Goal: Task Accomplishment & Management: Manage account settings

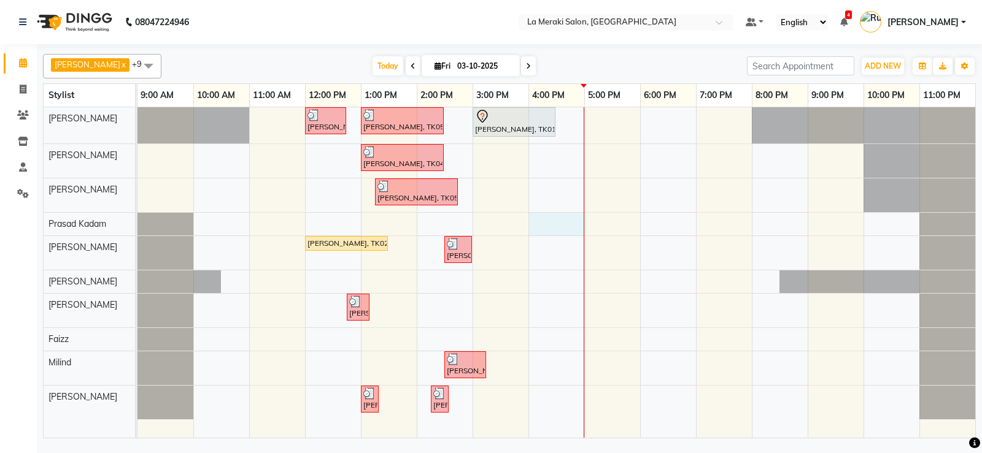
click at [545, 228] on div "[PERSON_NAME], TK03, 12:00 PM-12:45 PM, Stylist Level Men's Haircut [PERSON_NAM…" at bounding box center [555, 272] width 837 height 331
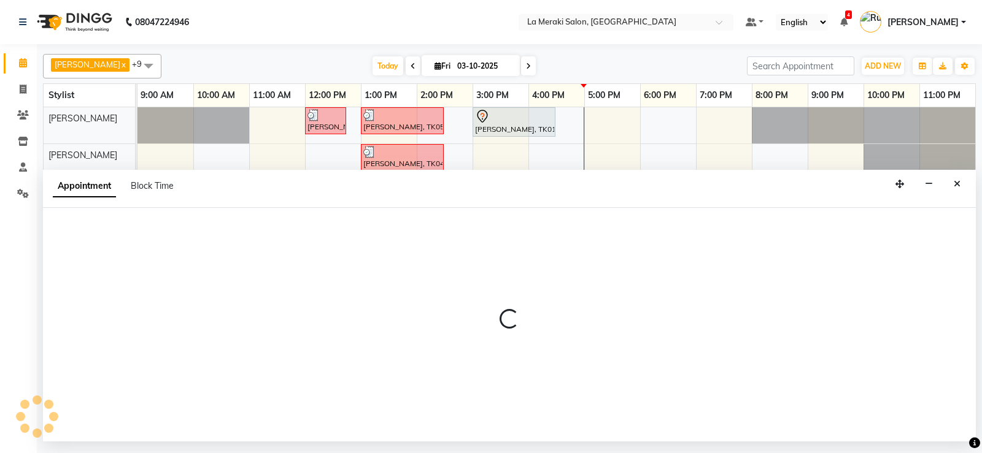
select select "79933"
select select "960"
select select "tentative"
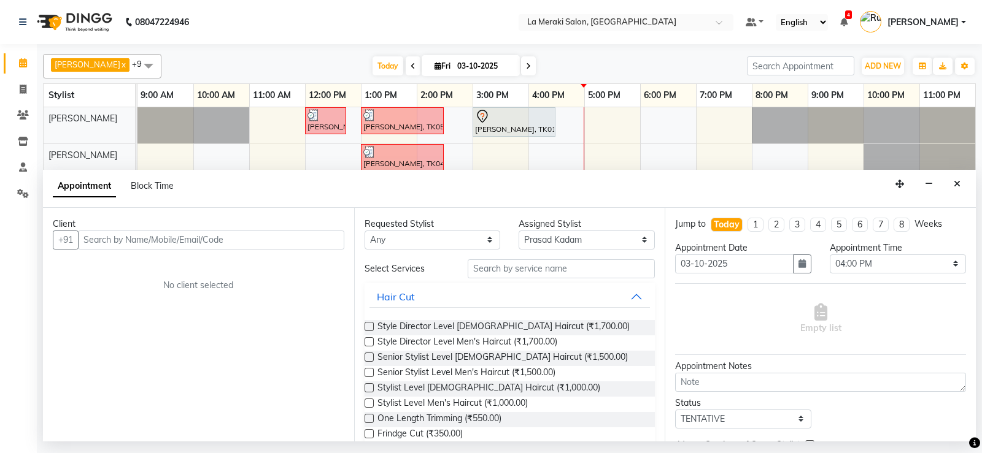
click at [224, 236] on input "text" at bounding box center [211, 240] width 266 height 19
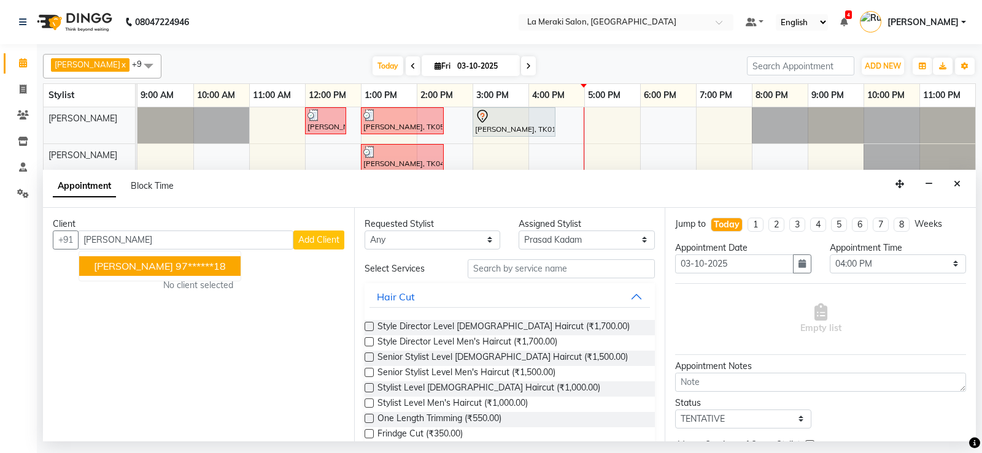
click at [213, 264] on ngb-highlight "97******18" at bounding box center [200, 266] width 50 height 12
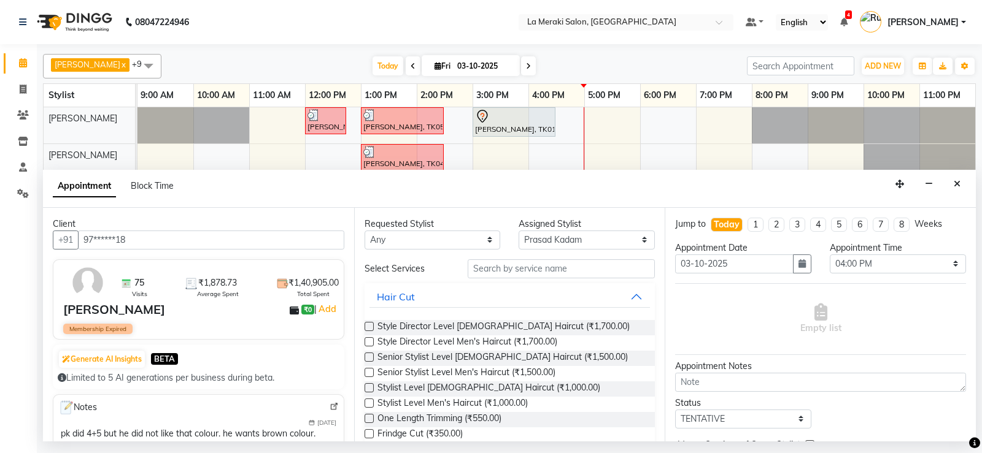
type input "97******18"
click at [479, 272] on input "text" at bounding box center [562, 269] width 188 height 19
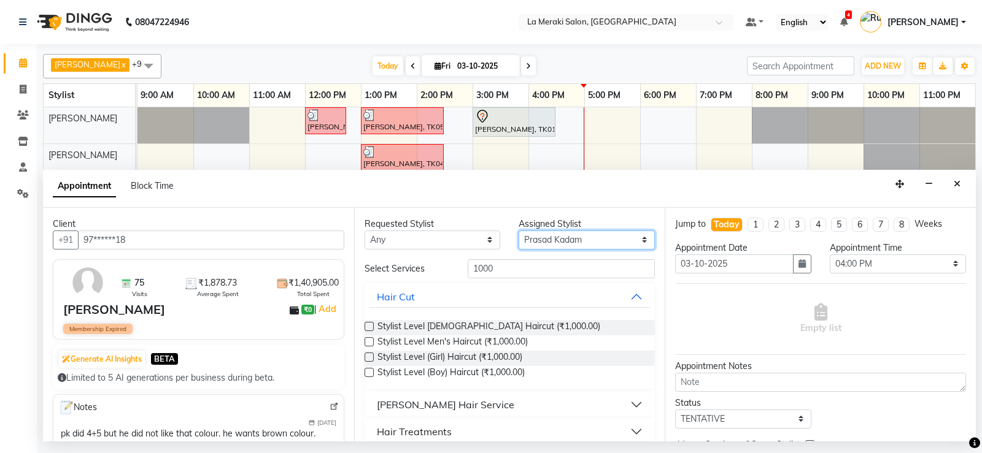
click at [585, 237] on select "Select [PERSON_NAME] Anus [PERSON_NAME] Faizz [PERSON_NAME] [PERSON_NAME] Kadam…" at bounding box center [586, 240] width 136 height 19
click at [501, 260] on input "1000" at bounding box center [562, 269] width 188 height 19
type input "1"
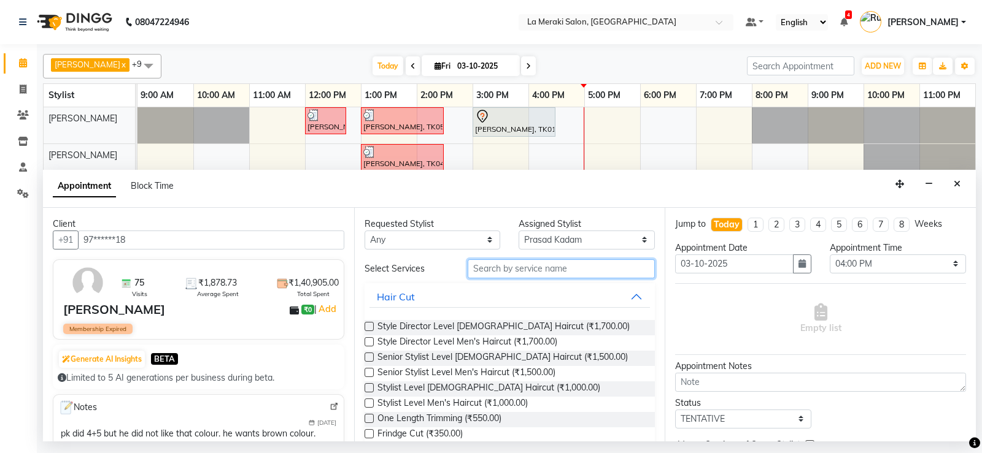
type input "2"
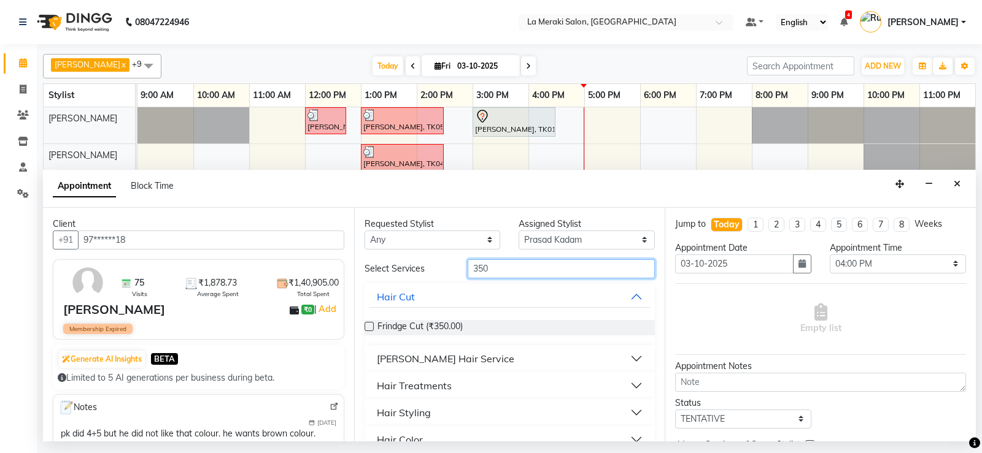
type input "350"
click at [631, 358] on button "[PERSON_NAME] Hair Service" at bounding box center [509, 359] width 281 height 22
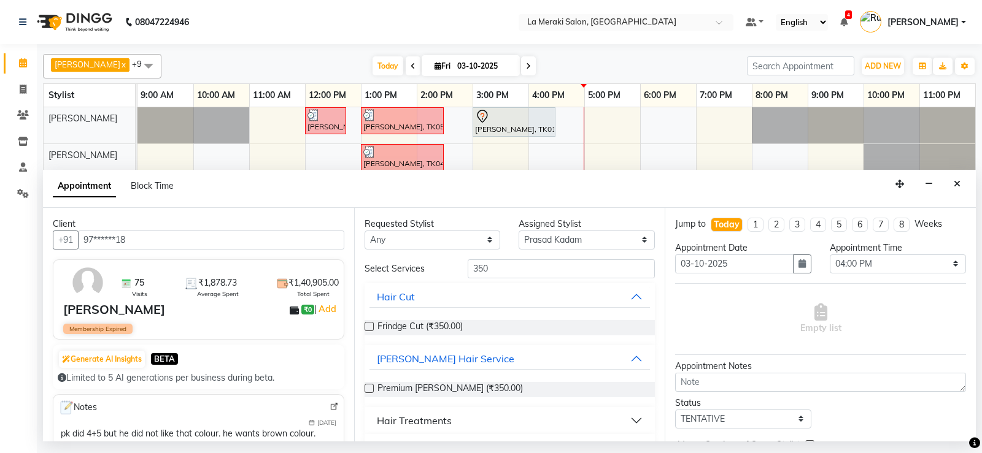
click at [368, 389] on label at bounding box center [368, 388] width 9 height 9
click at [368, 389] on input "checkbox" at bounding box center [368, 390] width 8 height 8
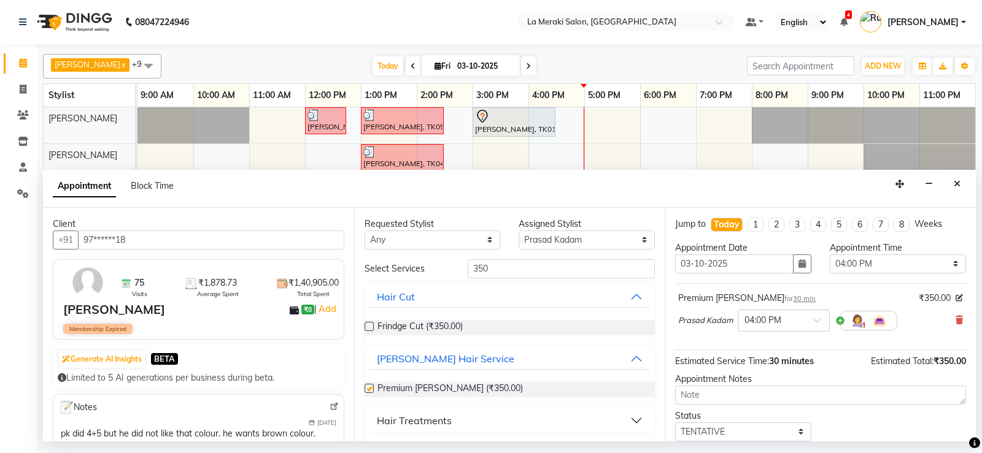
checkbox input "false"
click at [569, 235] on select "Select [PERSON_NAME] Anus [PERSON_NAME] Faizz [PERSON_NAME] [PERSON_NAME] Kadam…" at bounding box center [586, 240] width 136 height 19
select select "25961"
click at [518, 231] on select "Select [PERSON_NAME] Anus [PERSON_NAME] Faizz [PERSON_NAME] [PERSON_NAME] Kadam…" at bounding box center [586, 240] width 136 height 19
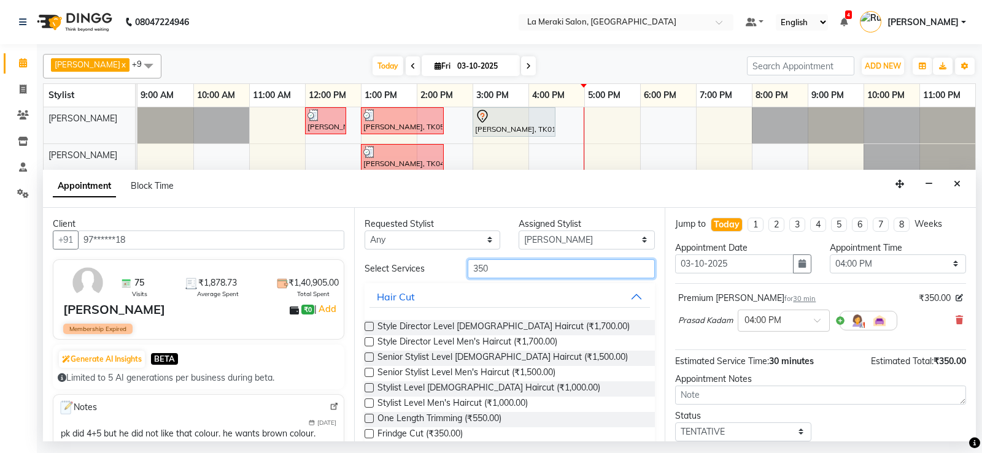
click at [536, 264] on input "350" at bounding box center [562, 269] width 188 height 19
type input "3"
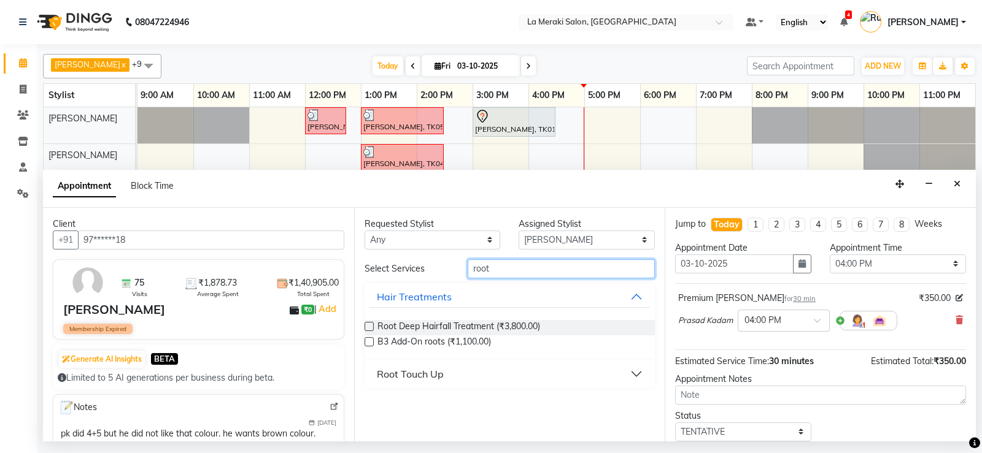
type input "root"
click at [637, 371] on button "Root Touch Up" at bounding box center [509, 374] width 281 height 22
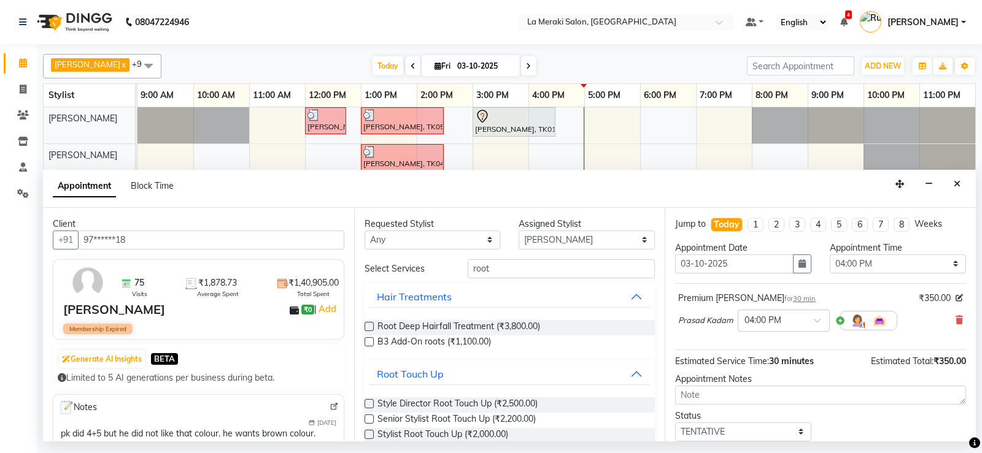
click at [369, 435] on label at bounding box center [368, 434] width 9 height 9
click at [369, 435] on input "checkbox" at bounding box center [368, 436] width 8 height 8
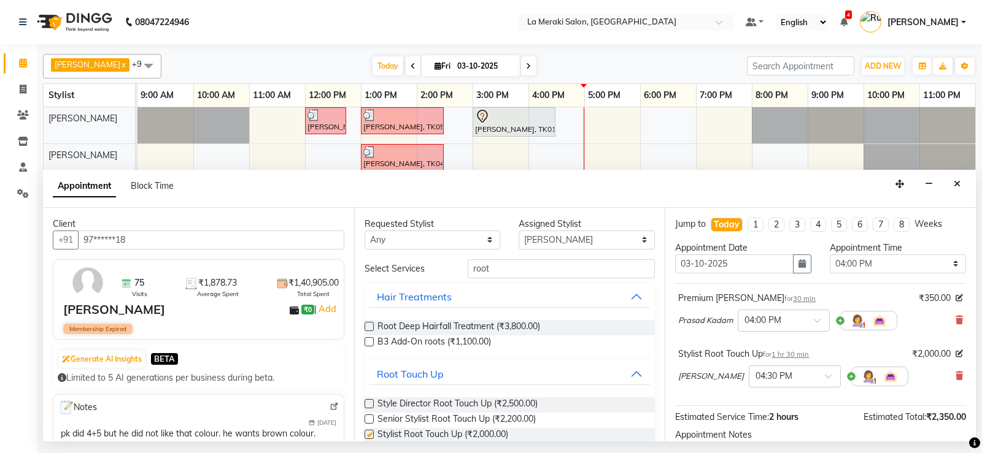
checkbox input "false"
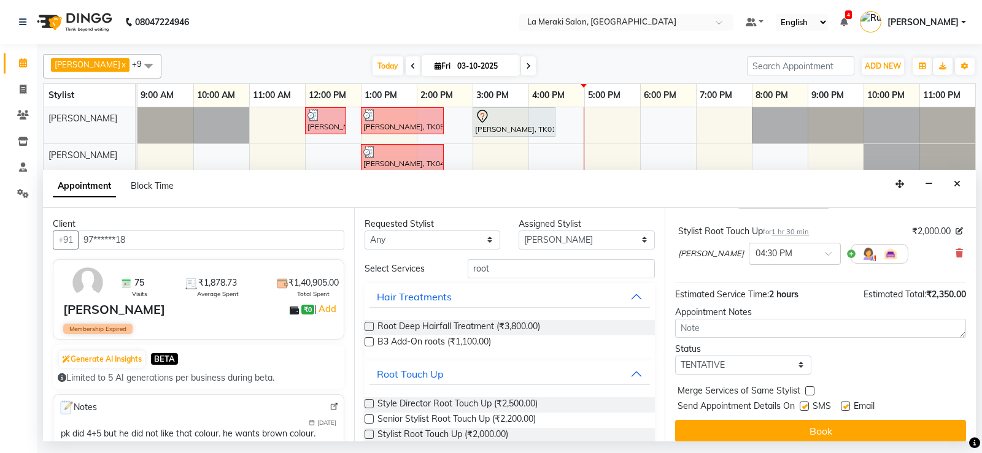
click at [803, 402] on label at bounding box center [803, 406] width 9 height 9
click at [803, 404] on input "checkbox" at bounding box center [803, 408] width 8 height 8
checkbox input "false"
click at [845, 406] on label at bounding box center [845, 406] width 9 height 9
click at [845, 406] on input "checkbox" at bounding box center [845, 408] width 8 height 8
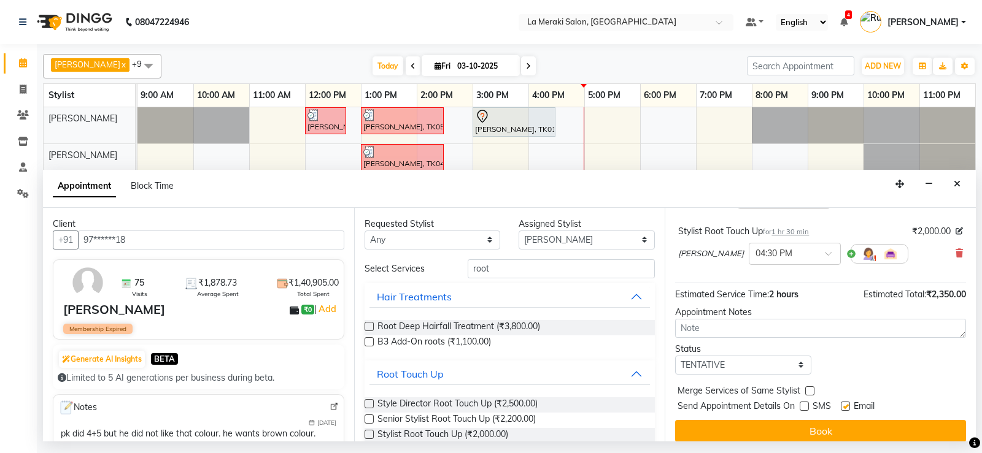
checkbox input "false"
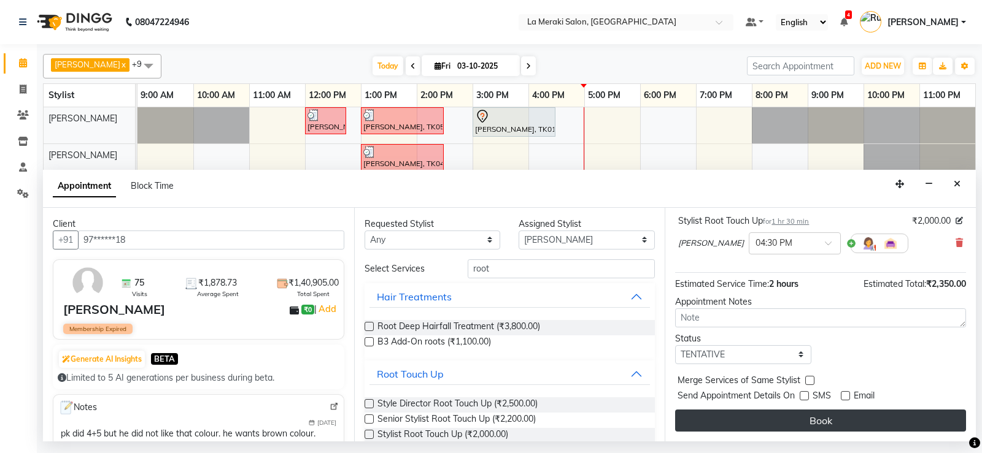
click at [813, 417] on button "Book" at bounding box center [820, 421] width 291 height 22
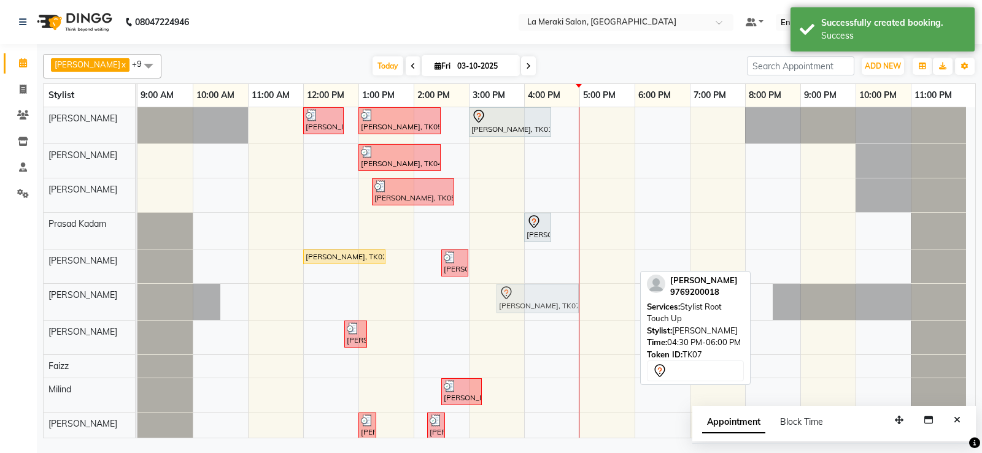
click at [137, 296] on div "[PERSON_NAME], TK07, 04:30 PM-06:00 PM, Stylist Root Touch Up [PERSON_NAME], TK…" at bounding box center [137, 302] width 0 height 36
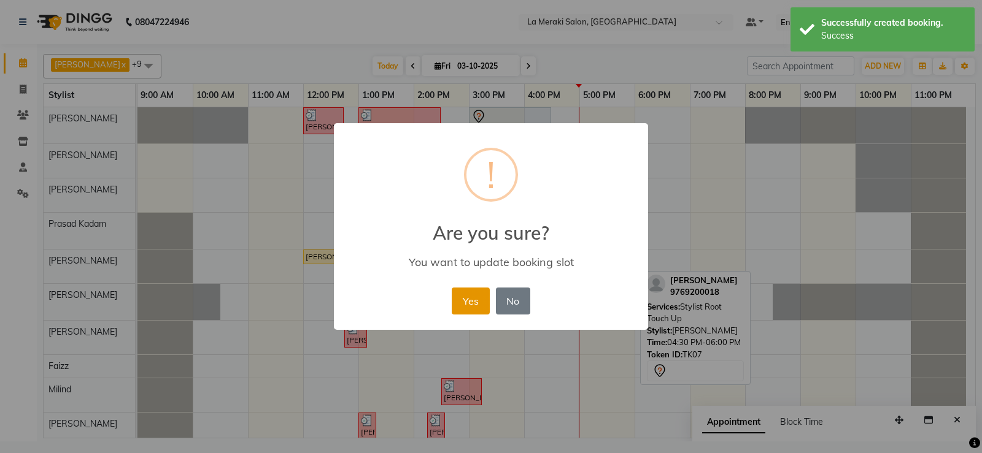
click at [484, 304] on button "Yes" at bounding box center [470, 301] width 37 height 27
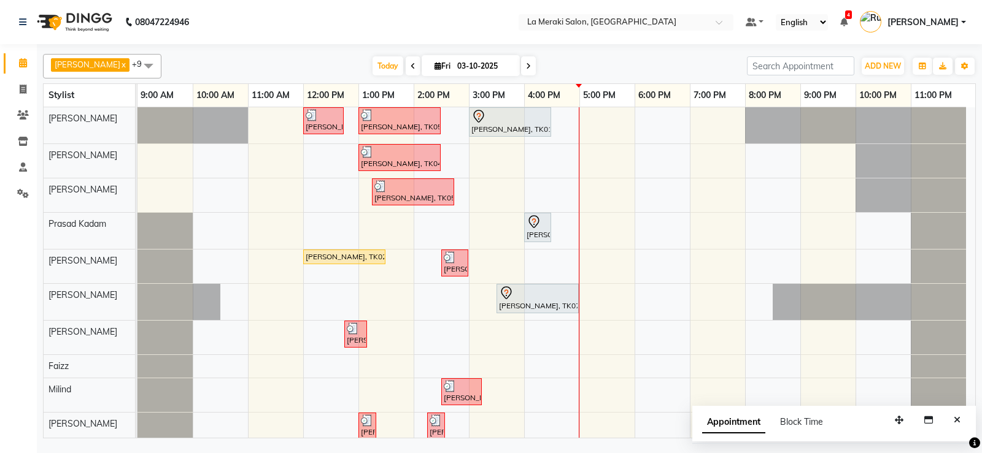
click at [541, 264] on div "[PERSON_NAME], TK03, 12:00 PM-12:45 PM, Stylist Level Men's Haircut [PERSON_NAM…" at bounding box center [555, 276] width 837 height 339
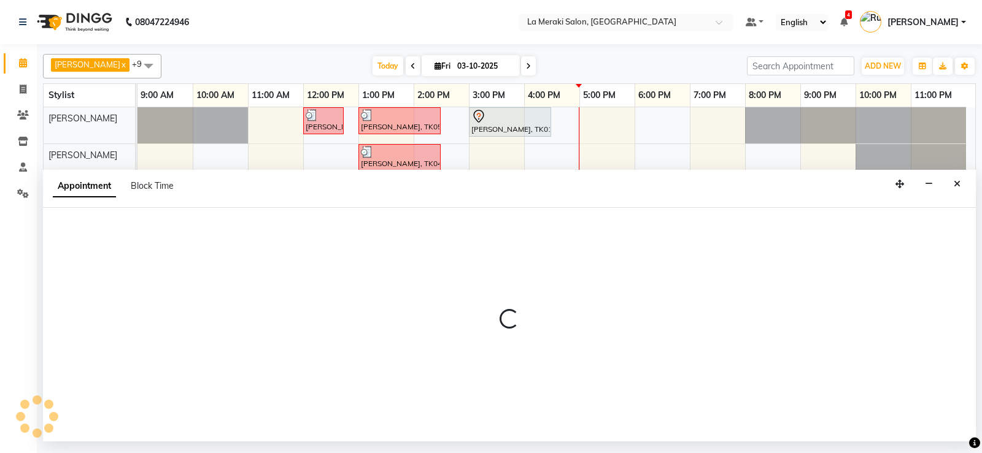
select select "24520"
select select "960"
select select "tentative"
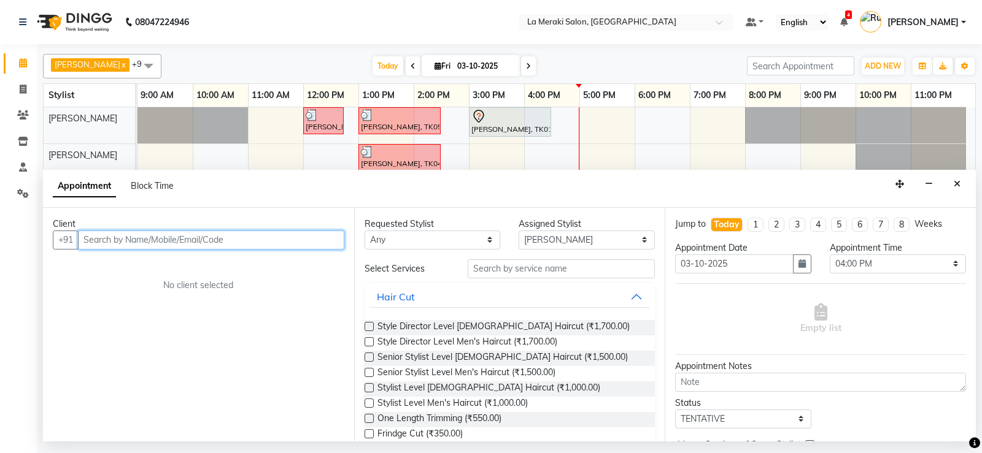
click at [140, 236] on input "text" at bounding box center [211, 240] width 266 height 19
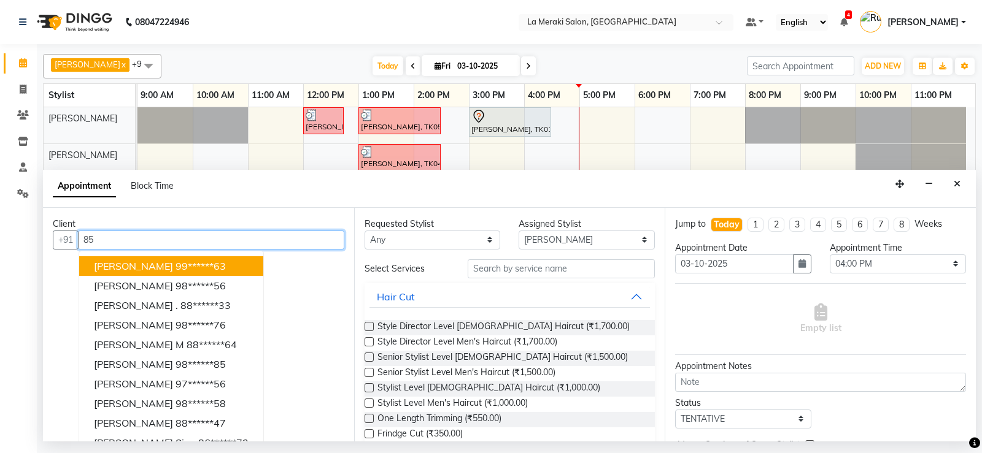
type input "8"
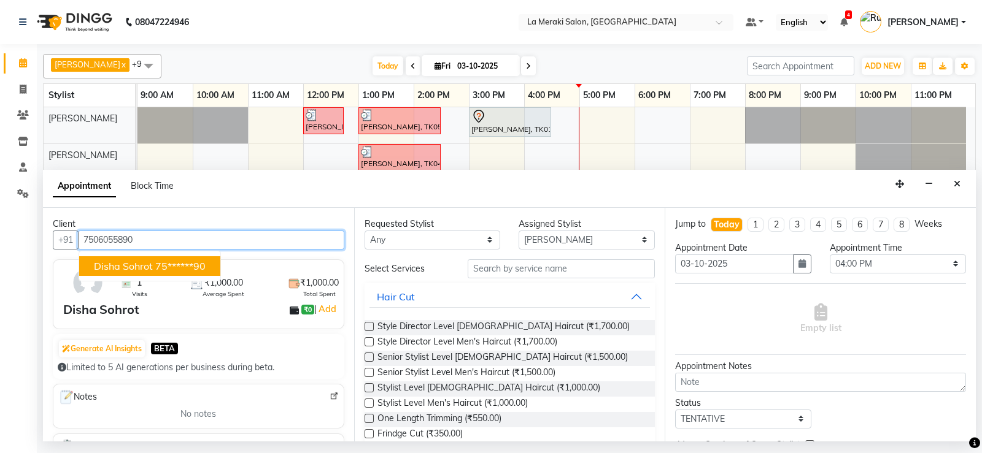
click at [136, 264] on span "Disha Sohrot" at bounding box center [123, 266] width 59 height 12
type input "75******90"
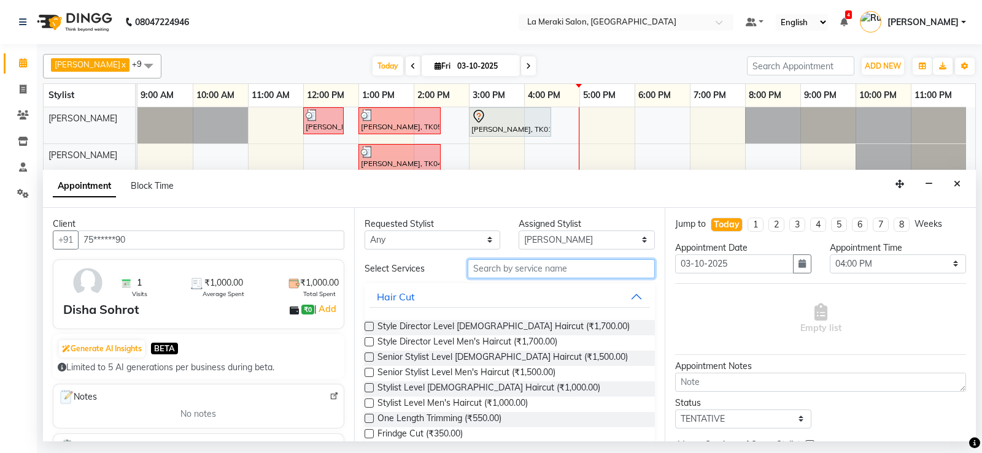
click at [547, 269] on input "text" at bounding box center [562, 269] width 188 height 19
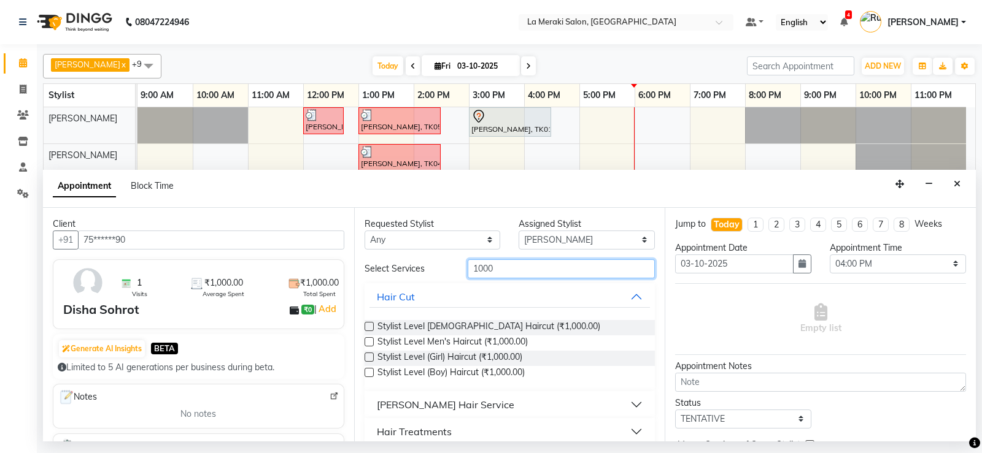
type input "1000"
click at [370, 329] on label at bounding box center [368, 326] width 9 height 9
click at [370, 329] on input "checkbox" at bounding box center [368, 328] width 8 height 8
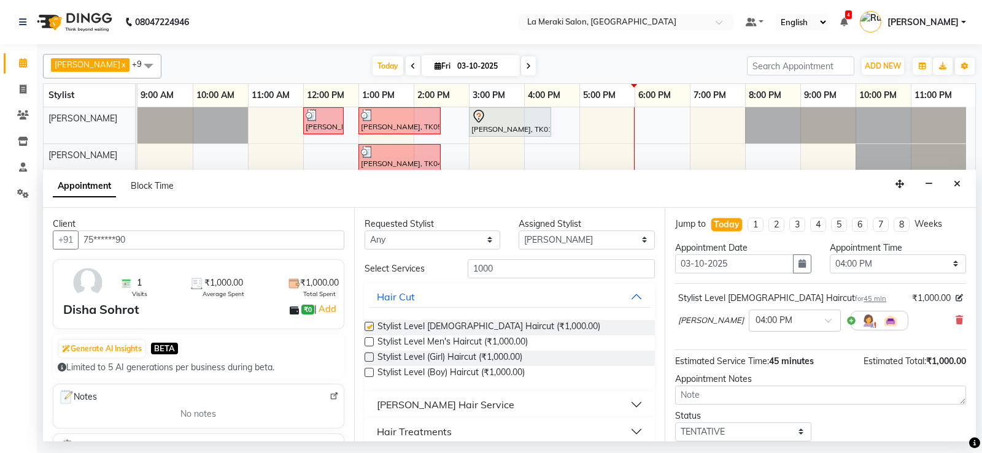
checkbox input "false"
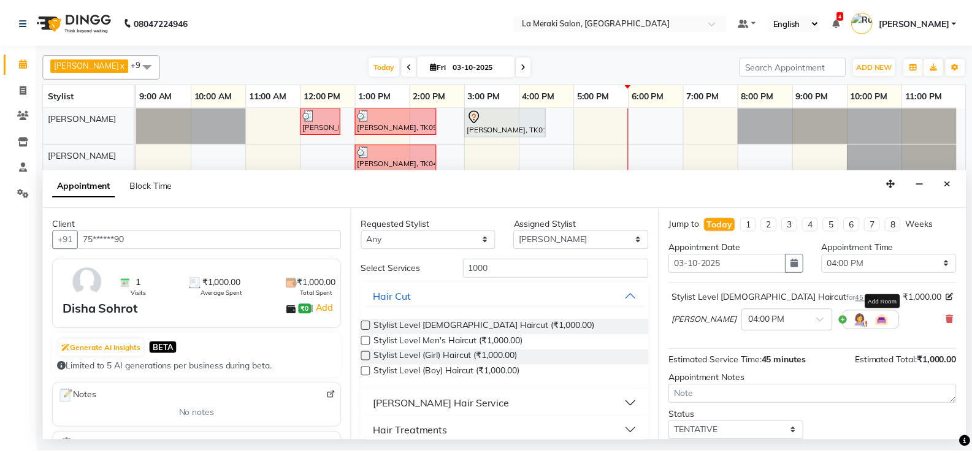
scroll to position [77, 0]
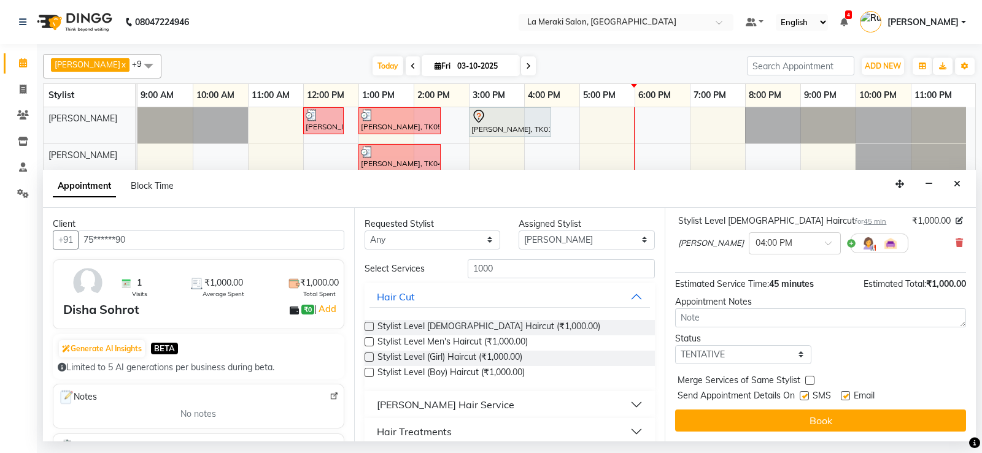
click at [804, 394] on label at bounding box center [803, 395] width 9 height 9
click at [804, 394] on input "checkbox" at bounding box center [803, 397] width 8 height 8
checkbox input "false"
click at [846, 393] on label at bounding box center [845, 395] width 9 height 9
click at [846, 393] on input "checkbox" at bounding box center [845, 397] width 8 height 8
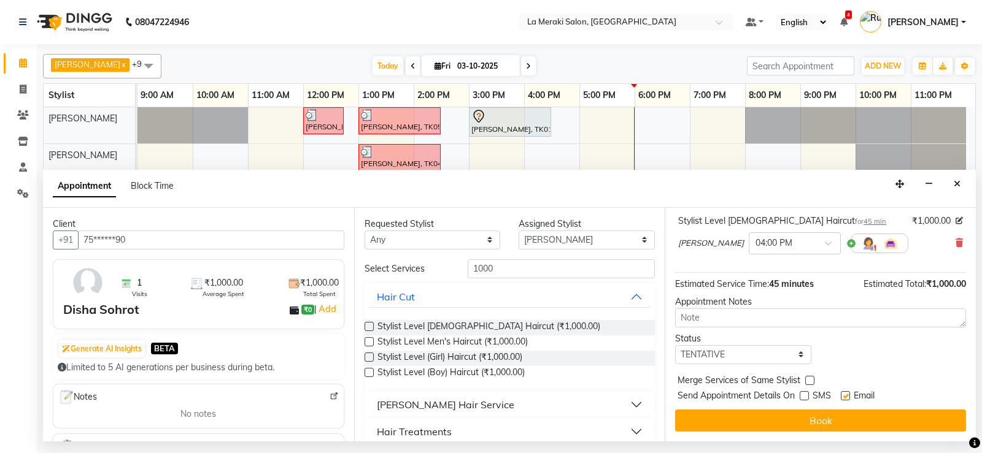
checkbox input "false"
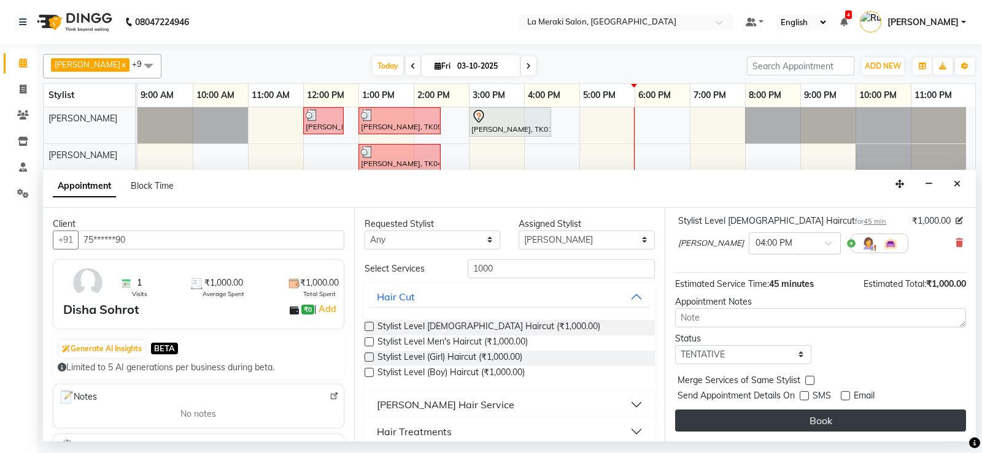
click at [833, 414] on button "Book" at bounding box center [820, 421] width 291 height 22
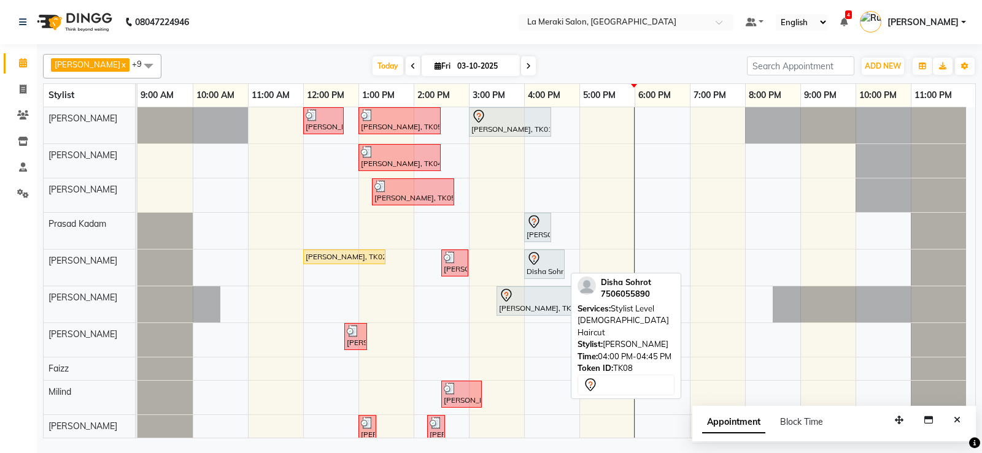
click at [550, 268] on div "Disha Sohrot, TK08, 04:00 PM-04:45 PM, Stylist Level [DEMOGRAPHIC_DATA] Haircut" at bounding box center [544, 265] width 38 height 26
click at [544, 266] on div "Disha Sohrot, TK08, 04:00 PM-04:45 PM, Stylist Level [DEMOGRAPHIC_DATA] Haircut" at bounding box center [544, 265] width 38 height 26
select select "7"
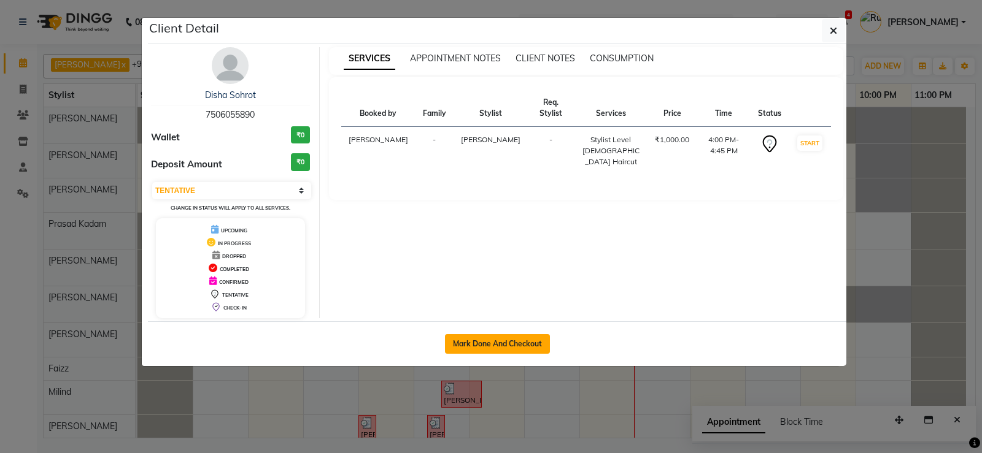
click at [457, 350] on button "Mark Done And Checkout" at bounding box center [497, 344] width 105 height 20
select select "service"
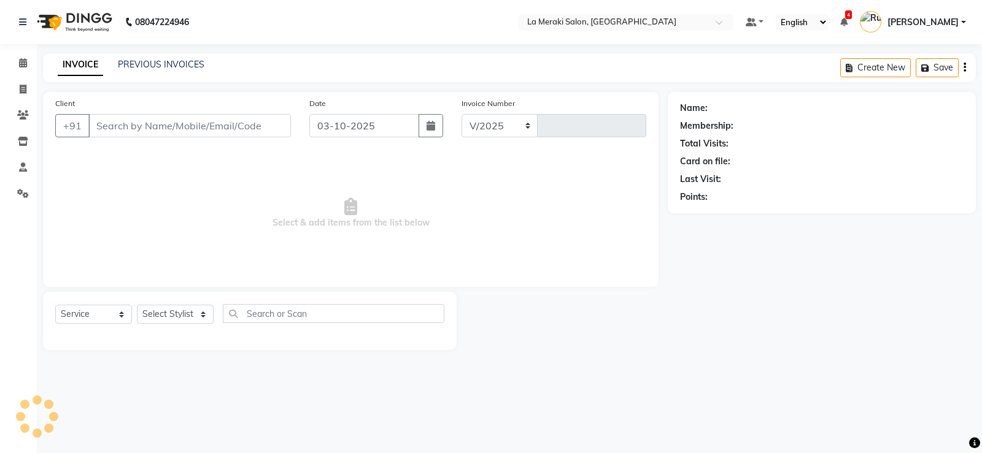
select select "438"
type input "2743"
type input "75******90"
select select "24520"
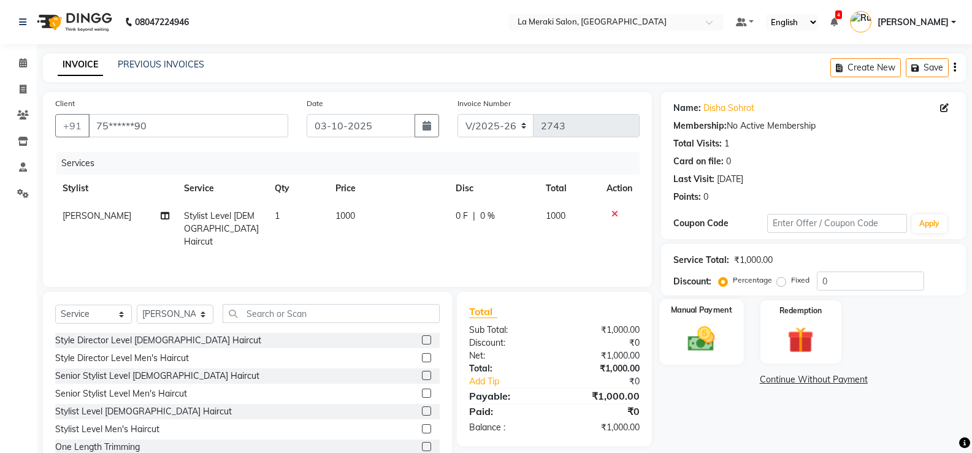
click at [707, 338] on img at bounding box center [702, 338] width 44 height 31
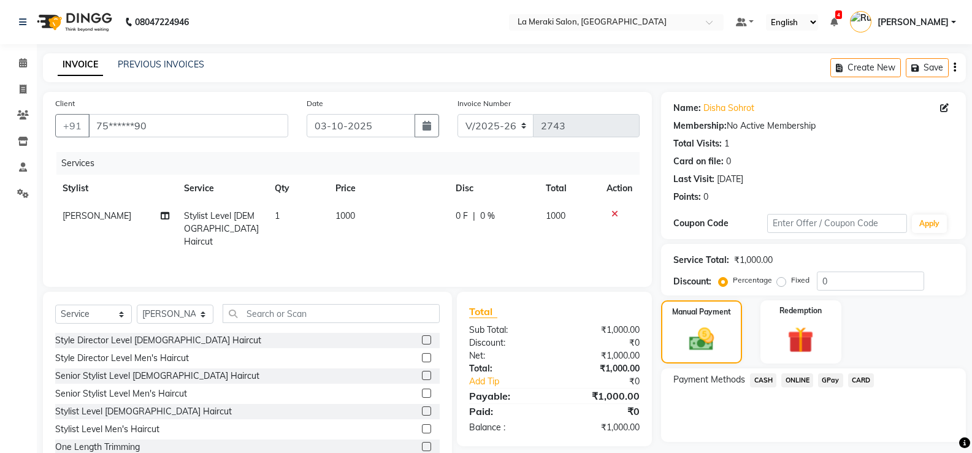
scroll to position [38, 0]
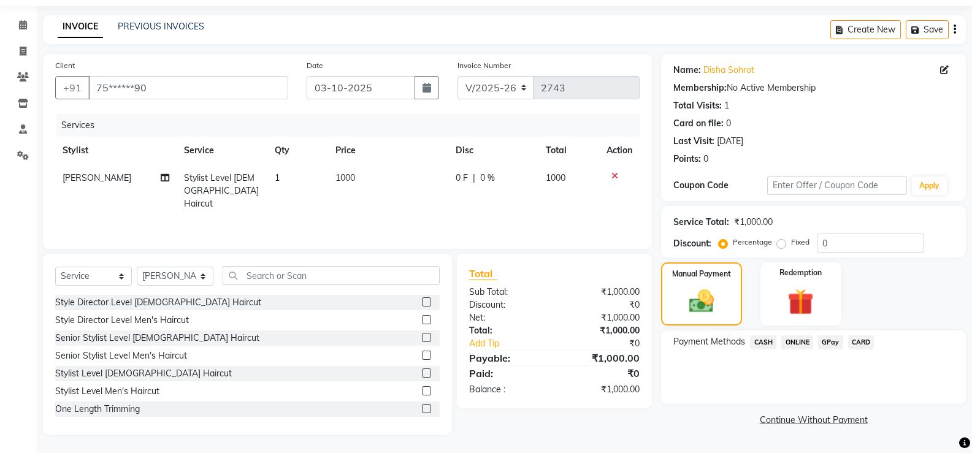
click at [864, 347] on span "CARD" at bounding box center [862, 343] width 26 height 14
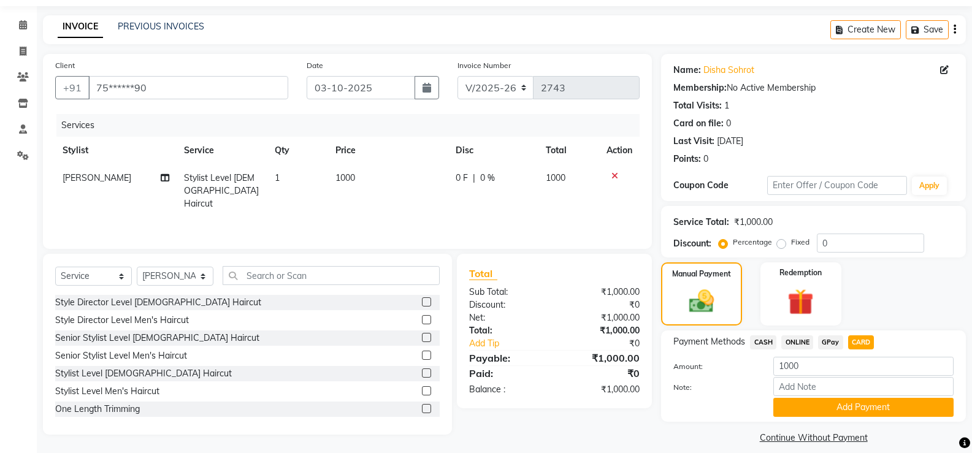
scroll to position [50, 0]
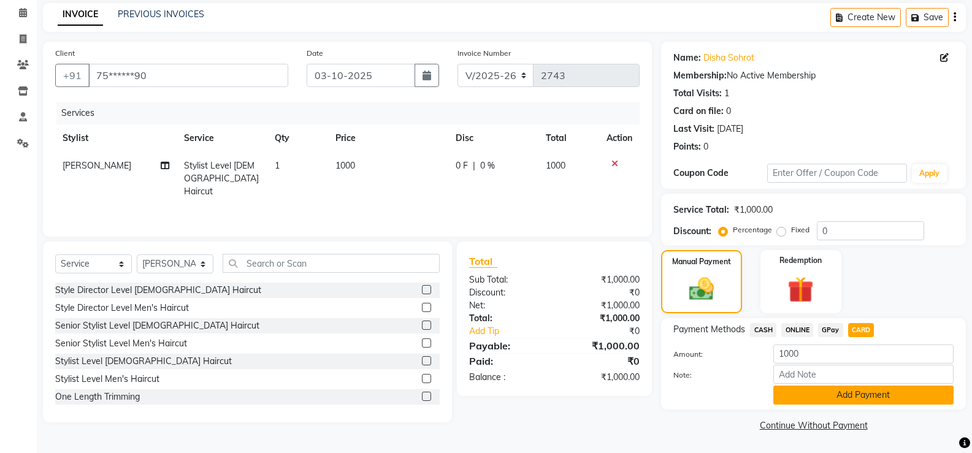
click at [852, 395] on button "Add Payment" at bounding box center [864, 395] width 180 height 19
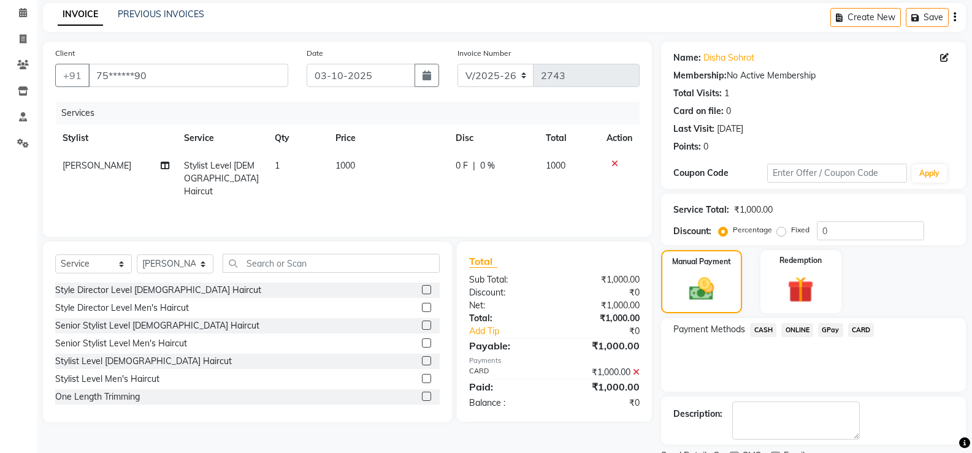
scroll to position [102, 0]
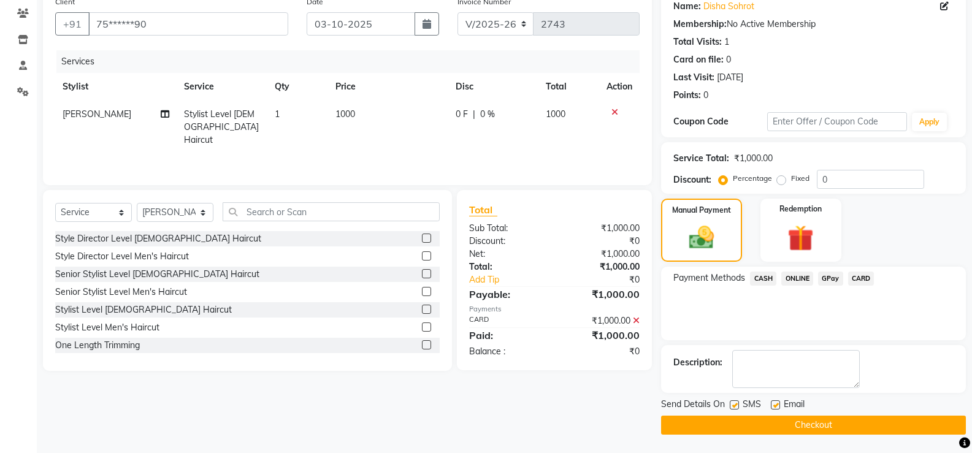
click at [736, 407] on label at bounding box center [734, 405] width 9 height 9
click at [736, 407] on input "checkbox" at bounding box center [734, 406] width 8 height 8
checkbox input "false"
click at [770, 406] on div "SMS" at bounding box center [750, 405] width 41 height 15
click at [777, 405] on label at bounding box center [775, 405] width 9 height 9
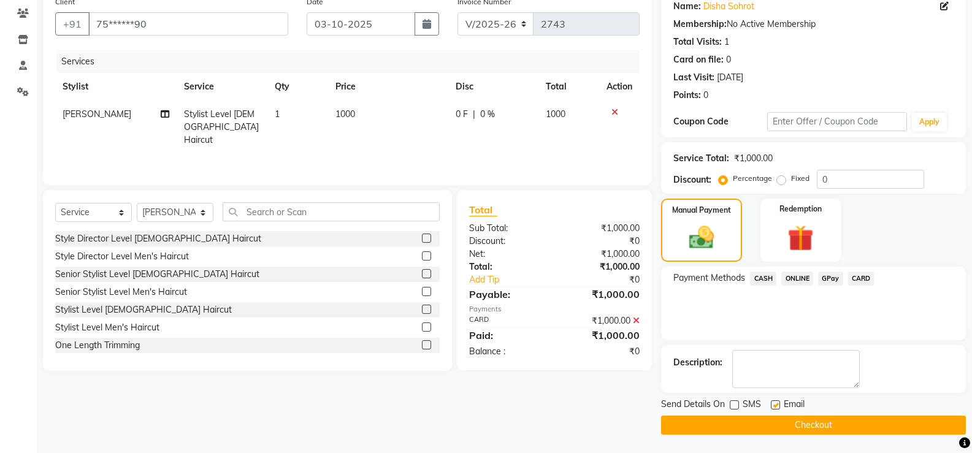
click at [777, 405] on input "checkbox" at bounding box center [775, 406] width 8 height 8
checkbox input "false"
click at [769, 418] on button "Checkout" at bounding box center [813, 425] width 305 height 19
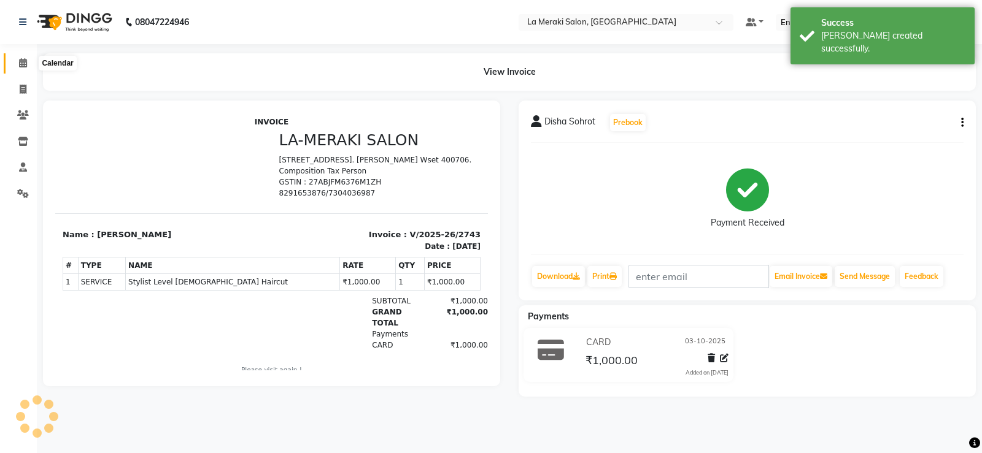
click at [22, 63] on icon at bounding box center [23, 62] width 8 height 9
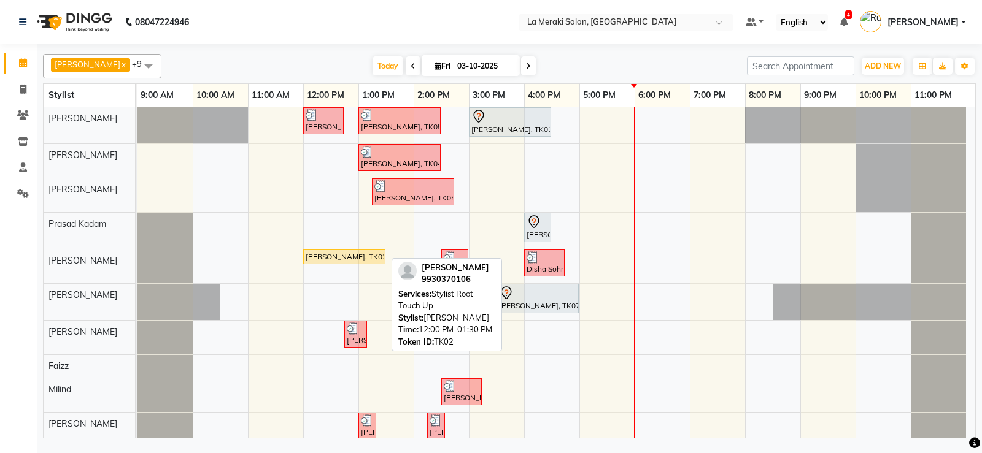
click at [352, 257] on div "[PERSON_NAME], TK02, 12:00 PM-01:30 PM, Stylist Root Touch Up" at bounding box center [344, 257] width 80 height 11
select select "1"
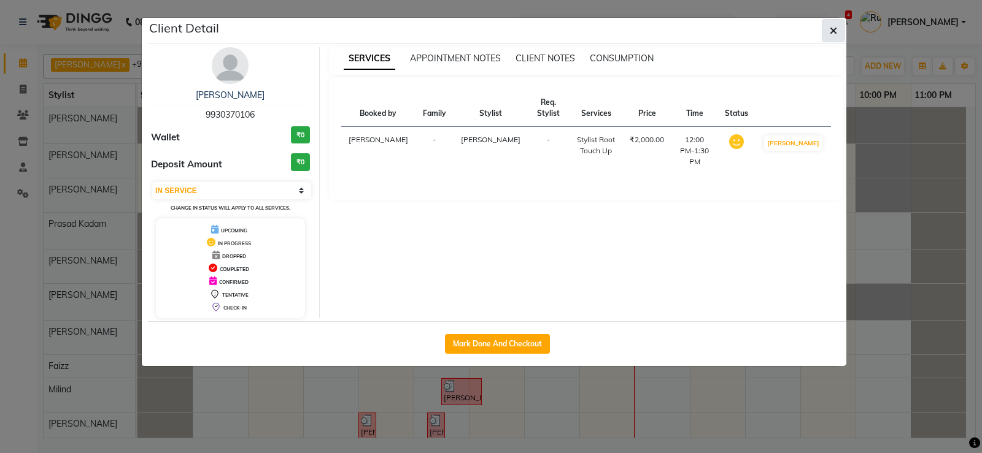
click at [837, 31] on button "button" at bounding box center [833, 30] width 23 height 23
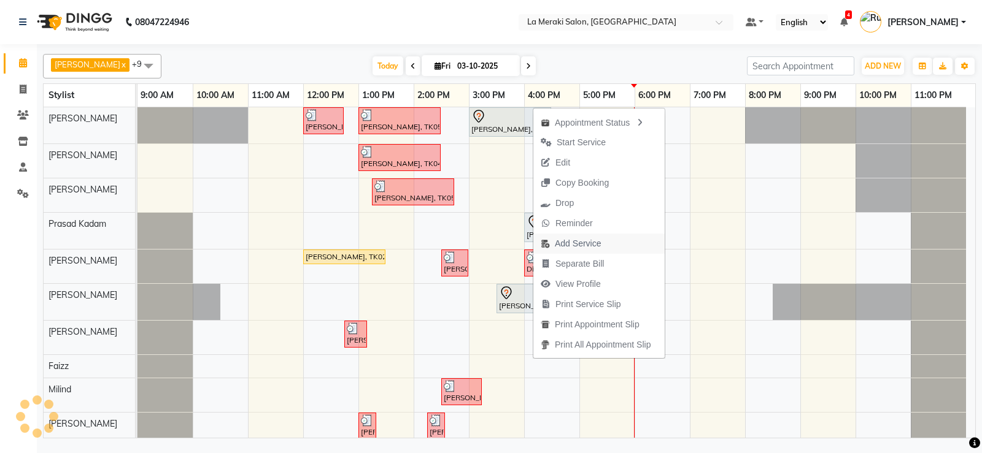
click at [583, 242] on span "Add Service" at bounding box center [578, 243] width 46 height 13
select select "79933"
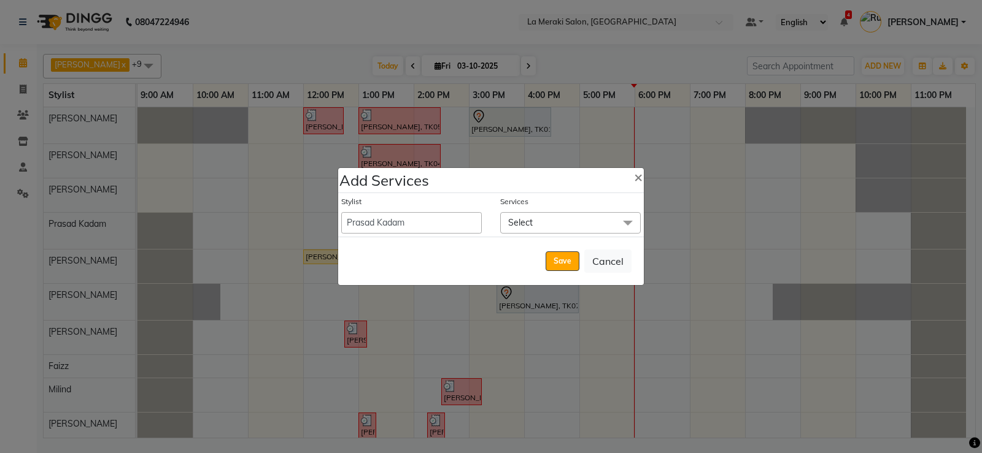
click at [535, 224] on span "Select" at bounding box center [570, 222] width 140 height 21
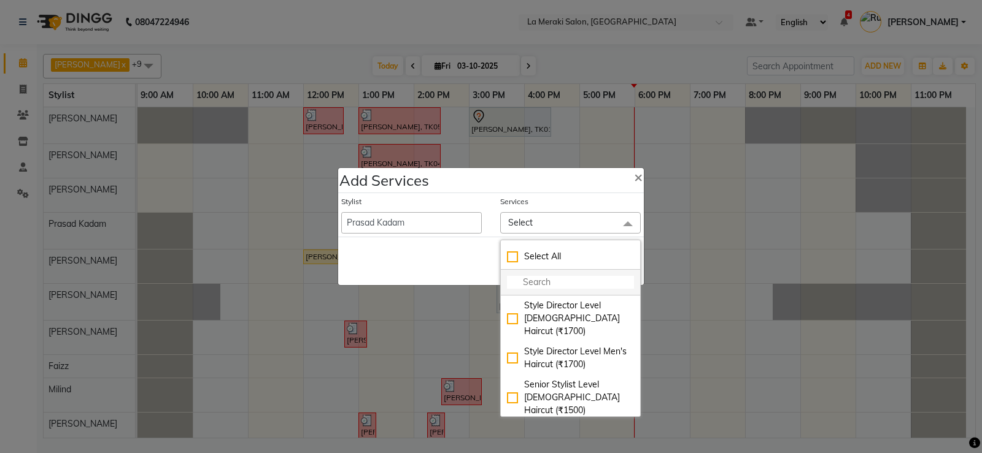
click at [550, 280] on input "multiselect-search" at bounding box center [570, 282] width 127 height 13
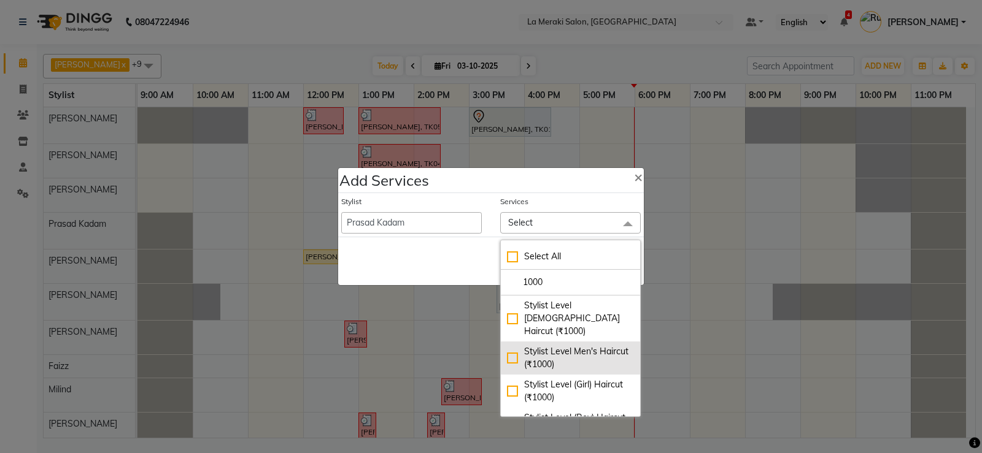
type input "1000"
click at [507, 348] on div "Stylist Level Men's Haircut (₹1000)" at bounding box center [570, 358] width 127 height 26
checkbox input "true"
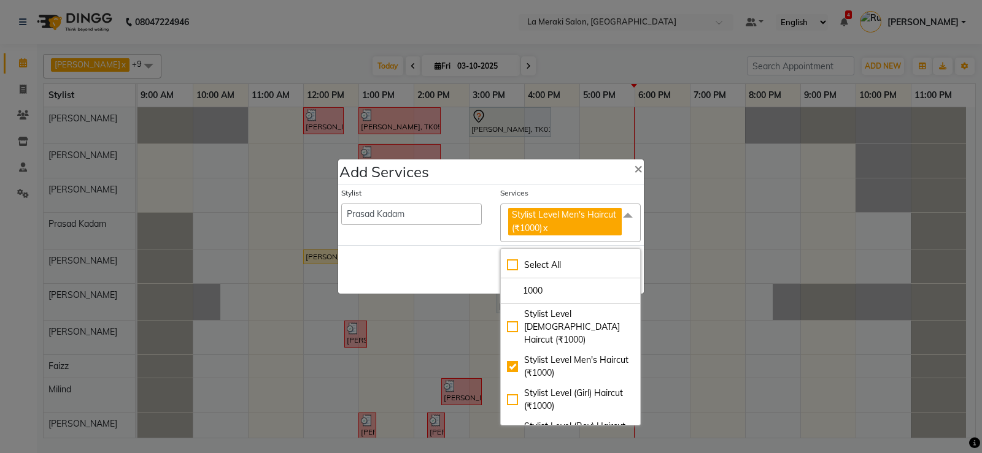
drag, startPoint x: 546, startPoint y: 193, endPoint x: 566, endPoint y: 283, distance: 92.3
click at [548, 197] on div "Services" at bounding box center [570, 196] width 140 height 16
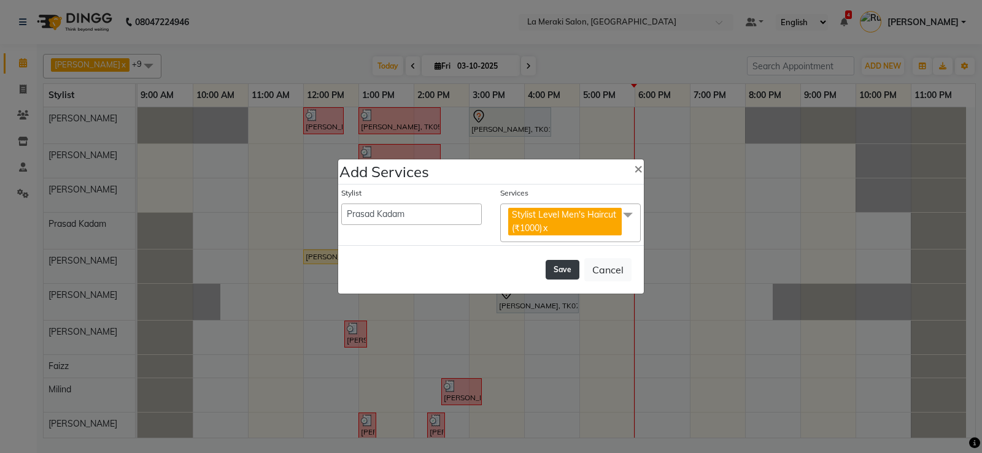
click at [566, 269] on button "Save" at bounding box center [562, 270] width 34 height 20
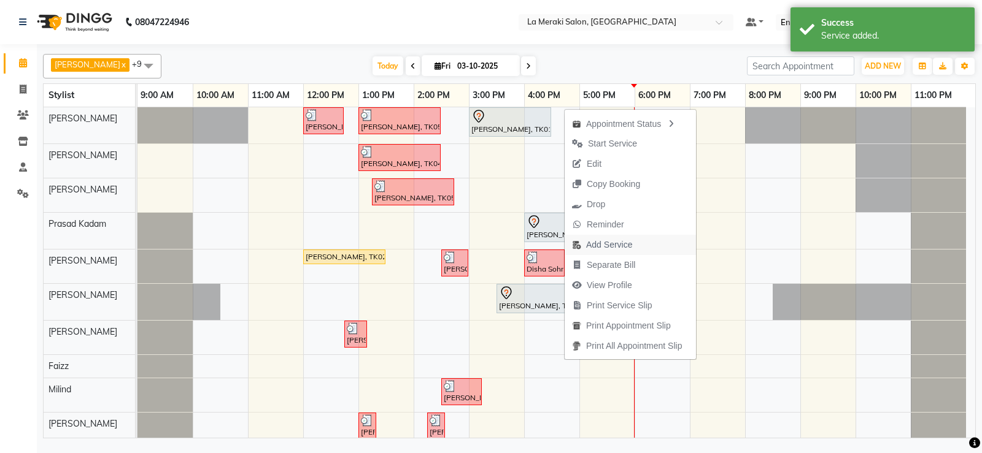
drag, startPoint x: 564, startPoint y: 234, endPoint x: 592, endPoint y: 243, distance: 29.7
click at [592, 243] on span "Add Service" at bounding box center [609, 245] width 46 height 13
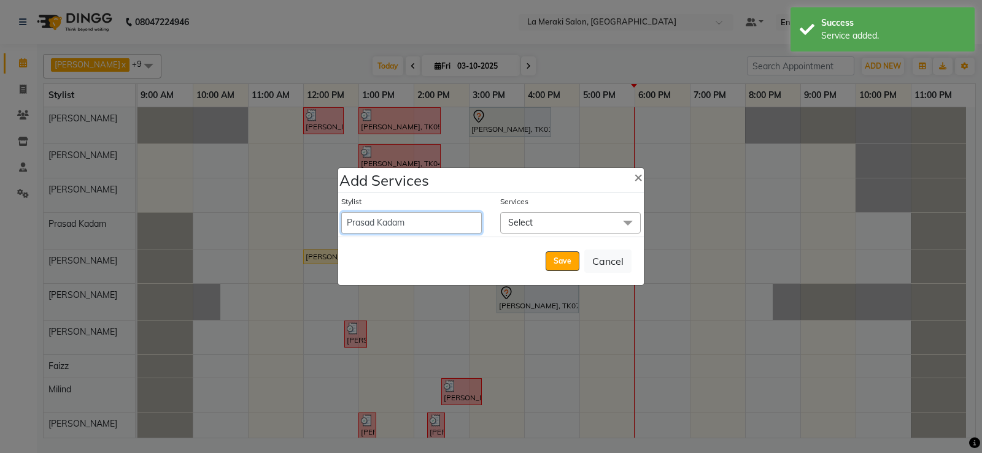
click at [464, 220] on select "[PERSON_NAME] Anus [PERSON_NAME] Faizz [PERSON_NAME] [PERSON_NAME] Kadam [PERSO…" at bounding box center [411, 222] width 140 height 21
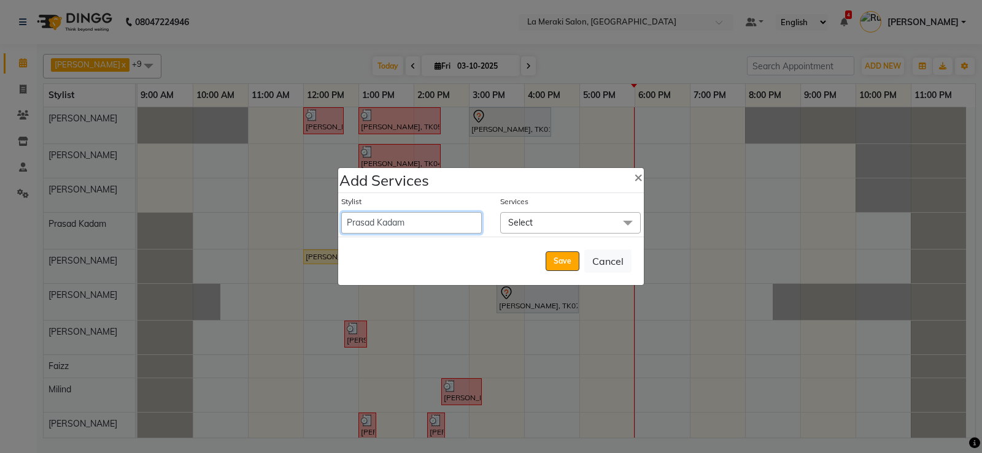
select select "92930"
click at [341, 212] on select "[PERSON_NAME] Anus [PERSON_NAME] Faizz [PERSON_NAME] [PERSON_NAME] Kadam [PERSO…" at bounding box center [411, 222] width 140 height 21
select select "990"
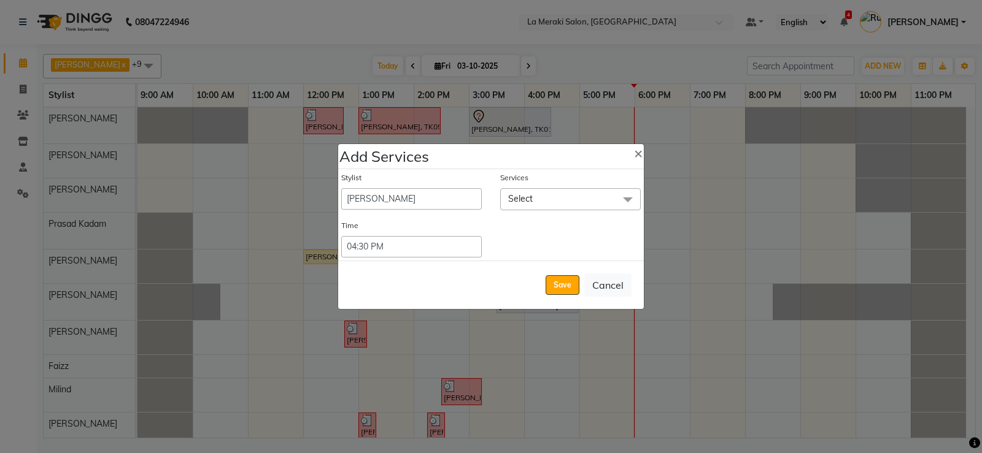
click at [557, 196] on span "Select" at bounding box center [570, 198] width 140 height 21
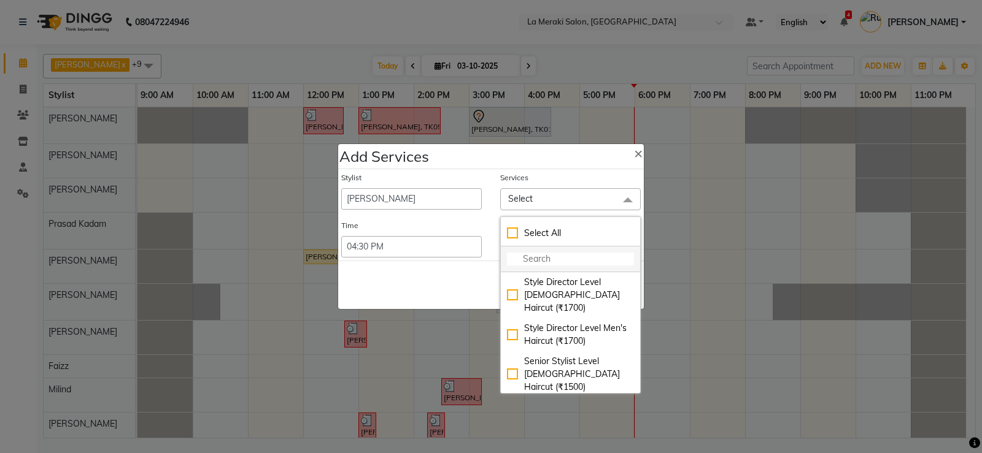
click at [540, 264] on input "multiselect-search" at bounding box center [570, 259] width 127 height 13
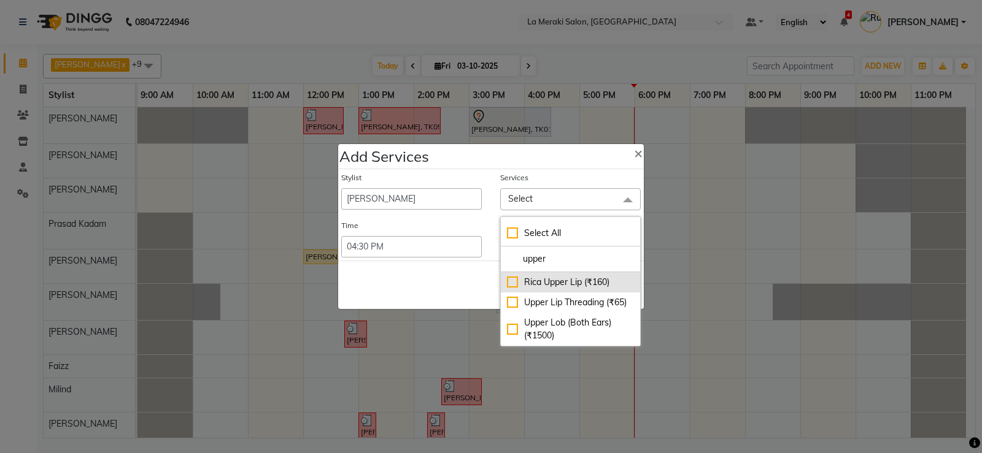
type input "upper"
click at [511, 283] on div "Rica Upper Lip (₹160)" at bounding box center [570, 282] width 127 height 13
checkbox input "true"
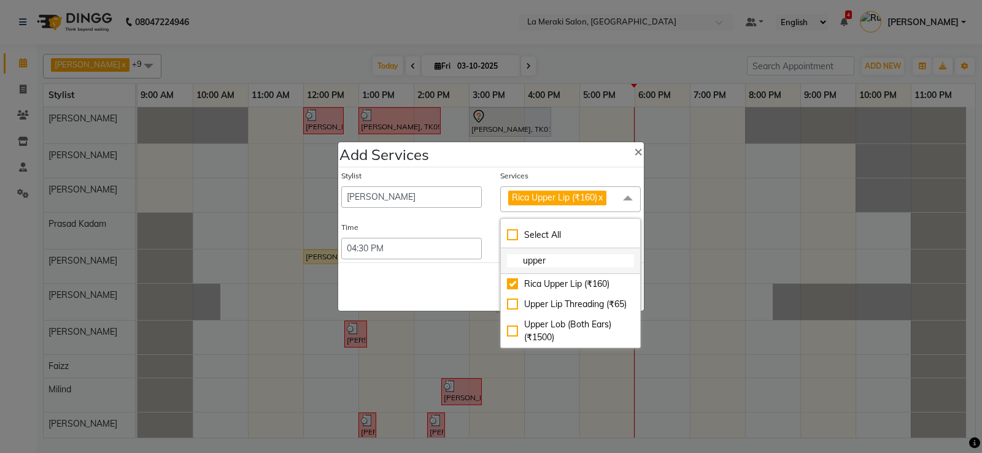
click at [551, 261] on input "upper" at bounding box center [570, 261] width 127 height 13
type input "u"
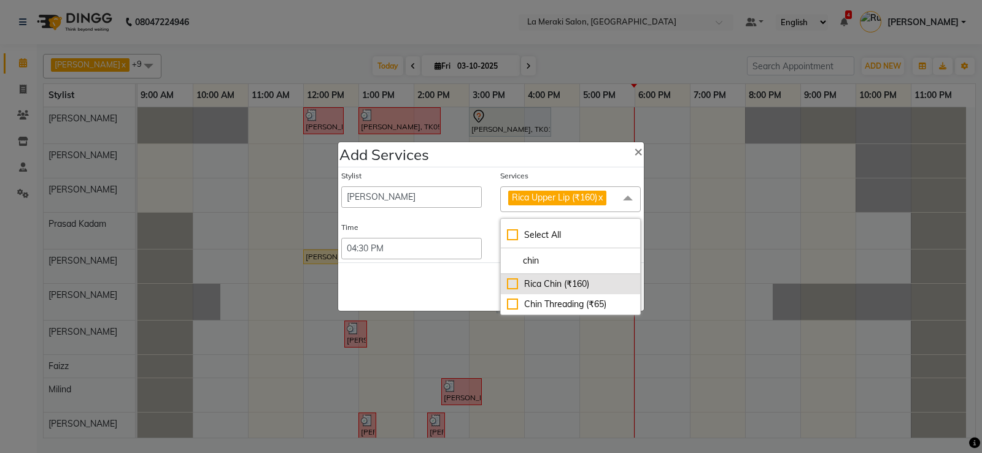
type input "chin"
click at [510, 285] on div "Rica Chin (₹160)" at bounding box center [570, 284] width 127 height 13
checkbox input "true"
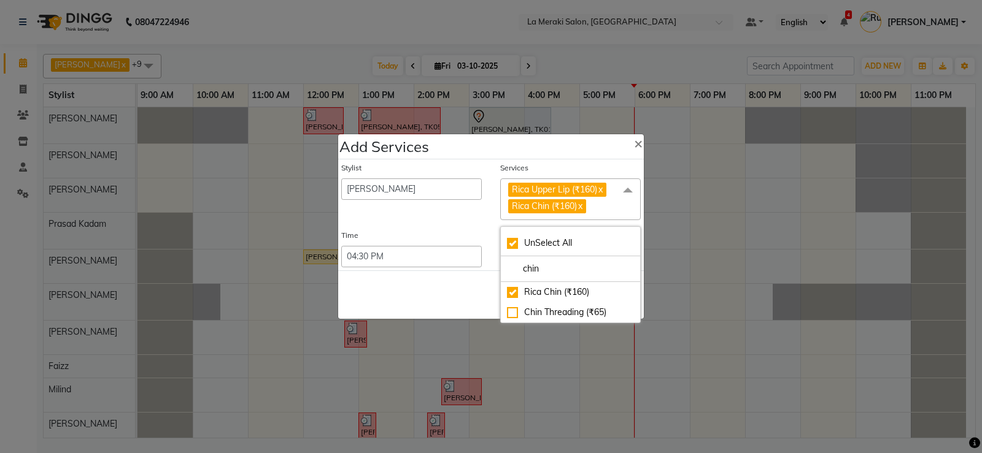
click at [555, 169] on div "Services" at bounding box center [570, 171] width 140 height 16
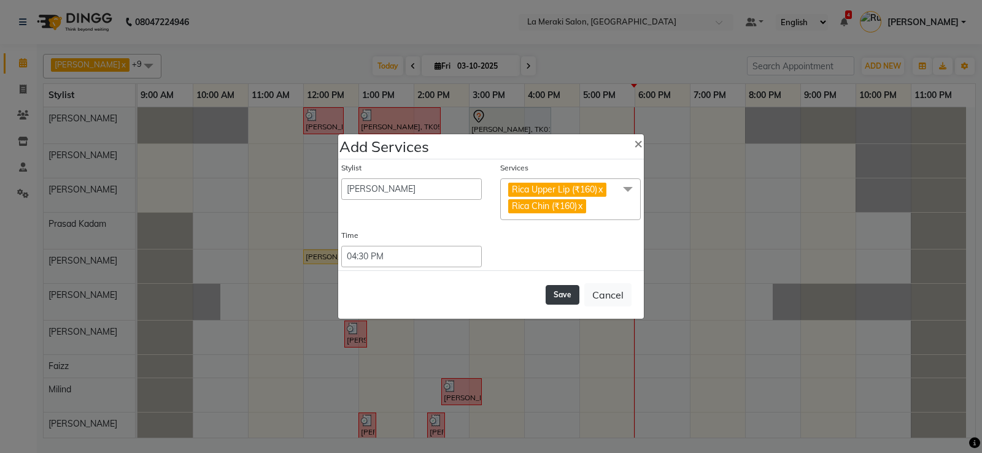
click at [556, 296] on button "Save" at bounding box center [562, 295] width 34 height 20
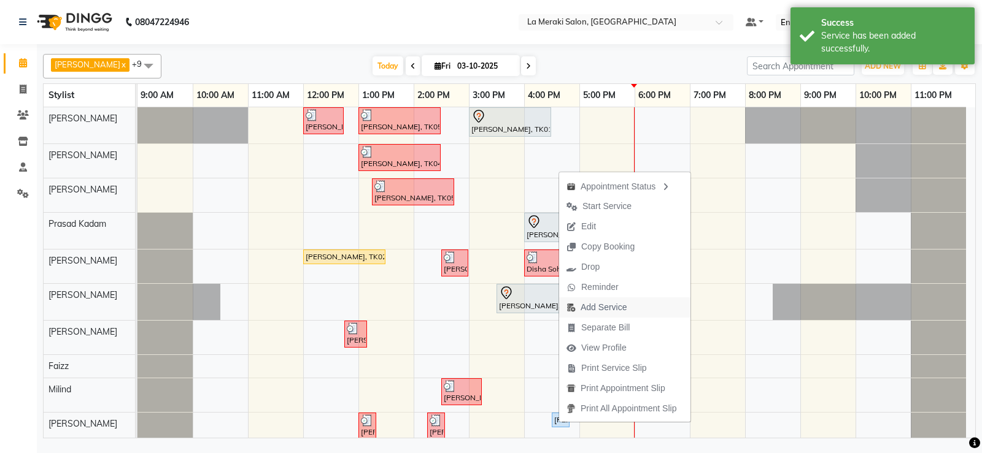
click at [580, 306] on span "Add Service" at bounding box center [603, 307] width 46 height 13
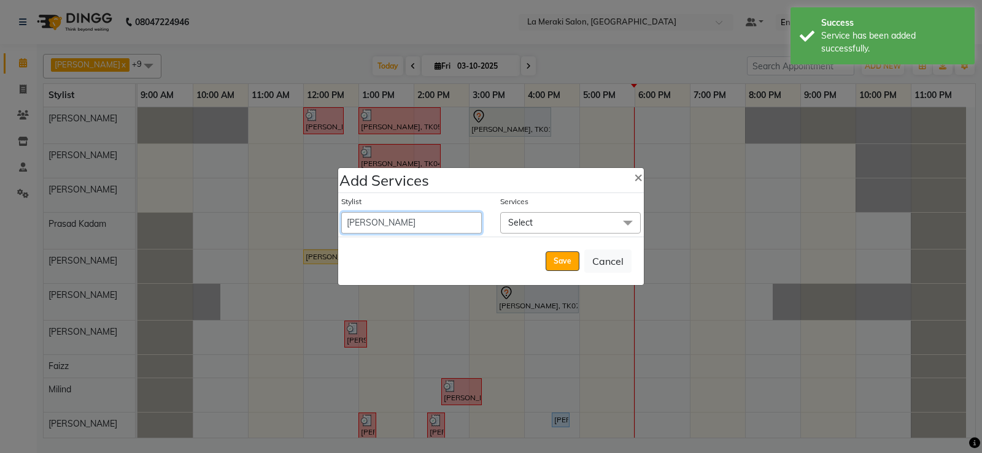
click at [438, 220] on select "[PERSON_NAME] Anus [PERSON_NAME] Faizz [PERSON_NAME] [PERSON_NAME] Kadam [PERSO…" at bounding box center [411, 222] width 140 height 21
select select "24520"
click at [341, 212] on select "[PERSON_NAME] Anus [PERSON_NAME] Faizz [PERSON_NAME] [PERSON_NAME] Kadam [PERSO…" at bounding box center [411, 222] width 140 height 21
select select "1010"
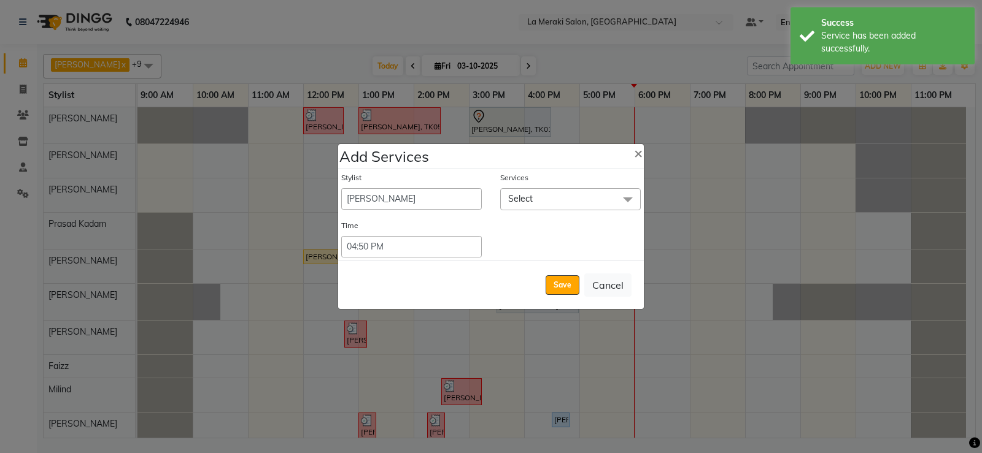
click at [547, 200] on span "Select" at bounding box center [570, 198] width 140 height 21
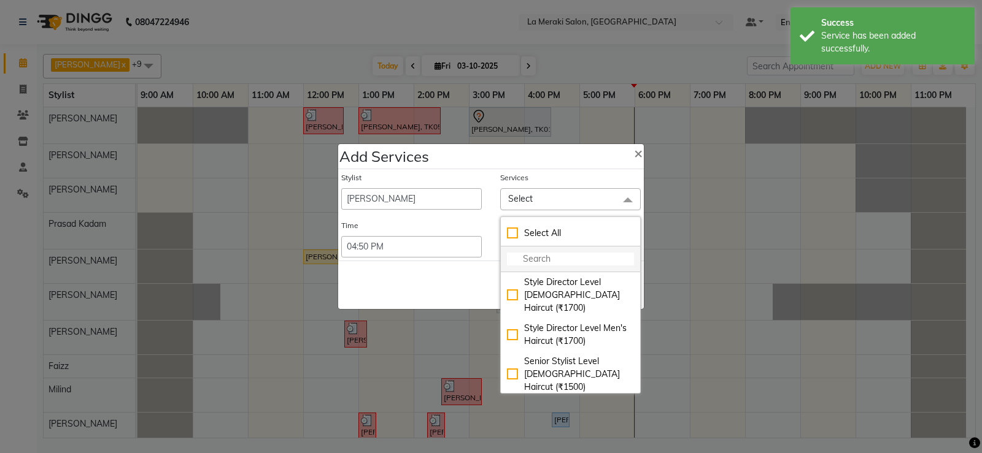
click at [536, 257] on input "multiselect-search" at bounding box center [570, 259] width 127 height 13
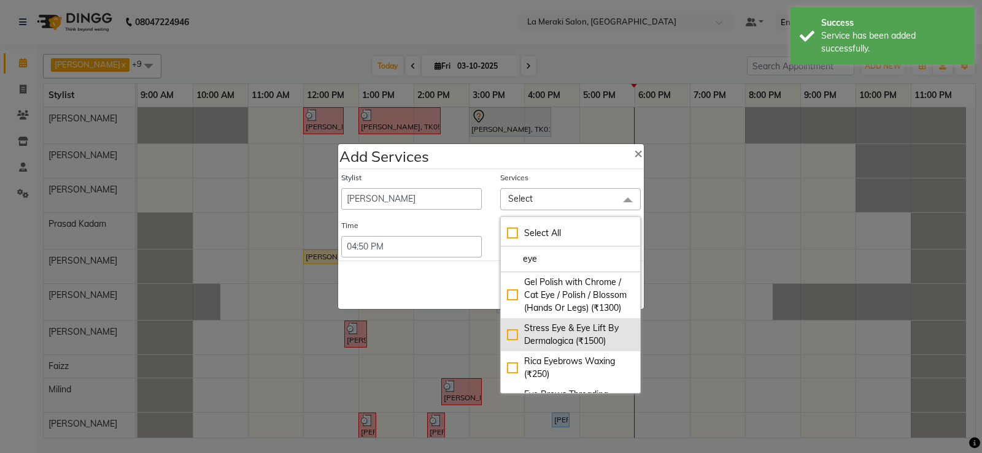
scroll to position [61, 0]
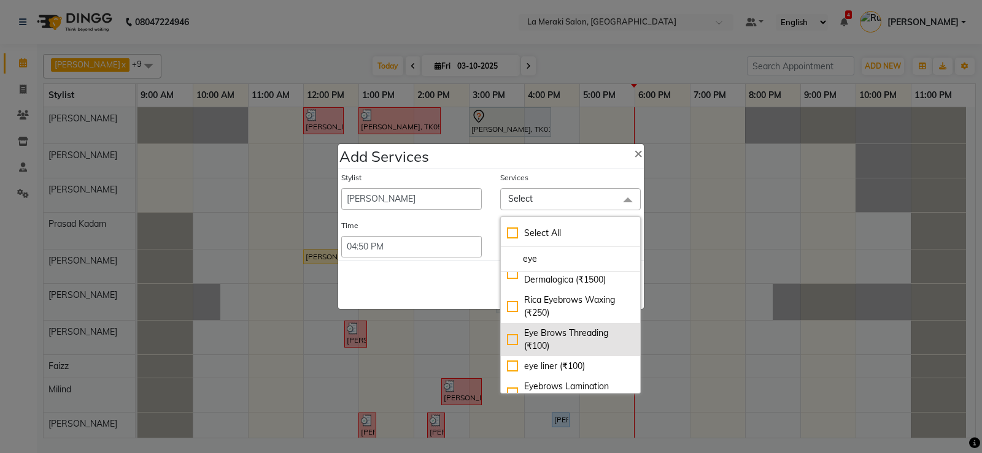
type input "eye"
click at [507, 353] on div "Eye Brows Threading (₹100)" at bounding box center [570, 340] width 127 height 26
checkbox input "true"
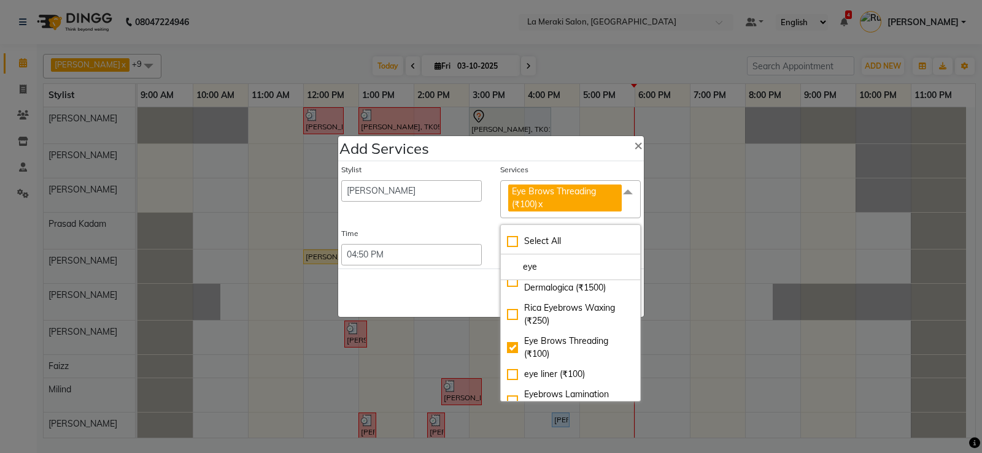
click at [575, 169] on div "Services" at bounding box center [570, 172] width 140 height 16
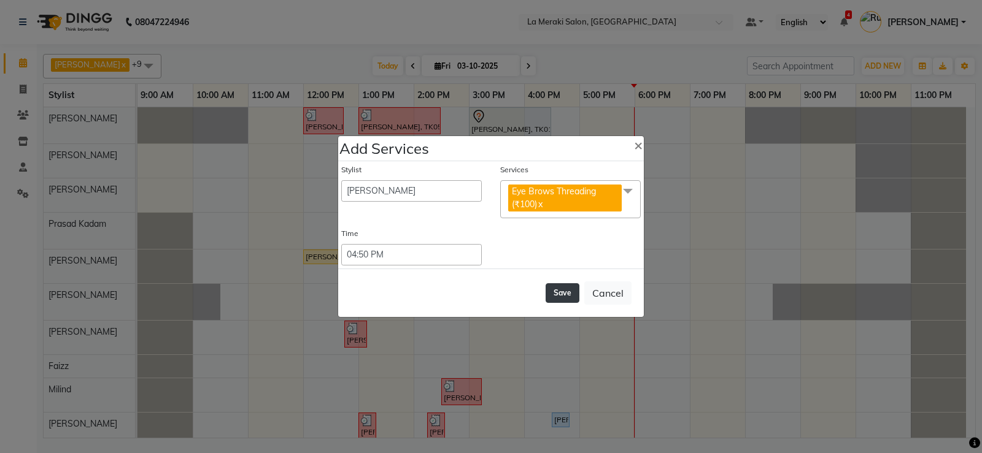
click at [569, 298] on button "Save" at bounding box center [562, 293] width 34 height 20
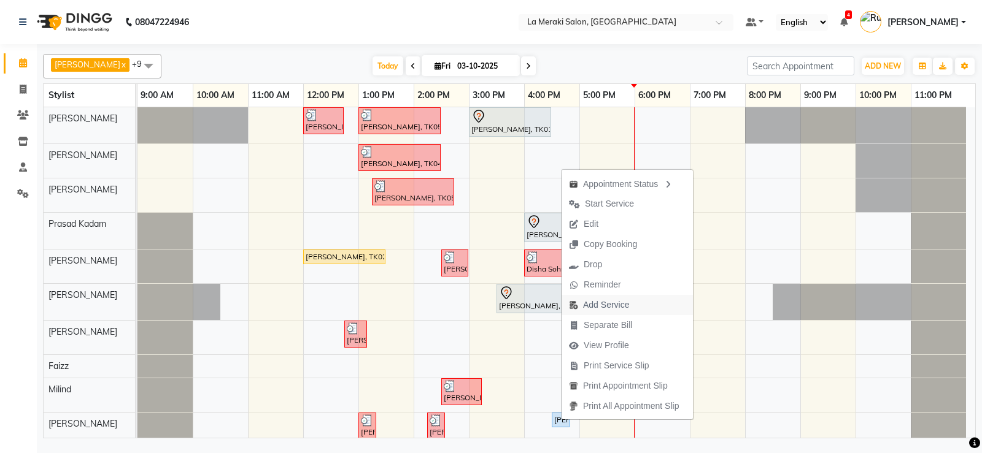
click at [621, 302] on span "Add Service" at bounding box center [606, 305] width 46 height 13
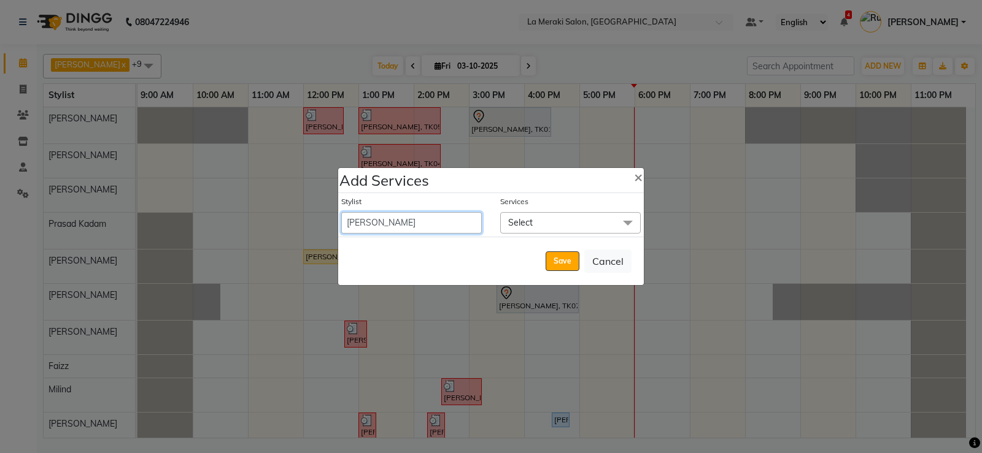
click at [447, 221] on select "[PERSON_NAME] Anus [PERSON_NAME] Faizz [PERSON_NAME] [PERSON_NAME] Kadam [PERSO…" at bounding box center [411, 222] width 140 height 21
select select "24520"
click at [341, 212] on select "[PERSON_NAME] Anus [PERSON_NAME] Faizz [PERSON_NAME] [PERSON_NAME] Kadam [PERSO…" at bounding box center [411, 222] width 140 height 21
select select "1010"
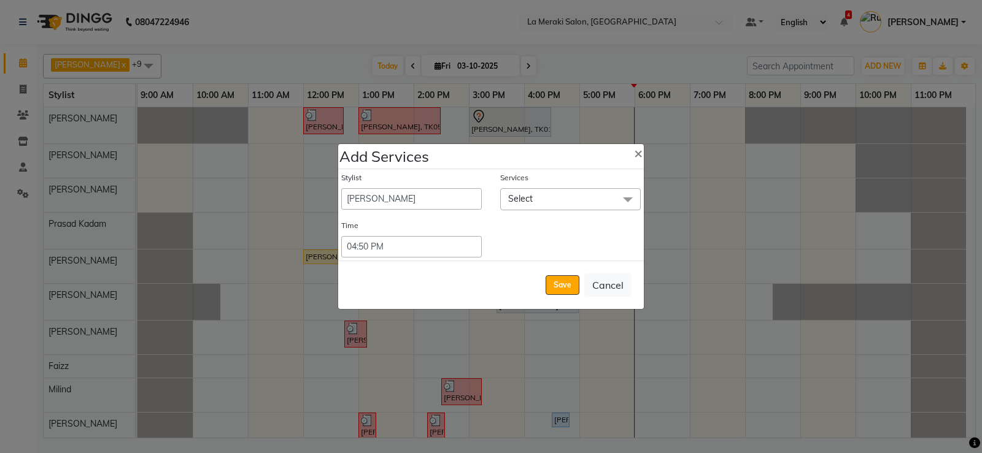
click at [546, 194] on span "Select" at bounding box center [570, 198] width 140 height 21
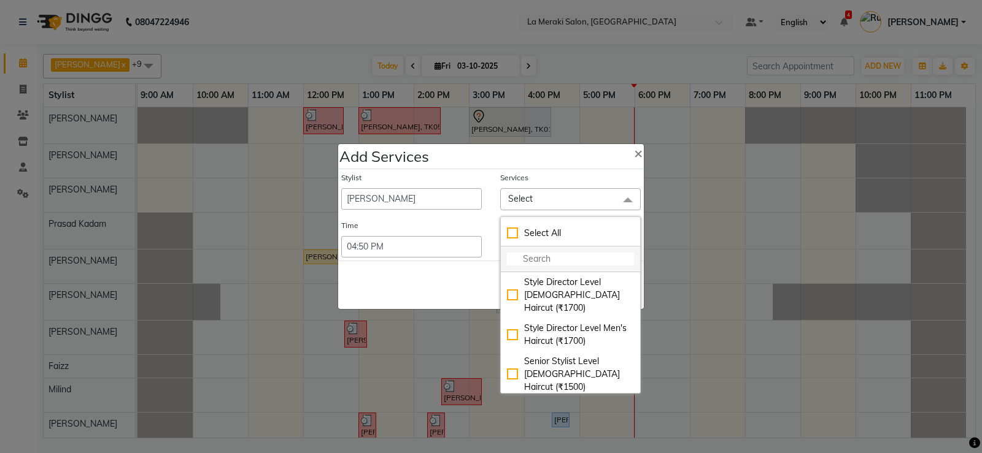
click at [523, 257] on input "multiselect-search" at bounding box center [570, 259] width 127 height 13
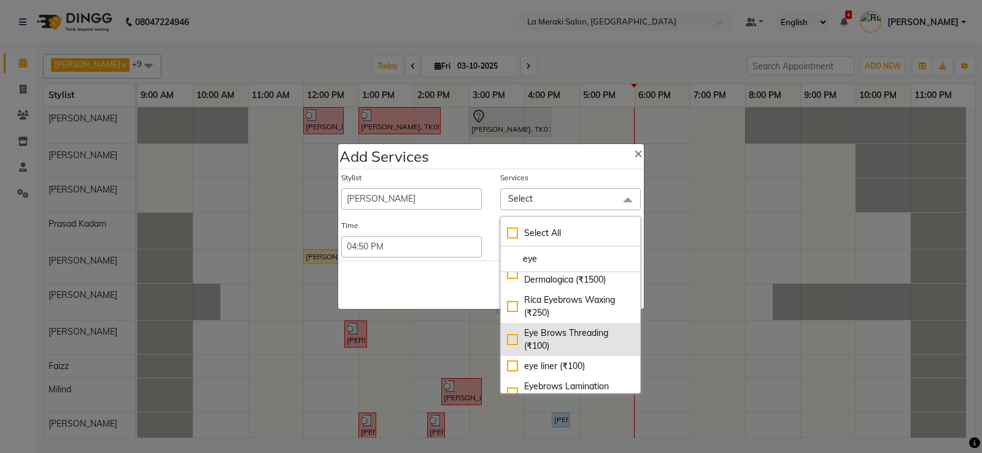
type input "eye"
click at [508, 352] on div "Eye Brows Threading (₹100)" at bounding box center [570, 340] width 127 height 26
checkbox input "true"
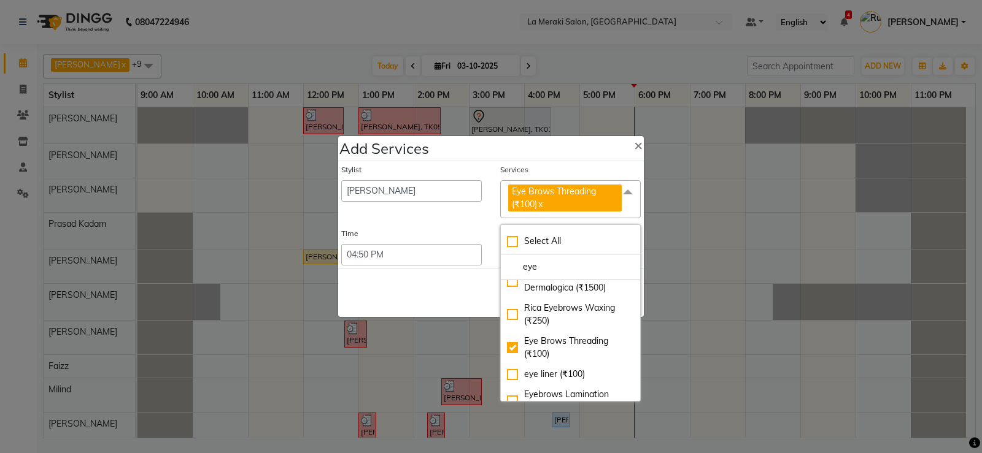
click at [566, 170] on div "Services" at bounding box center [570, 172] width 140 height 16
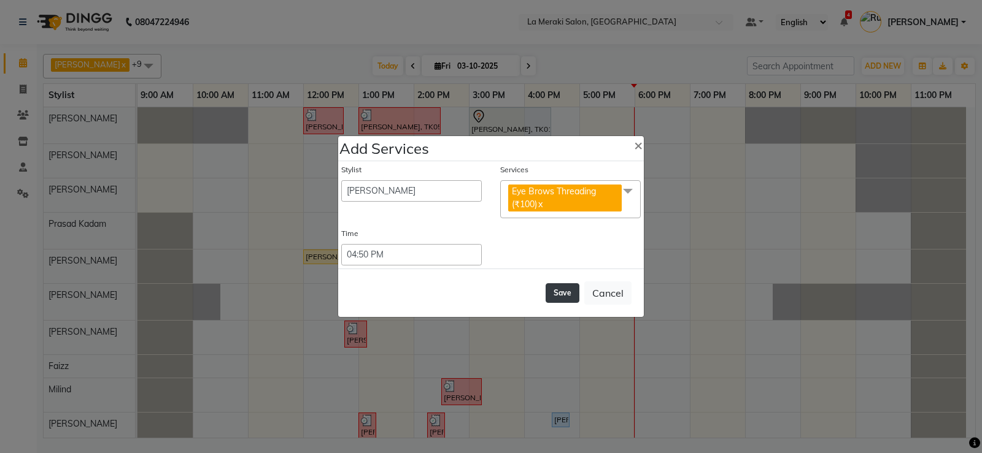
click at [561, 293] on button "Save" at bounding box center [562, 293] width 34 height 20
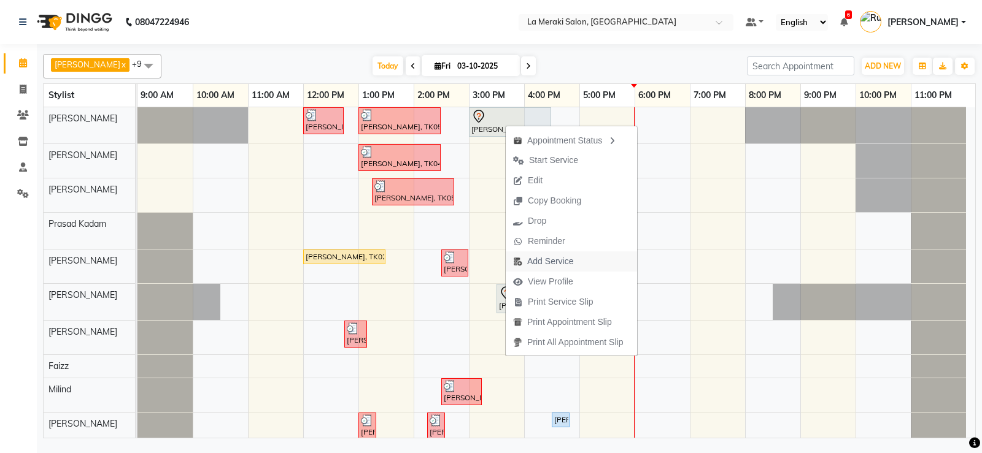
click at [559, 260] on span "Add Service" at bounding box center [550, 261] width 46 height 13
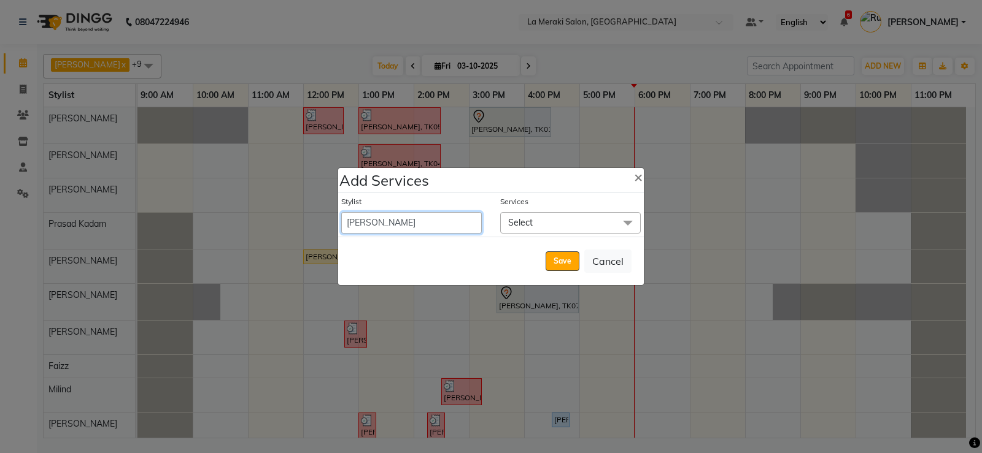
click at [452, 223] on select "[PERSON_NAME] Anus [PERSON_NAME] Faizz [PERSON_NAME] [PERSON_NAME] Kadam [PERSO…" at bounding box center [411, 222] width 140 height 21
select select "5906"
click at [341, 212] on select "[PERSON_NAME] Anus [PERSON_NAME] Faizz [PERSON_NAME] [PERSON_NAME] Kadam [PERSO…" at bounding box center [411, 222] width 140 height 21
select select "990"
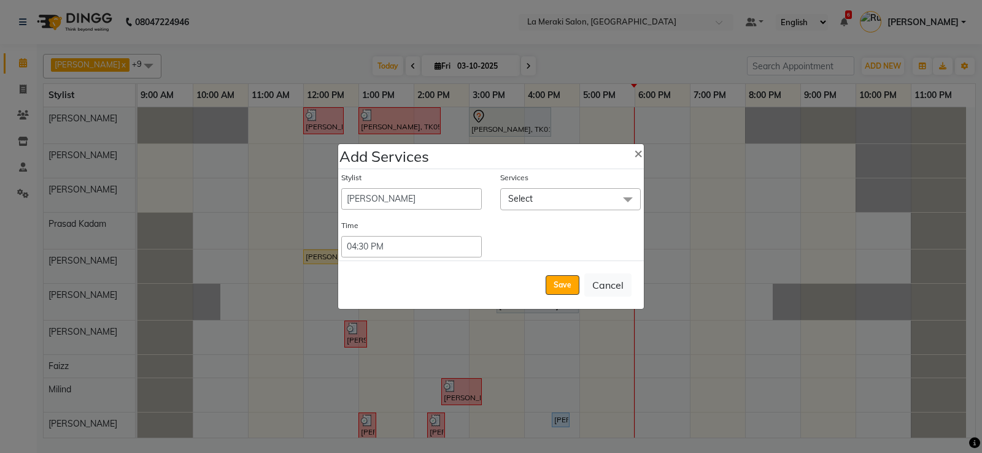
click at [610, 196] on span "Select" at bounding box center [570, 198] width 140 height 21
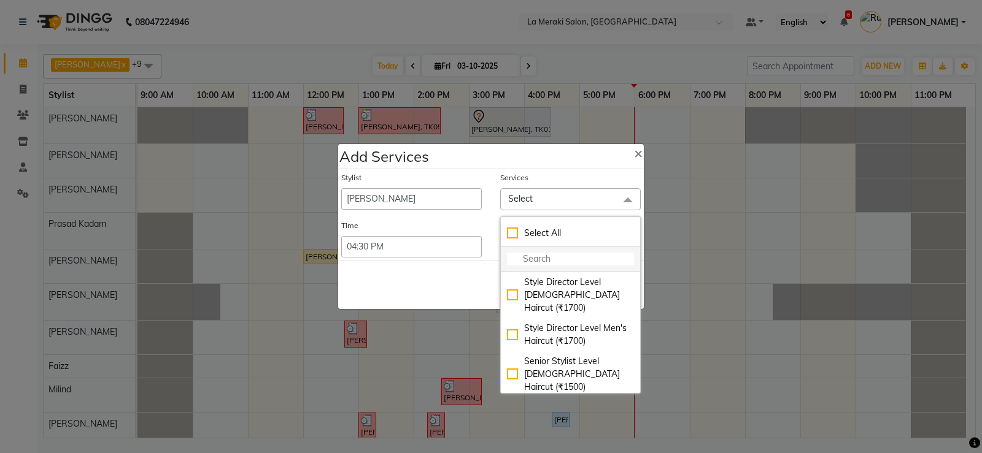
click at [513, 254] on input "multiselect-search" at bounding box center [570, 259] width 127 height 13
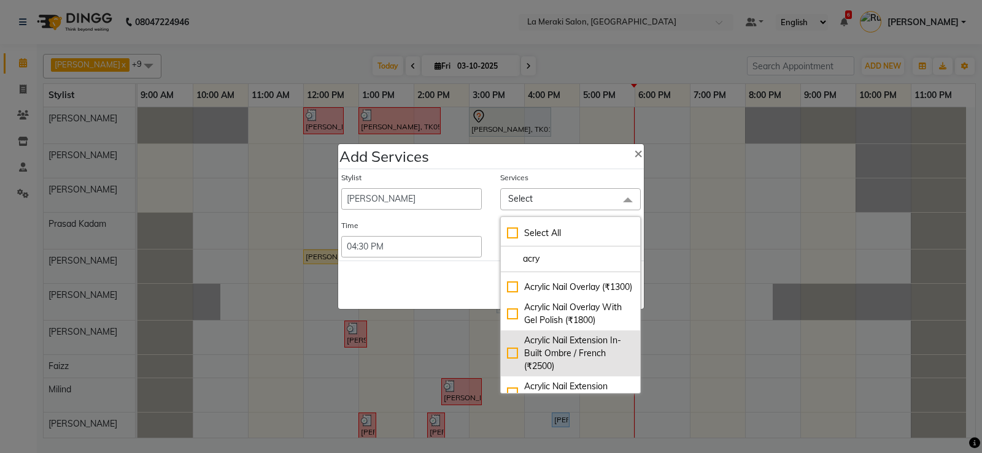
type input "acry"
click at [508, 369] on div "Acrylic Nail Extension In-Built Ombre / French (₹2500)" at bounding box center [570, 353] width 127 height 39
checkbox input "true"
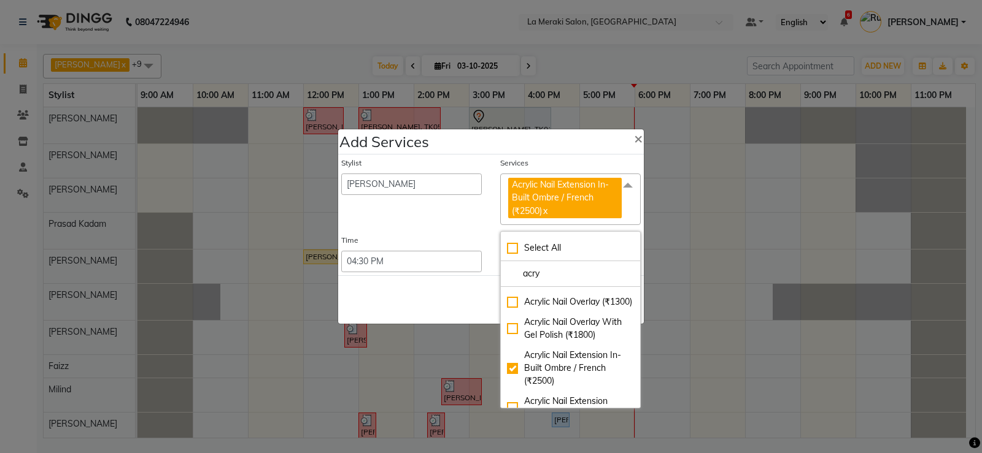
click at [560, 156] on div "Stylist [PERSON_NAME] Anus [PERSON_NAME] Faizz [PERSON_NAME] [PERSON_NAME] Kada…" at bounding box center [491, 215] width 306 height 121
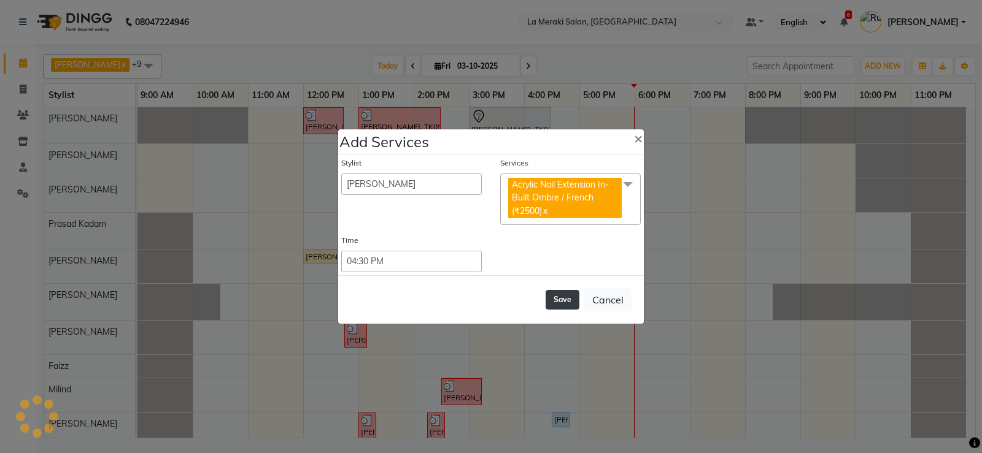
click at [566, 301] on button "Save" at bounding box center [562, 300] width 34 height 20
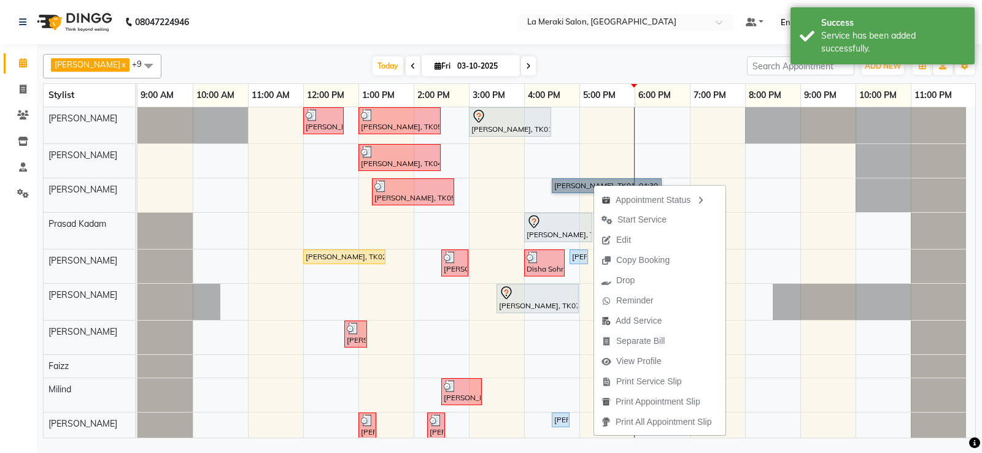
drag, startPoint x: 593, startPoint y: 184, endPoint x: 561, endPoint y: 188, distance: 32.7
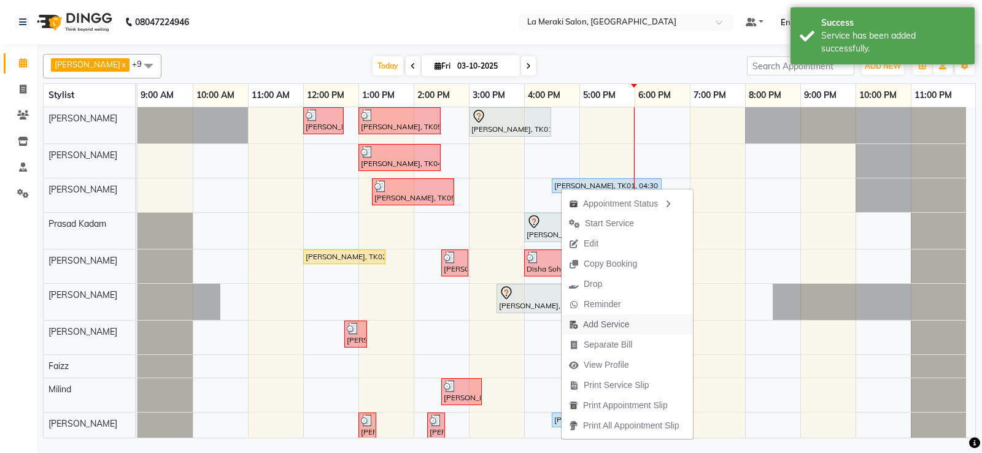
click at [580, 326] on span "Add Service" at bounding box center [598, 325] width 75 height 20
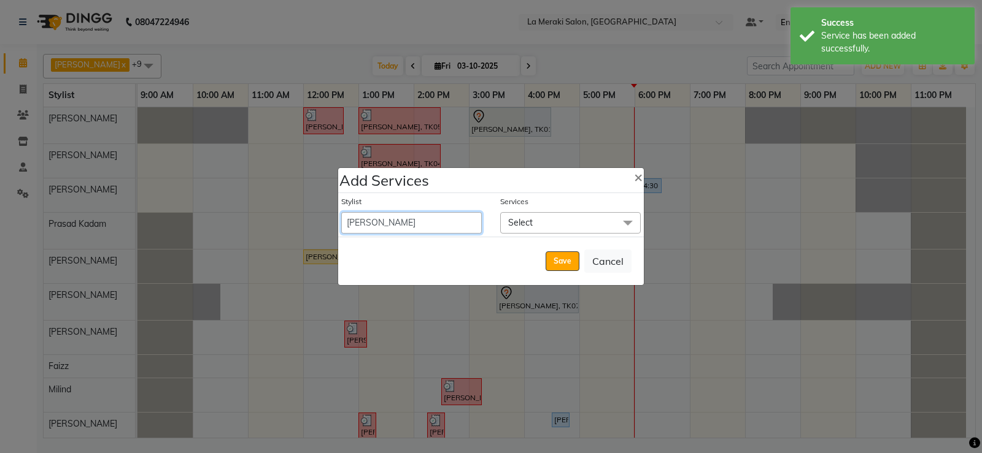
click at [429, 227] on select "[PERSON_NAME] Anus [PERSON_NAME] Faizz [PERSON_NAME] [PERSON_NAME] Kadam [PERSO…" at bounding box center [411, 222] width 140 height 21
select select "92930"
click at [341, 212] on select "[PERSON_NAME] Anus [PERSON_NAME] Faizz [PERSON_NAME] [PERSON_NAME] Kadam [PERSO…" at bounding box center [411, 222] width 140 height 21
select select "1110"
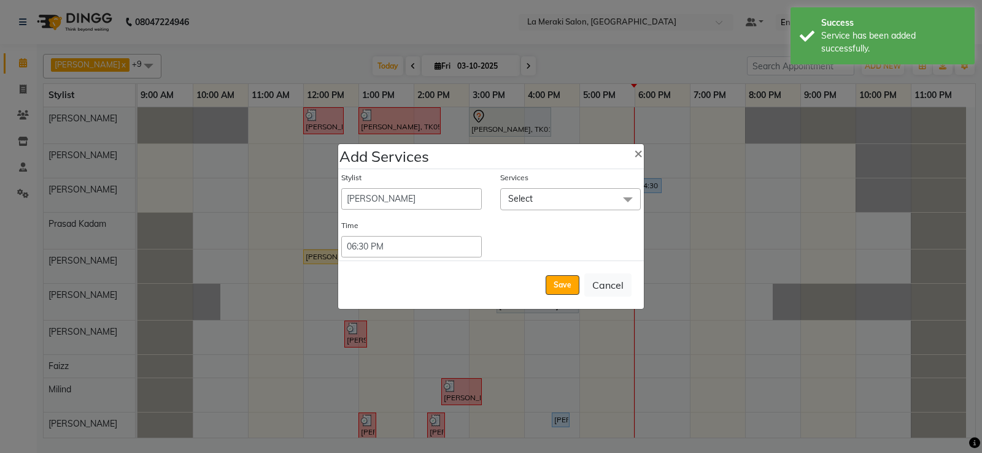
click at [564, 199] on span "Select" at bounding box center [570, 198] width 140 height 21
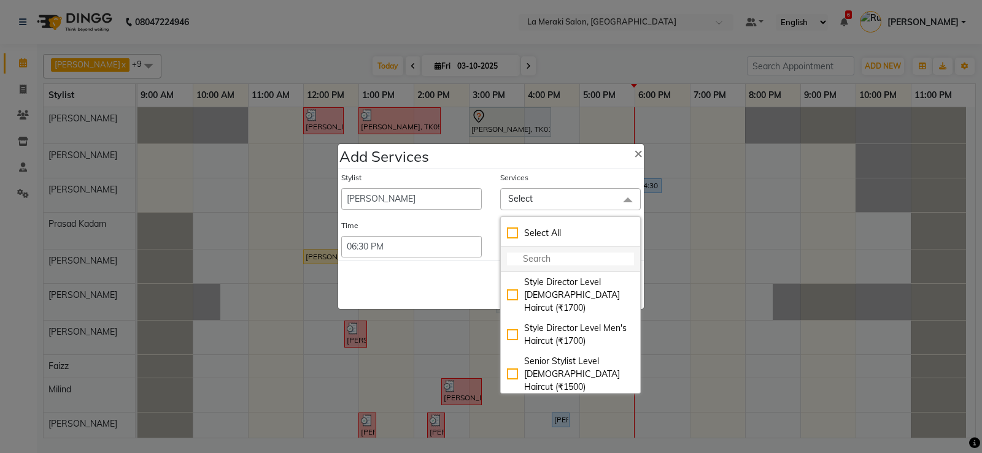
click at [555, 263] on input "multiselect-search" at bounding box center [570, 259] width 127 height 13
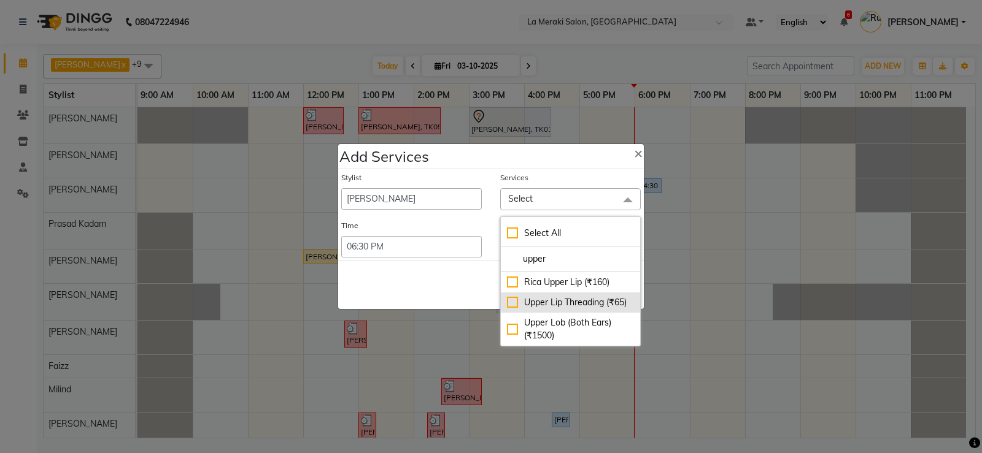
type input "upper"
click at [512, 303] on div "Upper Lip Threading (₹65)" at bounding box center [570, 302] width 127 height 13
checkbox input "true"
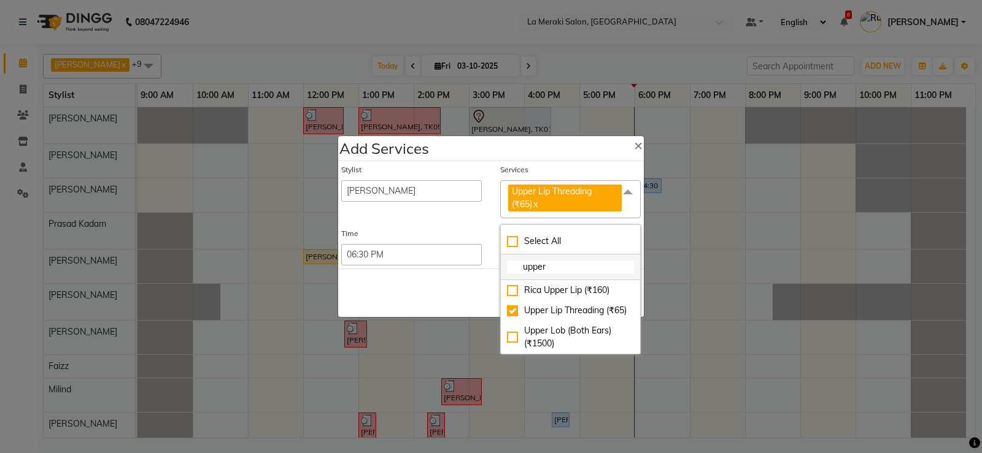
click at [572, 269] on input "upper" at bounding box center [570, 267] width 127 height 13
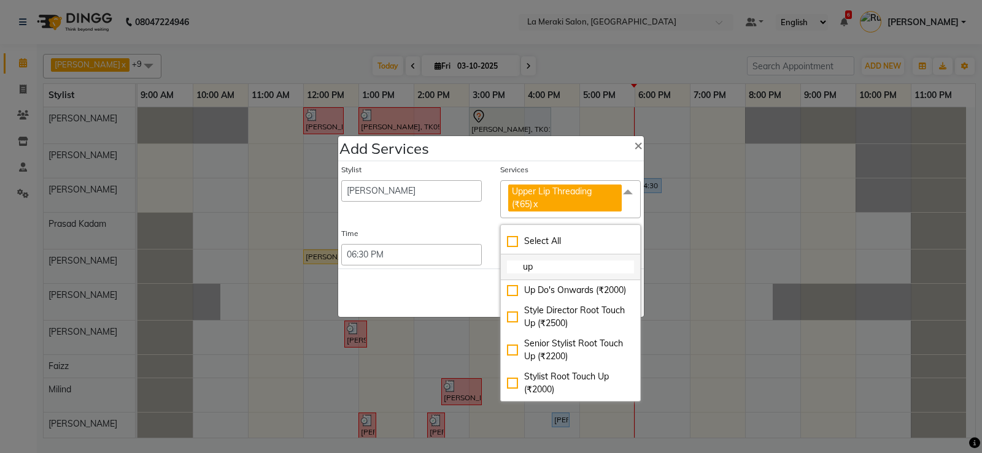
type input "u"
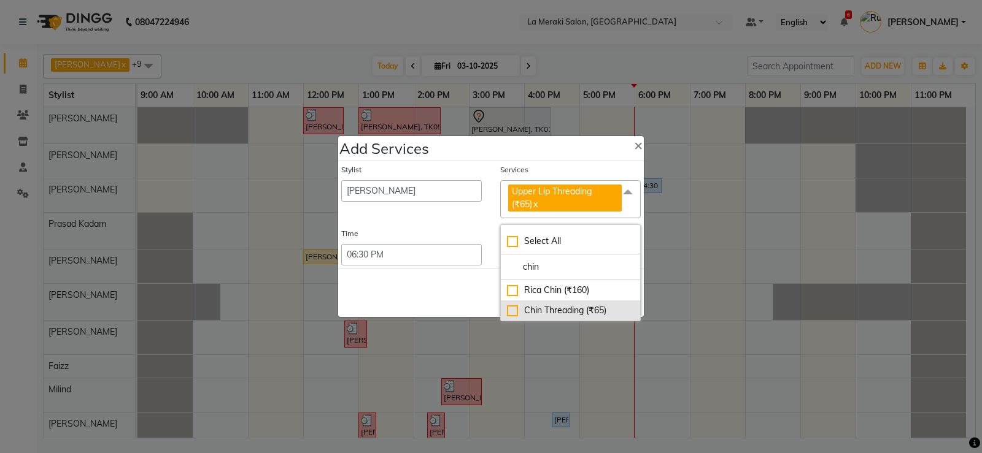
type input "chin"
click at [509, 309] on div "Chin Threading (₹65)" at bounding box center [570, 310] width 127 height 13
checkbox input "true"
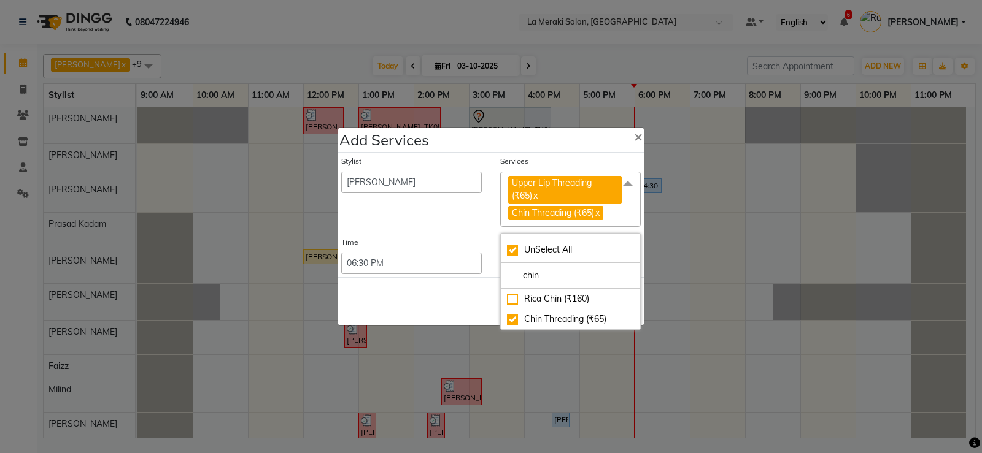
click at [572, 158] on div "Services" at bounding box center [570, 164] width 140 height 16
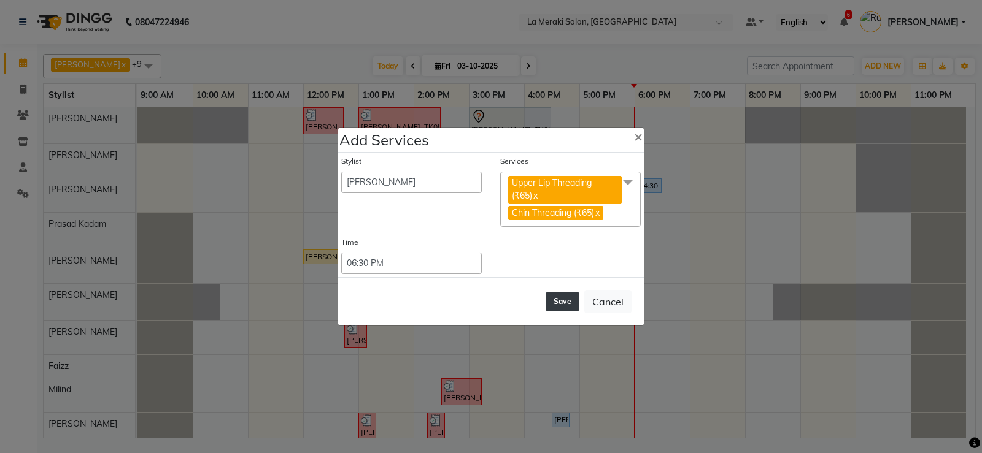
click at [555, 297] on button "Save" at bounding box center [562, 302] width 34 height 20
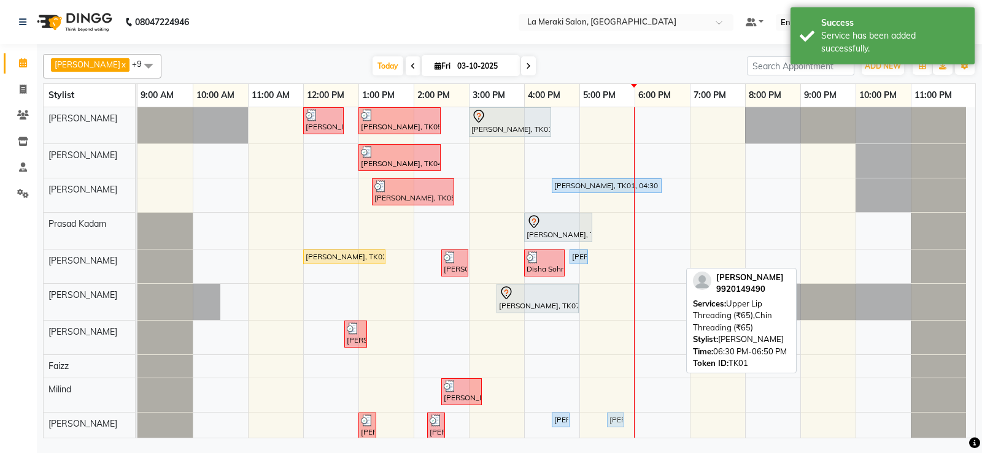
drag, startPoint x: 668, startPoint y: 419, endPoint x: 625, endPoint y: 418, distance: 43.0
click at [625, 418] on div "[PERSON_NAME], TK03, 12:00 PM-12:45 PM, Stylist Level Men's Haircut [PERSON_NAM…" at bounding box center [555, 276] width 837 height 339
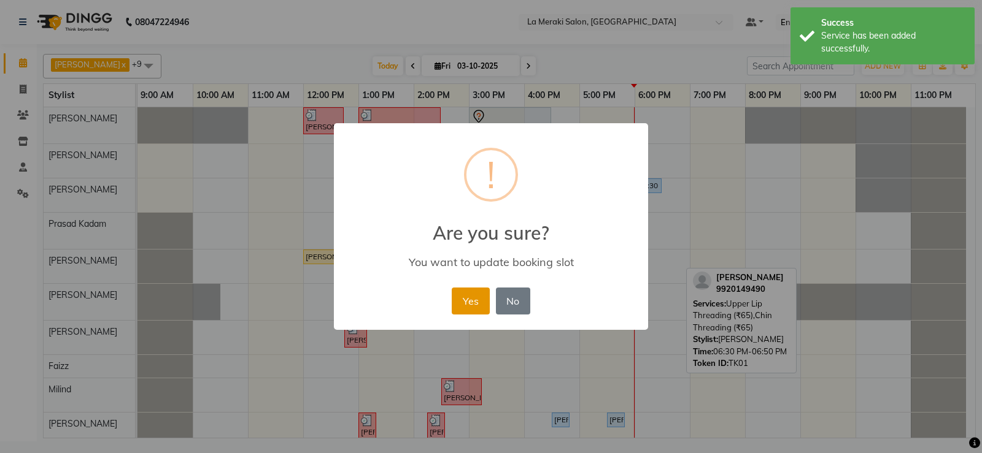
click at [473, 298] on button "Yes" at bounding box center [470, 301] width 37 height 27
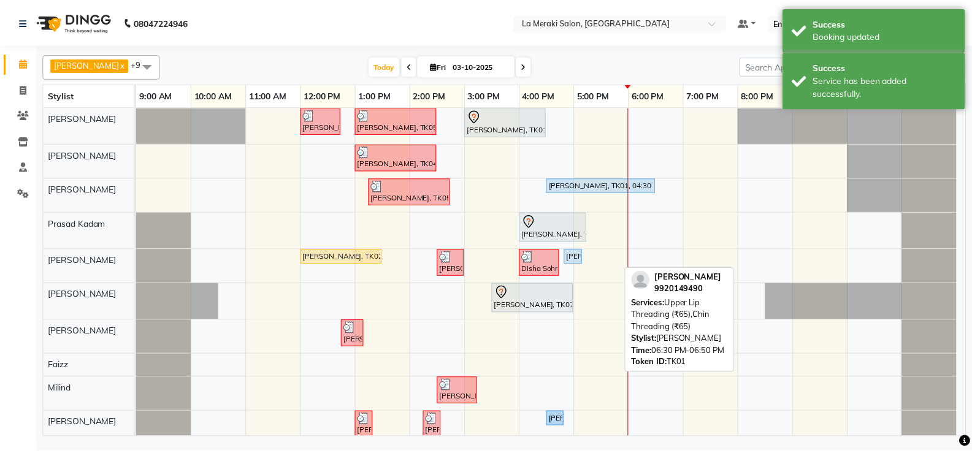
scroll to position [9, 0]
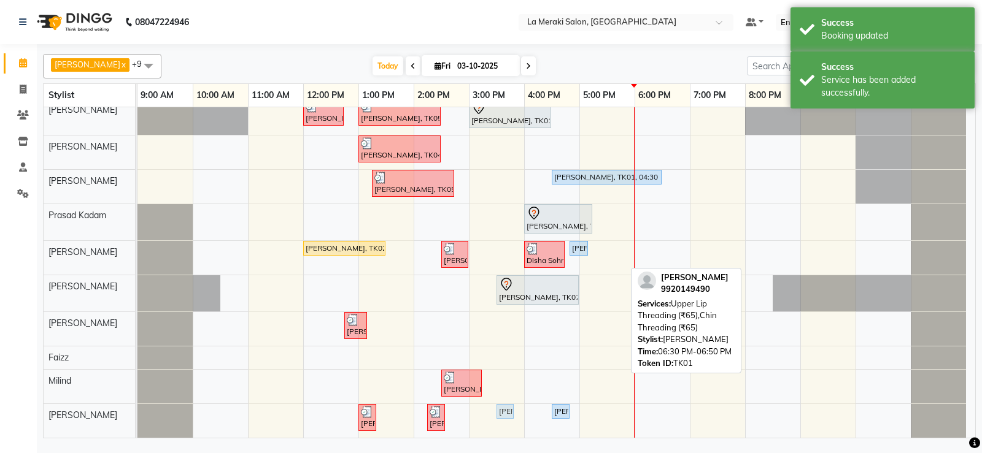
drag, startPoint x: 614, startPoint y: 420, endPoint x: 504, endPoint y: 422, distance: 109.8
click at [504, 422] on div "[PERSON_NAME], TK03, 12:00 PM-12:45 PM, Stylist Level Men's Haircut [PERSON_NAM…" at bounding box center [555, 268] width 837 height 339
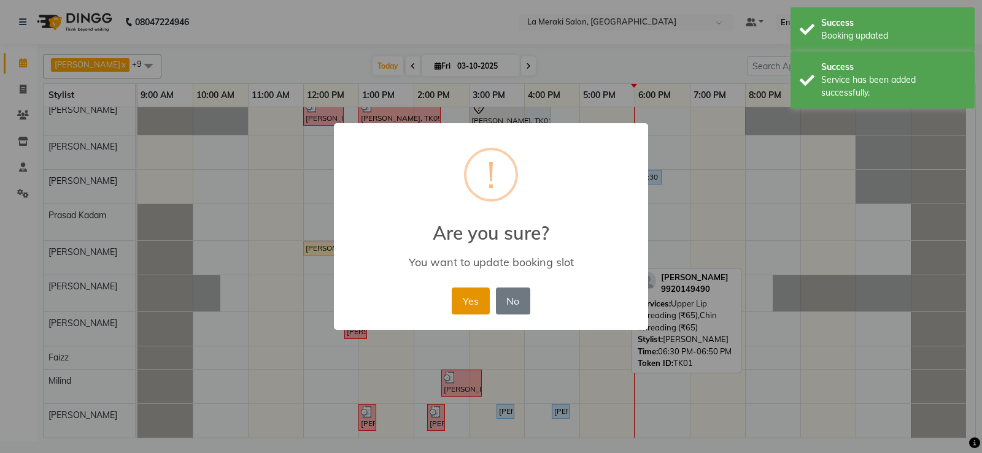
click at [472, 298] on button "Yes" at bounding box center [470, 301] width 37 height 27
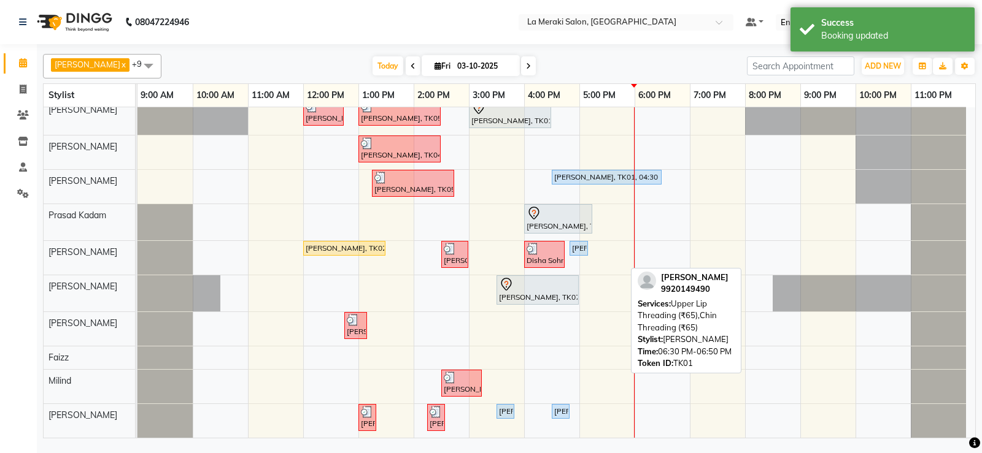
click at [627, 414] on div "[PERSON_NAME], TK03, 12:00 PM-12:45 PM, Stylist Level Men's Haircut [PERSON_NAM…" at bounding box center [555, 268] width 837 height 339
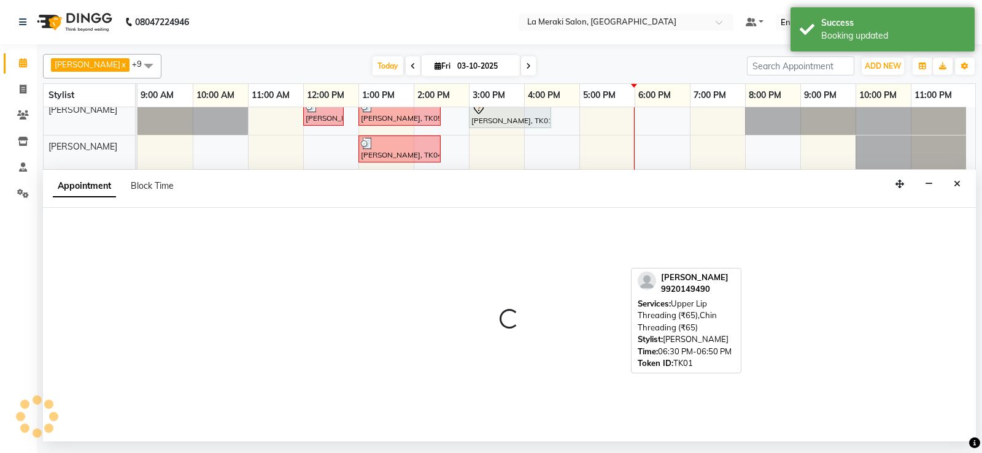
select select "92930"
select select "1020"
select select "tentative"
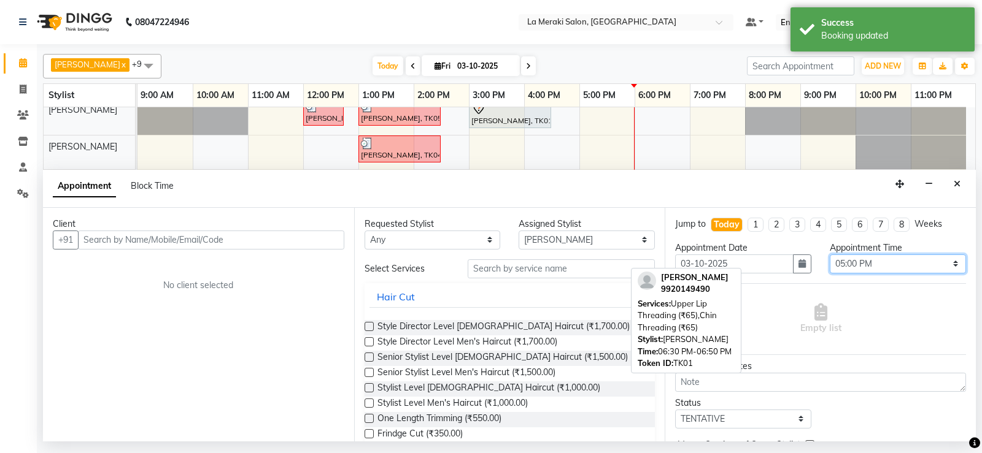
click at [907, 256] on select "Select 10:00 AM 10:05 AM 10:10 AM 10:15 AM 10:20 AM 10:25 AM 10:30 AM 10:35 AM …" at bounding box center [897, 264] width 136 height 19
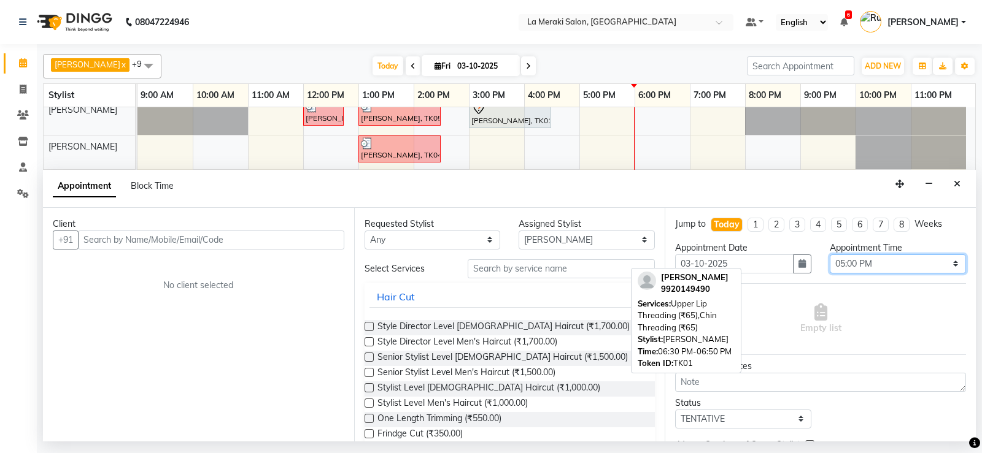
select select "1050"
click at [829, 255] on select "Select 10:00 AM 10:05 AM 10:10 AM 10:15 AM 10:20 AM 10:25 AM 10:30 AM 10:35 AM …" at bounding box center [897, 264] width 136 height 19
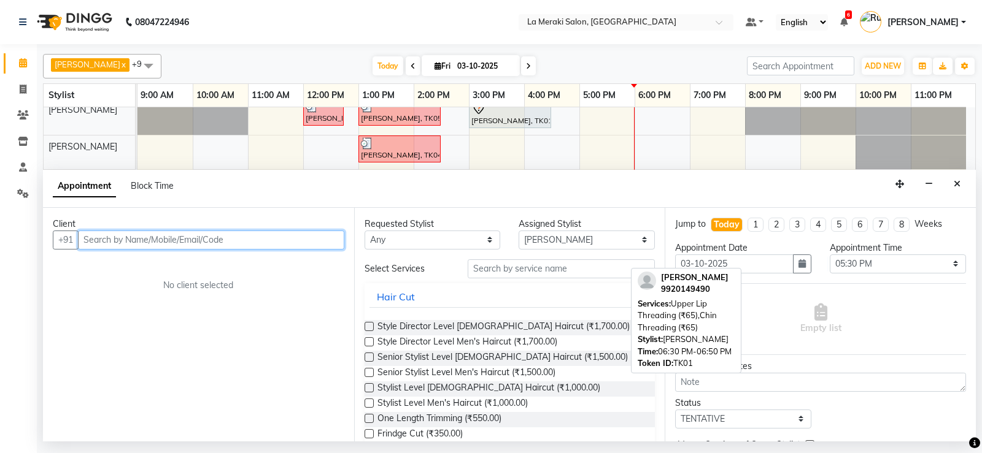
click at [268, 239] on input "text" at bounding box center [211, 240] width 266 height 19
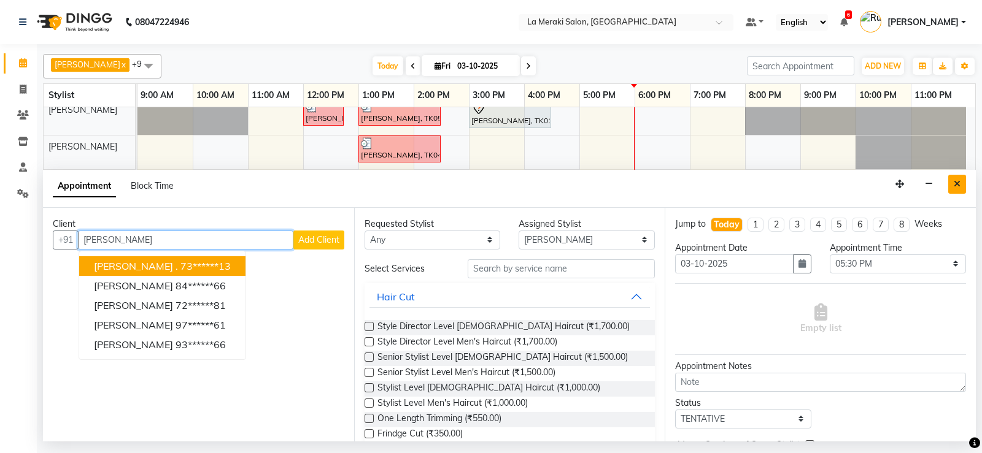
type input "[PERSON_NAME]"
click at [956, 187] on icon "Close" at bounding box center [956, 184] width 7 height 9
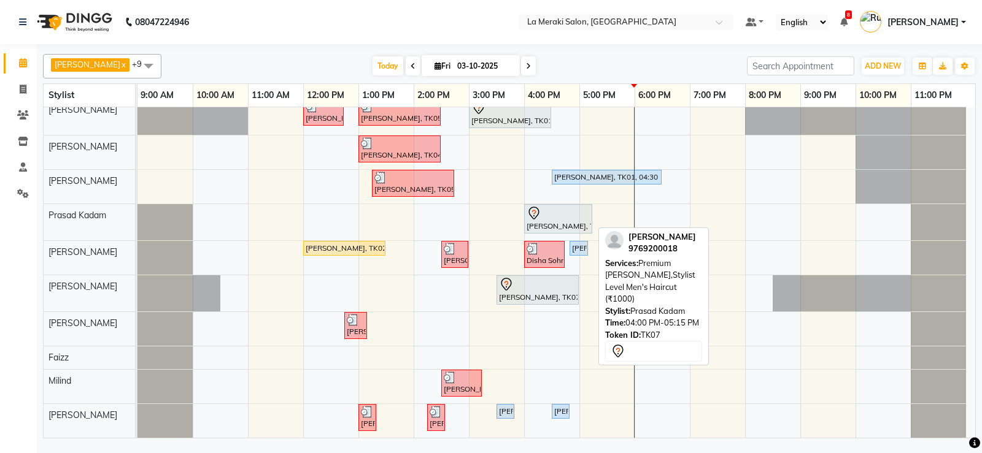
click at [562, 225] on div "[PERSON_NAME], TK07, 04:00 PM-05:15 PM, Premium [PERSON_NAME],Stylist Level Men…" at bounding box center [558, 219] width 66 height 26
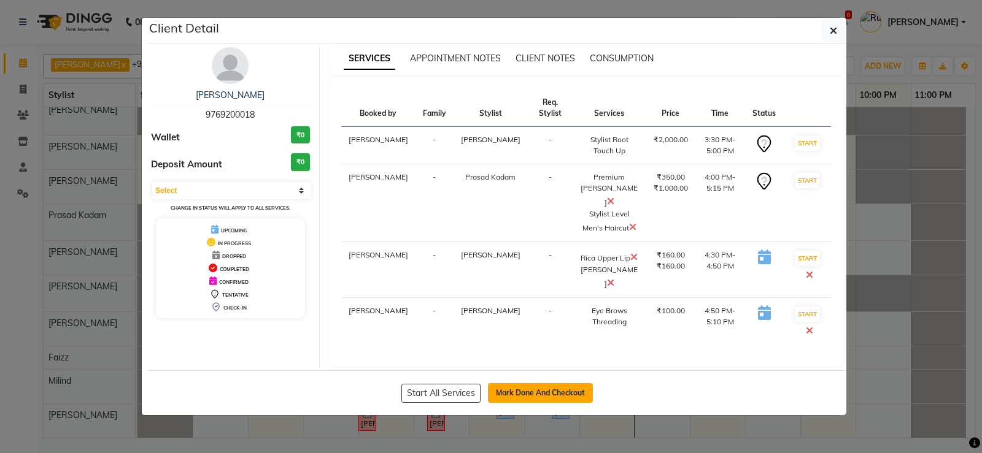
click at [543, 394] on button "Mark Done And Checkout" at bounding box center [540, 393] width 105 height 20
select select "438"
select select "service"
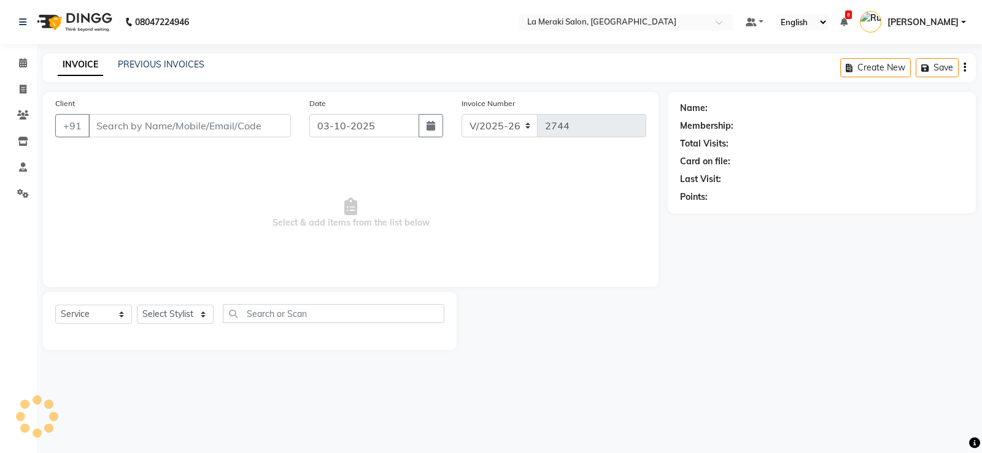
type input "97******18"
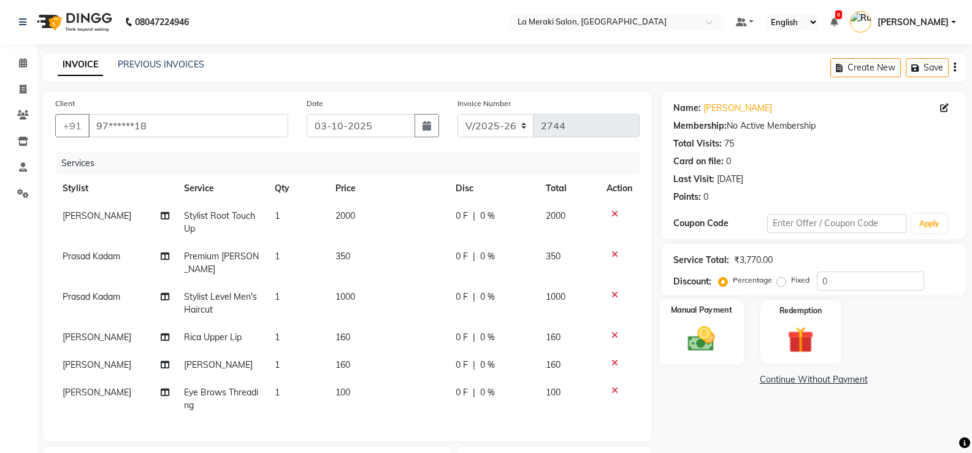
scroll to position [184, 0]
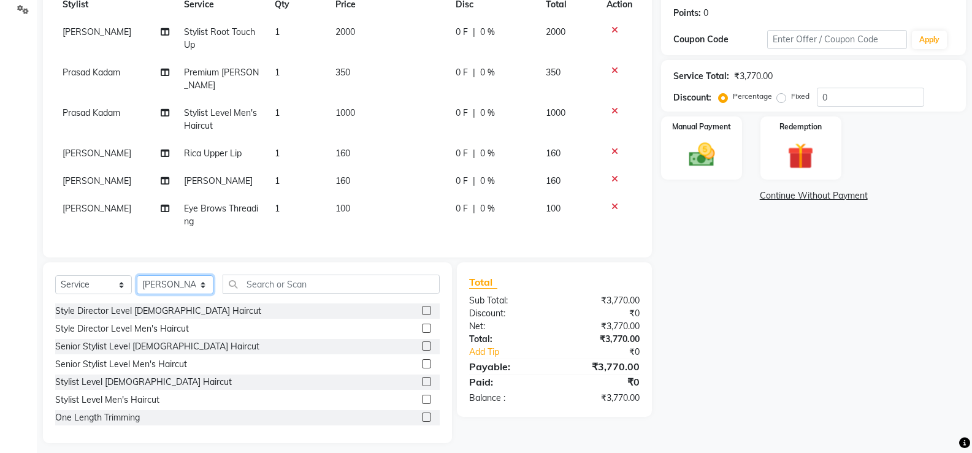
click at [165, 294] on select "Select Stylist [PERSON_NAME] Anus [PERSON_NAME] Faizz [PERSON_NAME] [PERSON_NAM…" at bounding box center [175, 284] width 77 height 19
select select "5904"
click at [137, 294] on select "Select Stylist [PERSON_NAME] Anus [PERSON_NAME] Faizz [PERSON_NAME] [PERSON_NAM…" at bounding box center [175, 284] width 77 height 19
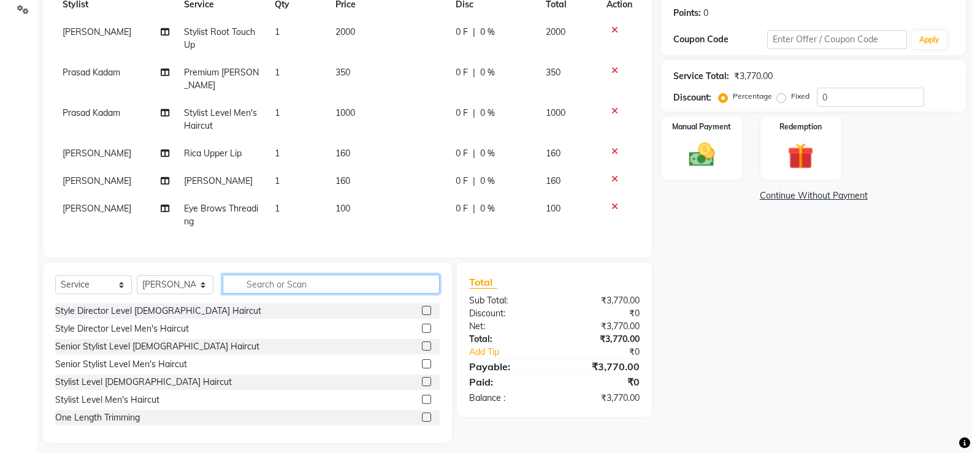
click at [337, 294] on input "text" at bounding box center [331, 284] width 217 height 19
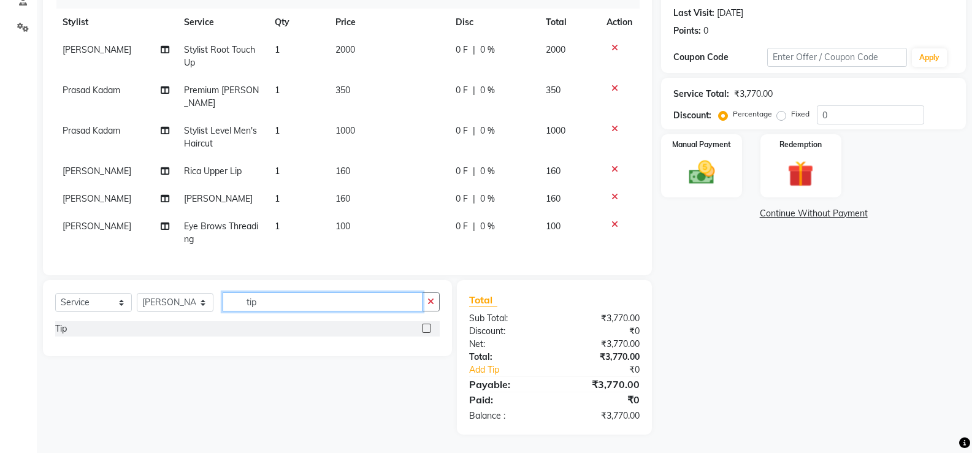
type input "tip"
click at [429, 330] on label at bounding box center [426, 328] width 9 height 9
click at [429, 330] on input "checkbox" at bounding box center [426, 329] width 8 height 8
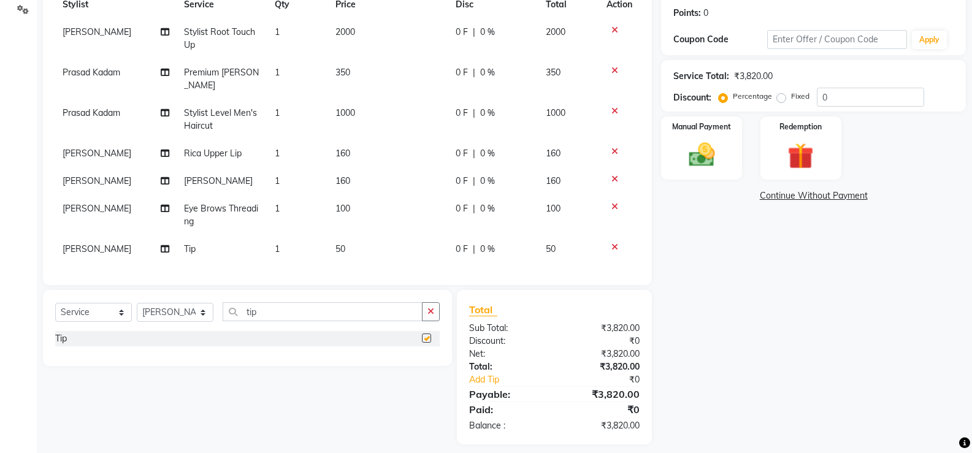
checkbox input "false"
click at [357, 258] on td "50" at bounding box center [388, 250] width 120 height 28
select select "5904"
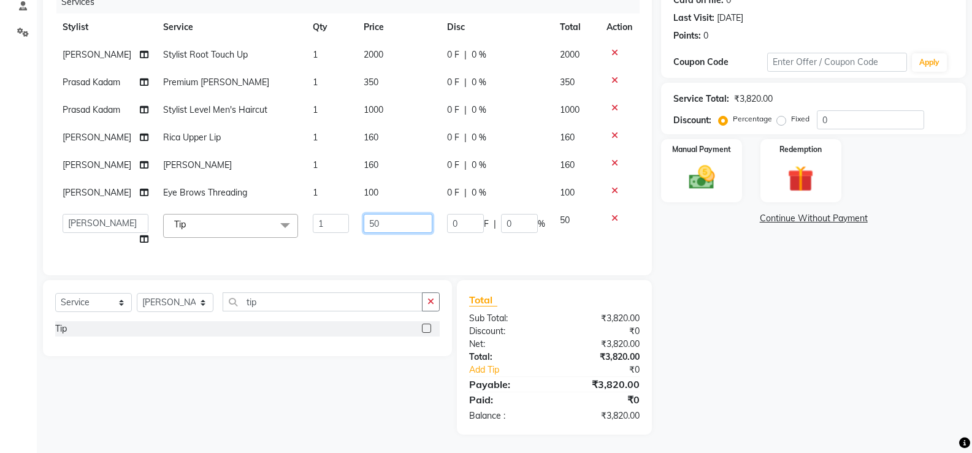
click at [369, 233] on input "50" at bounding box center [398, 223] width 69 height 19
type input "5"
type input "100"
click at [528, 207] on td "0 F | 0 %" at bounding box center [496, 193] width 113 height 28
select select "24520"
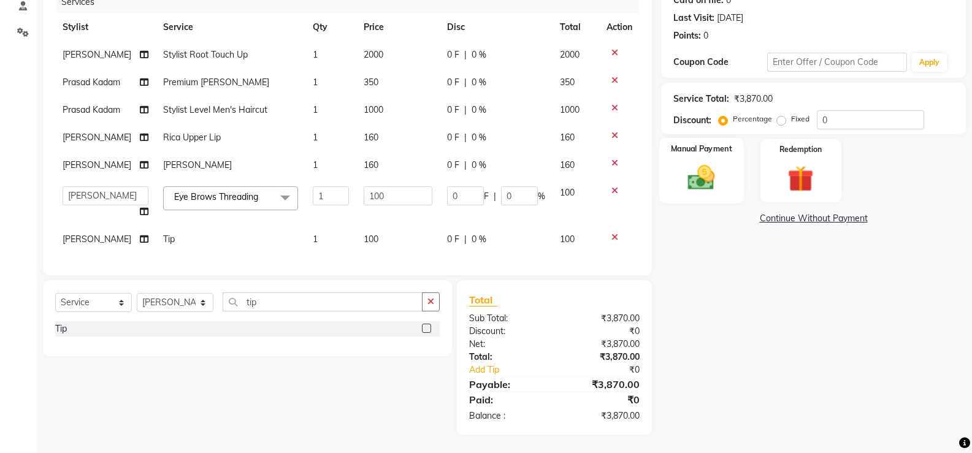
click at [712, 162] on img at bounding box center [702, 177] width 44 height 31
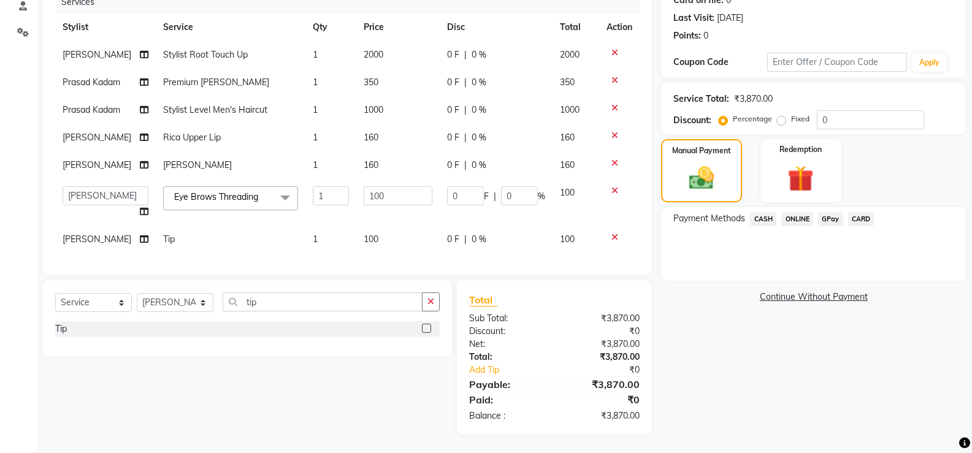
click at [867, 212] on span "CARD" at bounding box center [862, 219] width 26 height 14
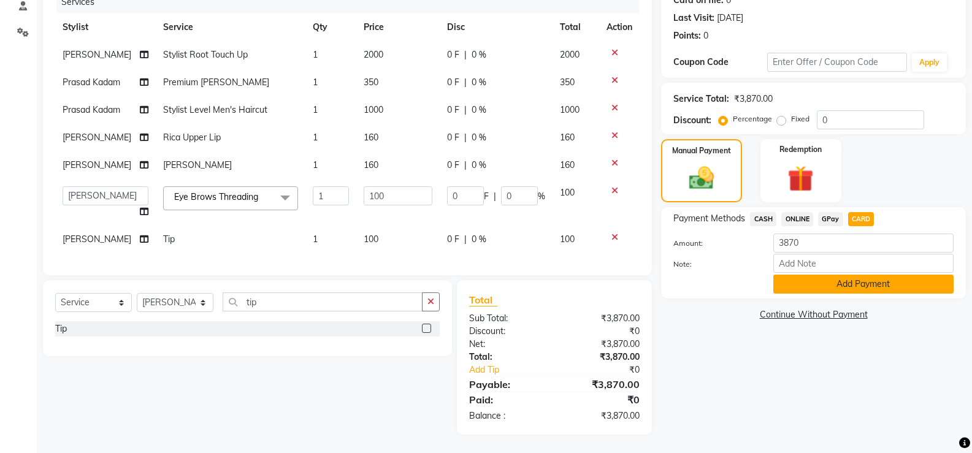
click at [781, 275] on button "Add Payment" at bounding box center [864, 284] width 180 height 19
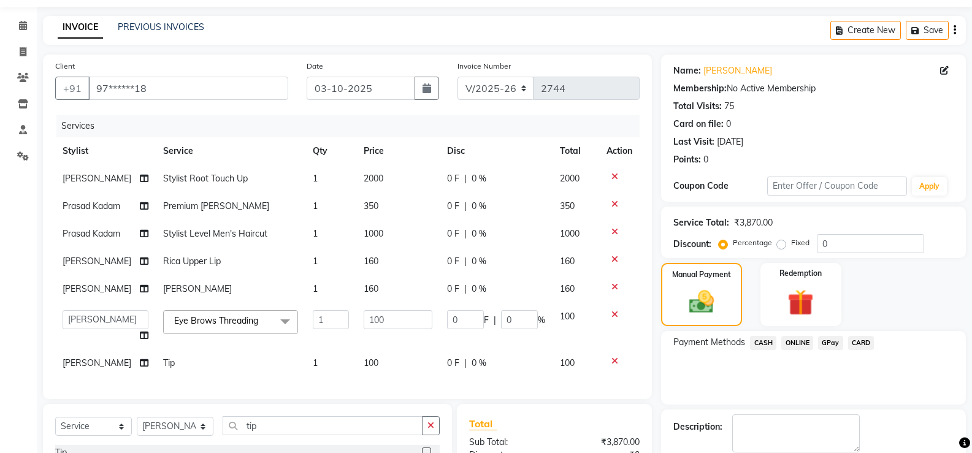
scroll to position [221, 0]
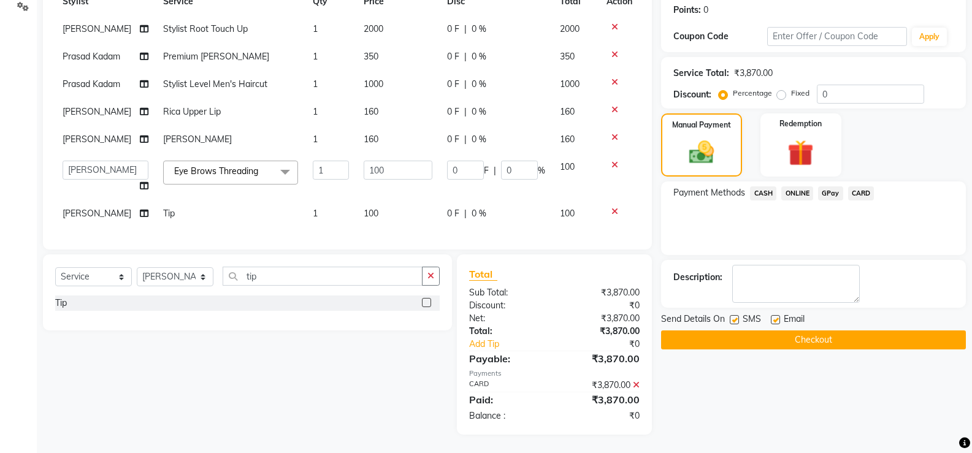
click at [733, 315] on label at bounding box center [734, 319] width 9 height 9
click at [733, 317] on input "checkbox" at bounding box center [734, 321] width 8 height 8
checkbox input "false"
click at [776, 315] on label at bounding box center [775, 319] width 9 height 9
click at [776, 317] on input "checkbox" at bounding box center [775, 321] width 8 height 8
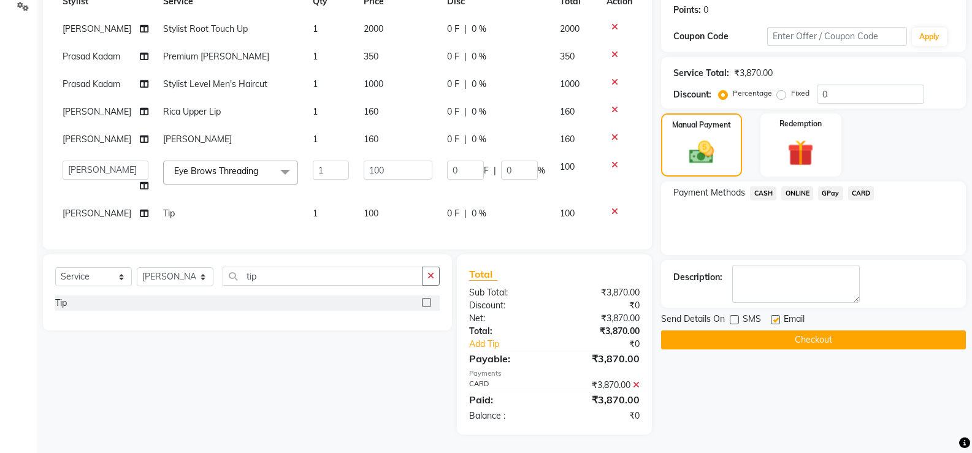
checkbox input "false"
click at [764, 331] on button "Checkout" at bounding box center [813, 340] width 305 height 19
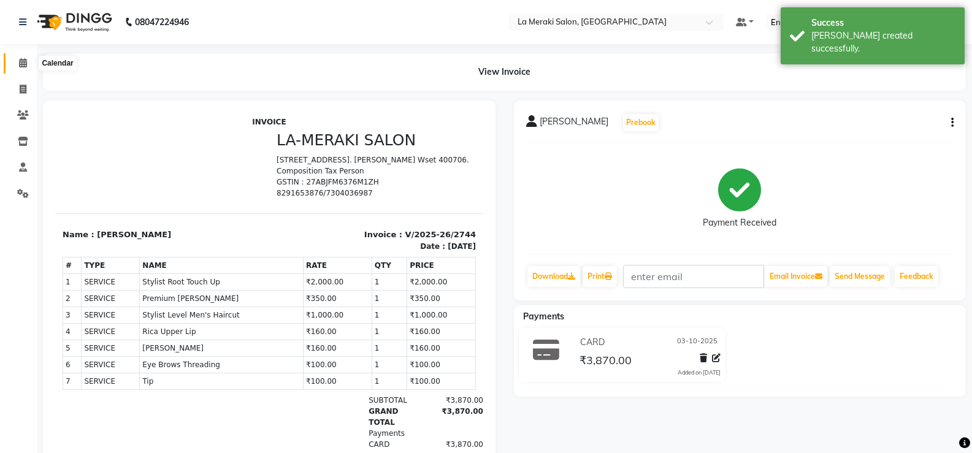
click at [21, 61] on icon at bounding box center [23, 62] width 8 height 9
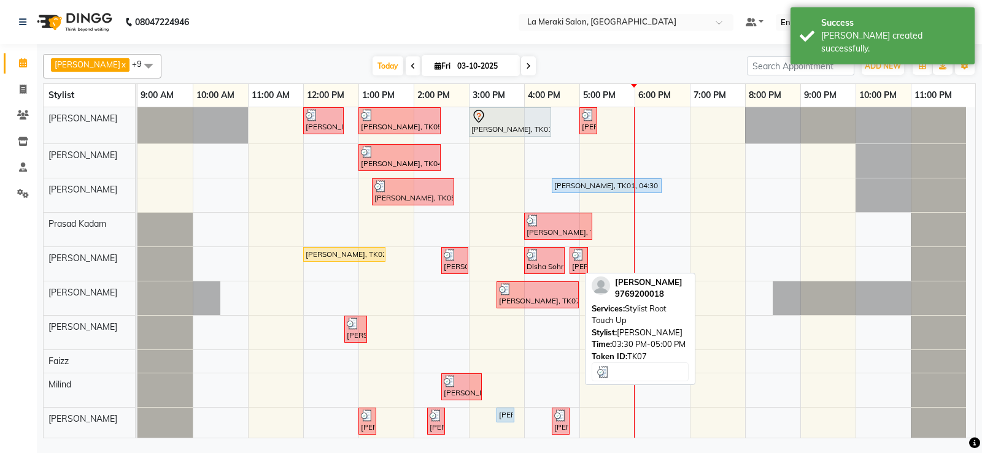
click at [524, 301] on div "[PERSON_NAME], TK07, 03:30 PM-05:00 PM, Stylist Root Touch Up" at bounding box center [538, 294] width 80 height 23
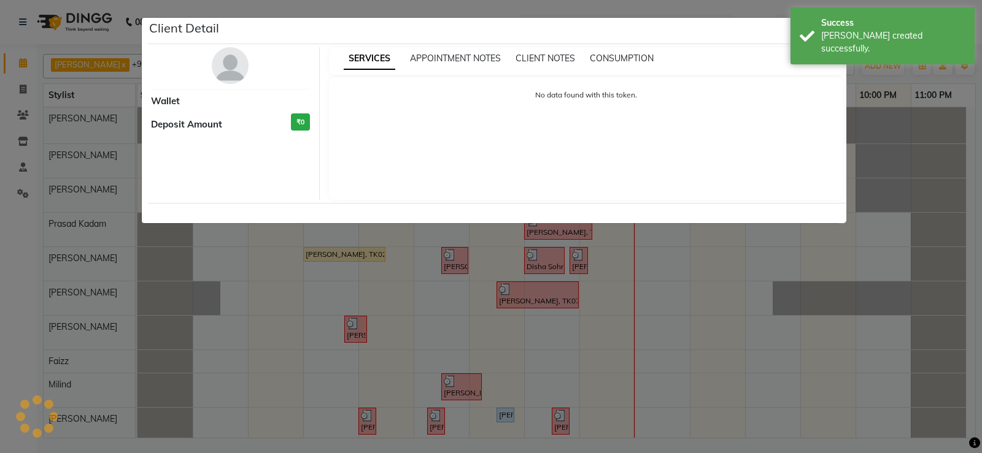
select select "3"
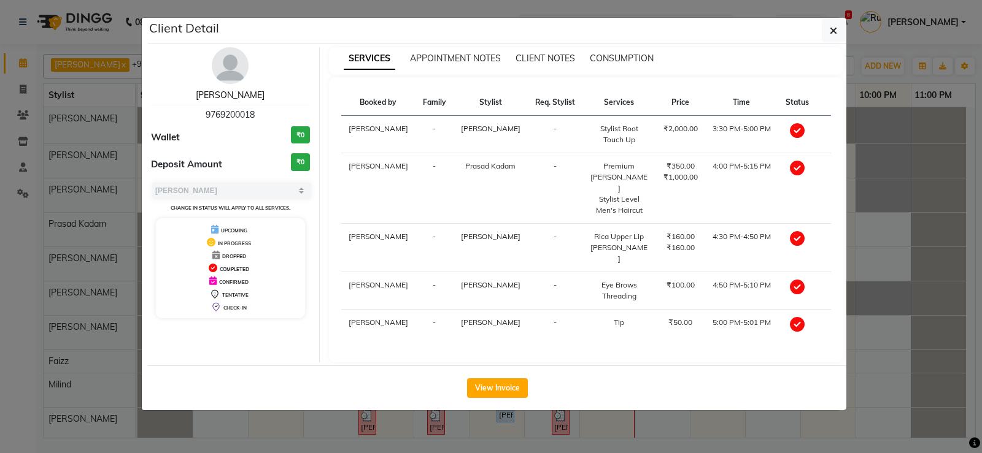
click at [232, 97] on link "[PERSON_NAME]" at bounding box center [230, 95] width 69 height 11
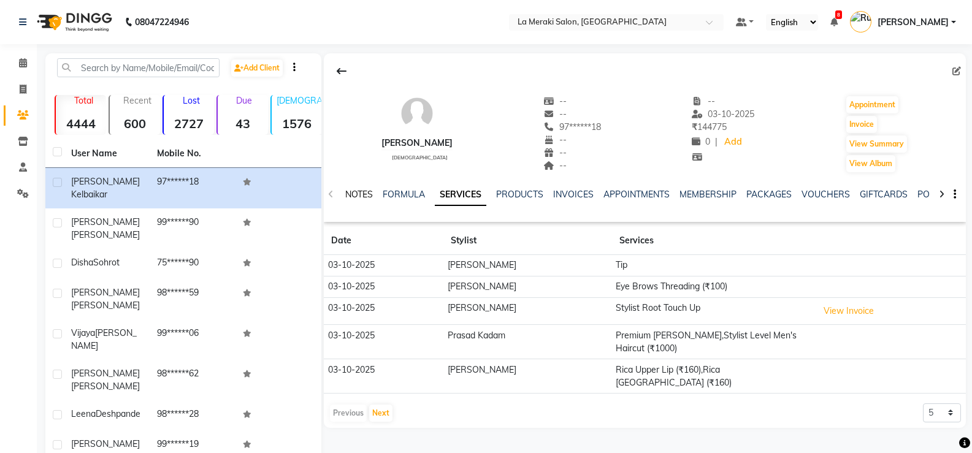
click at [356, 193] on link "NOTES" at bounding box center [359, 194] width 28 height 11
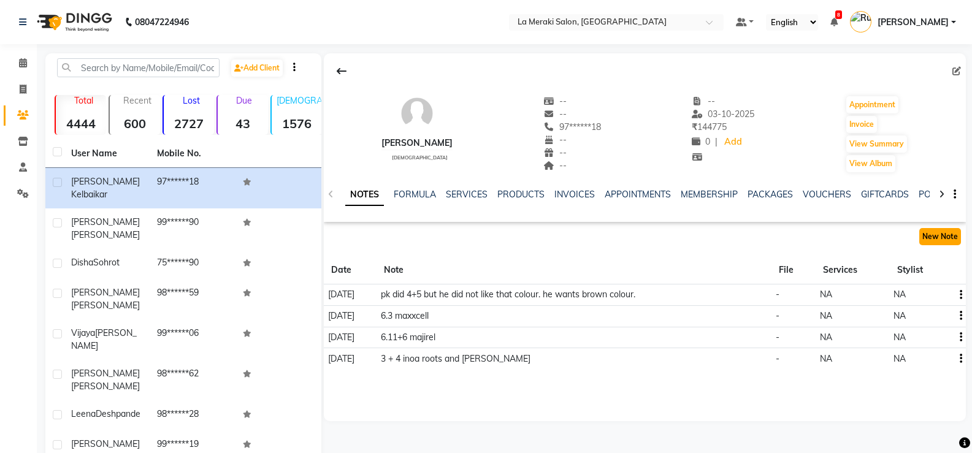
click at [934, 237] on button "New Note" at bounding box center [941, 236] width 42 height 17
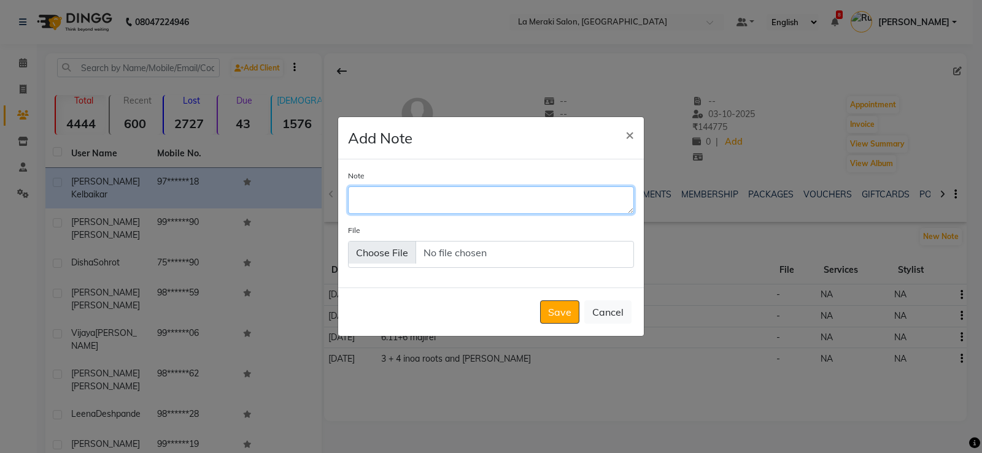
click at [432, 210] on textarea "Note" at bounding box center [491, 200] width 286 height 27
click at [471, 197] on textarea "5.3+3 (10gm + 30gm) his friends root touch-up" at bounding box center [491, 200] width 286 height 27
type textarea "5.3+3 (10gm + 30gm) his g friends root touch-up"
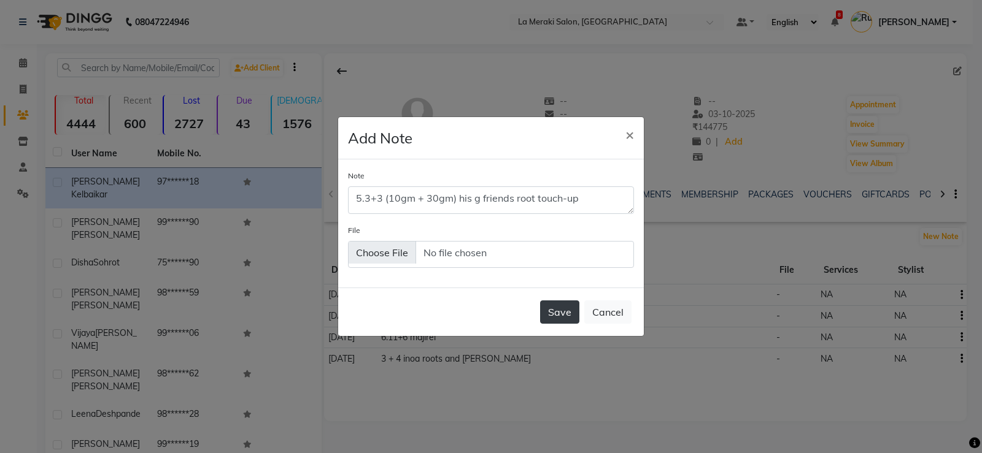
click at [563, 318] on button "Save" at bounding box center [559, 312] width 39 height 23
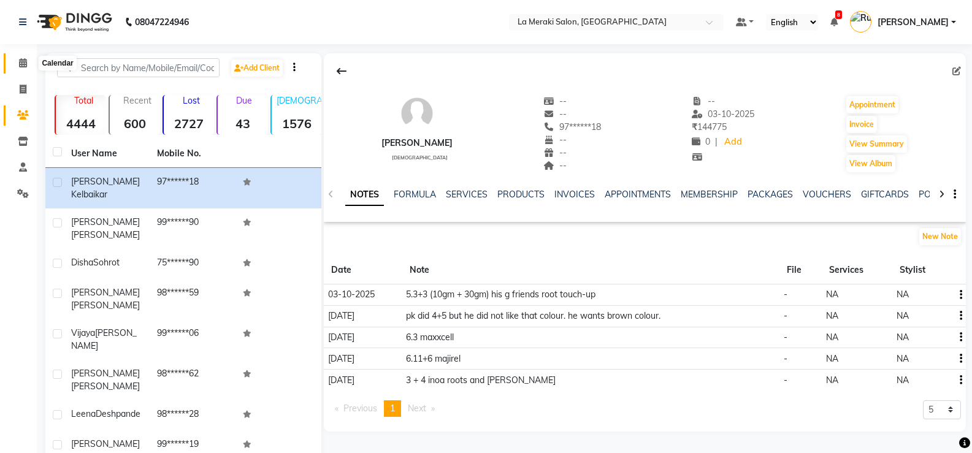
click at [23, 57] on span at bounding box center [22, 63] width 21 height 14
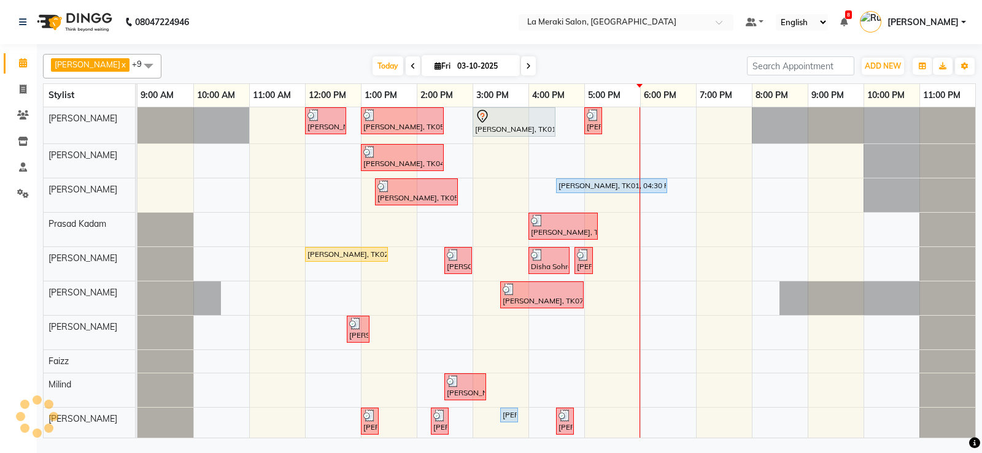
scroll to position [4, 0]
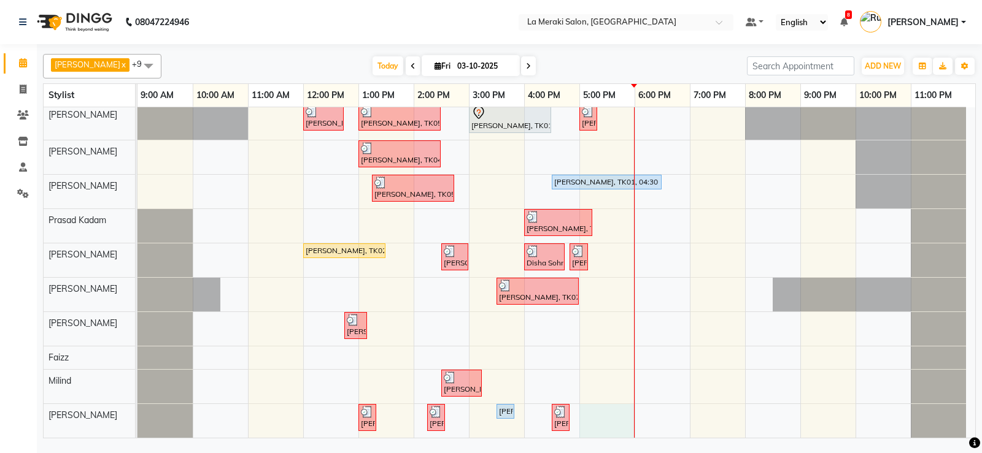
click at [597, 402] on td at bounding box center [606, 271] width 55 height 334
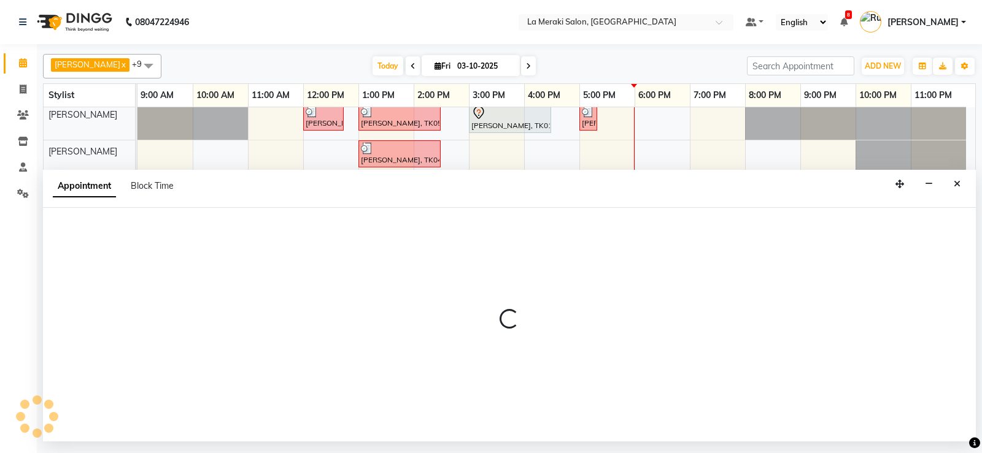
select select "92930"
select select "tentative"
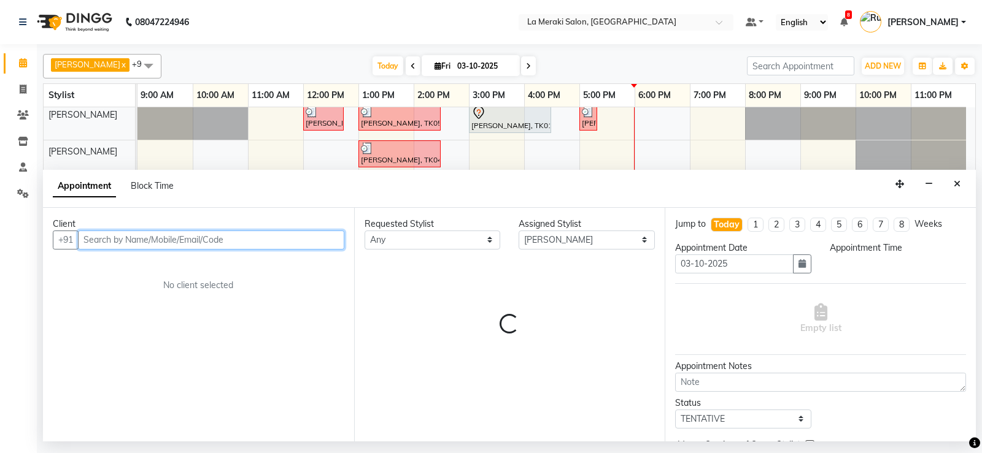
select select "1020"
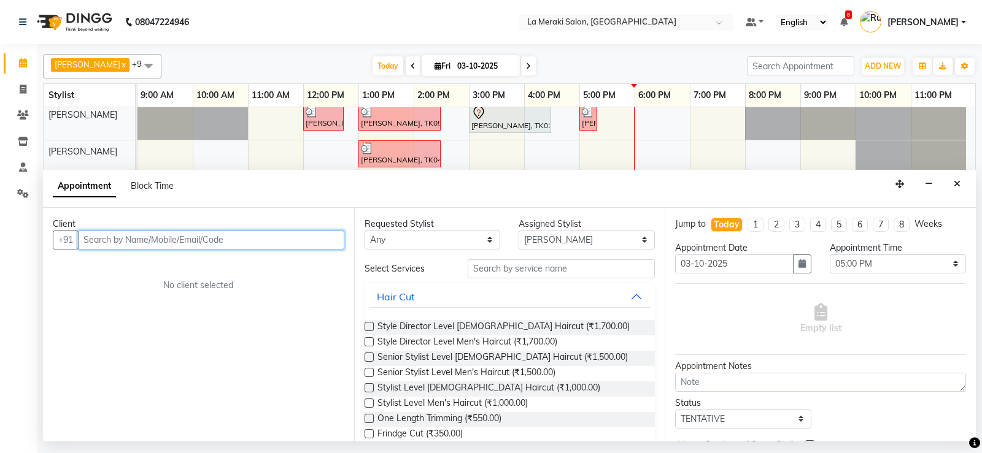
click at [110, 238] on input "text" at bounding box center [211, 240] width 266 height 19
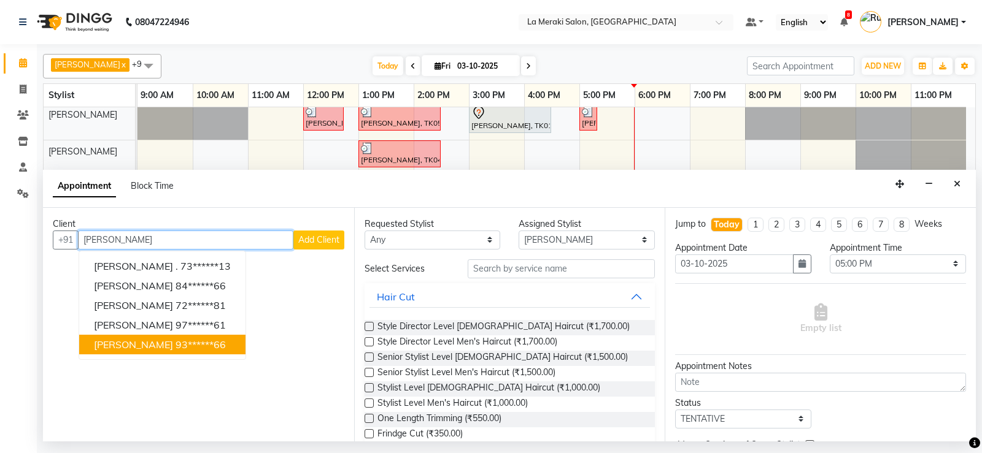
click at [124, 345] on span "[PERSON_NAME]" at bounding box center [133, 345] width 79 height 12
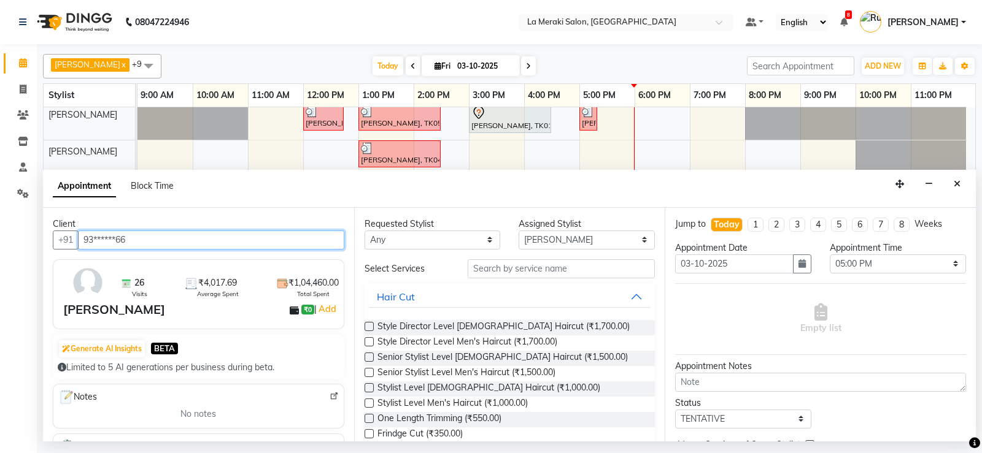
type input "93******66"
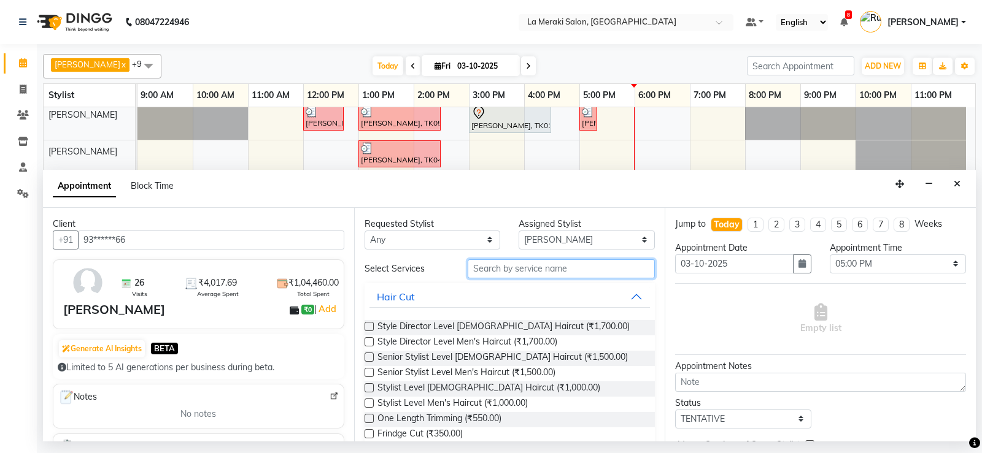
click at [594, 267] on input "text" at bounding box center [562, 269] width 188 height 19
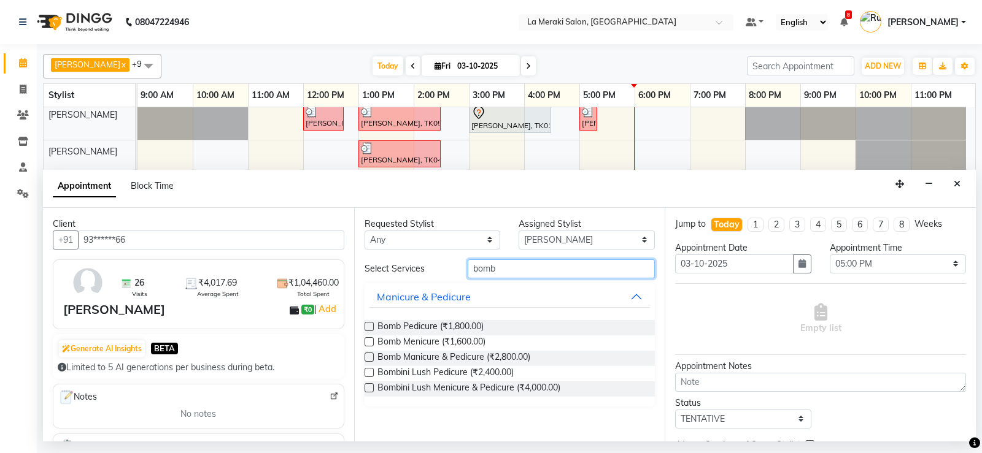
type input "bomb"
click at [369, 326] on label at bounding box center [368, 326] width 9 height 9
click at [369, 326] on input "checkbox" at bounding box center [368, 328] width 8 height 8
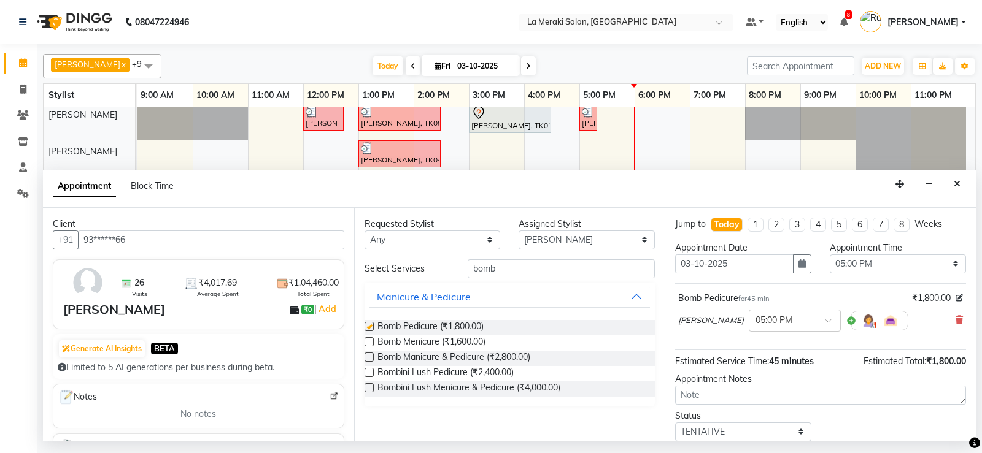
checkbox input "false"
click at [371, 341] on label at bounding box center [368, 341] width 9 height 9
click at [371, 341] on input "checkbox" at bounding box center [368, 343] width 8 height 8
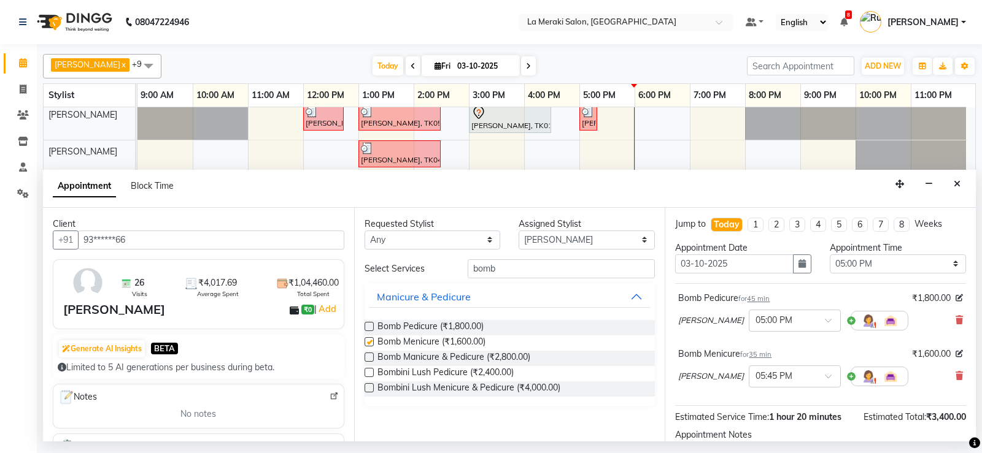
checkbox input "false"
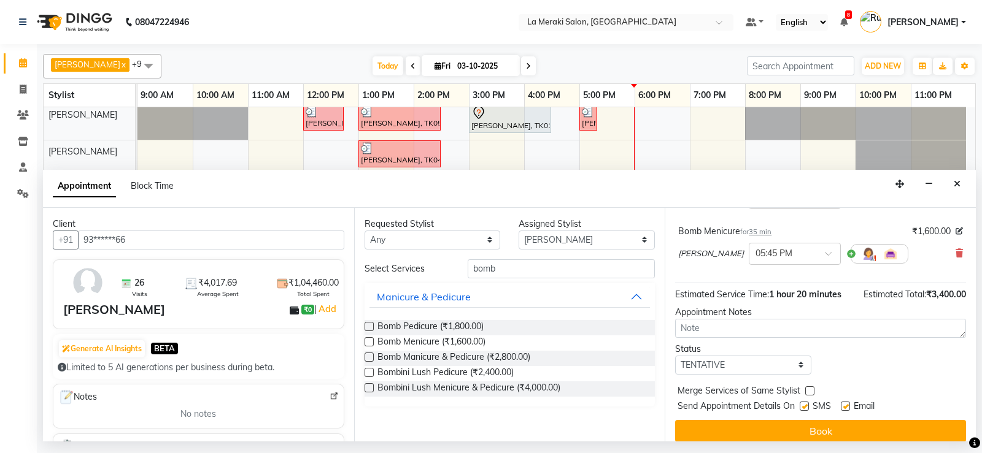
click at [805, 411] on label at bounding box center [803, 406] width 9 height 9
click at [805, 412] on input "checkbox" at bounding box center [803, 408] width 8 height 8
checkbox input "false"
click at [846, 406] on label at bounding box center [845, 406] width 9 height 9
click at [846, 406] on input "checkbox" at bounding box center [845, 408] width 8 height 8
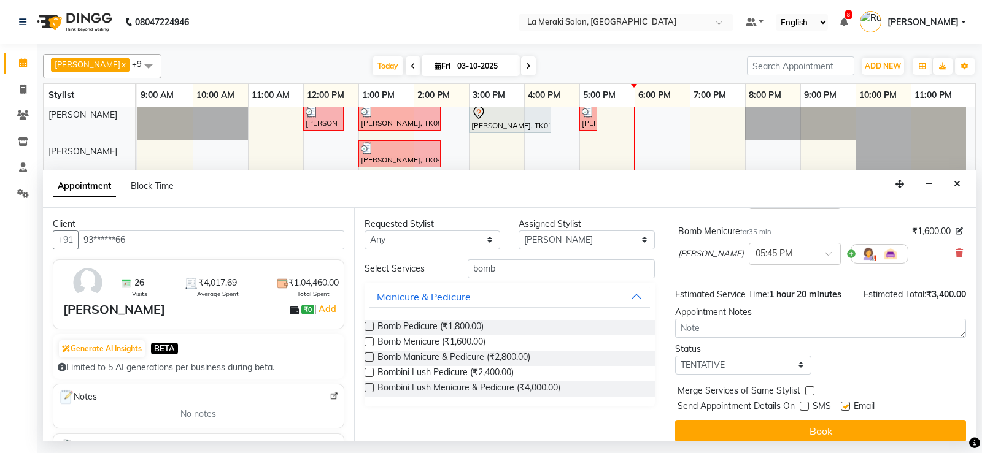
checkbox input "false"
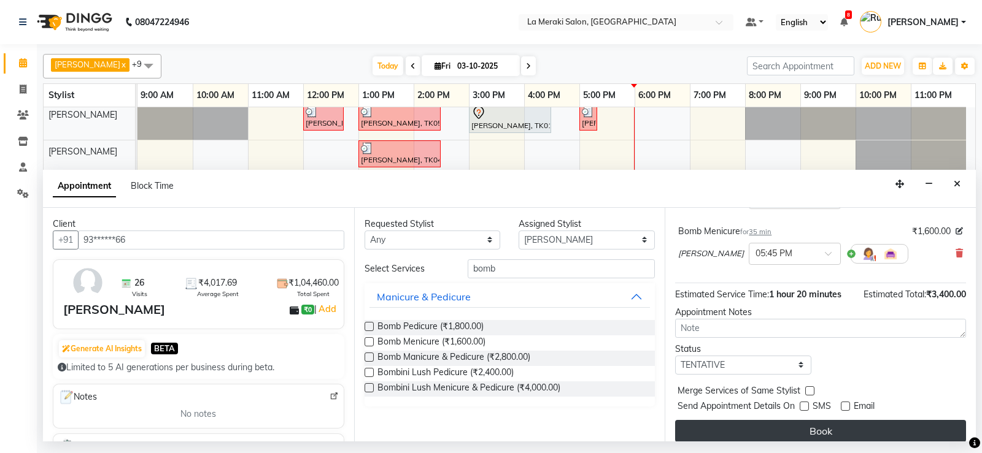
click at [827, 430] on button "Book" at bounding box center [820, 431] width 291 height 22
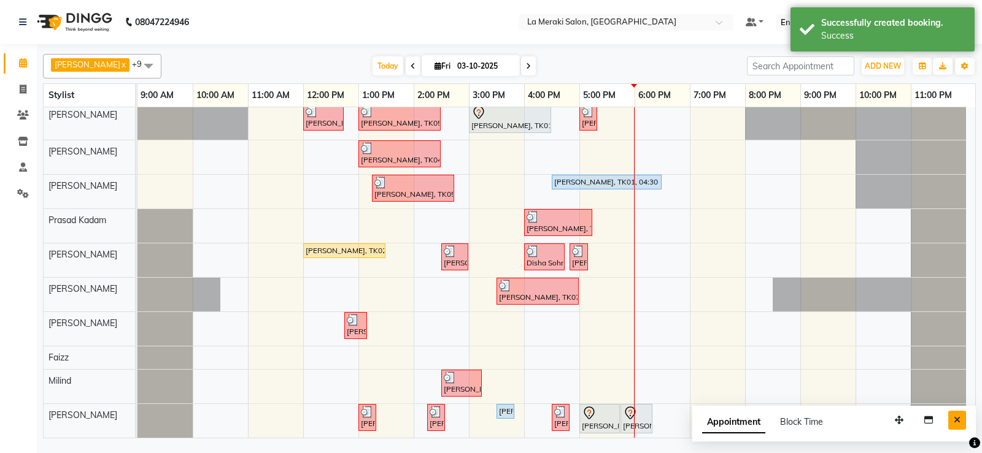
click at [953, 418] on button "Close" at bounding box center [957, 420] width 18 height 19
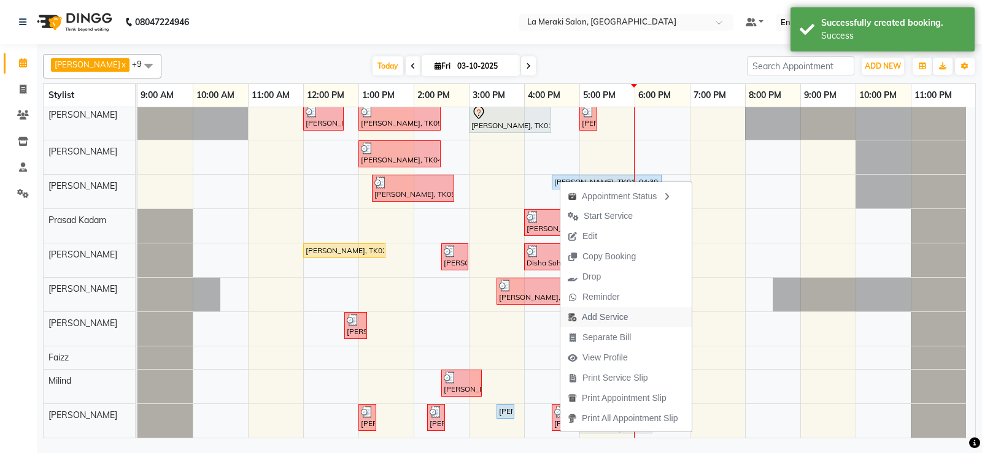
click at [588, 318] on span "Add Service" at bounding box center [605, 317] width 46 height 13
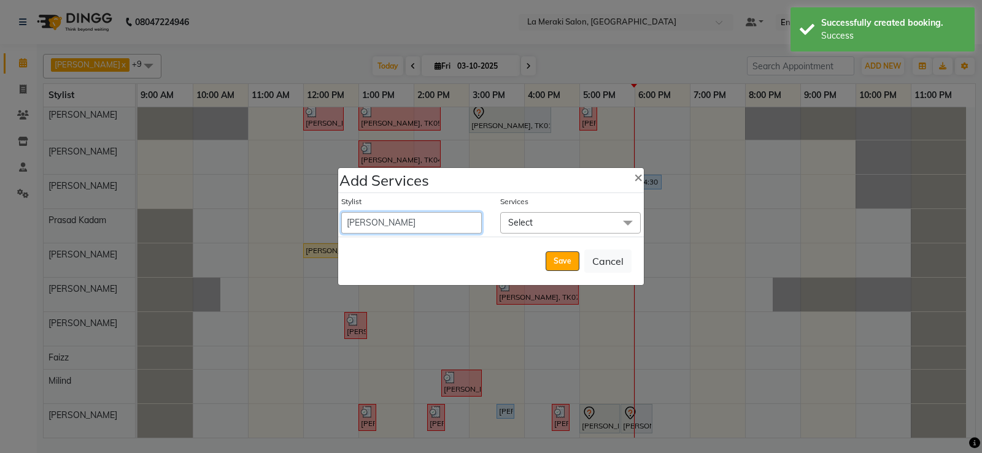
click at [405, 220] on select "[PERSON_NAME] Anus [PERSON_NAME] Faizz [PERSON_NAME] [PERSON_NAME] Kadam [PERSO…" at bounding box center [411, 222] width 140 height 21
select select "64939"
click at [341, 212] on select "[PERSON_NAME] Anus [PERSON_NAME] Faizz [PERSON_NAME] [PERSON_NAME] Kadam [PERSO…" at bounding box center [411, 222] width 140 height 21
select select "1110"
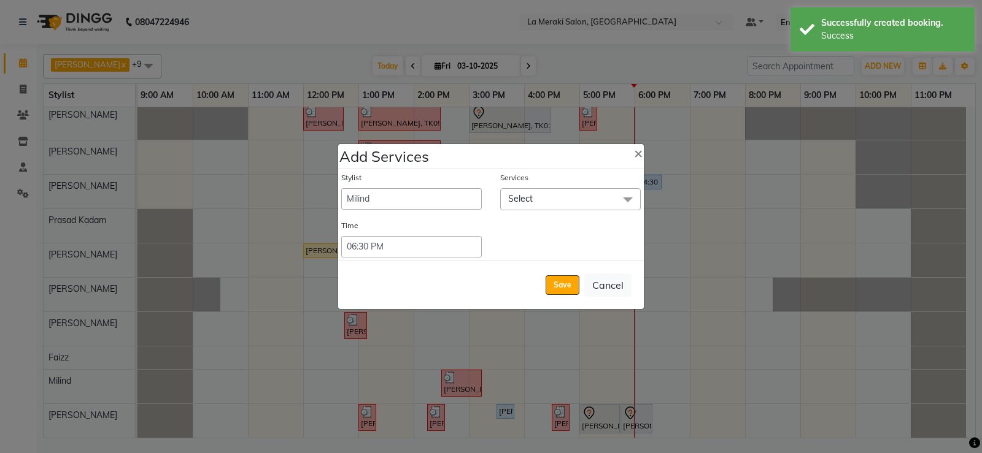
click at [552, 201] on span "Select" at bounding box center [570, 198] width 140 height 21
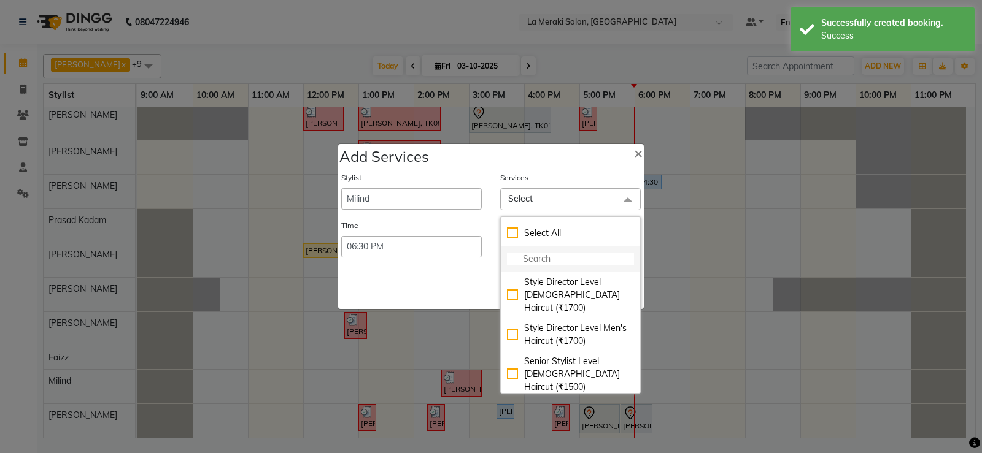
click at [539, 262] on input "multiselect-search" at bounding box center [570, 259] width 127 height 13
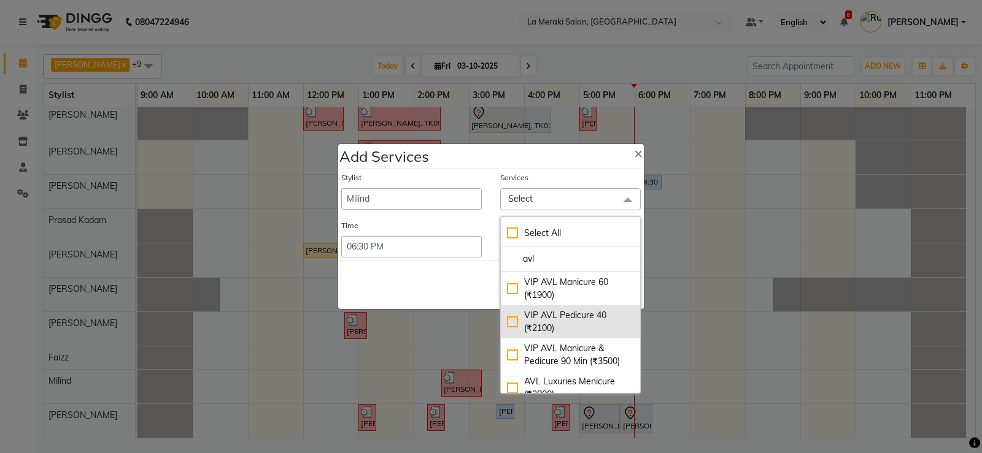
scroll to position [61, 0]
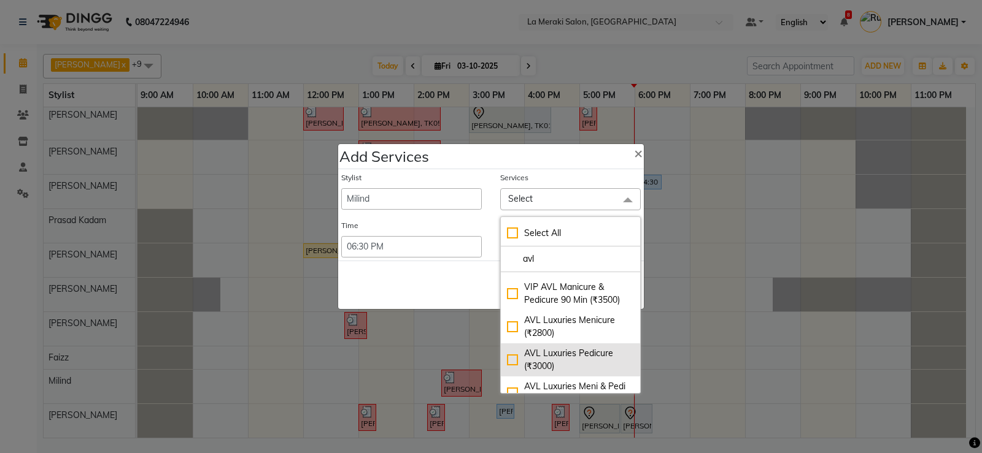
type input "avl"
click at [511, 361] on div "AVL Luxuries Pedicure (₹3000)" at bounding box center [570, 360] width 127 height 26
checkbox input "true"
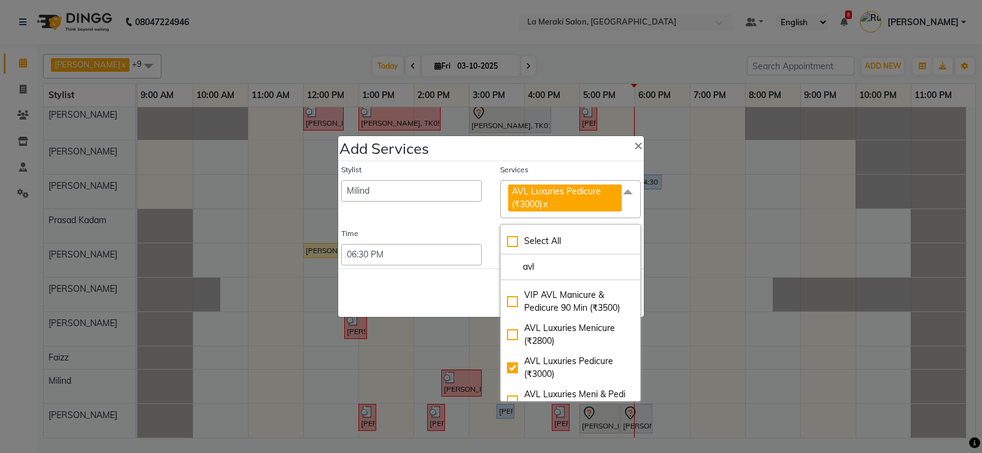
click at [548, 166] on div "Services" at bounding box center [570, 172] width 140 height 16
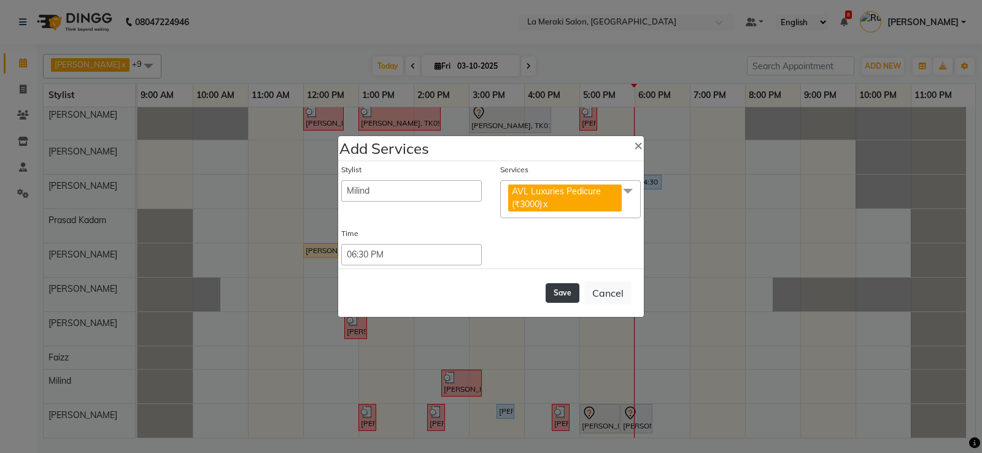
click at [571, 287] on button "Save" at bounding box center [562, 293] width 34 height 20
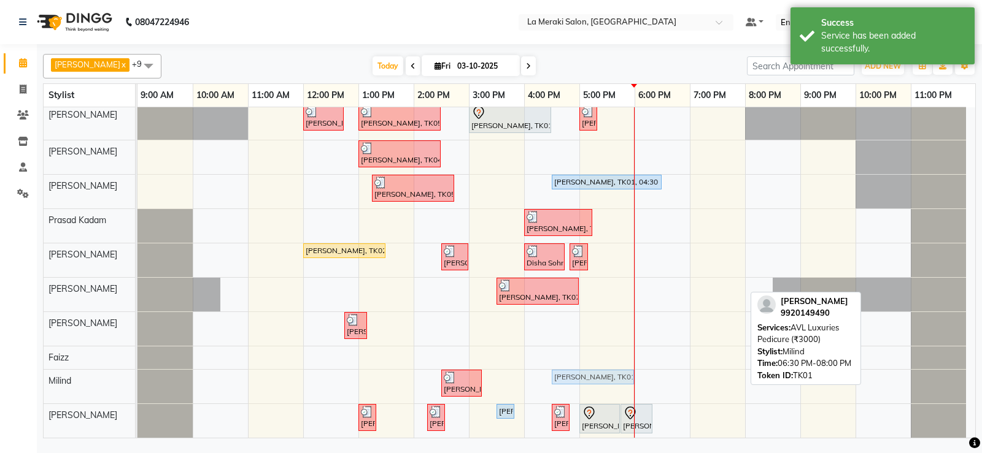
drag, startPoint x: 706, startPoint y: 377, endPoint x: 615, endPoint y: 374, distance: 90.9
click at [137, 374] on div "[PERSON_NAME], TK05, 02:30 PM-03:15 PM, Bomb Pedicure (₹1800) [PERSON_NAME], TK…" at bounding box center [137, 387] width 0 height 34
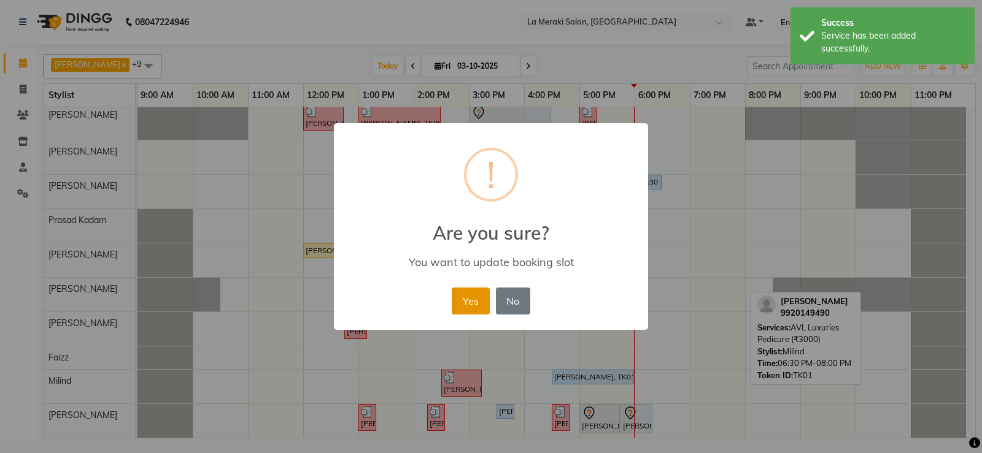
click at [474, 305] on button "Yes" at bounding box center [470, 301] width 37 height 27
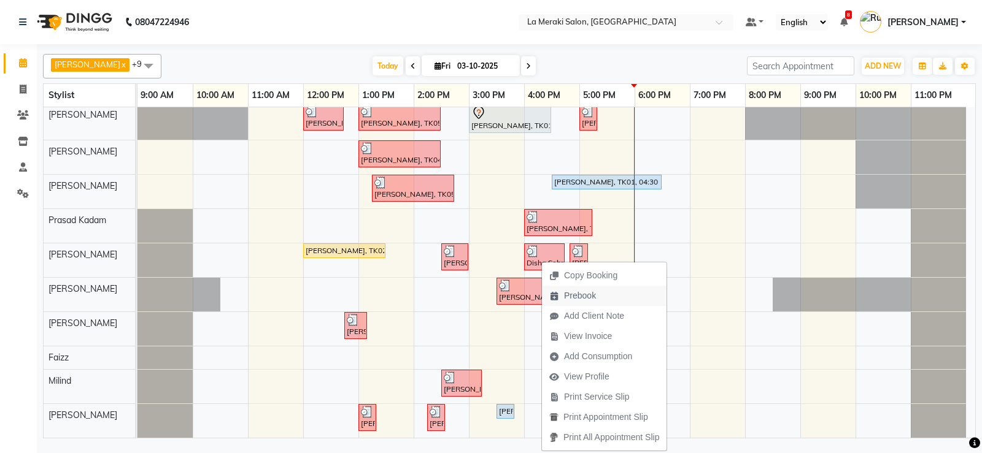
drag, startPoint x: 541, startPoint y: 261, endPoint x: 577, endPoint y: 299, distance: 52.1
click at [577, 299] on span "Prebook" at bounding box center [580, 296] width 32 height 13
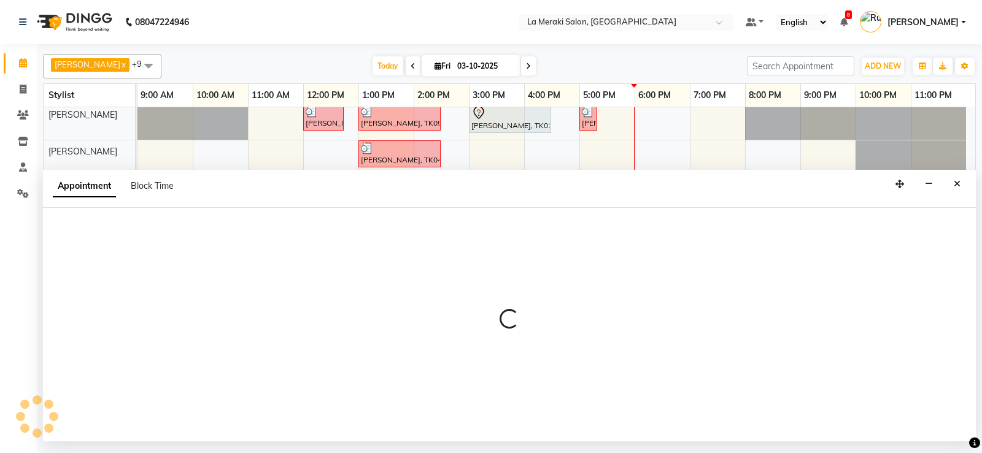
select select "24520"
select select "600"
select select "tentative"
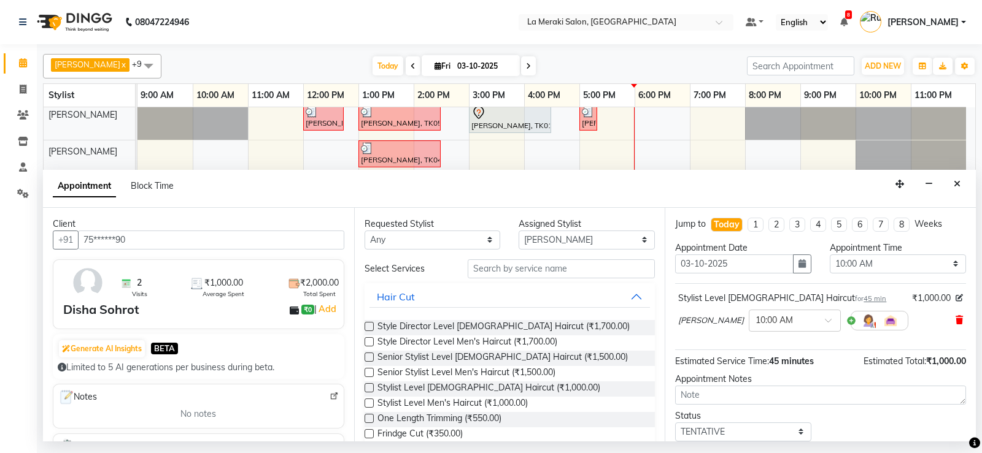
click at [955, 320] on icon at bounding box center [958, 320] width 7 height 9
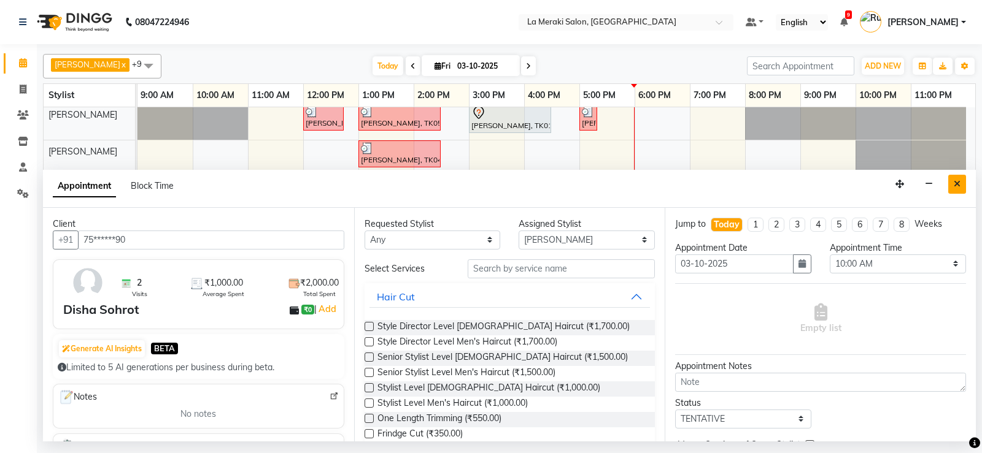
click at [960, 191] on button "Close" at bounding box center [957, 184] width 18 height 19
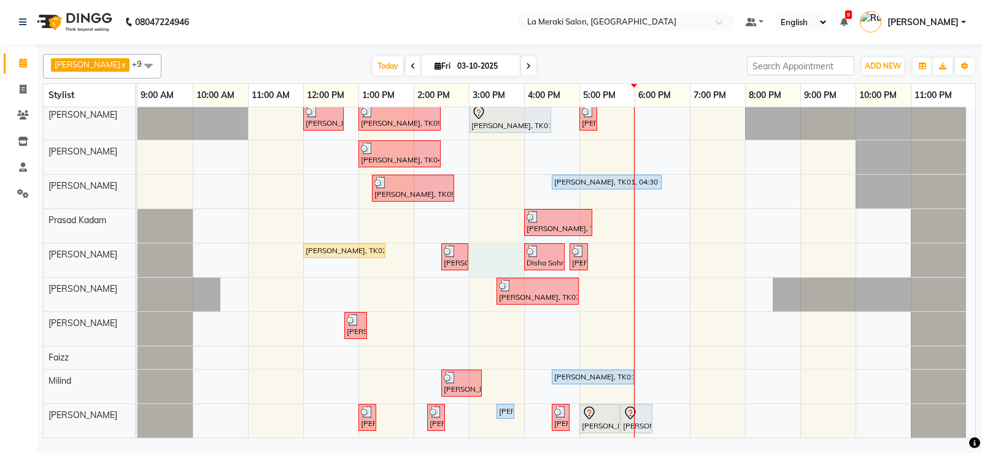
click at [486, 255] on div "[PERSON_NAME], TK03, 12:00 PM-12:45 PM, Stylist Level Men's Haircut [PERSON_NAM…" at bounding box center [555, 272] width 837 height 337
select select "24520"
select select "900"
select select "tentative"
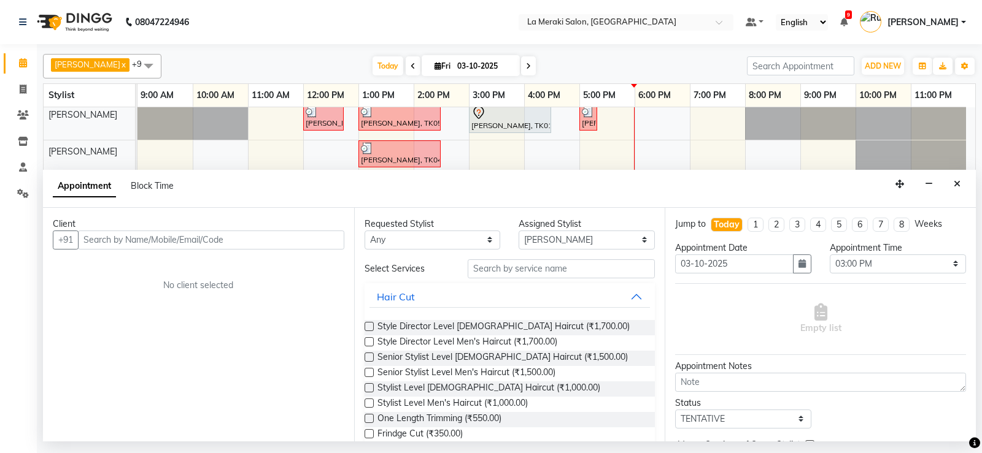
click at [279, 247] on input "text" at bounding box center [211, 240] width 266 height 19
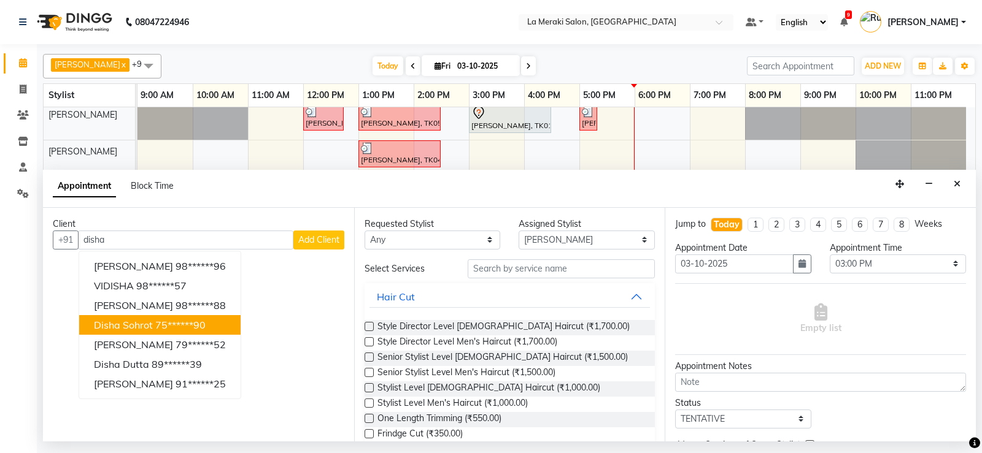
click at [142, 328] on span "Disha Sohrot" at bounding box center [123, 325] width 59 height 12
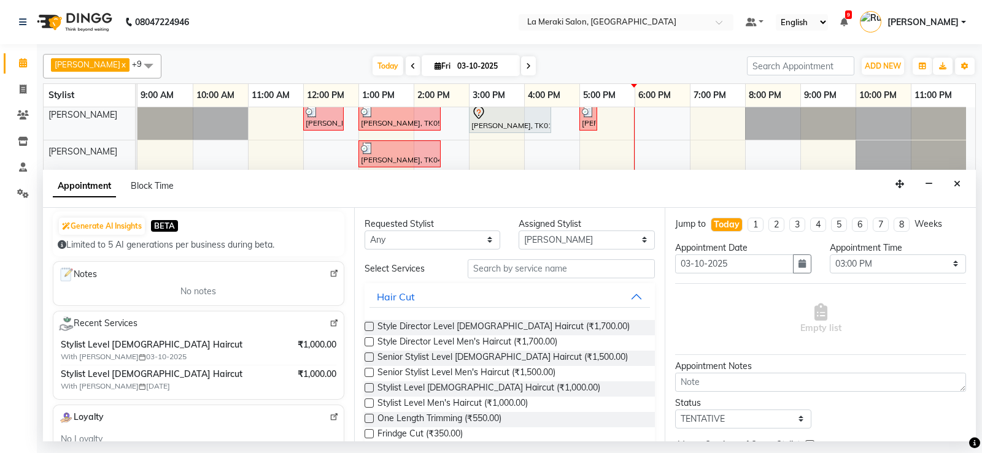
scroll to position [0, 0]
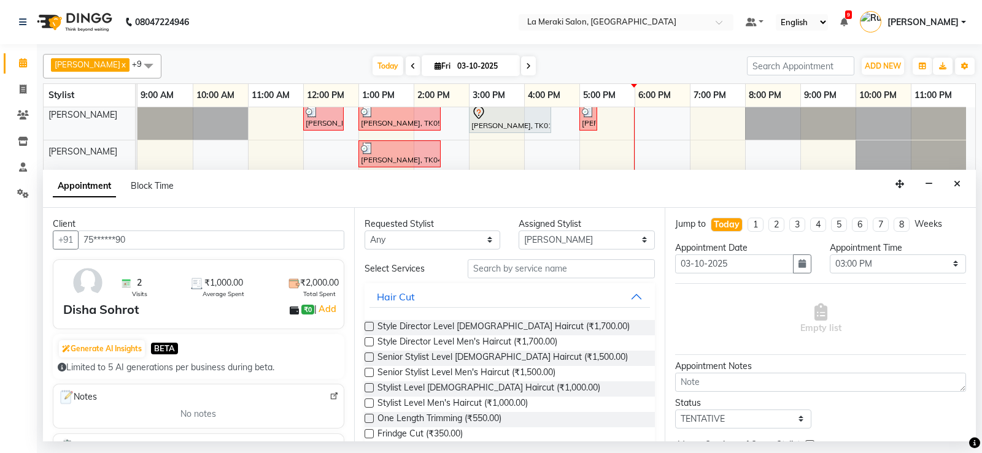
type input "75******90"
click at [569, 273] on input "text" at bounding box center [562, 269] width 188 height 19
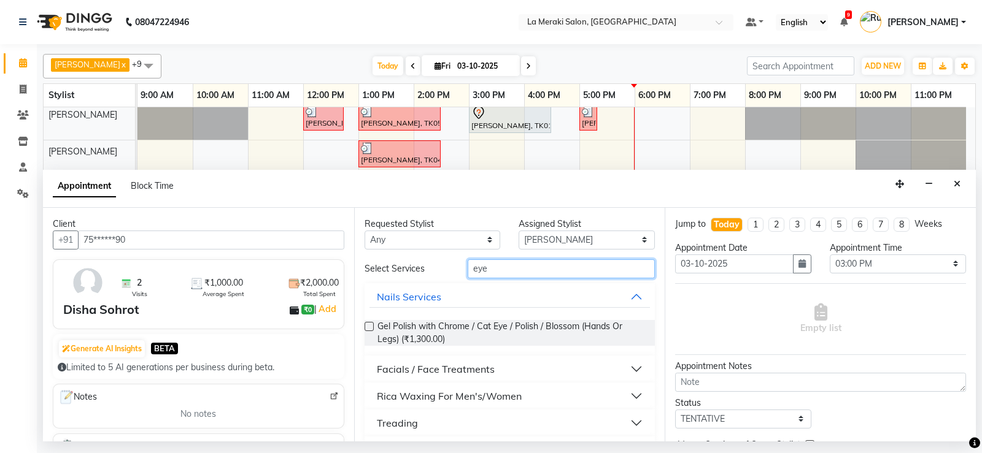
scroll to position [61, 0]
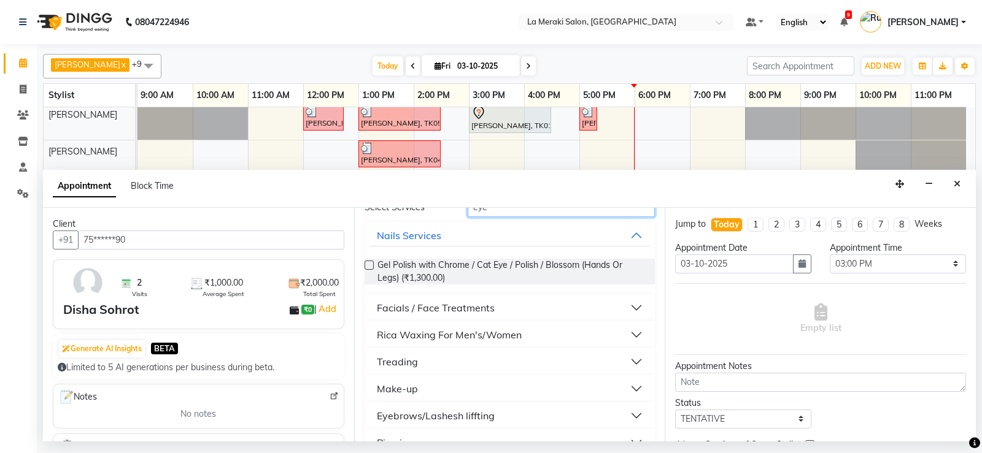
type input "eye"
click at [626, 361] on button "Treading" at bounding box center [509, 362] width 281 height 22
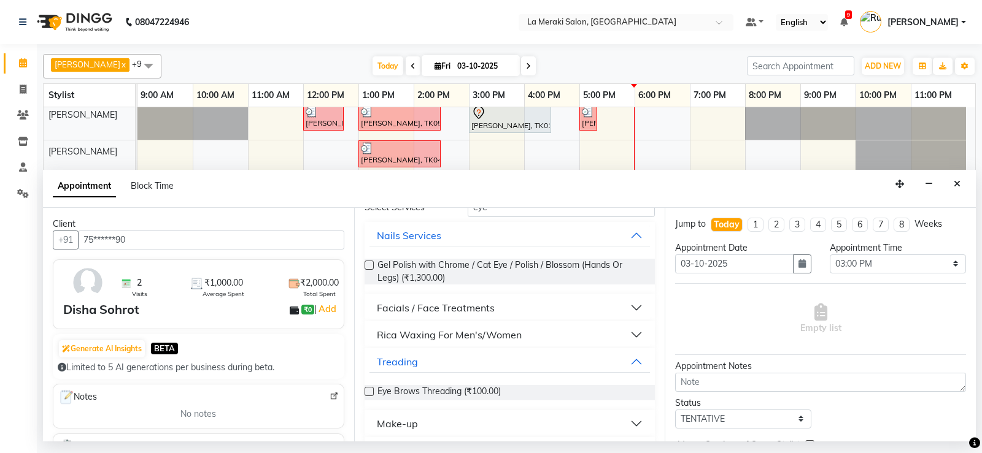
click at [369, 393] on label at bounding box center [368, 391] width 9 height 9
click at [369, 393] on input "checkbox" at bounding box center [368, 393] width 8 height 8
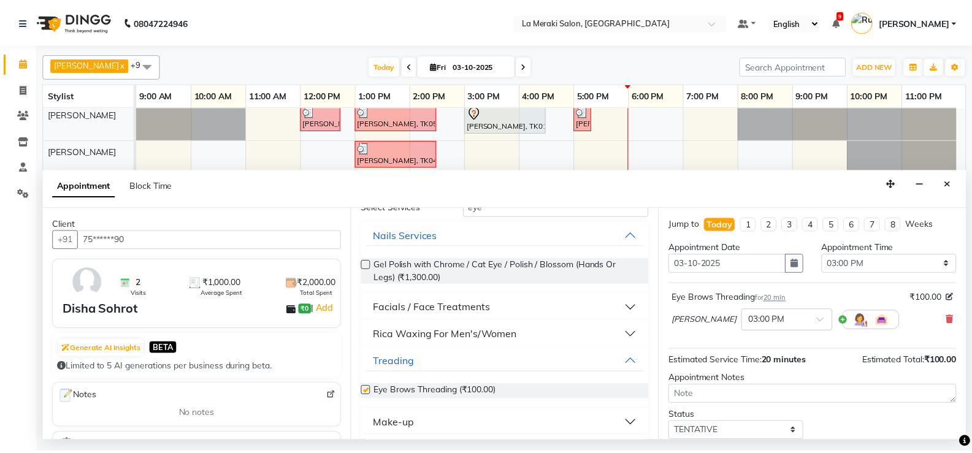
scroll to position [77, 0]
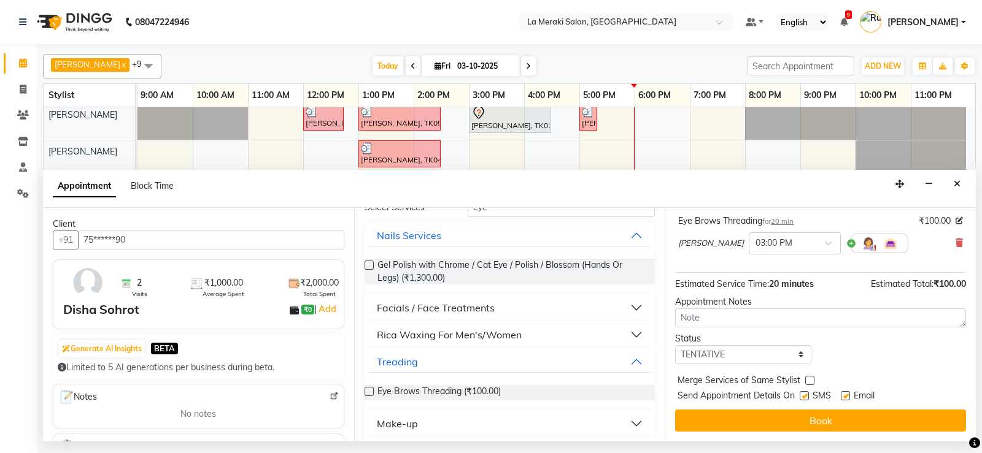
checkbox input "false"
click at [809, 397] on label at bounding box center [803, 395] width 9 height 9
click at [807, 397] on input "checkbox" at bounding box center [803, 397] width 8 height 8
checkbox input "false"
click at [844, 394] on label at bounding box center [845, 395] width 9 height 9
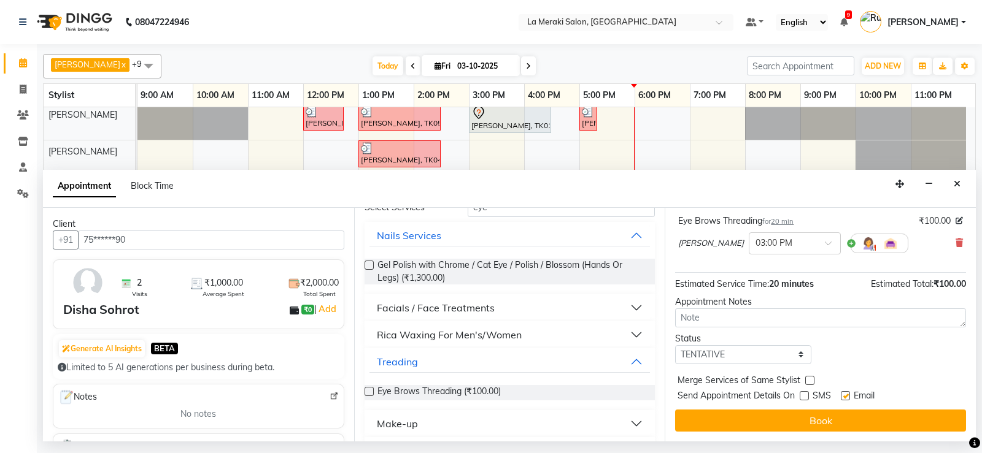
click at [844, 394] on input "checkbox" at bounding box center [845, 397] width 8 height 8
checkbox input "false"
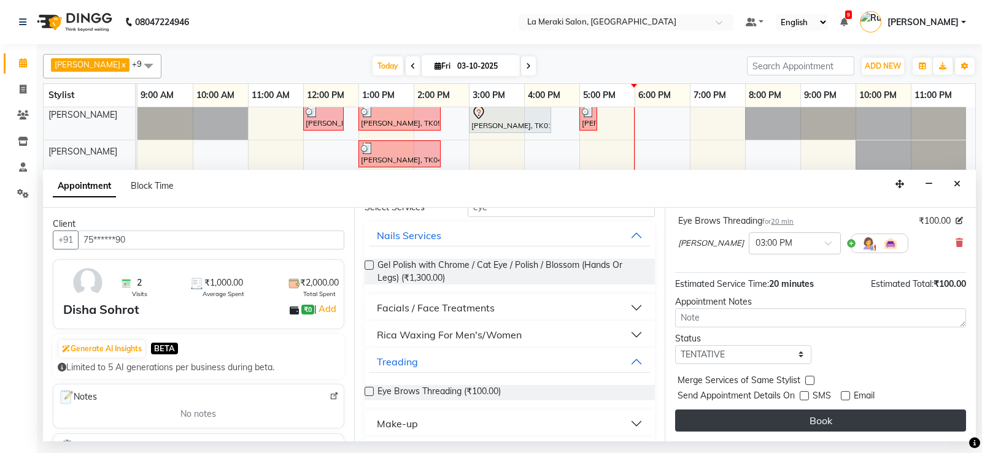
click at [817, 417] on button "Book" at bounding box center [820, 421] width 291 height 22
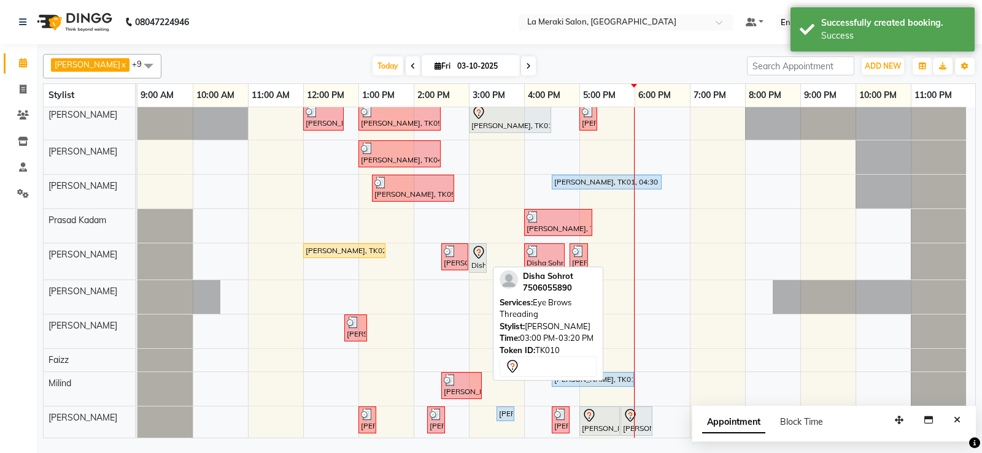
click at [481, 263] on div "Disha Sohrot, TK10, 03:00 PM-03:20 PM, Eye Brows Threading" at bounding box center [477, 258] width 15 height 26
click at [480, 257] on icon at bounding box center [478, 252] width 10 height 13
select select "7"
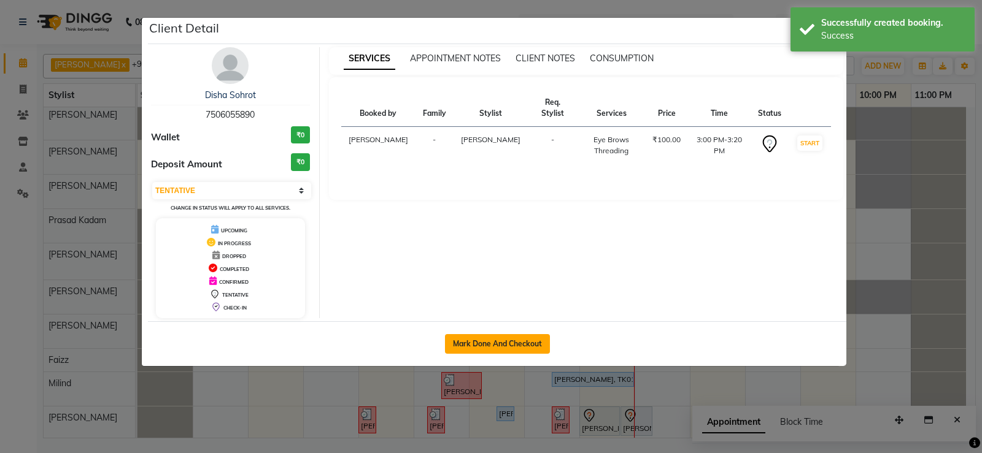
click at [481, 340] on button "Mark Done And Checkout" at bounding box center [497, 344] width 105 height 20
select select "438"
select select "service"
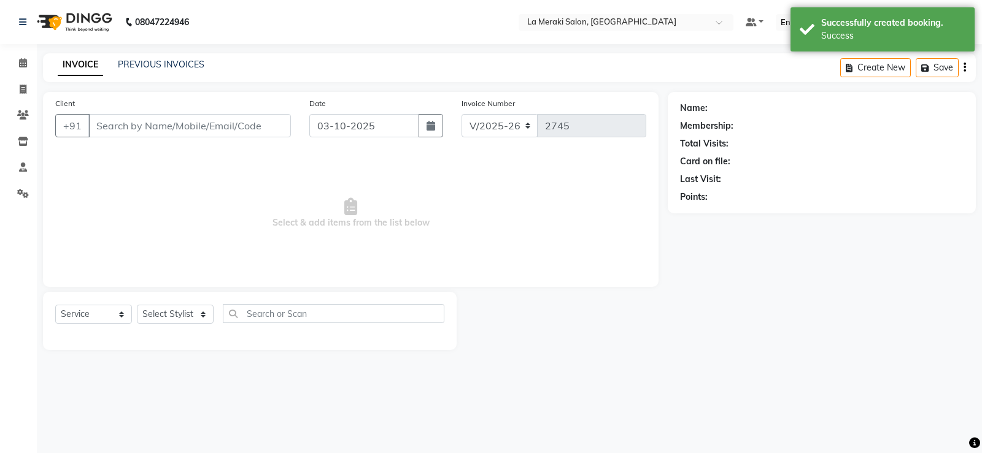
type input "75******90"
select select "24520"
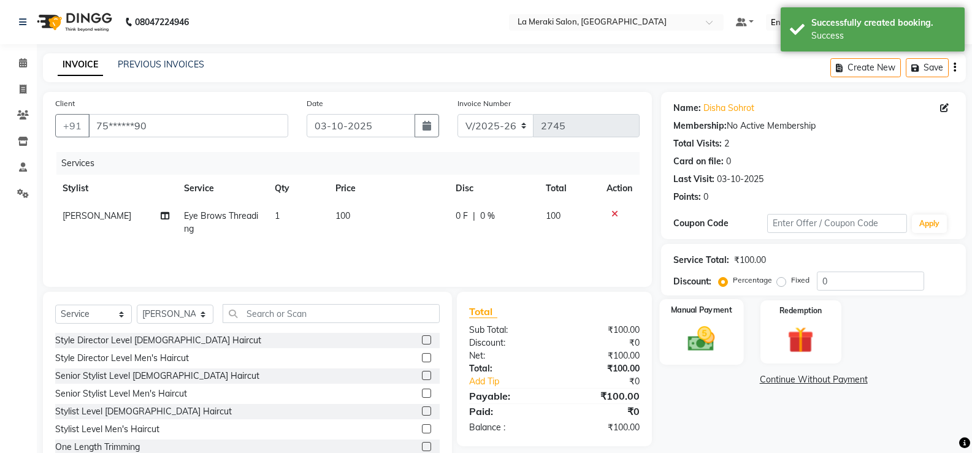
click at [713, 333] on img at bounding box center [702, 338] width 44 height 31
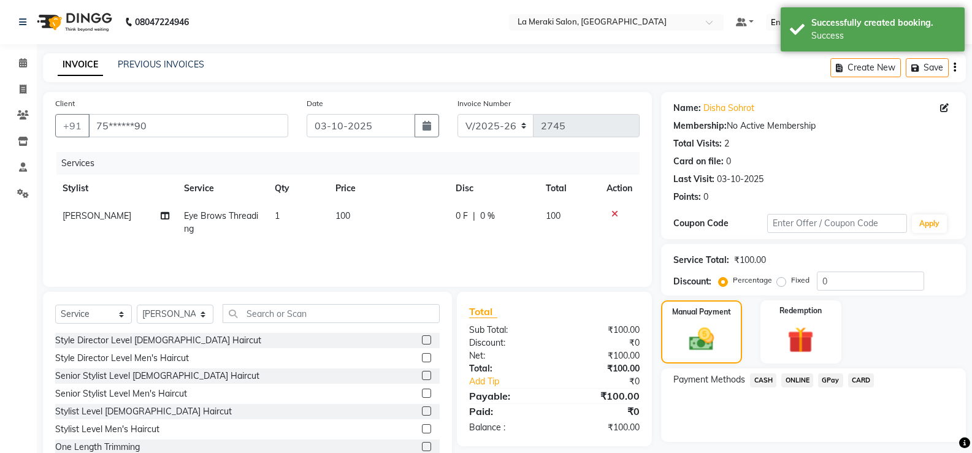
click at [861, 376] on span "CARD" at bounding box center [862, 381] width 26 height 14
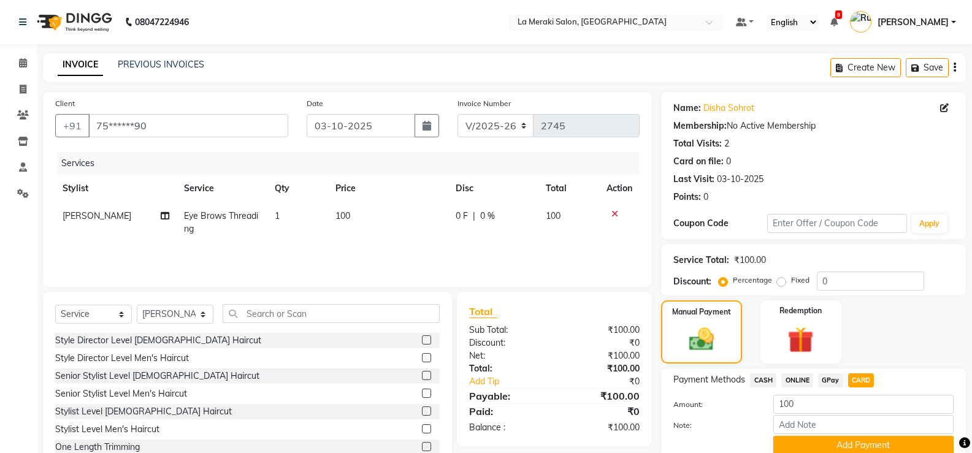
scroll to position [50, 0]
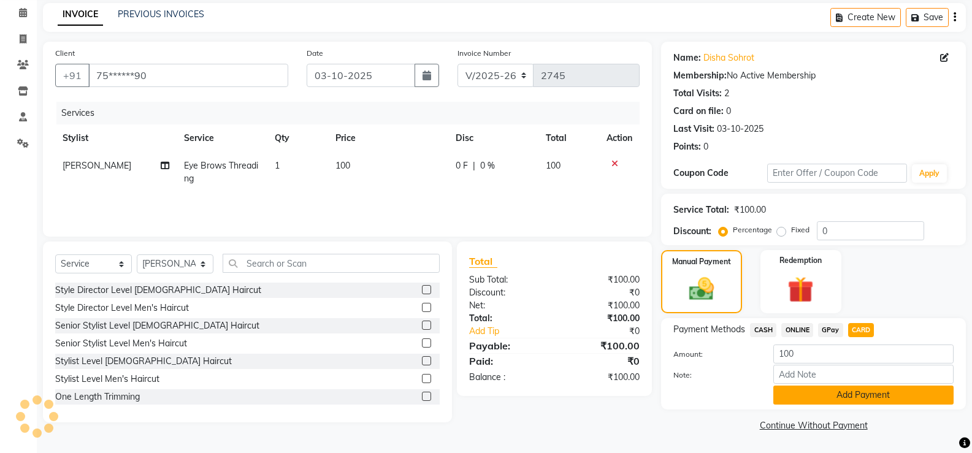
click at [843, 394] on button "Add Payment" at bounding box center [864, 395] width 180 height 19
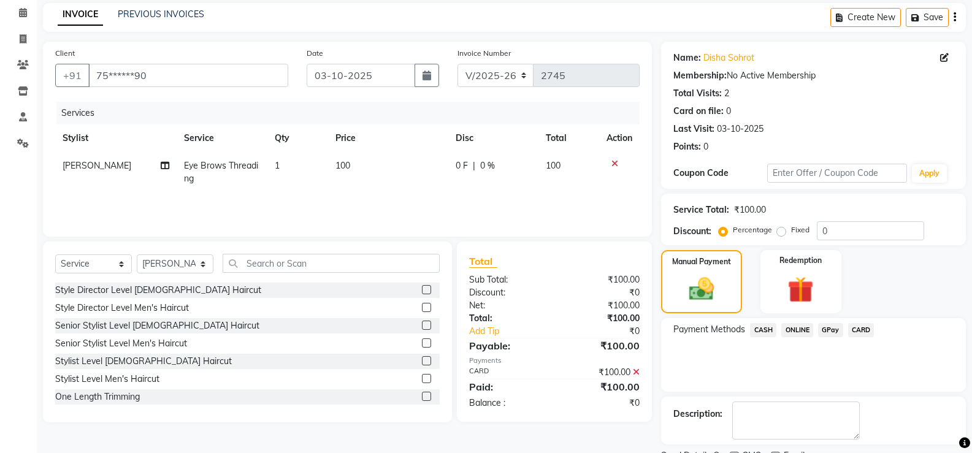
scroll to position [102, 0]
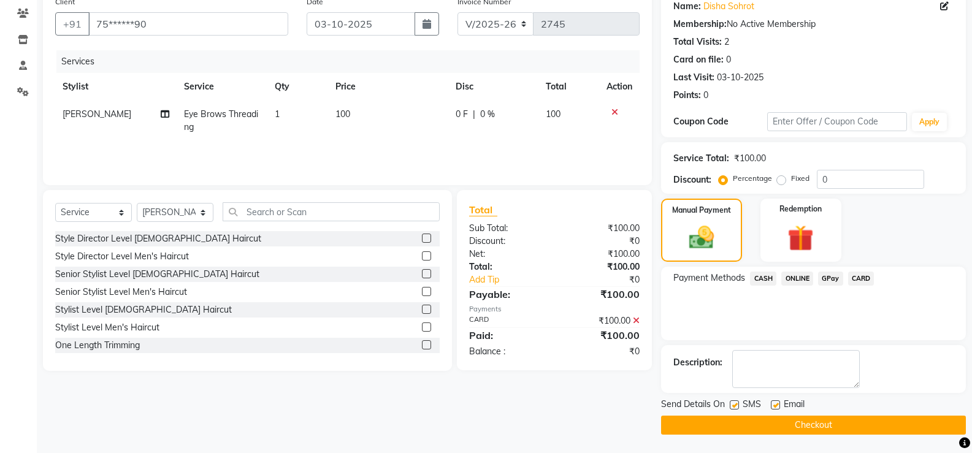
click at [734, 401] on label at bounding box center [734, 405] width 9 height 9
click at [734, 402] on input "checkbox" at bounding box center [734, 406] width 8 height 8
checkbox input "false"
drag, startPoint x: 777, startPoint y: 403, endPoint x: 775, endPoint y: 412, distance: 9.3
click at [775, 404] on label at bounding box center [775, 405] width 9 height 9
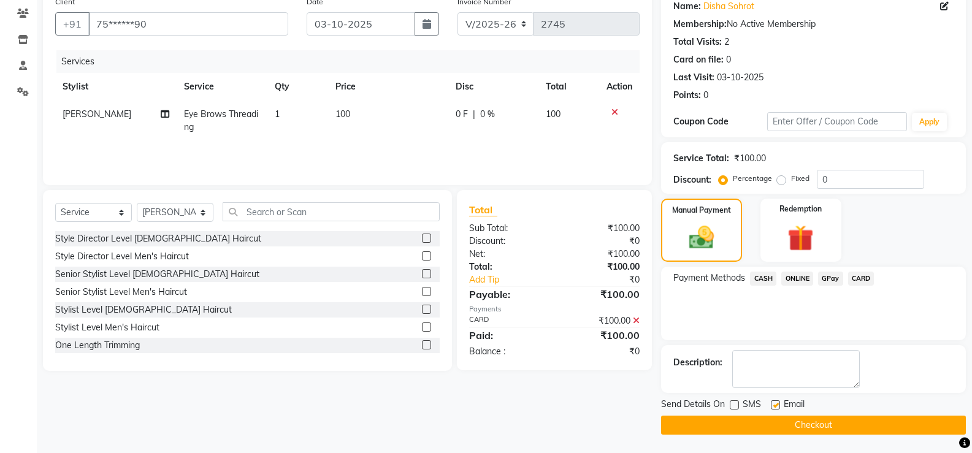
click at [775, 404] on input "checkbox" at bounding box center [775, 406] width 8 height 8
checkbox input "false"
click at [769, 420] on button "Checkout" at bounding box center [813, 425] width 305 height 19
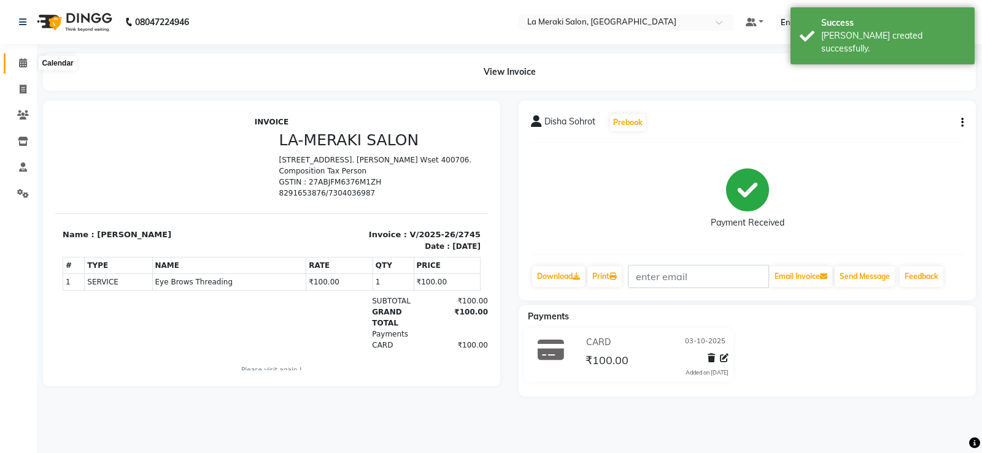
click at [21, 63] on icon at bounding box center [23, 62] width 8 height 9
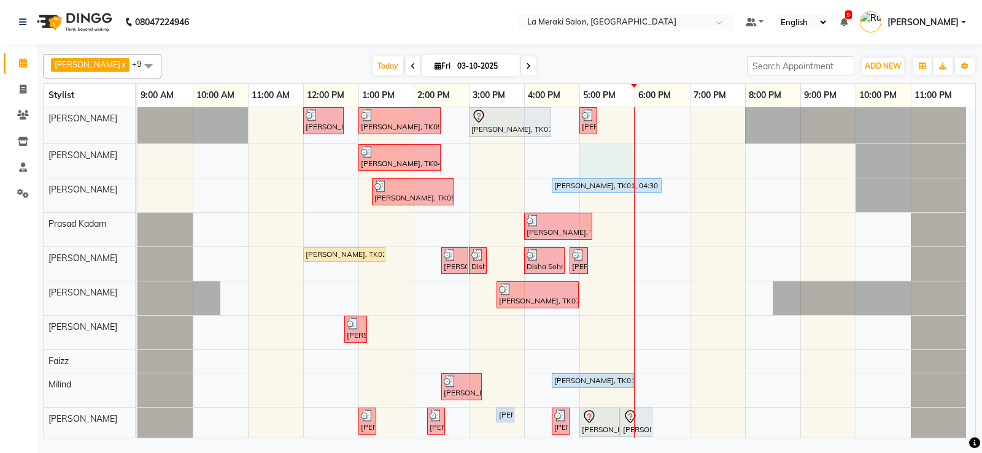
click at [595, 151] on div "[PERSON_NAME], TK03, 12:00 PM-12:45 PM, Stylist Level Men's Haircut [PERSON_NAM…" at bounding box center [555, 275] width 837 height 337
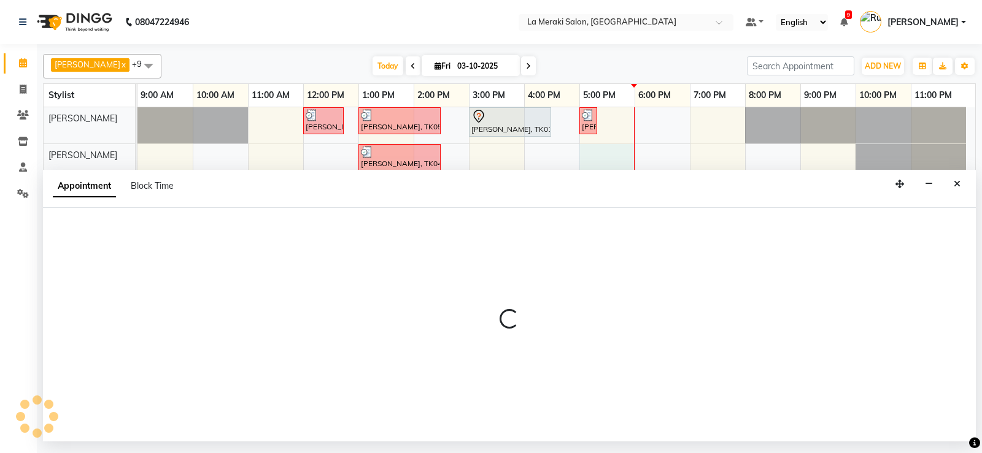
select select "5905"
select select "1020"
select select "tentative"
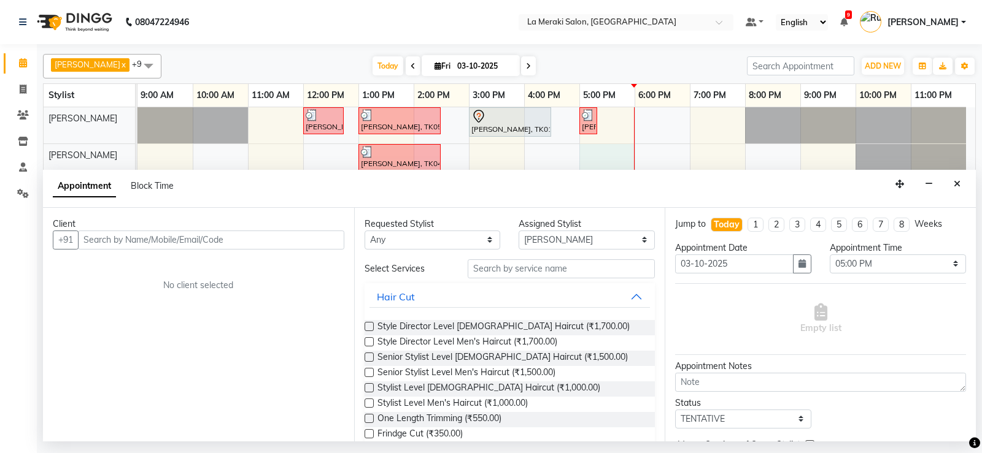
click at [137, 241] on input "text" at bounding box center [211, 240] width 266 height 19
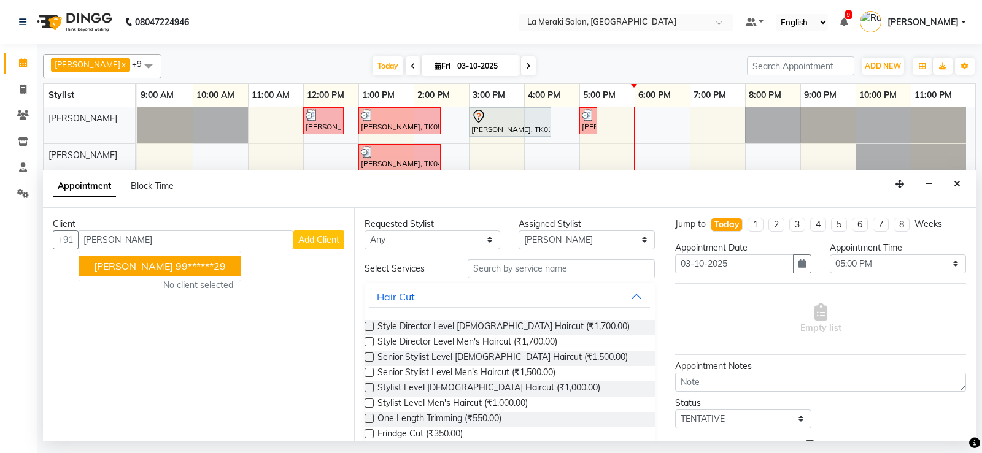
click at [94, 269] on span "[PERSON_NAME]" at bounding box center [133, 266] width 79 height 12
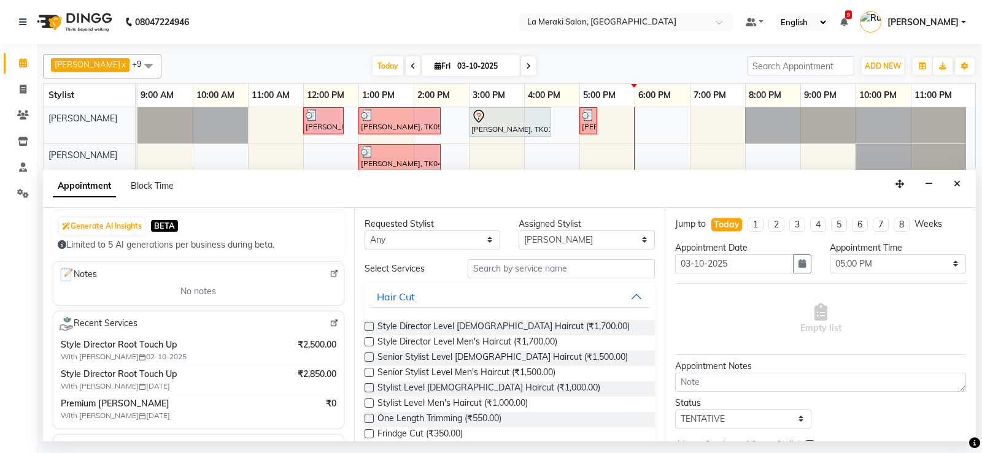
scroll to position [184, 0]
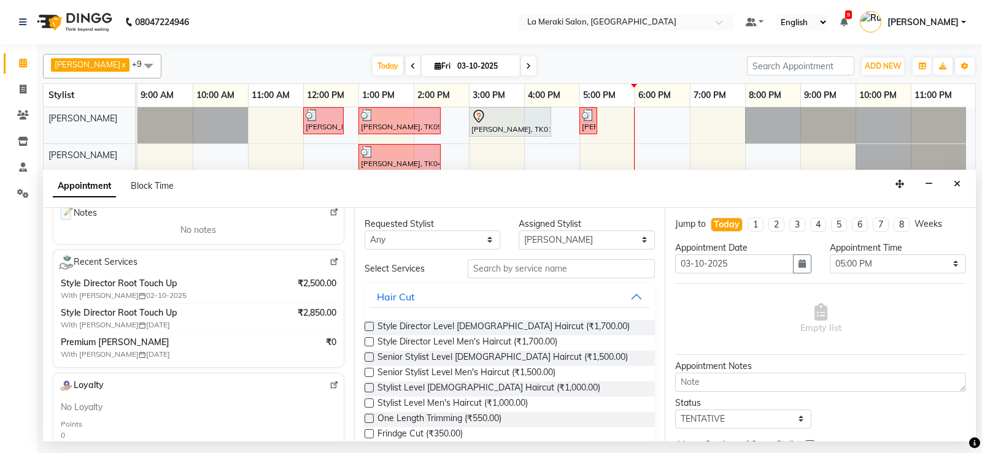
type input "99******29"
click at [496, 271] on input "text" at bounding box center [562, 269] width 188 height 19
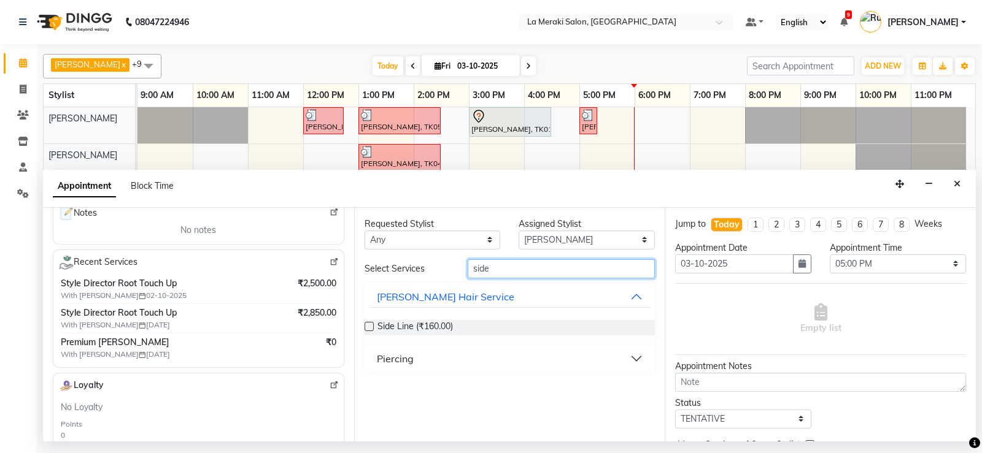
type input "side"
click at [370, 324] on label at bounding box center [368, 326] width 9 height 9
click at [370, 324] on input "checkbox" at bounding box center [368, 328] width 8 height 8
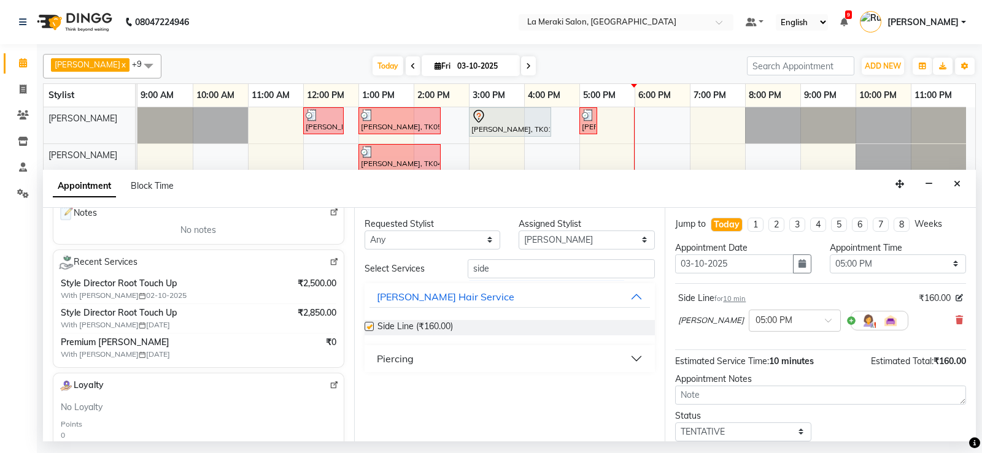
checkbox input "false"
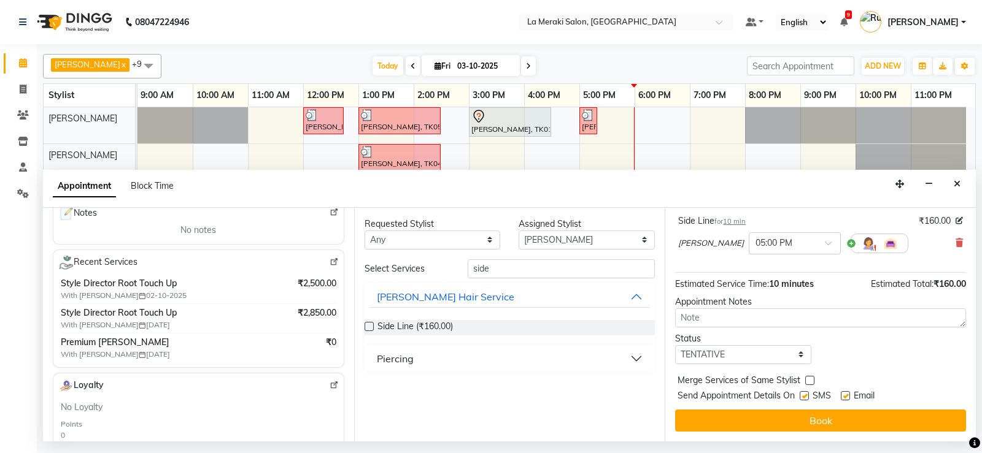
drag, startPoint x: 803, startPoint y: 398, endPoint x: 838, endPoint y: 396, distance: 35.0
click at [804, 398] on label at bounding box center [803, 395] width 9 height 9
click at [804, 398] on input "checkbox" at bounding box center [803, 397] width 8 height 8
checkbox input "false"
click at [844, 395] on label at bounding box center [845, 395] width 9 height 9
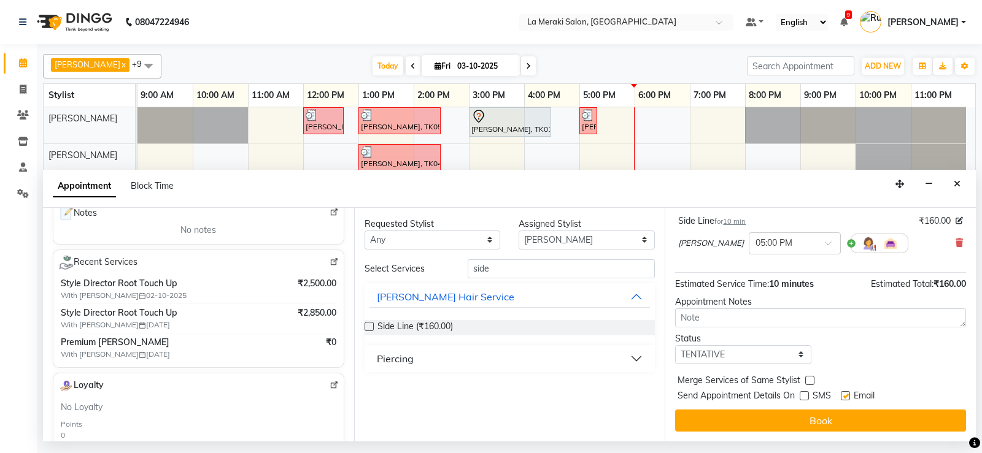
click at [844, 395] on input "checkbox" at bounding box center [845, 397] width 8 height 8
checkbox input "false"
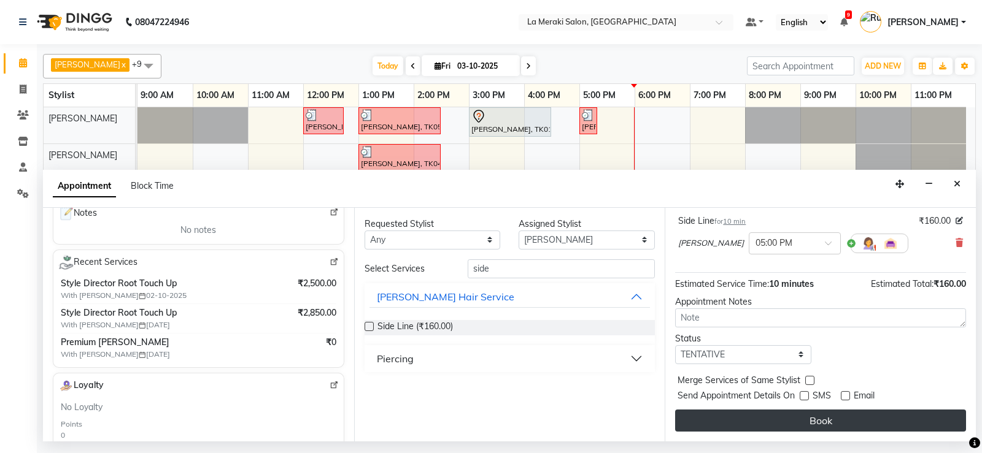
click at [821, 419] on button "Book" at bounding box center [820, 421] width 291 height 22
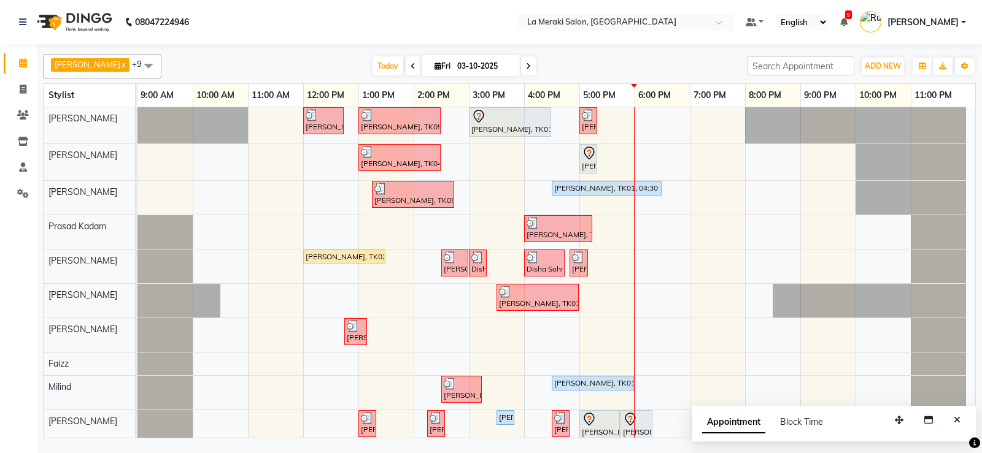
click at [616, 263] on div "[PERSON_NAME], TK03, 12:00 PM-12:45 PM, Stylist Level Men's Haircut [PERSON_NAM…" at bounding box center [555, 276] width 837 height 339
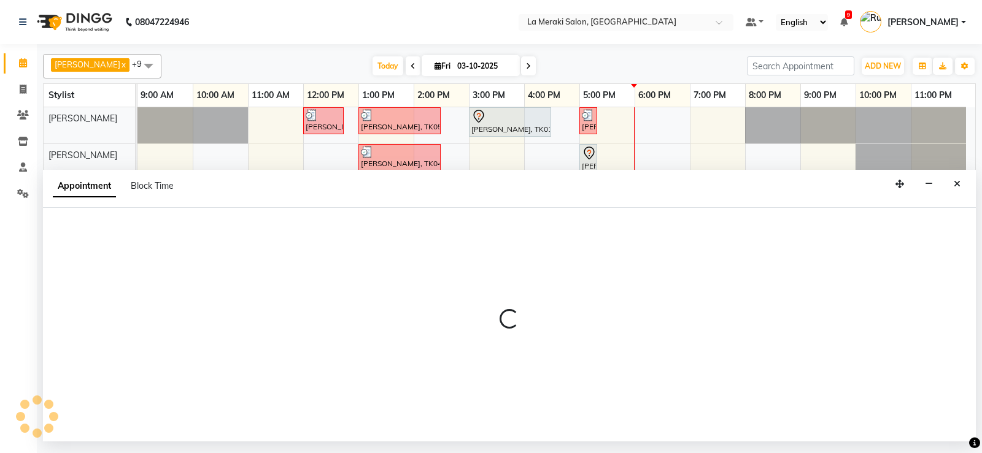
select select "24520"
select select "1020"
select select "tentative"
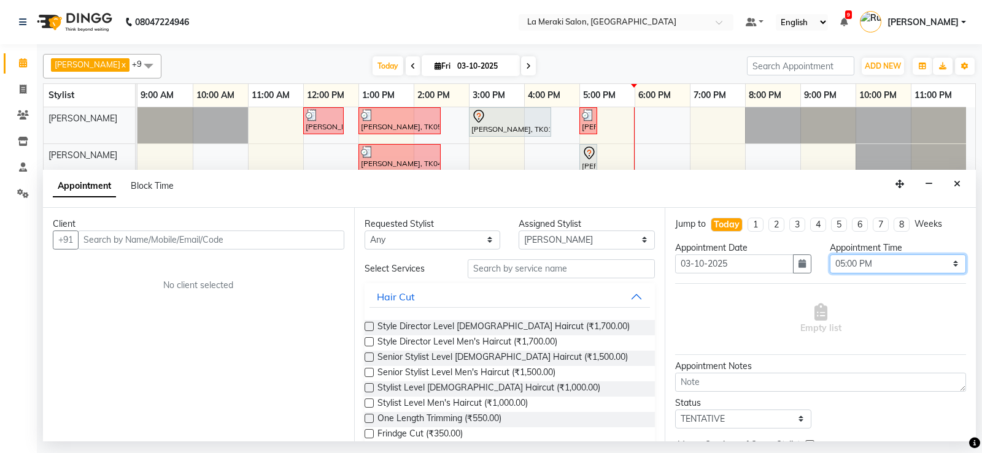
click at [896, 267] on select "Select 10:00 AM 10:05 AM 10:10 AM 10:15 AM 10:20 AM 10:25 AM 10:30 AM 10:35 AM …" at bounding box center [897, 264] width 136 height 19
select select "1050"
click at [829, 255] on select "Select 10:00 AM 10:05 AM 10:10 AM 10:15 AM 10:20 AM 10:25 AM 10:30 AM 10:35 AM …" at bounding box center [897, 264] width 136 height 19
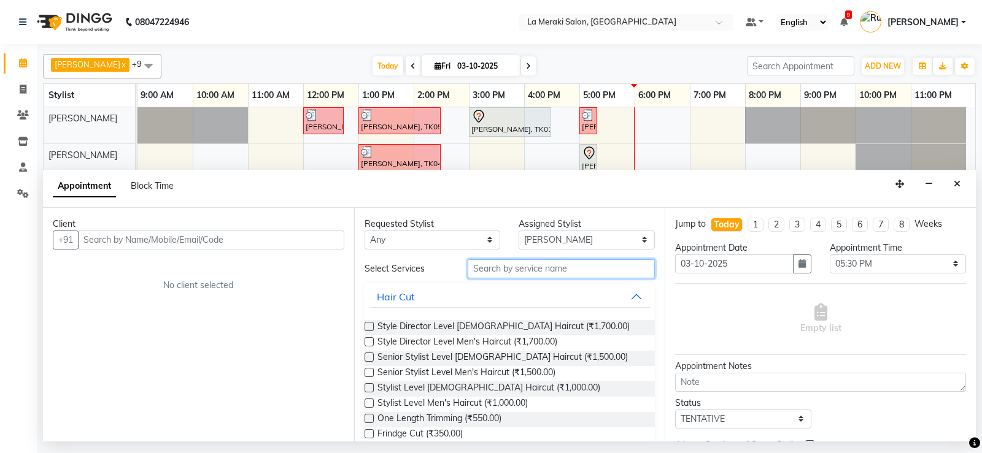
click at [568, 271] on input "text" at bounding box center [562, 269] width 188 height 19
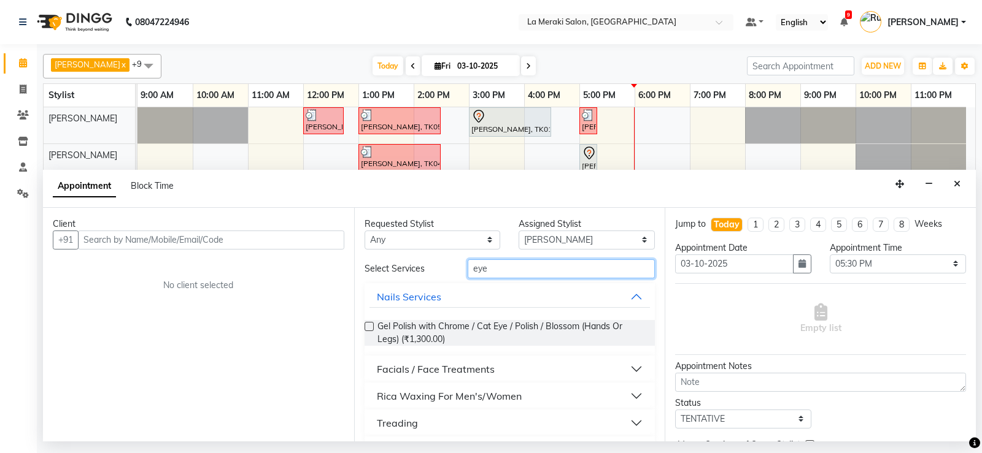
type input "eye"
click at [623, 420] on button "Treading" at bounding box center [509, 423] width 281 height 22
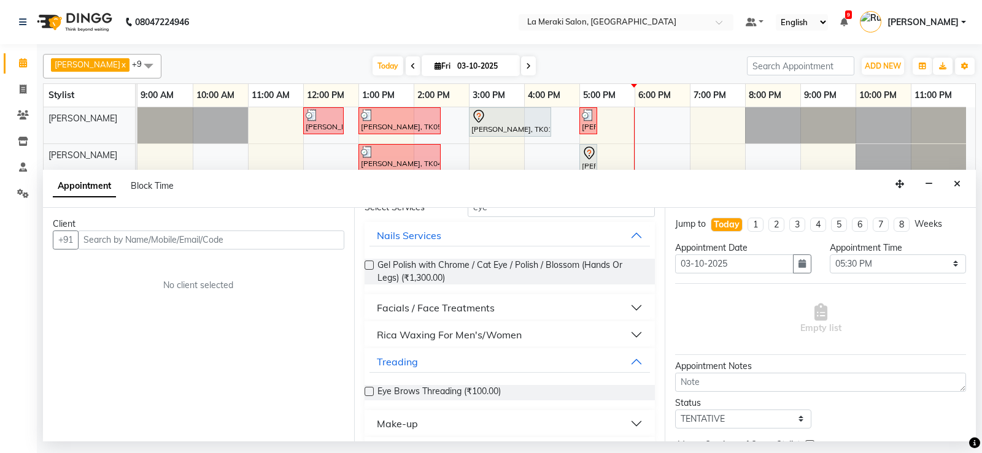
click at [368, 394] on label at bounding box center [368, 391] width 9 height 9
click at [368, 394] on input "checkbox" at bounding box center [368, 393] width 8 height 8
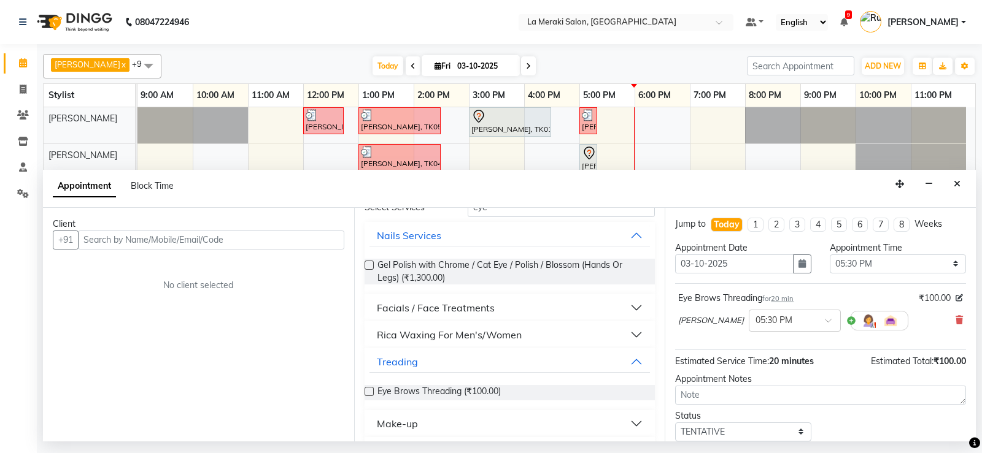
click at [369, 393] on label at bounding box center [368, 391] width 9 height 9
click at [369, 393] on input "checkbox" at bounding box center [368, 393] width 8 height 8
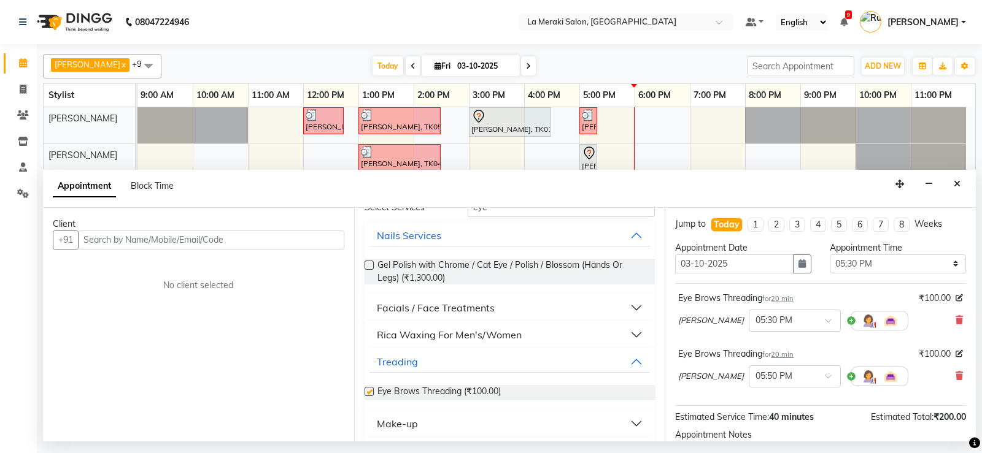
checkbox input "false"
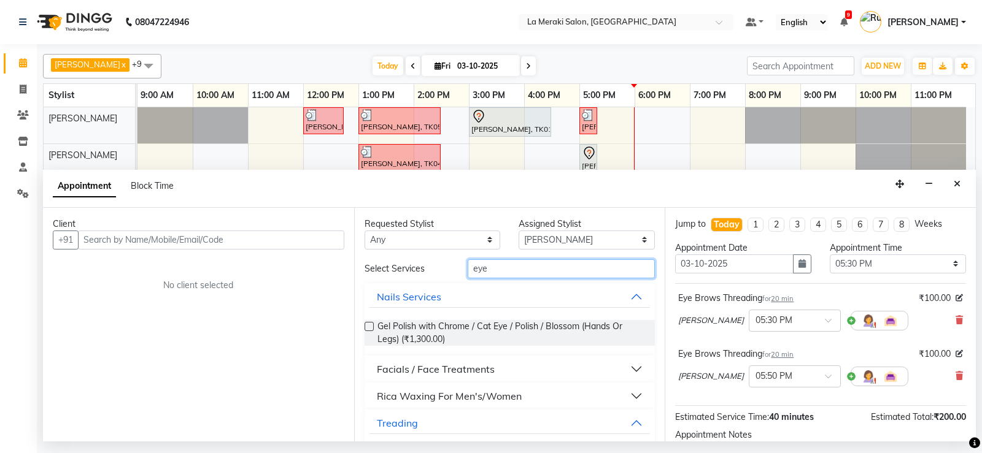
click at [519, 273] on input "eye" at bounding box center [562, 269] width 188 height 19
type input "e"
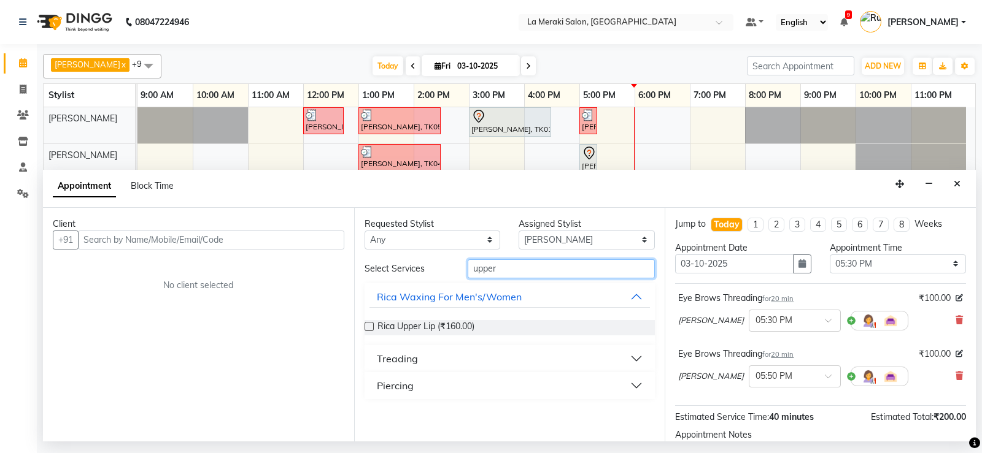
type input "upper"
click at [634, 356] on button "Treading" at bounding box center [509, 359] width 281 height 22
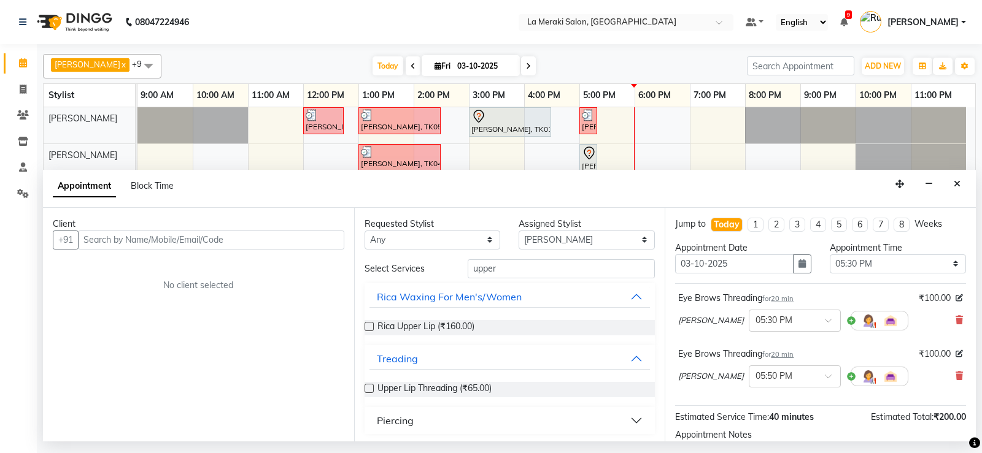
click at [367, 387] on label at bounding box center [368, 388] width 9 height 9
click at [367, 387] on input "checkbox" at bounding box center [368, 390] width 8 height 8
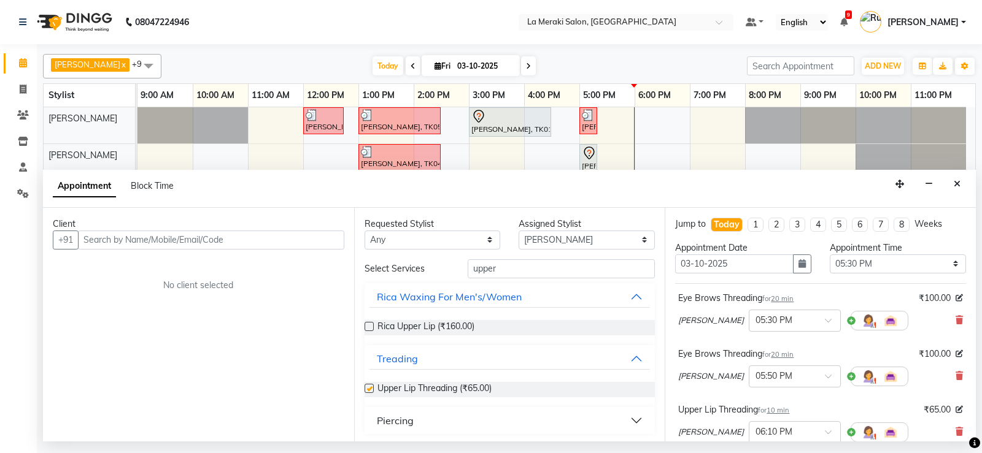
checkbox input "false"
click at [369, 327] on label at bounding box center [368, 326] width 9 height 9
click at [369, 327] on input "checkbox" at bounding box center [368, 328] width 8 height 8
checkbox input "false"
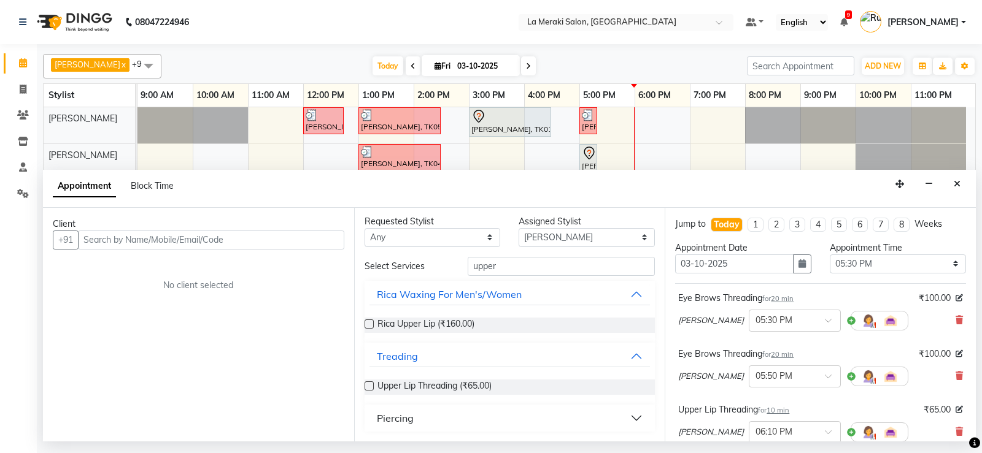
click at [323, 209] on div "Client +91 No client selected" at bounding box center [198, 325] width 311 height 234
click at [301, 235] on input "text" at bounding box center [211, 240] width 266 height 19
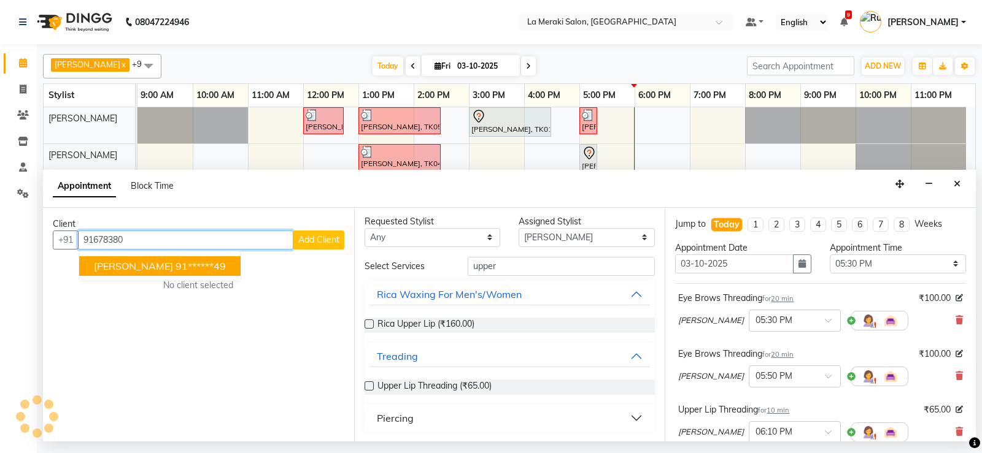
click at [153, 266] on span "[PERSON_NAME]" at bounding box center [133, 266] width 79 height 12
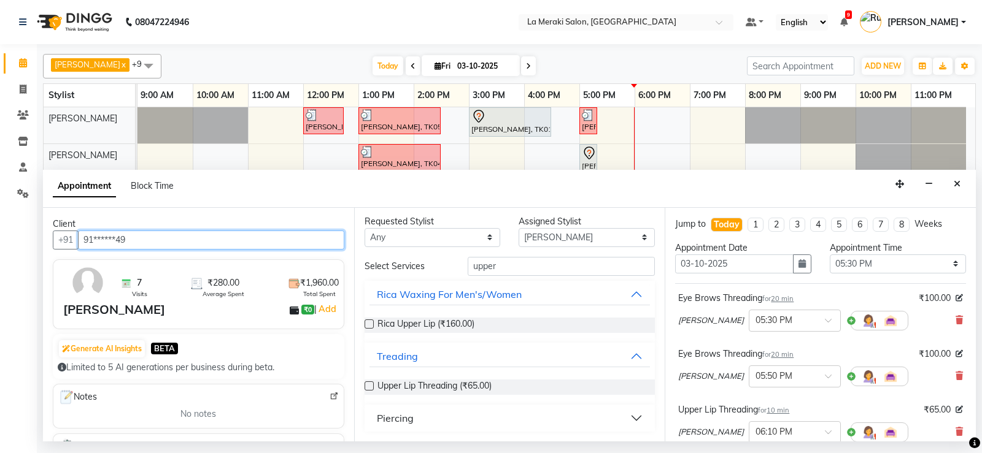
type input "91******49"
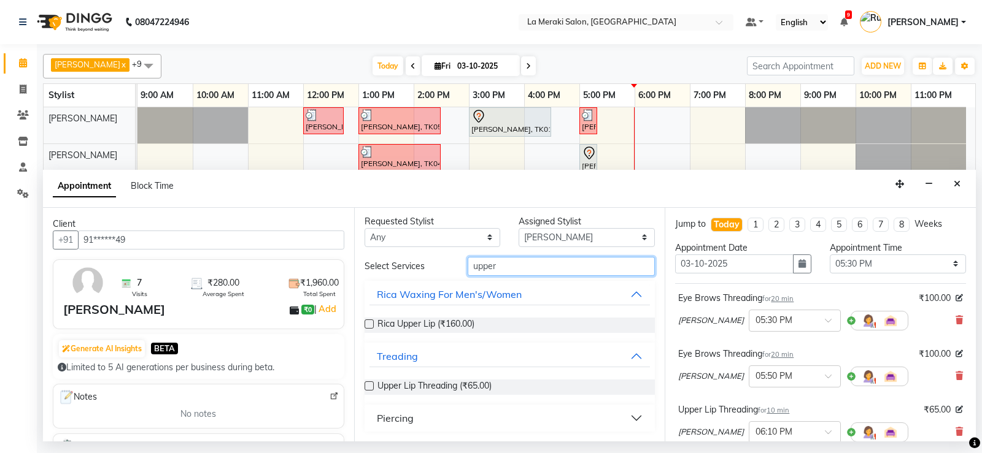
click at [521, 262] on input "upper" at bounding box center [562, 266] width 188 height 19
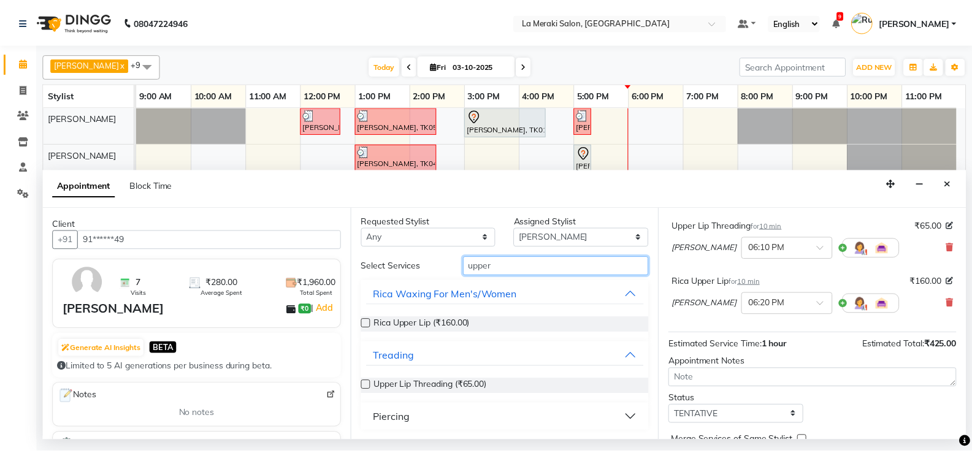
scroll to position [245, 0]
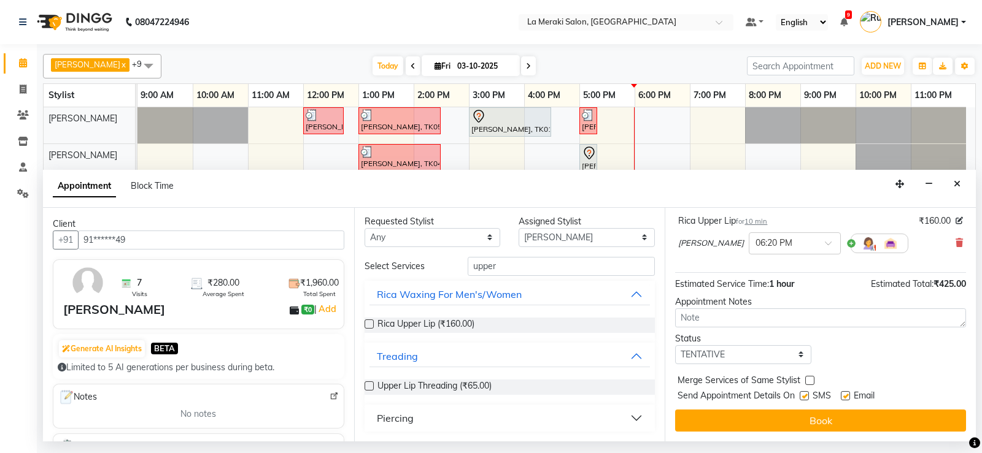
click at [807, 396] on label at bounding box center [803, 395] width 9 height 9
click at [807, 396] on input "checkbox" at bounding box center [803, 397] width 8 height 8
checkbox input "false"
click at [845, 394] on label at bounding box center [845, 395] width 9 height 9
click at [845, 394] on input "checkbox" at bounding box center [845, 397] width 8 height 8
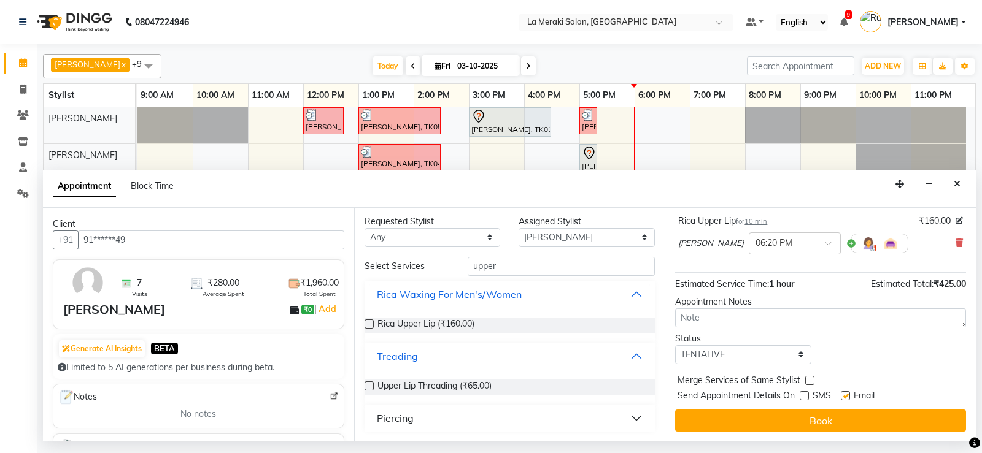
checkbox input "false"
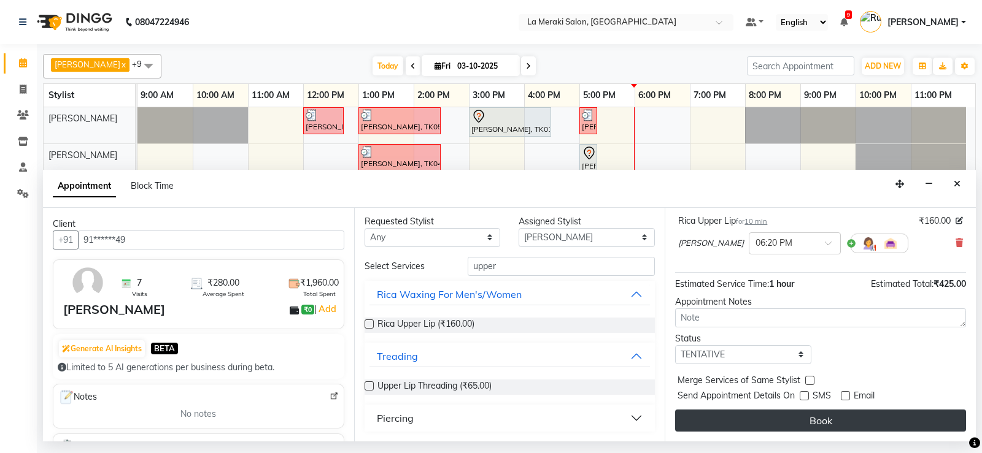
click at [820, 417] on button "Book" at bounding box center [820, 421] width 291 height 22
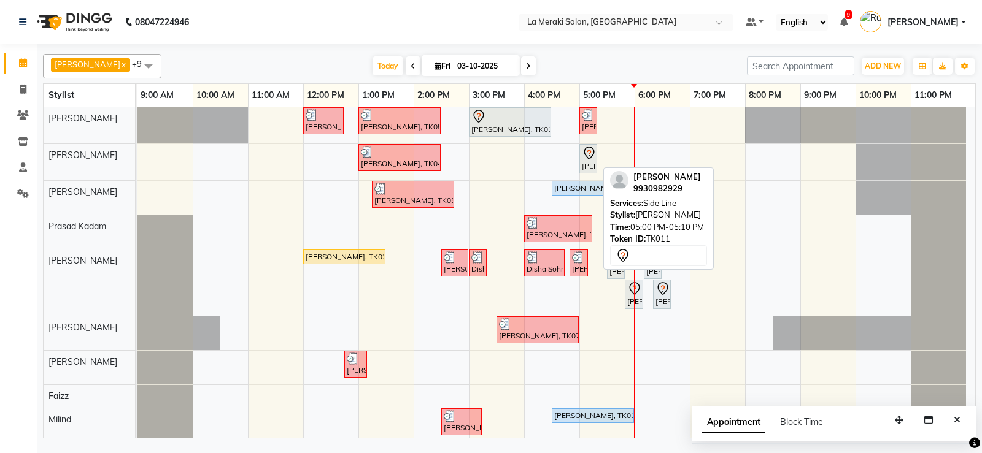
click at [585, 156] on icon at bounding box center [589, 153] width 15 height 15
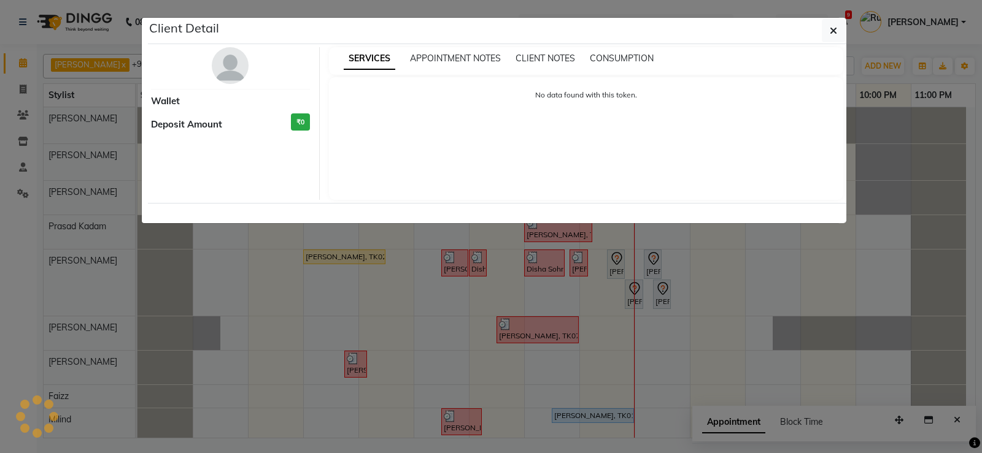
select select "7"
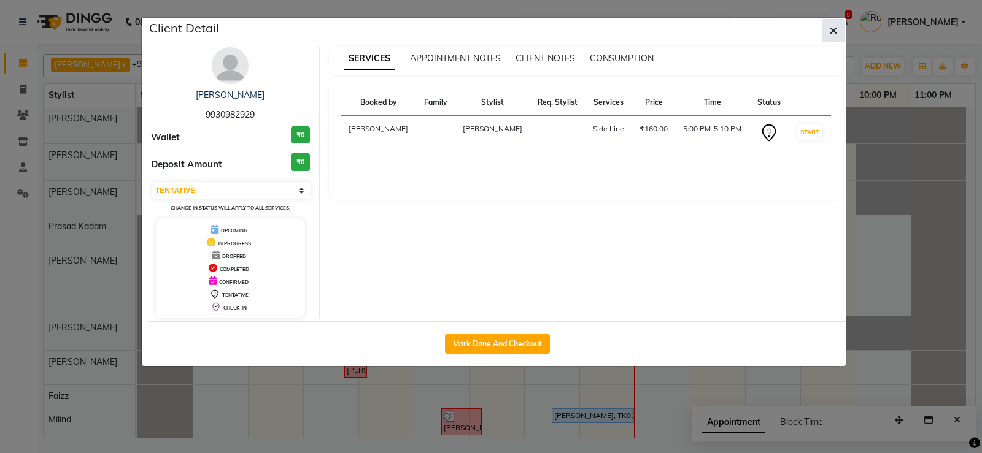
click at [835, 29] on icon "button" at bounding box center [832, 31] width 7 height 10
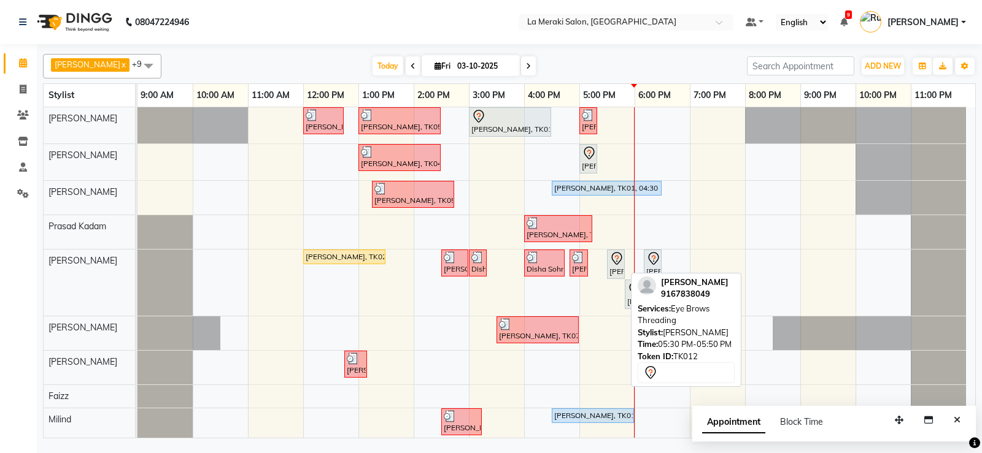
click at [616, 271] on div "[PERSON_NAME], TK12, 05:30 PM-05:50 PM, Eye Brows Threading" at bounding box center [615, 265] width 15 height 26
select select "7"
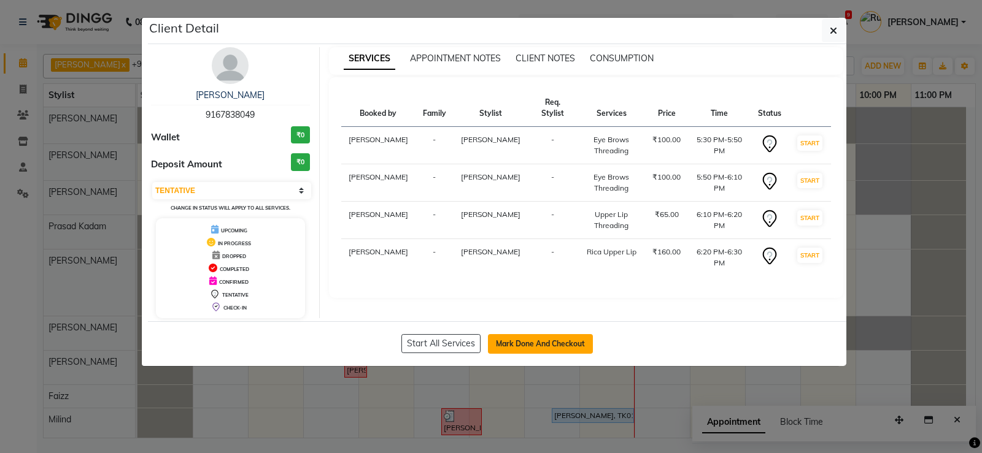
click at [510, 342] on button "Mark Done And Checkout" at bounding box center [540, 344] width 105 height 20
select select "service"
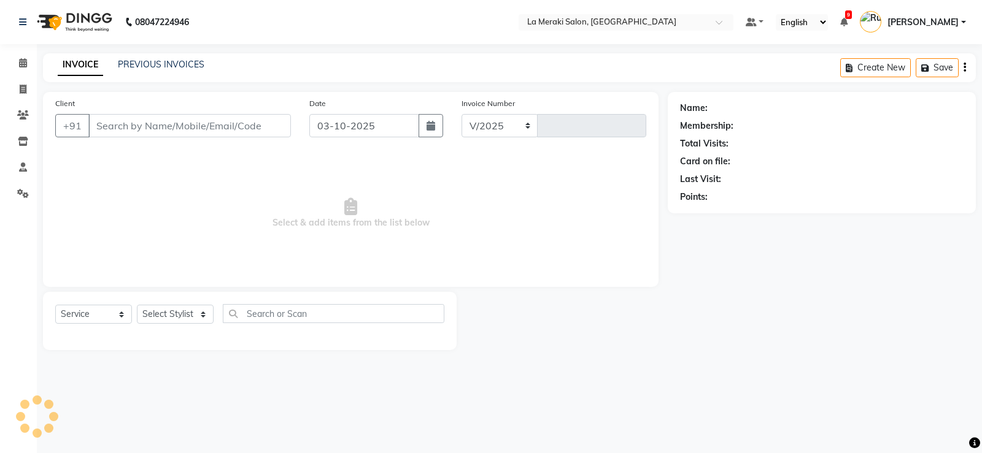
select select "438"
type input "2746"
type input "91******49"
select select "24520"
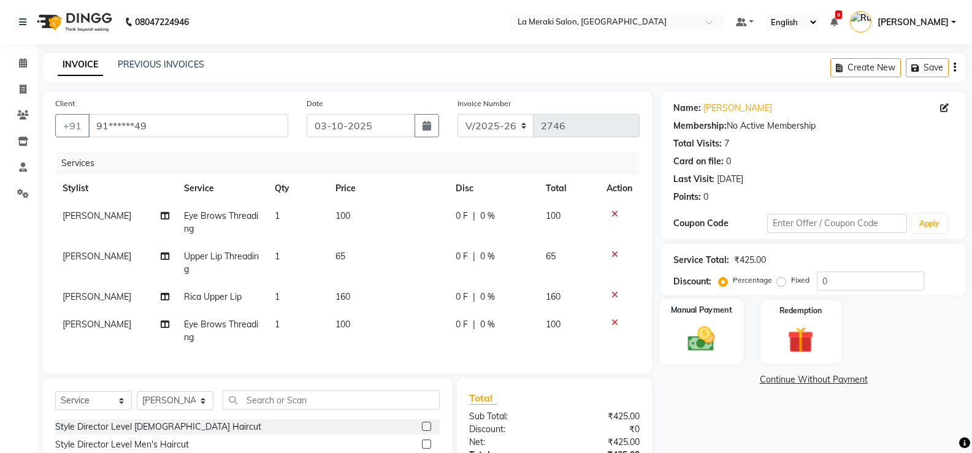
click at [704, 339] on img at bounding box center [702, 338] width 44 height 31
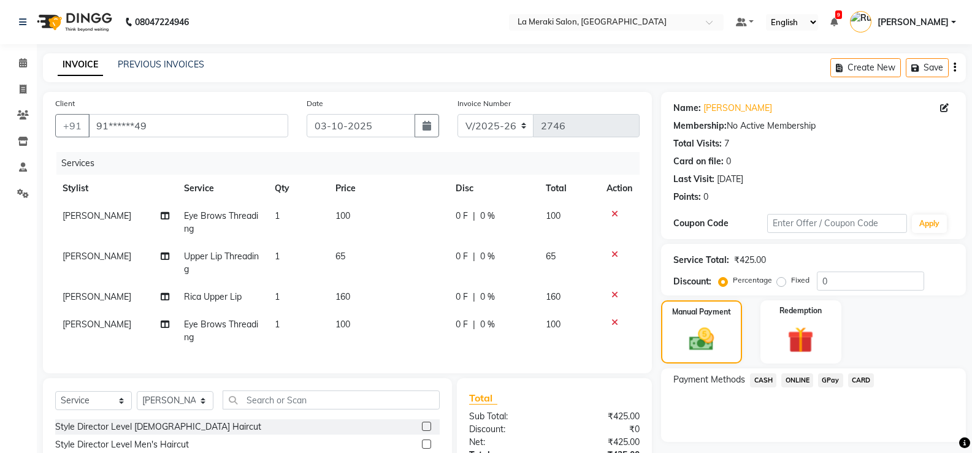
scroll to position [123, 0]
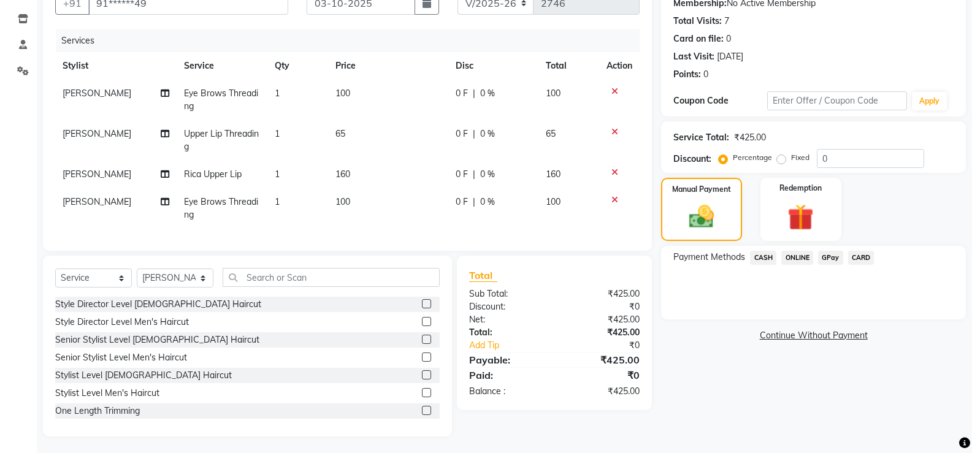
click at [865, 262] on span "CARD" at bounding box center [862, 258] width 26 height 14
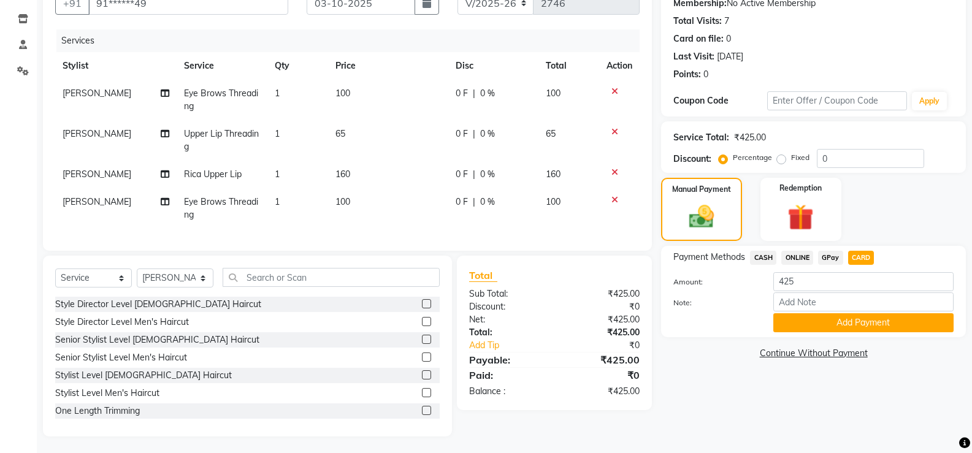
scroll to position [134, 0]
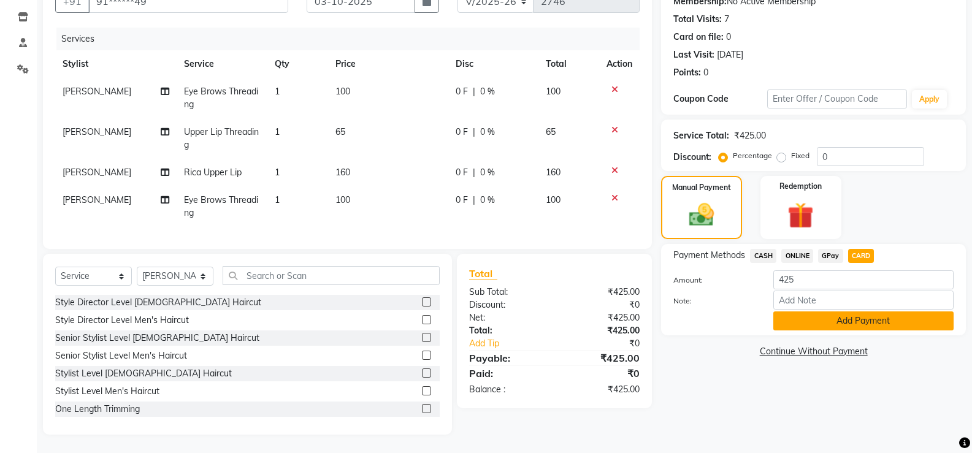
click at [842, 321] on button "Add Payment" at bounding box center [864, 321] width 180 height 19
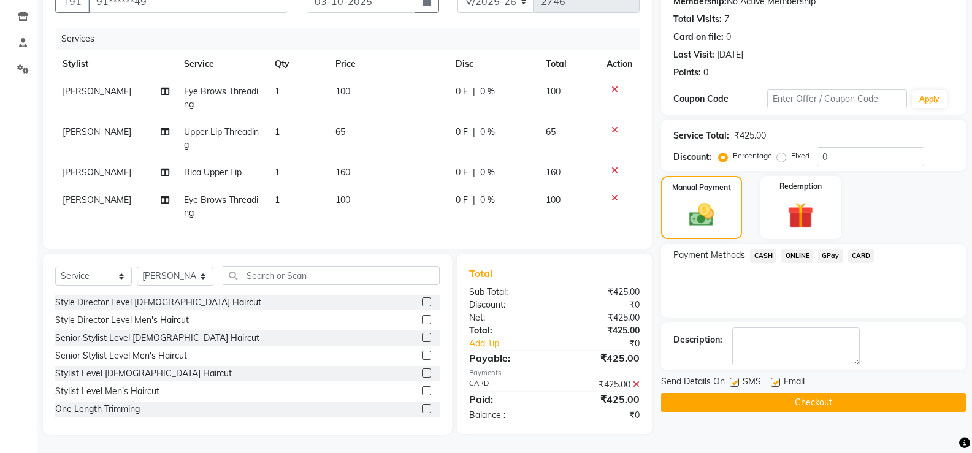
click at [734, 378] on label at bounding box center [734, 382] width 9 height 9
click at [734, 379] on input "checkbox" at bounding box center [734, 383] width 8 height 8
checkbox input "false"
click at [775, 378] on label at bounding box center [775, 382] width 9 height 9
click at [775, 379] on input "checkbox" at bounding box center [775, 383] width 8 height 8
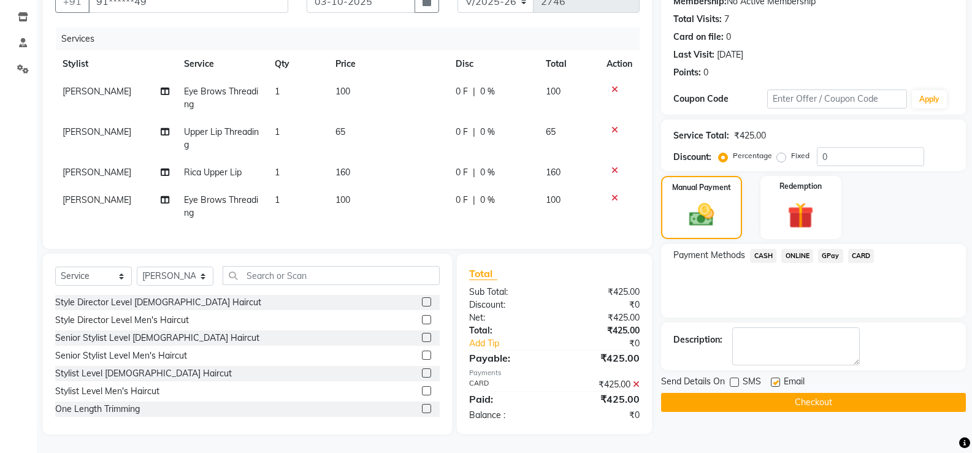
checkbox input "false"
click at [757, 394] on button "Checkout" at bounding box center [813, 402] width 305 height 19
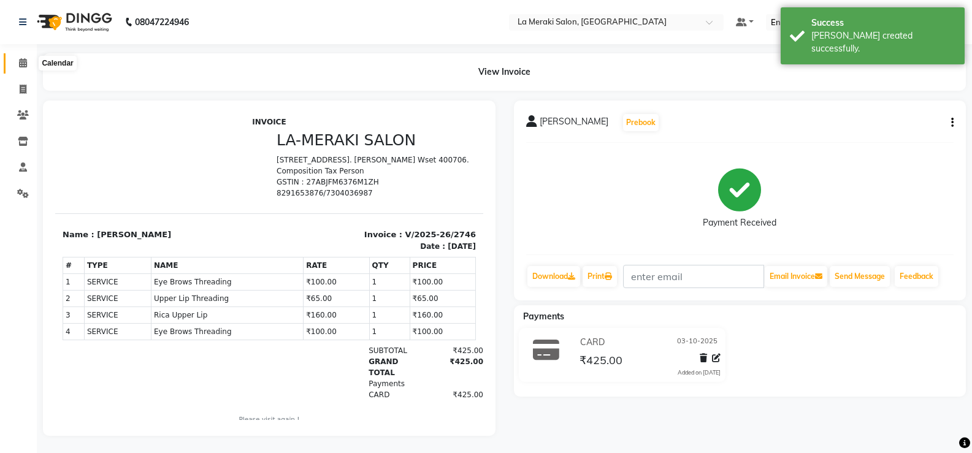
click at [25, 64] on icon at bounding box center [23, 62] width 8 height 9
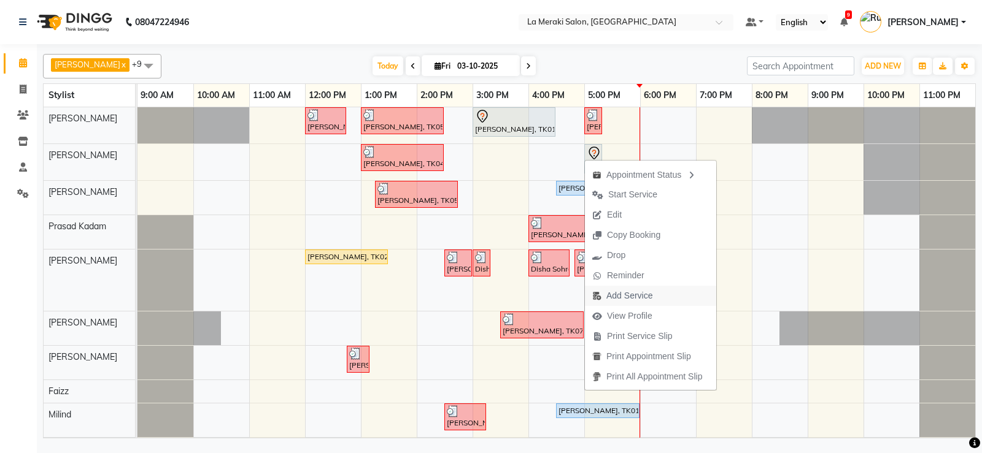
click at [606, 297] on span "Add Service" at bounding box center [629, 296] width 46 height 13
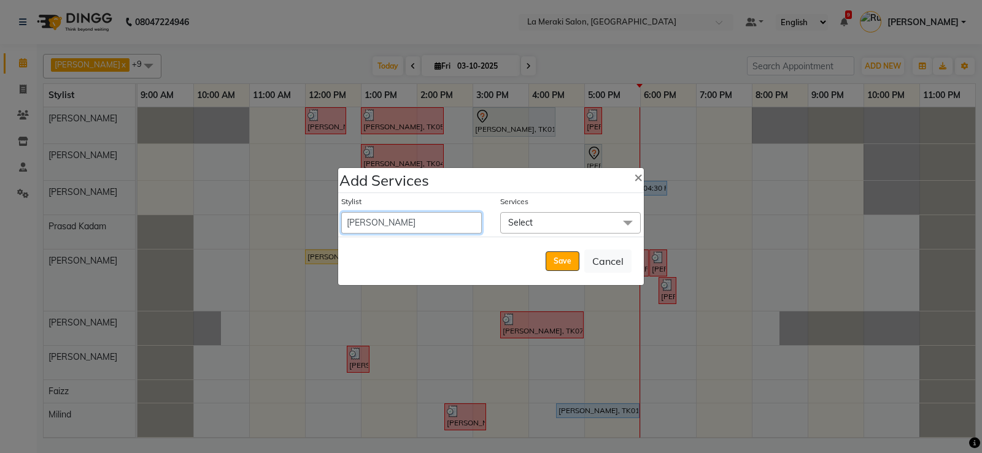
click at [436, 221] on select "[PERSON_NAME] Anus [PERSON_NAME] Faizz [PERSON_NAME] [PERSON_NAME] Kadam [PERSO…" at bounding box center [411, 222] width 140 height 21
select select "24557"
click at [341, 212] on select "[PERSON_NAME] Anus [PERSON_NAME] Faizz [PERSON_NAME] [PERSON_NAME] Kadam [PERSO…" at bounding box center [411, 222] width 140 height 21
select select "1030"
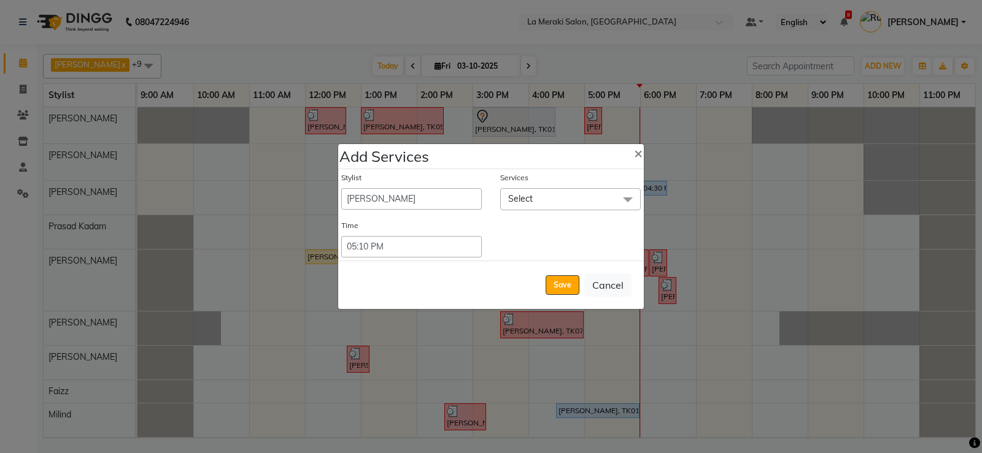
click at [534, 196] on span "Select" at bounding box center [570, 198] width 140 height 21
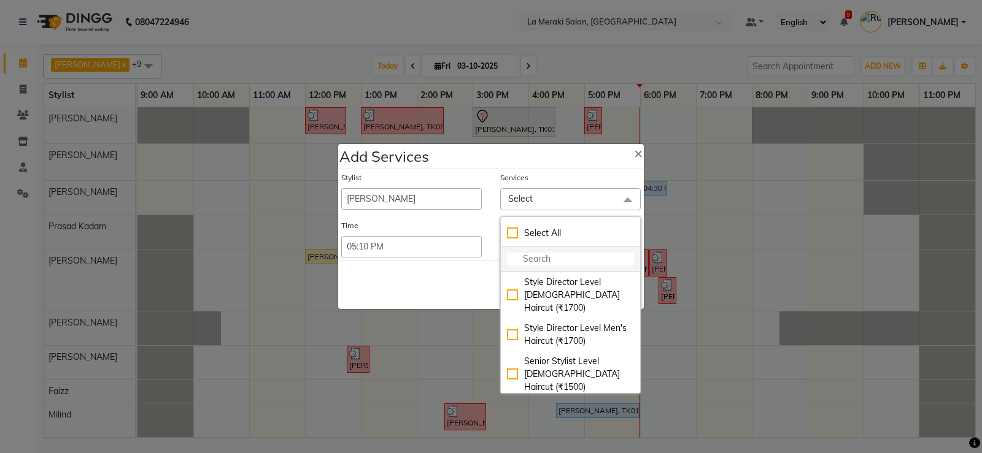
click at [533, 253] on input "multiselect-search" at bounding box center [570, 259] width 127 height 13
type input "ab"
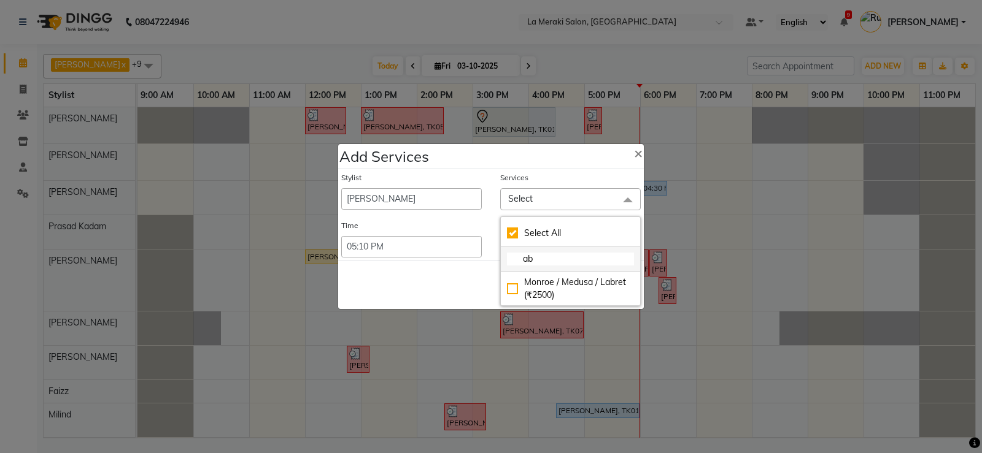
checkbox input "true"
type input "abh"
checkbox input "false"
type input "a"
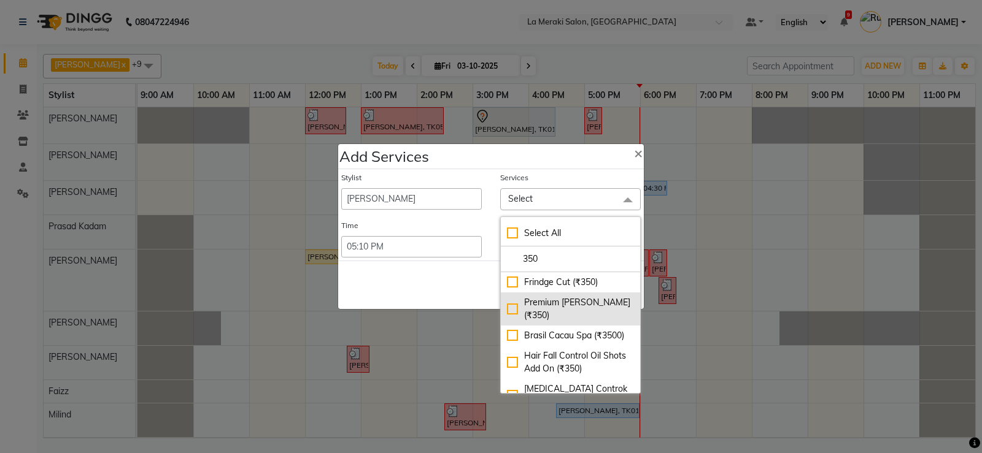
type input "350"
click at [508, 302] on div "Premium [PERSON_NAME] (₹350)" at bounding box center [570, 309] width 127 height 26
checkbox input "true"
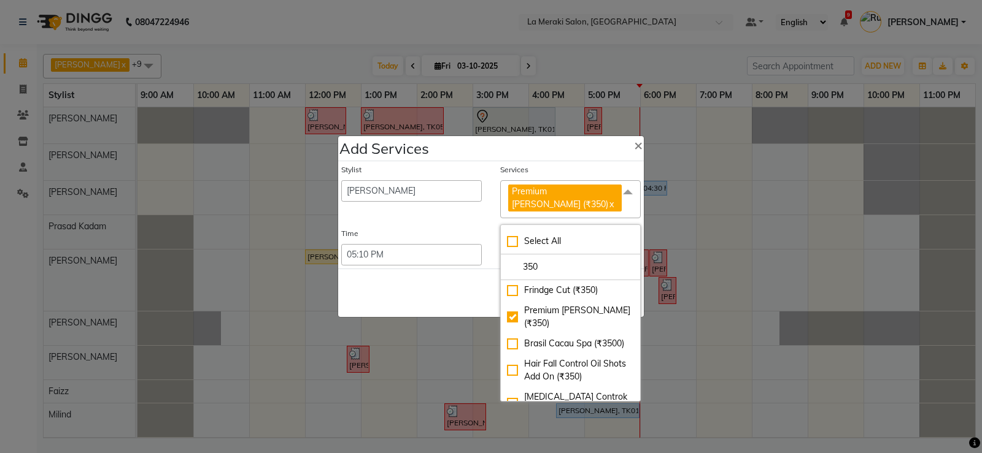
click at [563, 174] on div "Services" at bounding box center [570, 172] width 140 height 16
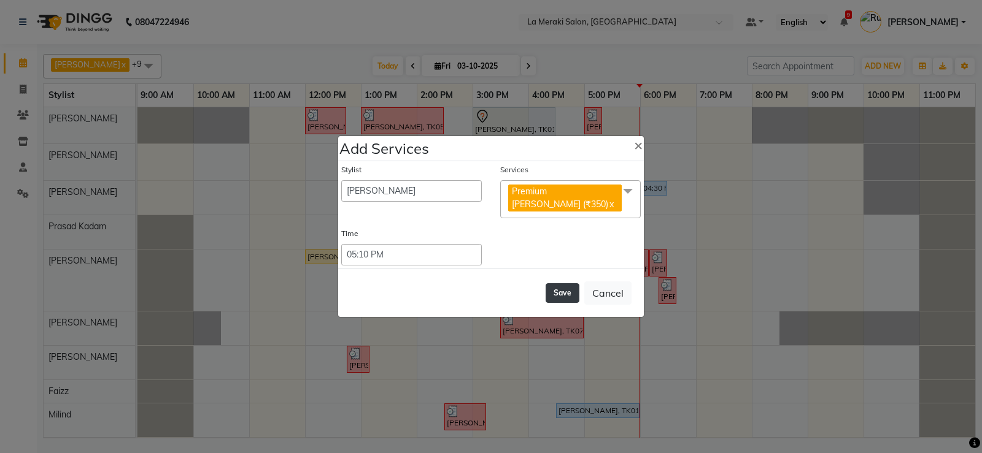
click at [566, 283] on button "Save" at bounding box center [562, 293] width 34 height 20
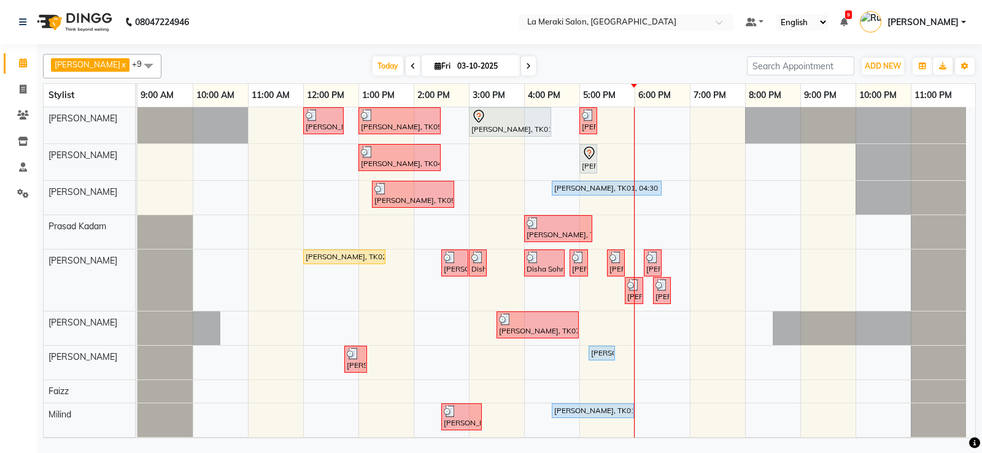
scroll to position [36, 0]
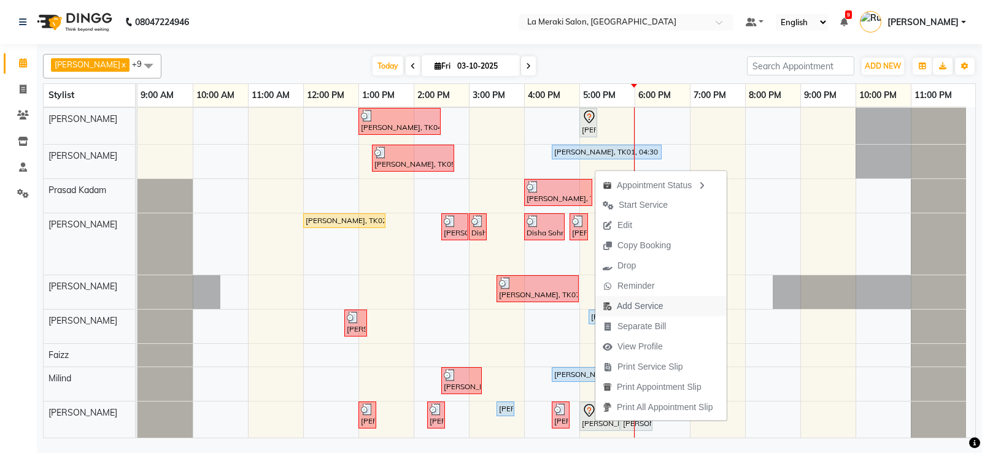
click at [614, 306] on span "Add Service" at bounding box center [632, 306] width 75 height 20
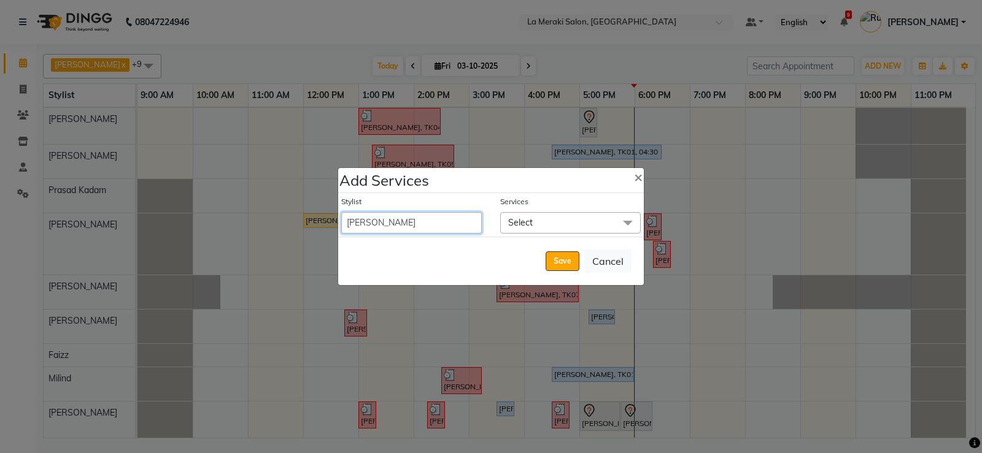
click at [444, 222] on select "[PERSON_NAME] Anus [PERSON_NAME] Faizz [PERSON_NAME] [PERSON_NAME] Kadam [PERSO…" at bounding box center [411, 222] width 140 height 21
select select "75545"
click at [341, 212] on select "[PERSON_NAME] Anus [PERSON_NAME] Faizz [PERSON_NAME] [PERSON_NAME] Kadam [PERSO…" at bounding box center [411, 222] width 140 height 21
select select "1065"
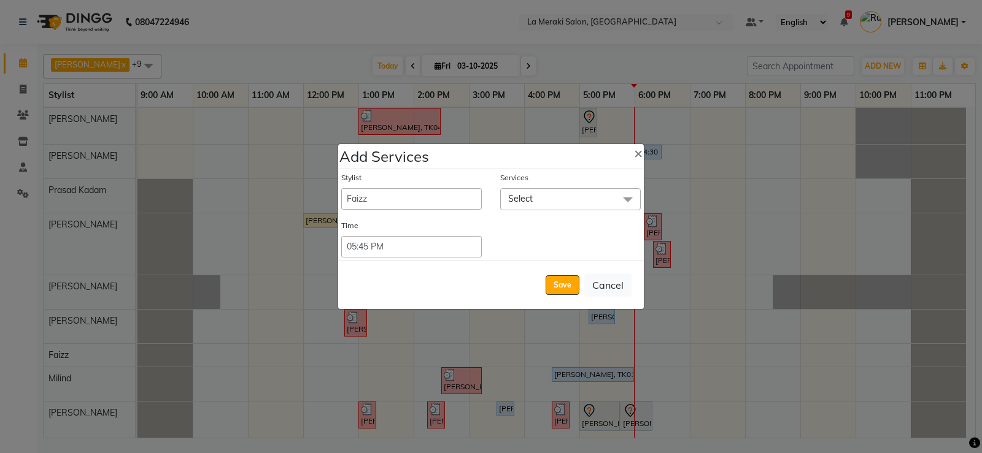
drag, startPoint x: 554, startPoint y: 197, endPoint x: 556, endPoint y: 221, distance: 24.6
click at [555, 199] on span "Select" at bounding box center [570, 198] width 140 height 21
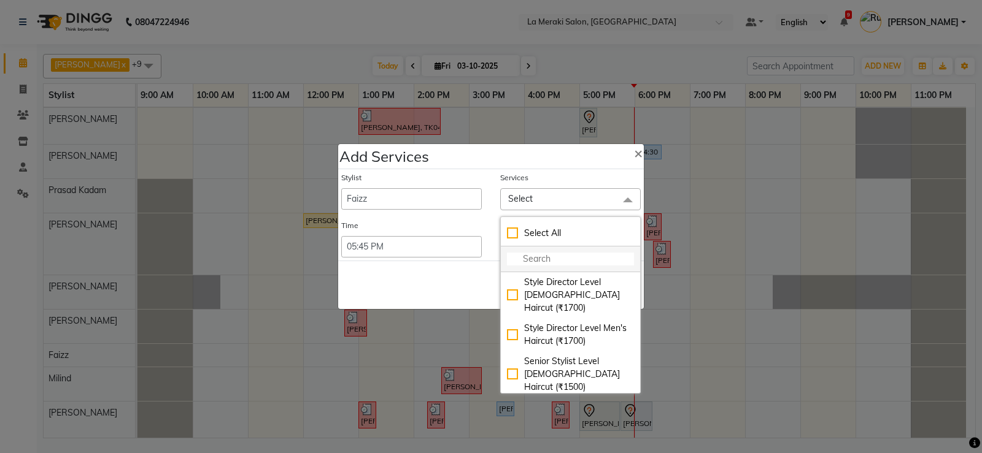
click at [551, 259] on input "multiselect-search" at bounding box center [570, 259] width 127 height 13
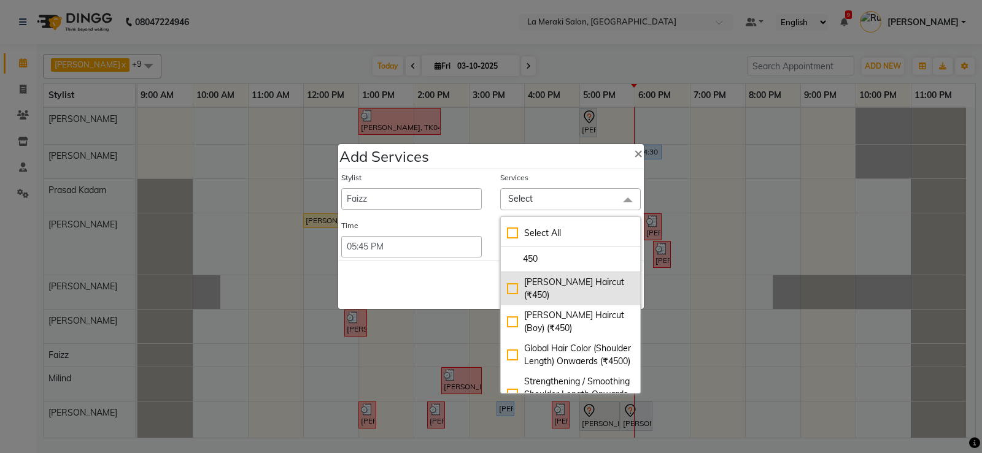
type input "450"
click at [507, 282] on div "[PERSON_NAME] Haircut (₹450)" at bounding box center [570, 289] width 127 height 26
checkbox input "true"
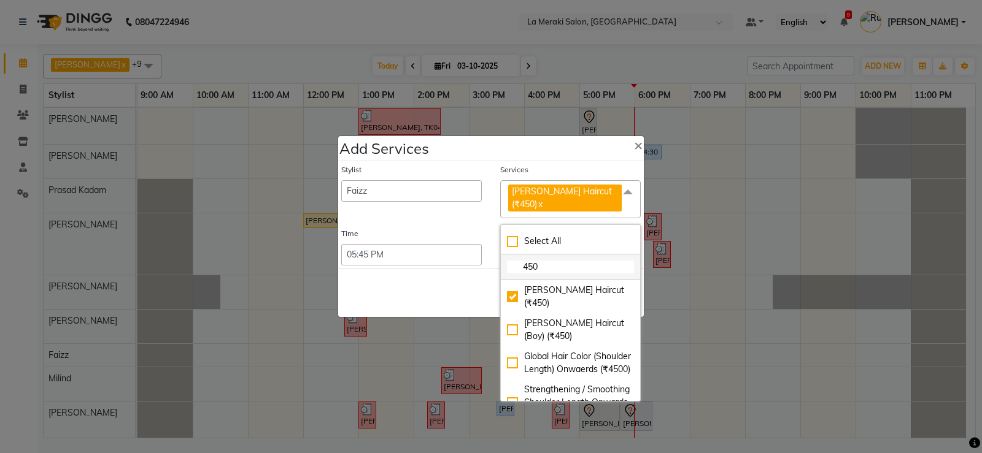
click at [575, 261] on input "450" at bounding box center [570, 267] width 127 height 13
type input "4"
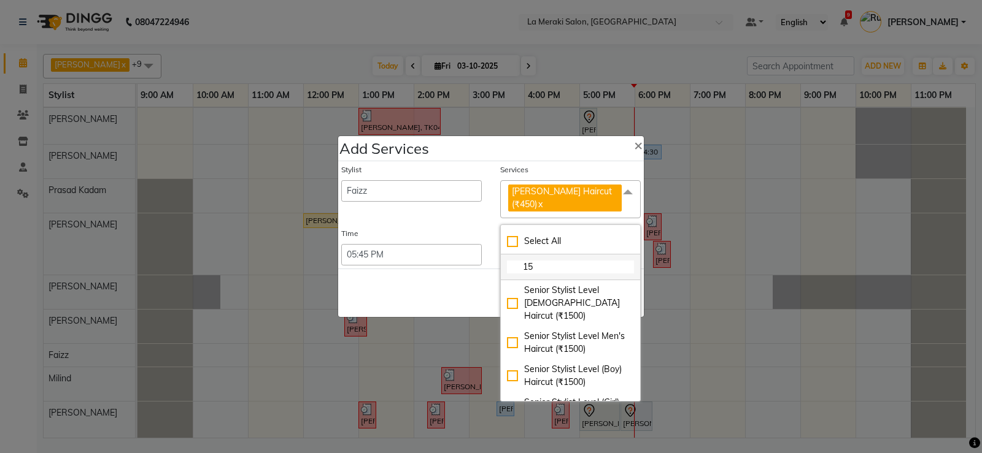
type input "1"
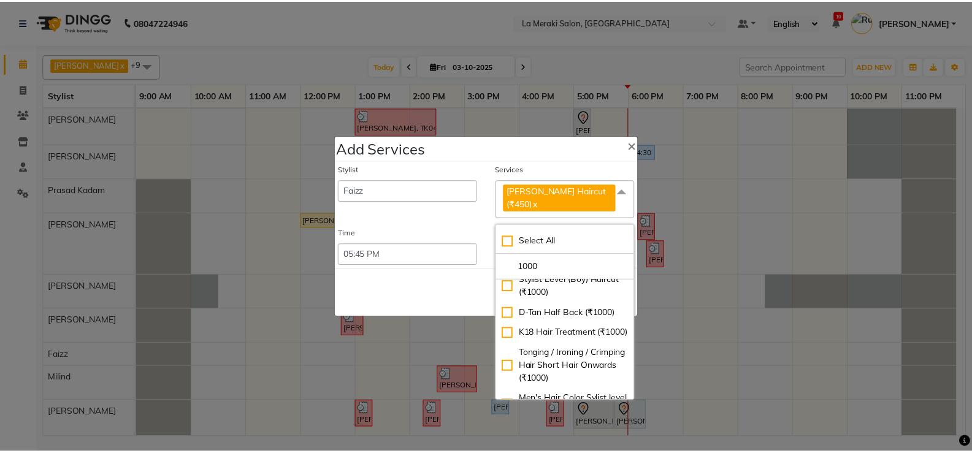
scroll to position [184, 0]
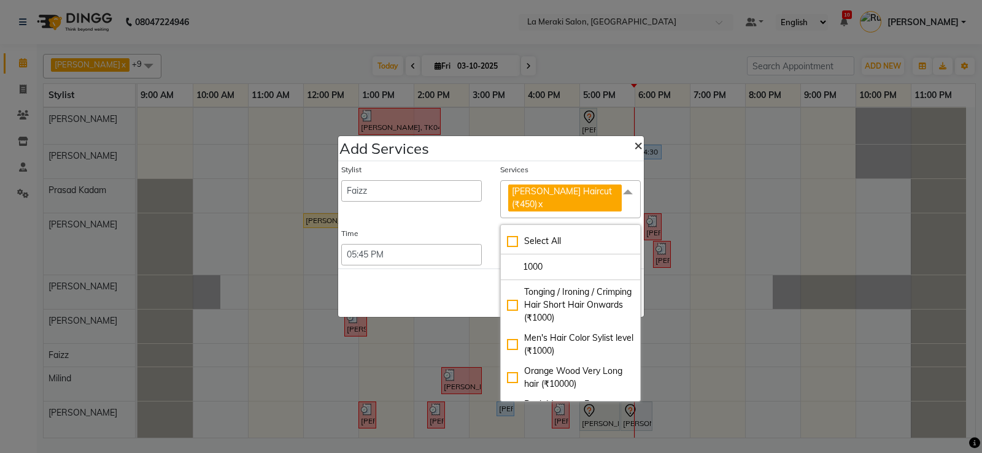
type input "1000"
click at [634, 152] on span "×" at bounding box center [638, 145] width 9 height 18
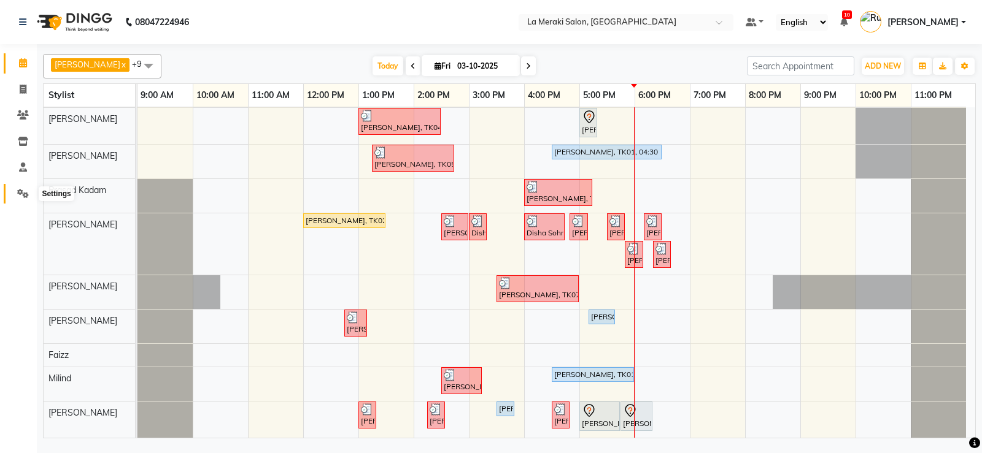
click at [18, 189] on icon at bounding box center [23, 193] width 12 height 9
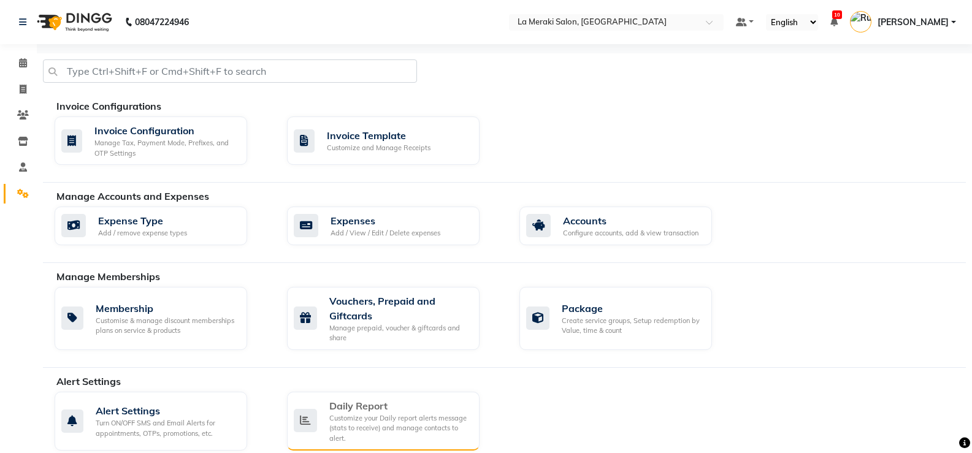
scroll to position [123, 0]
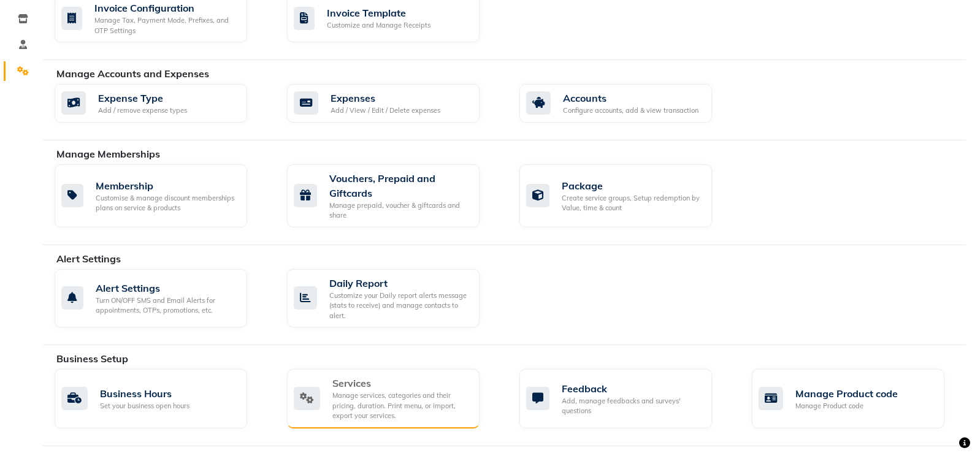
click at [359, 397] on div "Manage services, categories and their pricing, duration. Print menu, or import,…" at bounding box center [401, 406] width 137 height 31
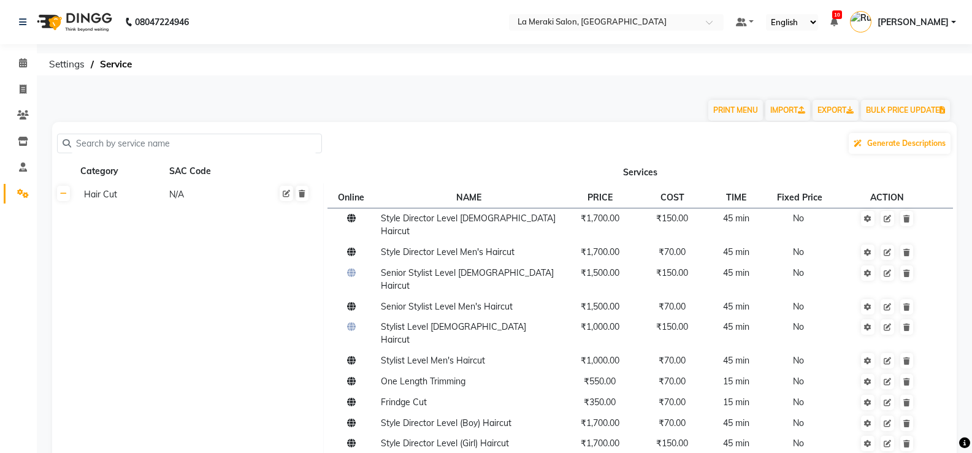
click at [253, 147] on input "text" at bounding box center [193, 143] width 245 height 19
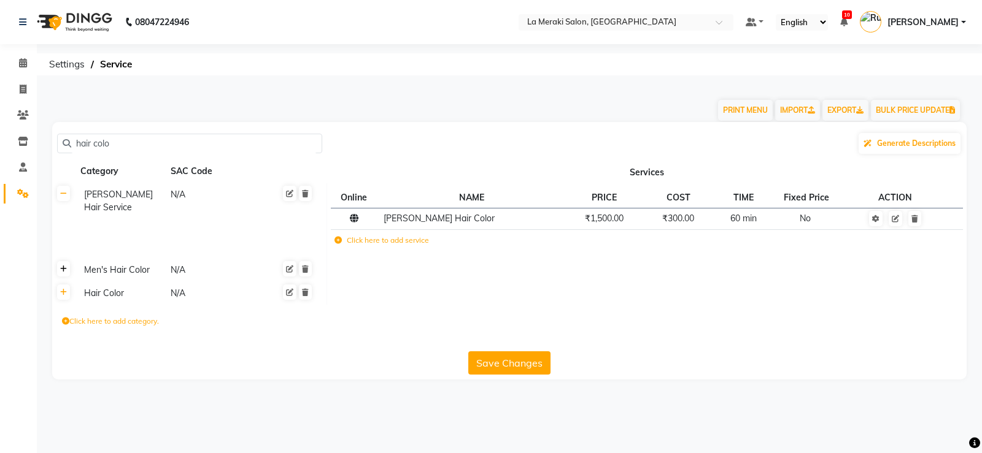
type input "hair colo"
click at [66, 266] on icon at bounding box center [63, 269] width 7 height 7
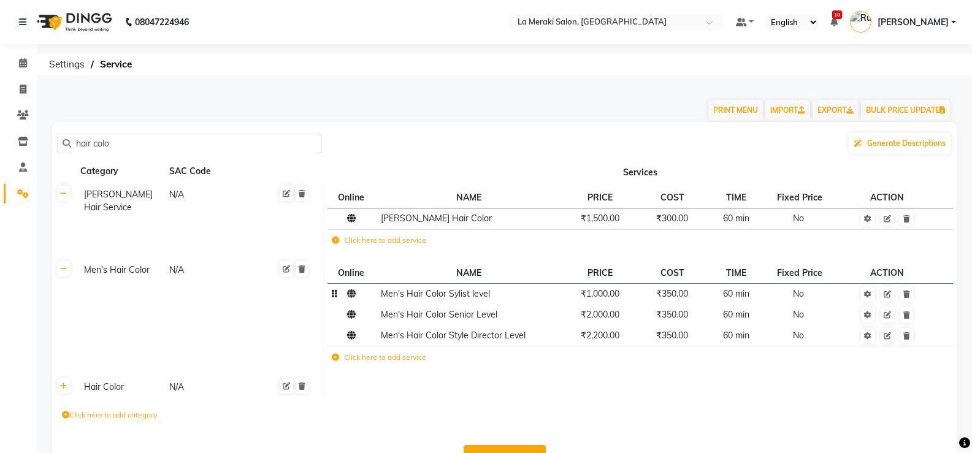
click at [622, 292] on td "₹1,000.00" at bounding box center [600, 294] width 78 height 21
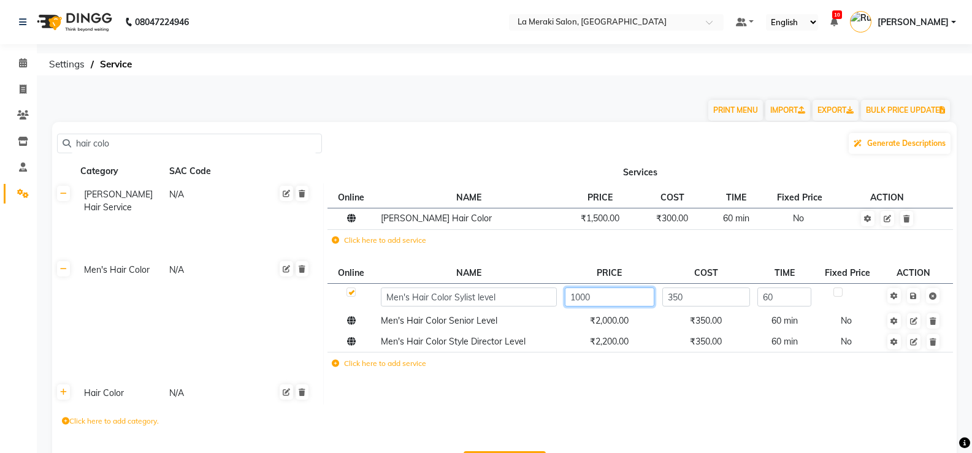
click at [582, 296] on input "1000" at bounding box center [610, 297] width 90 height 19
type input "1500"
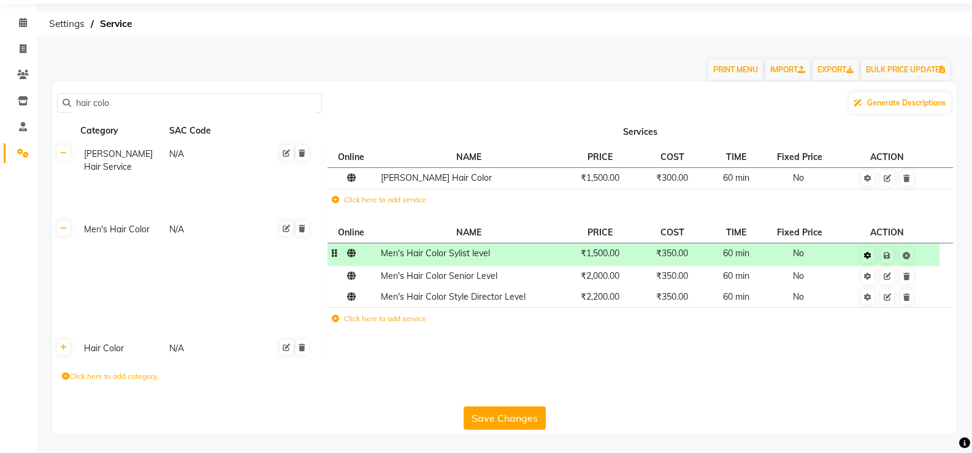
scroll to position [40, 0]
click at [895, 253] on td at bounding box center [887, 255] width 105 height 23
click at [520, 420] on button "Save Changes" at bounding box center [505, 418] width 82 height 23
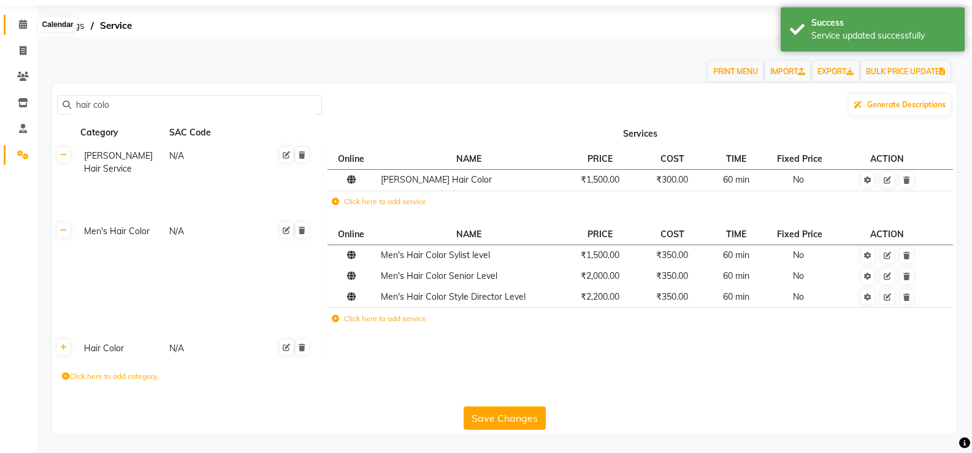
click at [25, 25] on icon at bounding box center [23, 24] width 8 height 9
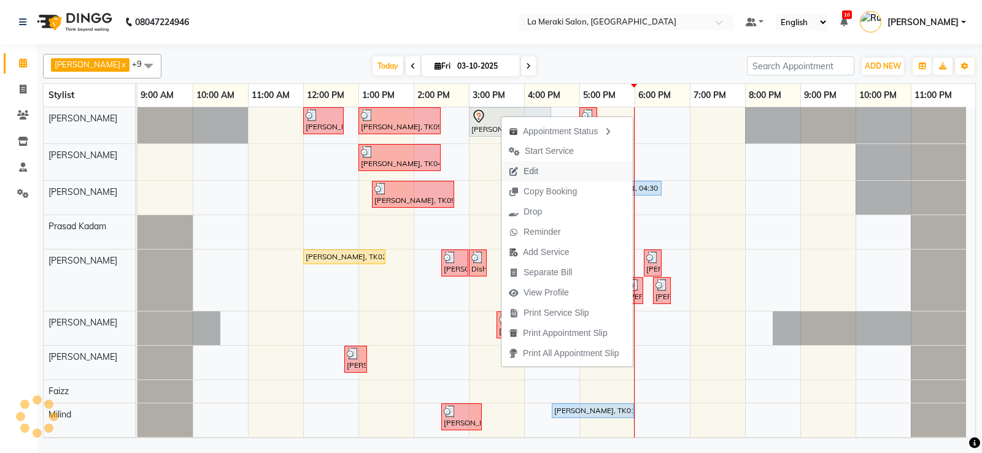
click at [530, 171] on span "Edit" at bounding box center [530, 171] width 15 height 13
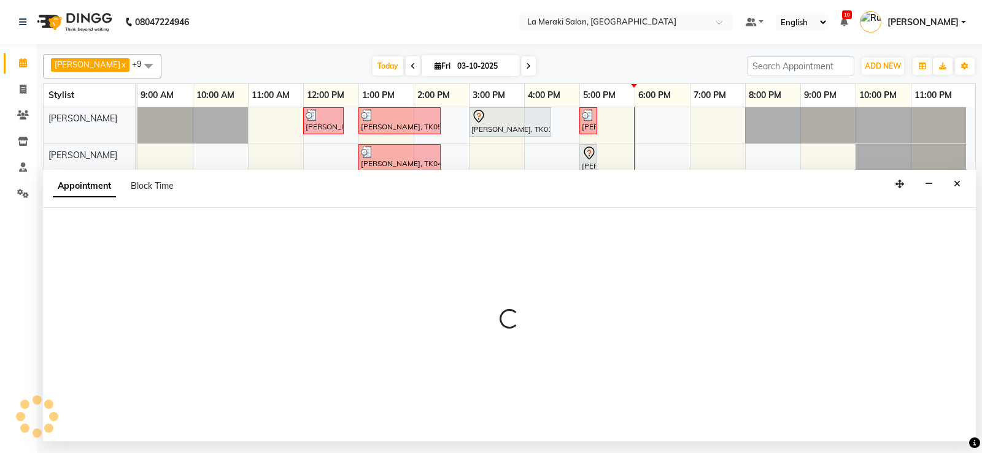
select select "upcoming"
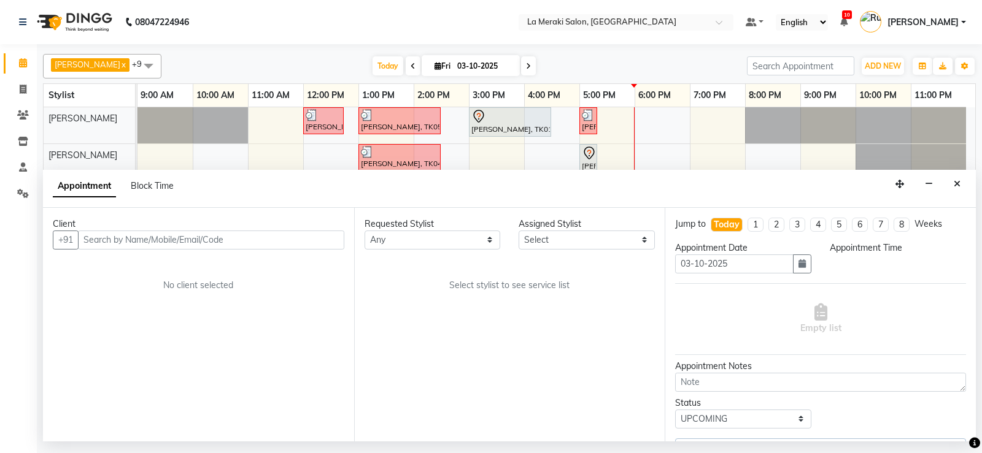
select select "900"
select select "64939"
select select "110"
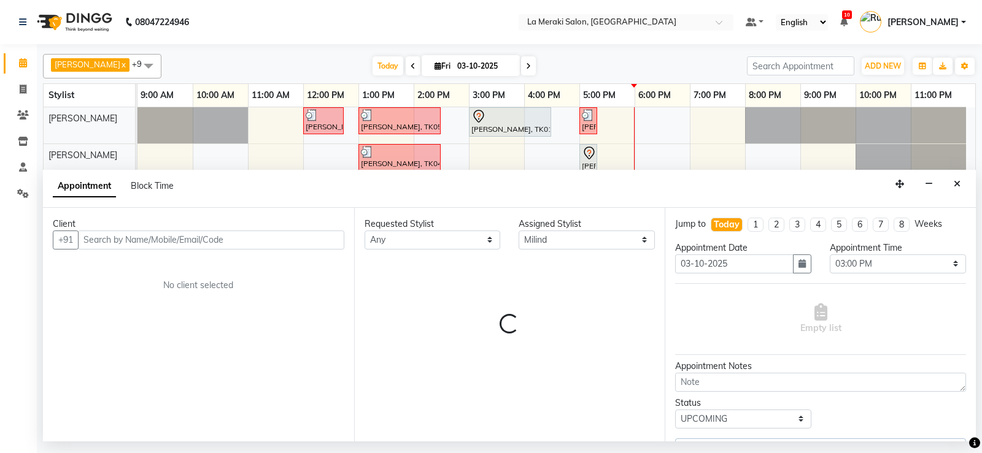
select select "110"
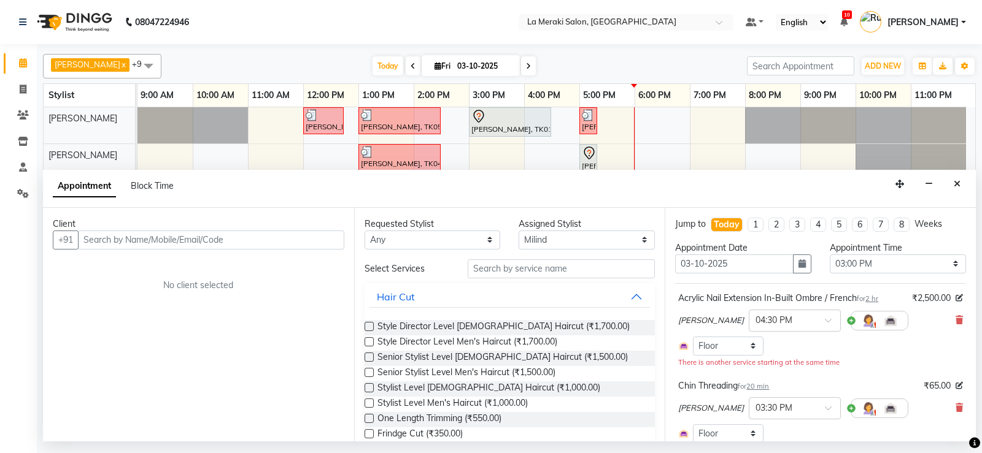
select select "110"
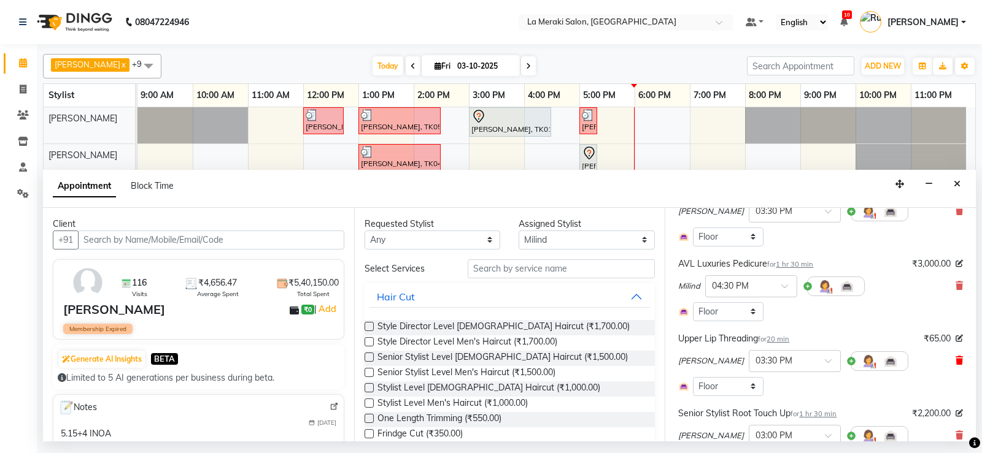
scroll to position [245, 0]
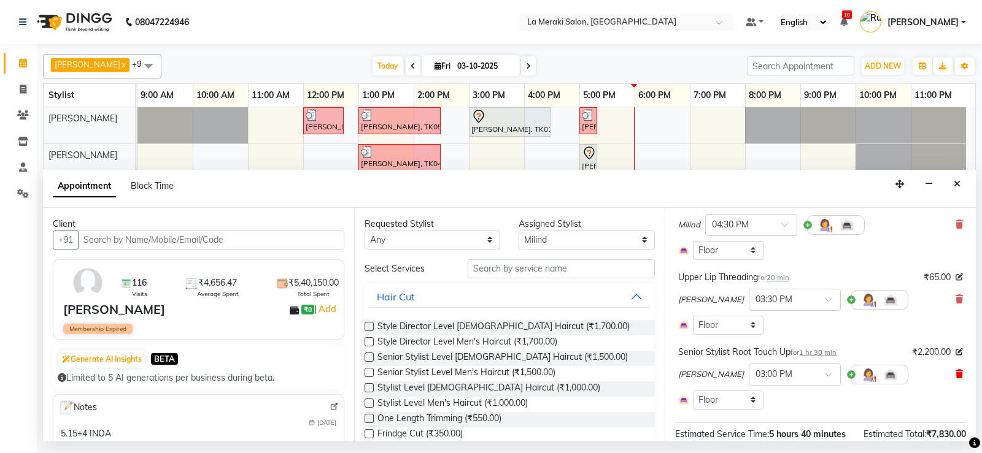
click at [955, 377] on icon at bounding box center [958, 374] width 7 height 9
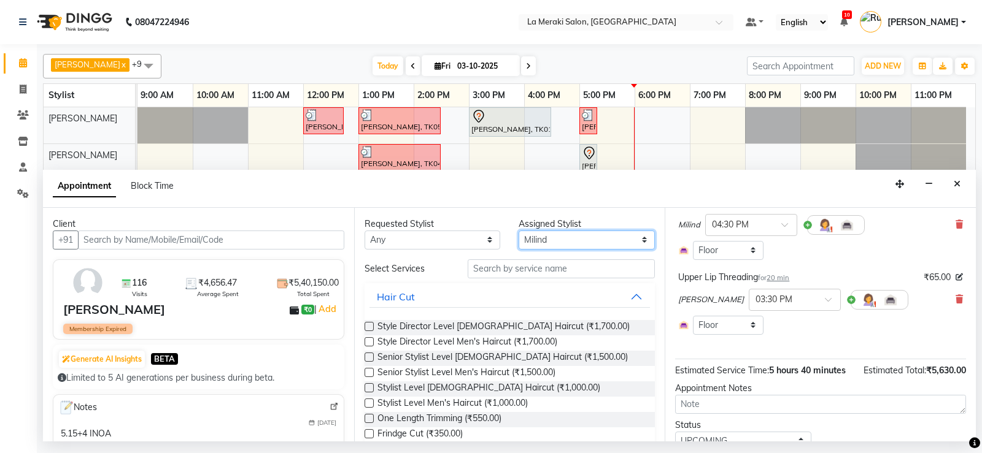
click at [541, 245] on select "Select [PERSON_NAME] Anus [PERSON_NAME] Faizz [PERSON_NAME] [PERSON_NAME] Kadam…" at bounding box center [586, 240] width 136 height 19
select select "5904"
click at [518, 231] on select "Select [PERSON_NAME] Anus [PERSON_NAME] Faizz [PERSON_NAME] [PERSON_NAME] Kadam…" at bounding box center [586, 240] width 136 height 19
click at [526, 272] on input "text" at bounding box center [562, 269] width 188 height 19
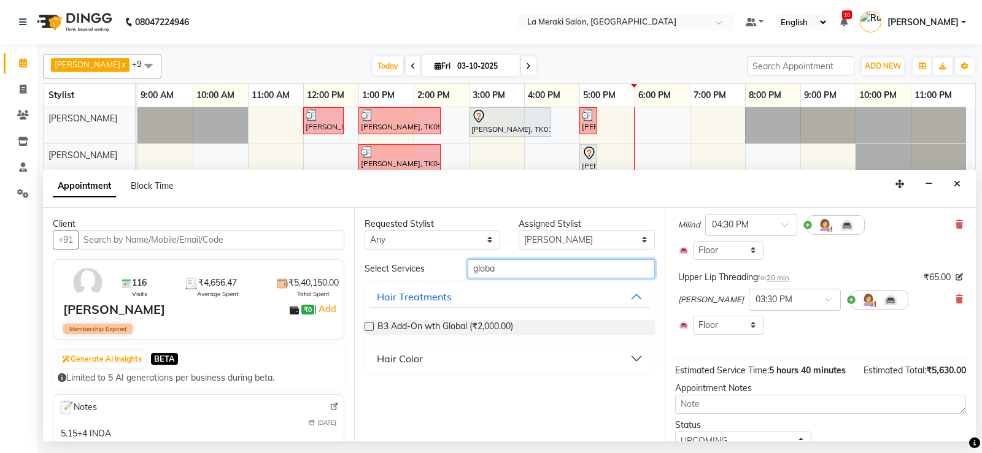
type input "globa"
click at [637, 360] on button "Hair Color" at bounding box center [509, 359] width 281 height 22
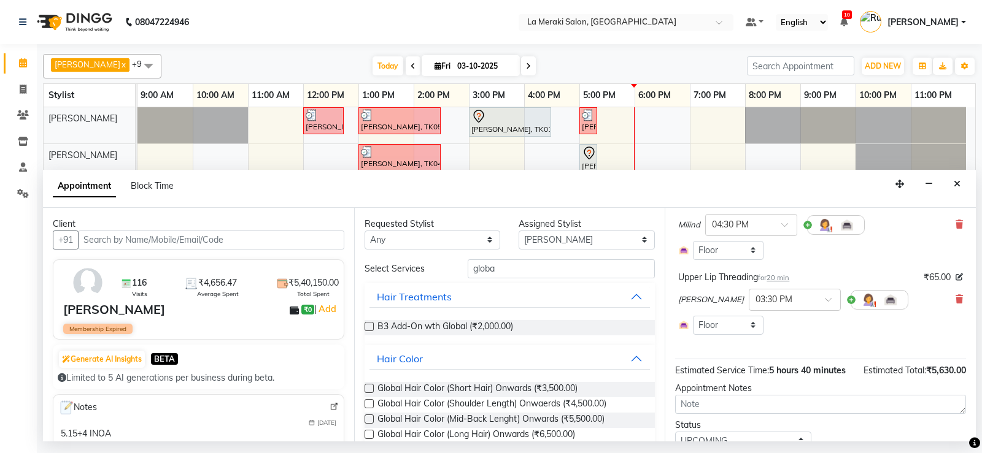
click at [368, 421] on label at bounding box center [368, 419] width 9 height 9
click at [368, 421] on input "checkbox" at bounding box center [368, 421] width 8 height 8
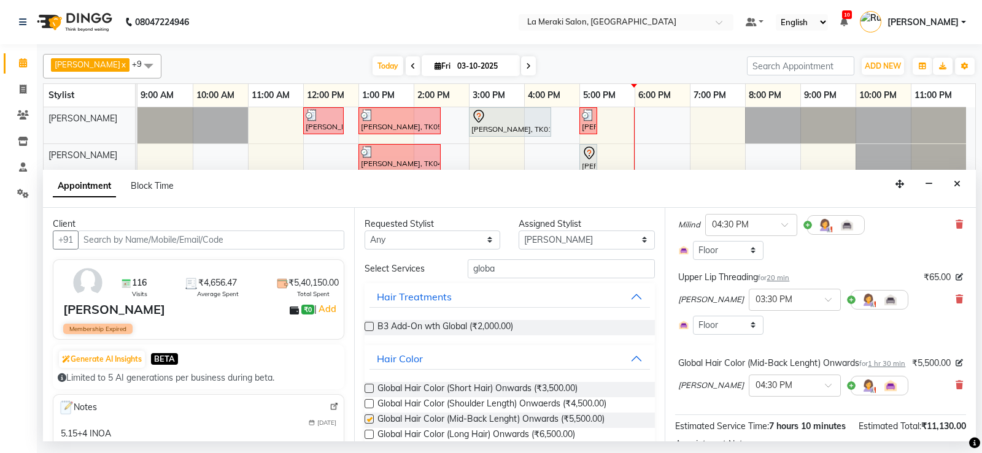
checkbox input "false"
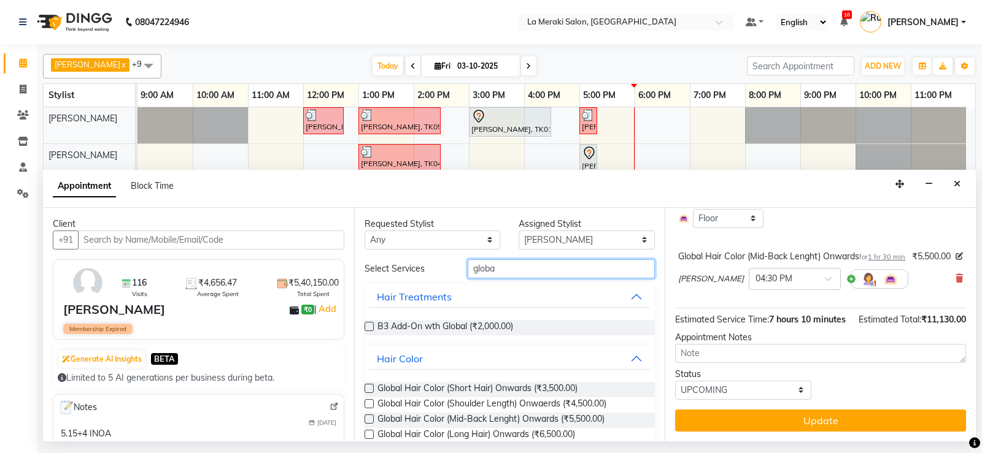
click at [512, 274] on input "globa" at bounding box center [562, 269] width 188 height 19
type input "g"
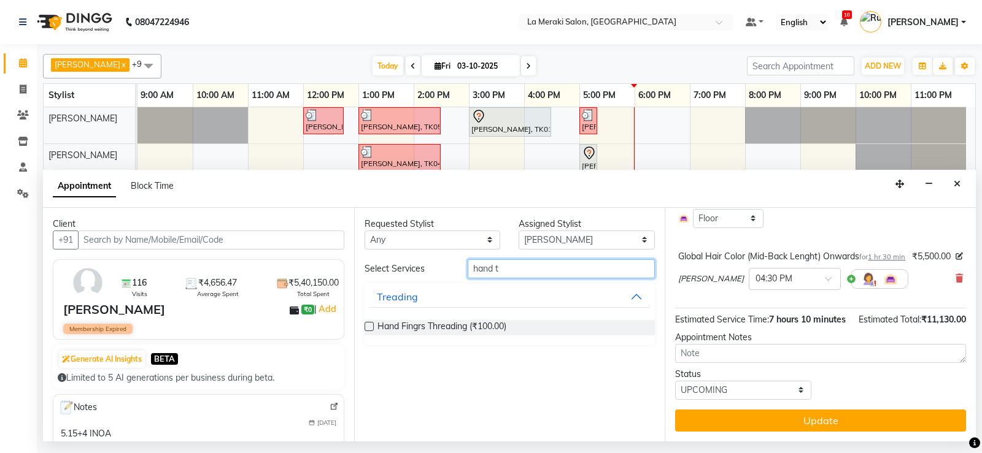
type input "hand t"
click at [370, 324] on label at bounding box center [368, 326] width 9 height 9
click at [370, 324] on input "checkbox" at bounding box center [368, 328] width 8 height 8
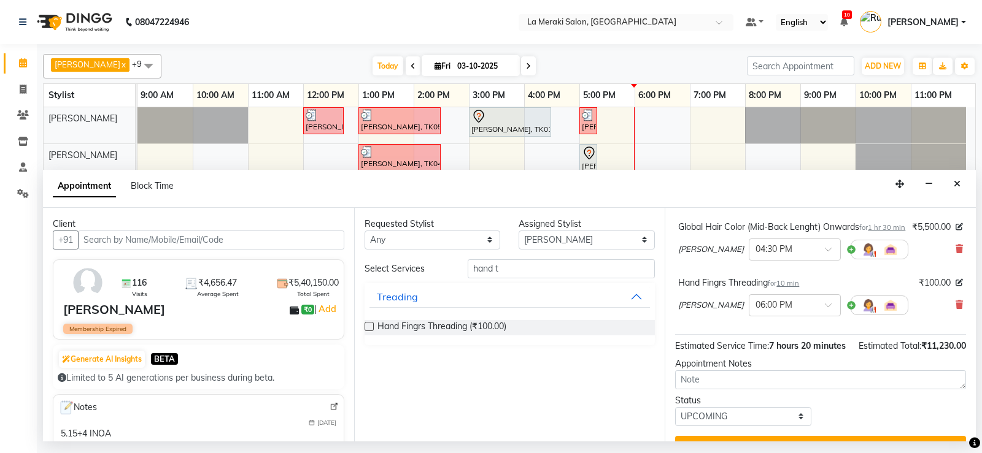
checkbox input "false"
click at [529, 268] on input "hand t" at bounding box center [562, 269] width 188 height 19
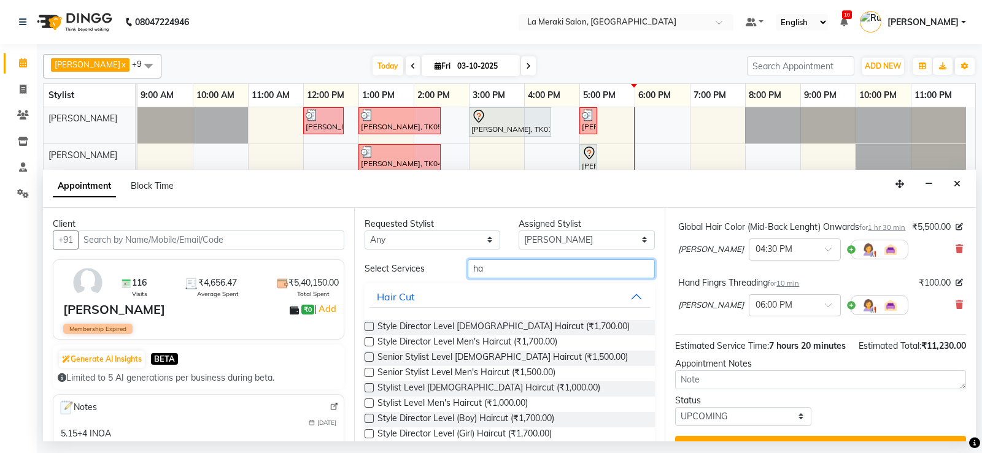
type input "h"
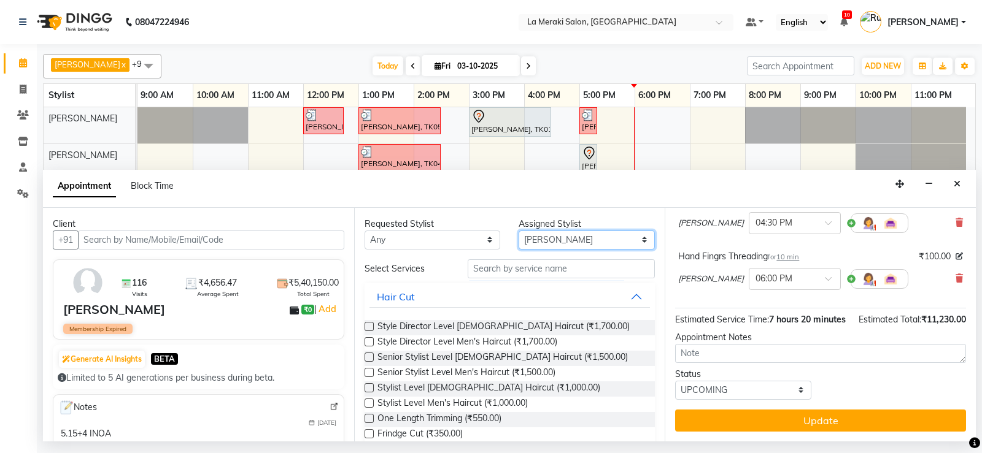
click at [589, 239] on select "Select [PERSON_NAME] Anus [PERSON_NAME] Faizz [PERSON_NAME] [PERSON_NAME] Kadam…" at bounding box center [586, 240] width 136 height 19
click at [498, 267] on input "text" at bounding box center [562, 269] width 188 height 19
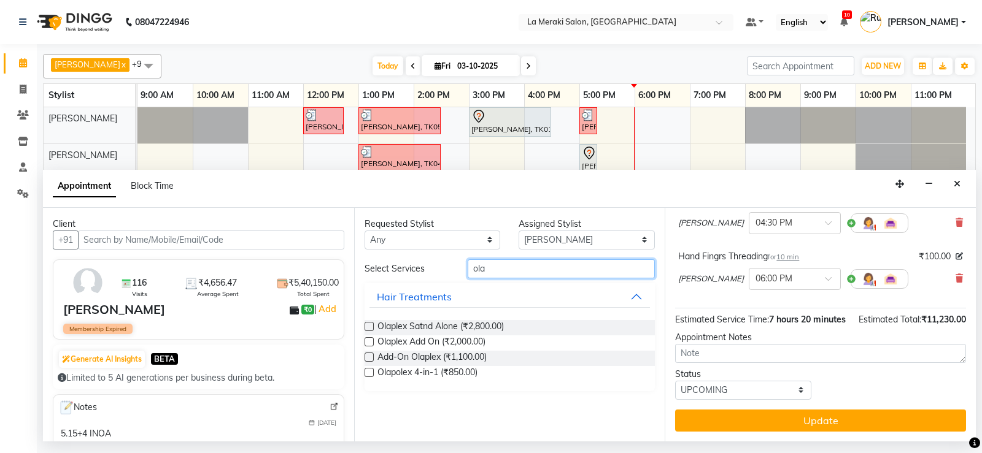
type input "ola"
click at [368, 340] on label at bounding box center [368, 341] width 9 height 9
click at [368, 340] on input "checkbox" at bounding box center [368, 343] width 8 height 8
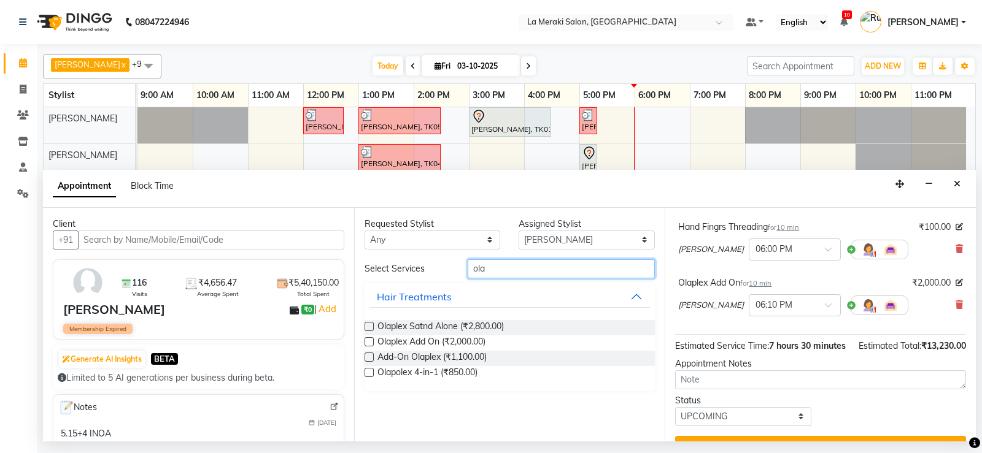
checkbox input "false"
click at [506, 268] on input "ola" at bounding box center [562, 269] width 188 height 19
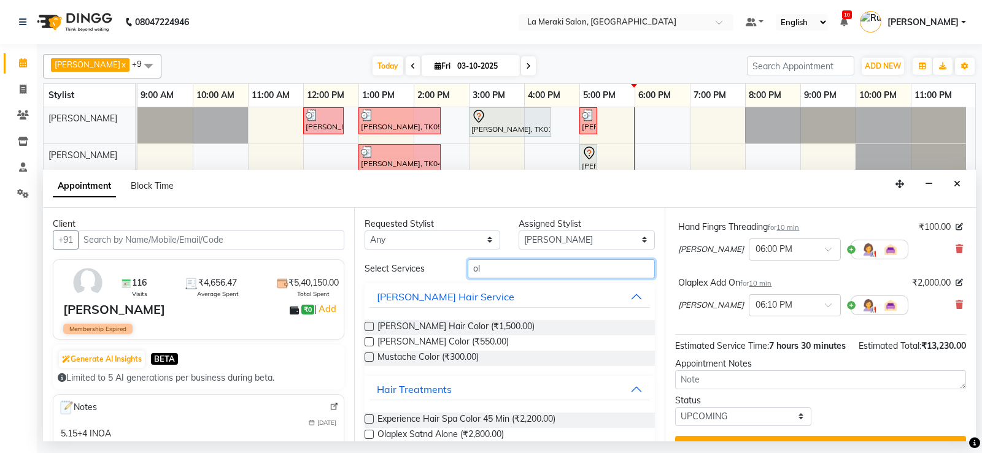
type input "o"
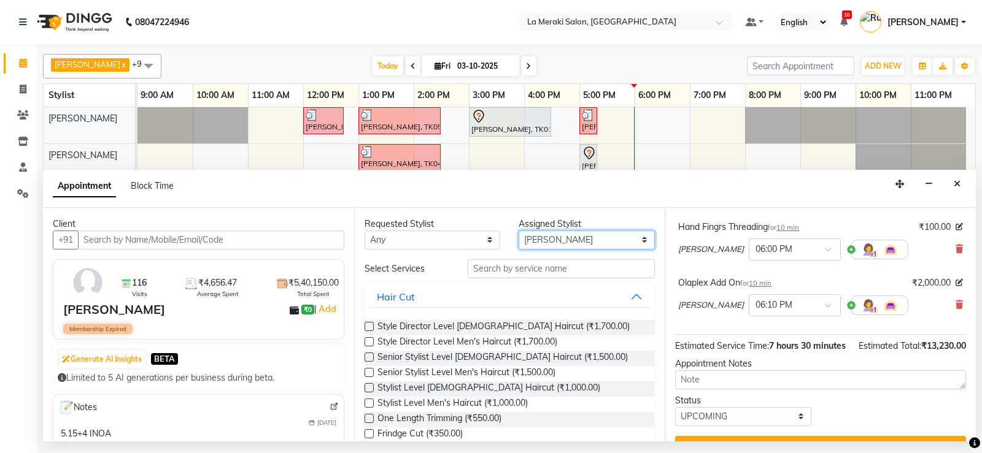
click at [561, 234] on select "Select [PERSON_NAME] Anus [PERSON_NAME] Faizz [PERSON_NAME] [PERSON_NAME] Kadam…" at bounding box center [586, 240] width 136 height 19
select select "24520"
click at [518, 231] on select "Select [PERSON_NAME] Anus [PERSON_NAME] Faizz [PERSON_NAME] [PERSON_NAME] Kadam…" at bounding box center [586, 240] width 136 height 19
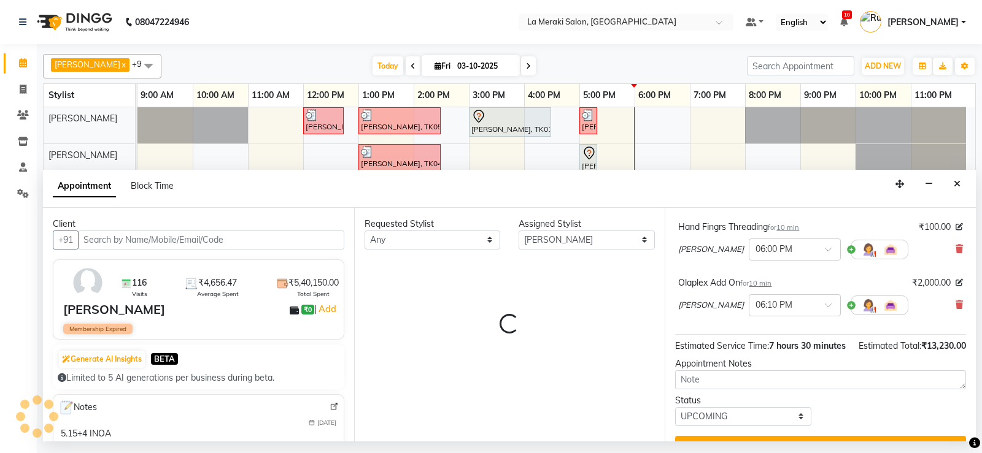
click at [518, 264] on div "Requested Stylist Any [PERSON_NAME] Anus [PERSON_NAME] Faizz [PERSON_NAME] [PER…" at bounding box center [509, 325] width 311 height 234
click at [572, 234] on select "Select [PERSON_NAME] Anus [PERSON_NAME] Faizz [PERSON_NAME] [PERSON_NAME] Kadam…" at bounding box center [586, 240] width 136 height 19
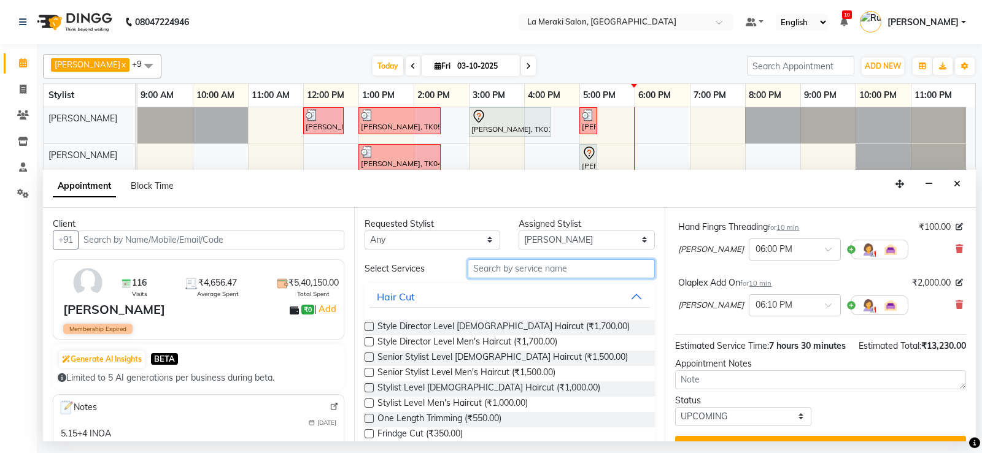
click at [506, 269] on input "text" at bounding box center [562, 269] width 188 height 19
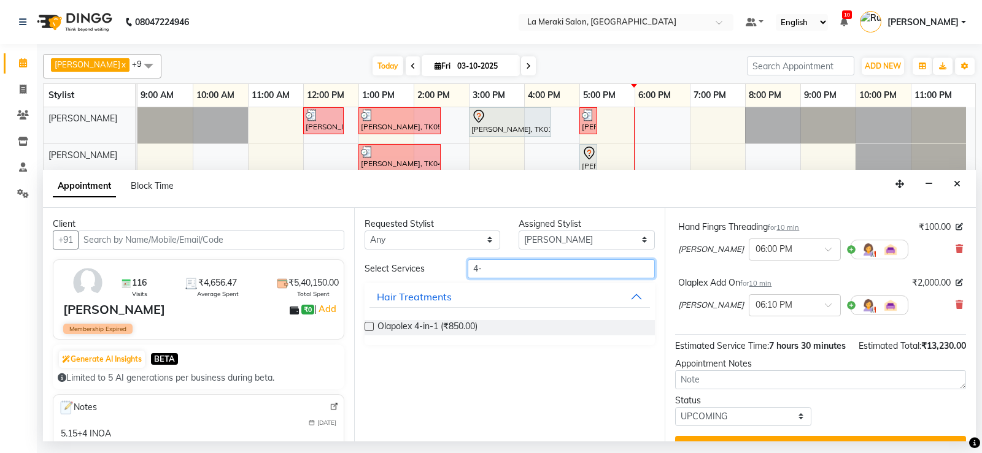
type input "4-"
click at [366, 329] on label at bounding box center [368, 326] width 9 height 9
click at [366, 329] on input "checkbox" at bounding box center [368, 328] width 8 height 8
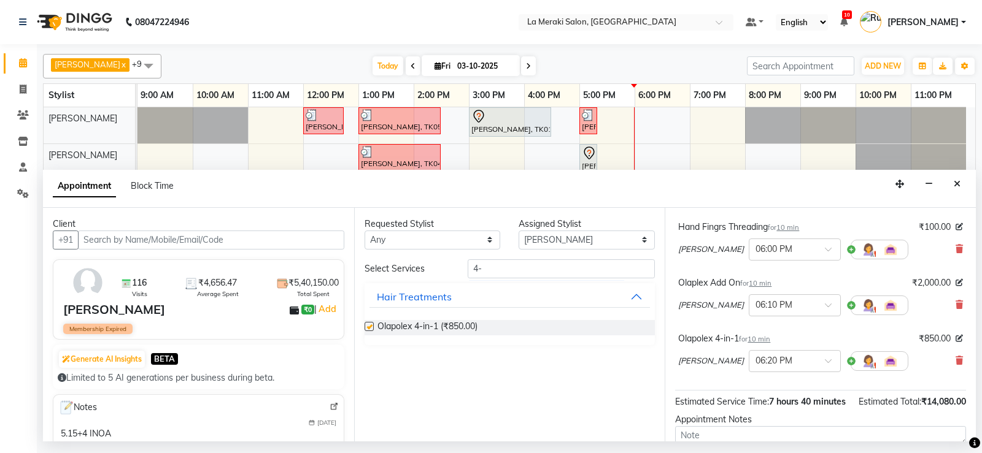
checkbox input "false"
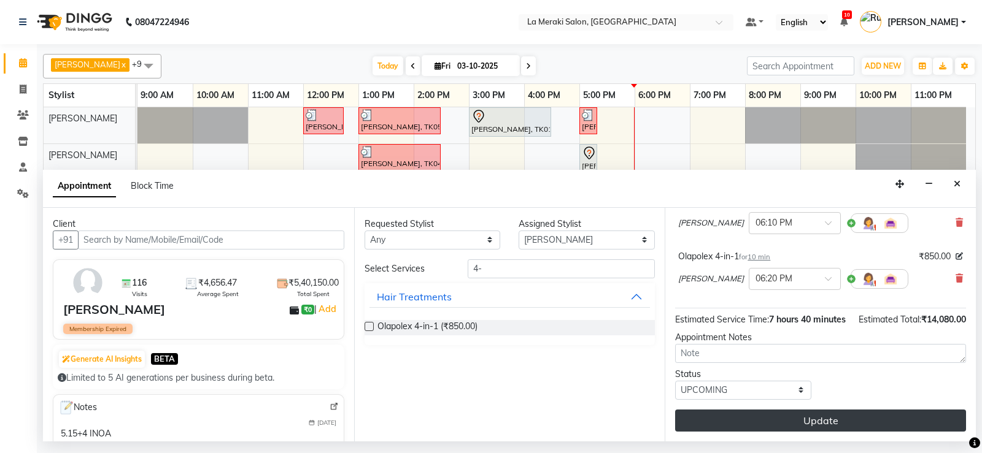
click at [802, 422] on button "Update" at bounding box center [820, 421] width 291 height 22
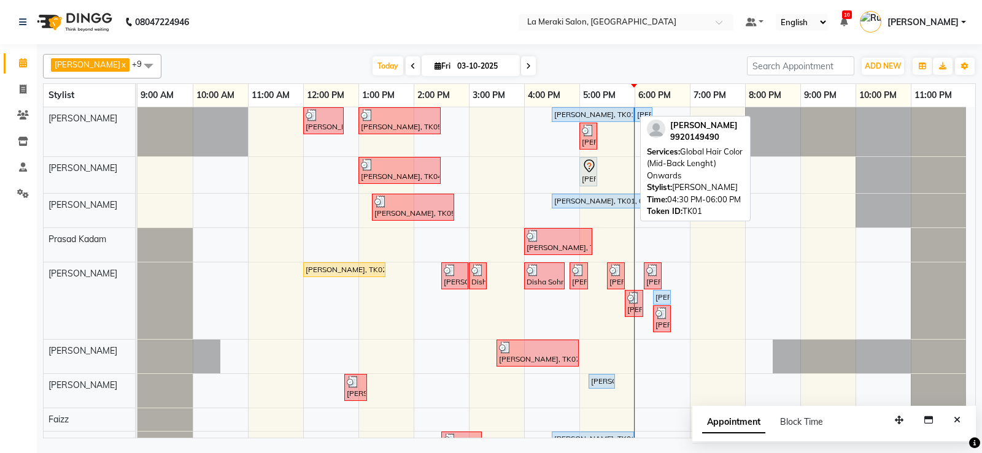
click at [598, 110] on div "[PERSON_NAME], TK01, 04:30 PM-06:00 PM, Global Hair Color (Mid-Back Lenght) Onw…" at bounding box center [593, 114] width 80 height 11
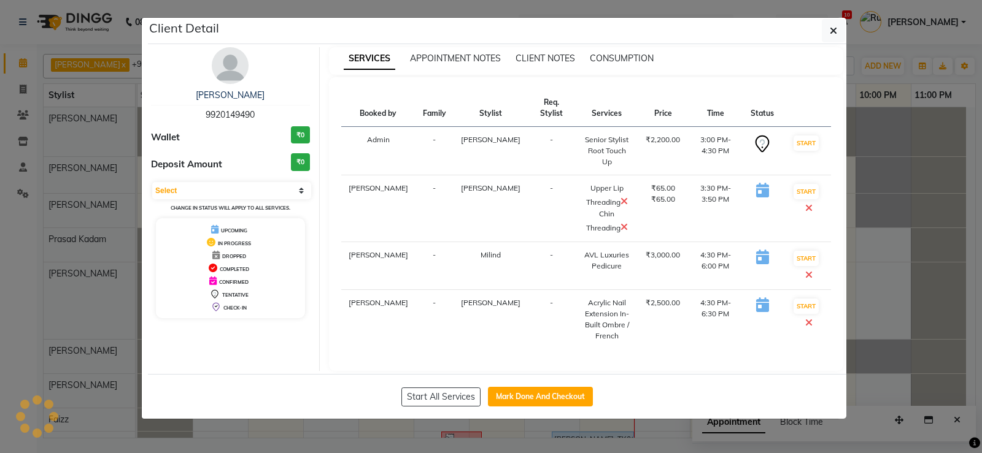
select select "5"
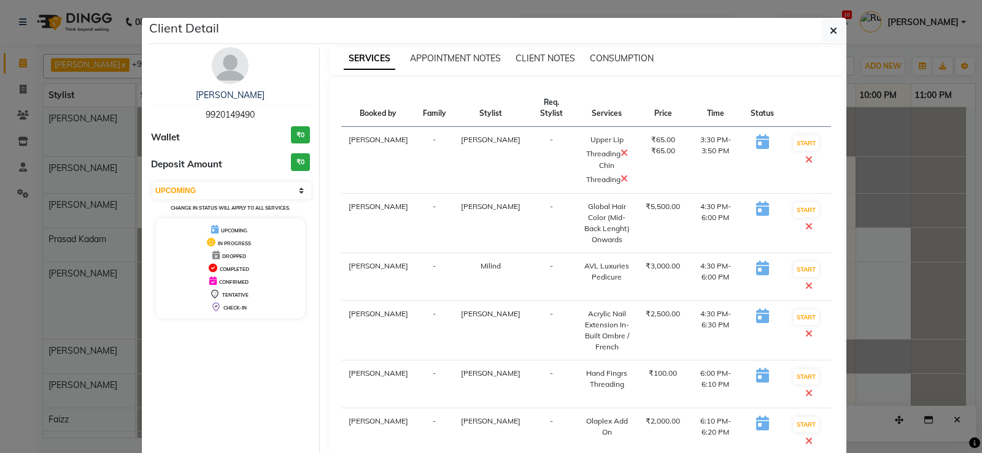
drag, startPoint x: 823, startPoint y: 28, endPoint x: 742, endPoint y: 72, distance: 92.5
click at [824, 28] on button "button" at bounding box center [833, 30] width 23 height 23
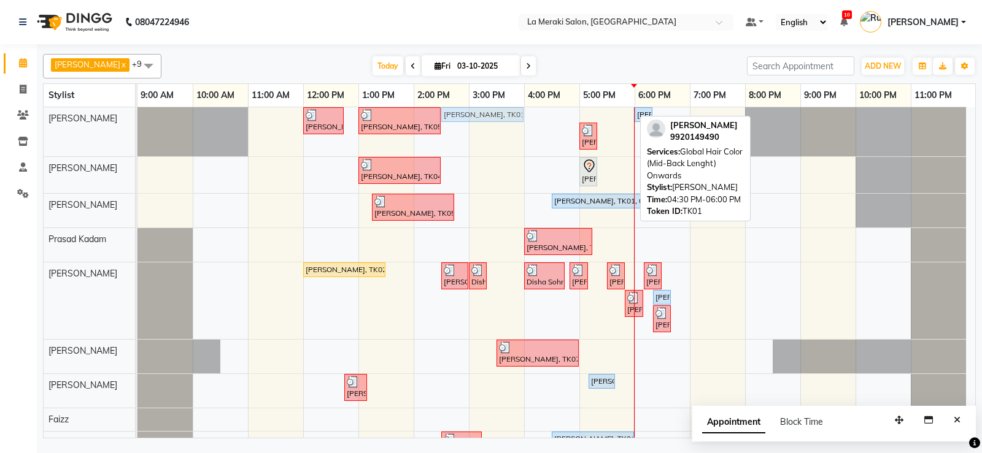
drag, startPoint x: 584, startPoint y: 108, endPoint x: 479, endPoint y: 105, distance: 105.6
click at [479, 105] on table "Stylist 9:00 AM 10:00 AM 11:00 AM 12:00 PM 1:00 PM 2:00 PM 3:00 PM 4:00 PM 5:00…" at bounding box center [509, 260] width 933 height 355
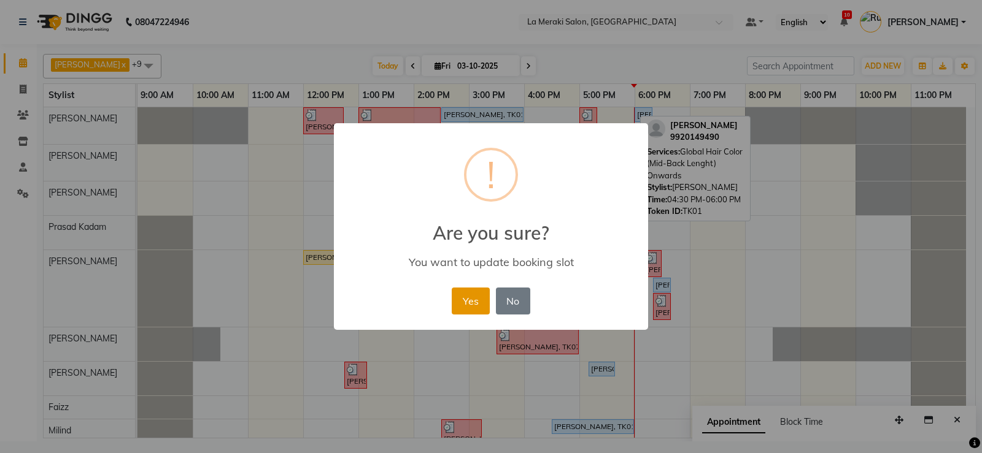
click at [471, 298] on button "Yes" at bounding box center [470, 301] width 37 height 27
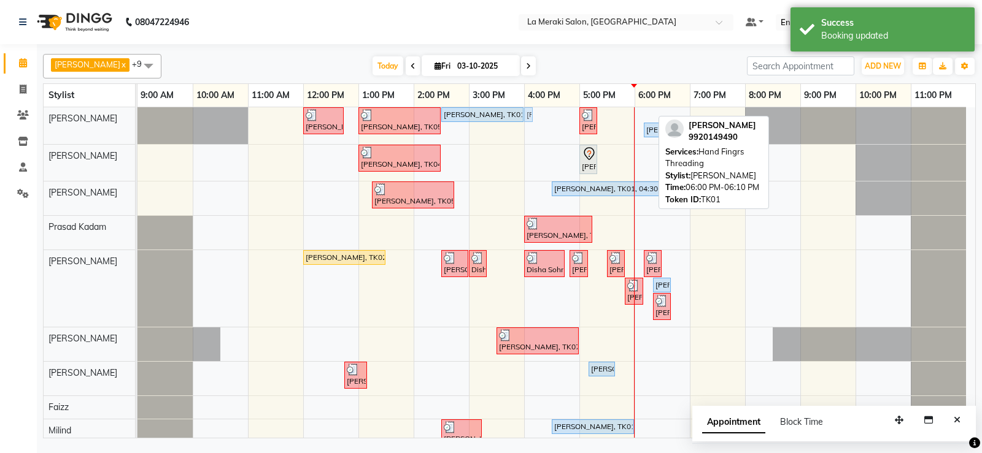
drag, startPoint x: 643, startPoint y: 115, endPoint x: 544, endPoint y: 111, distance: 98.8
click at [545, 111] on div "[PERSON_NAME], TK03, 12:00 PM-12:45 PM, Stylist Level Men's Haircut [PERSON_NAM…" at bounding box center [555, 298] width 837 height 383
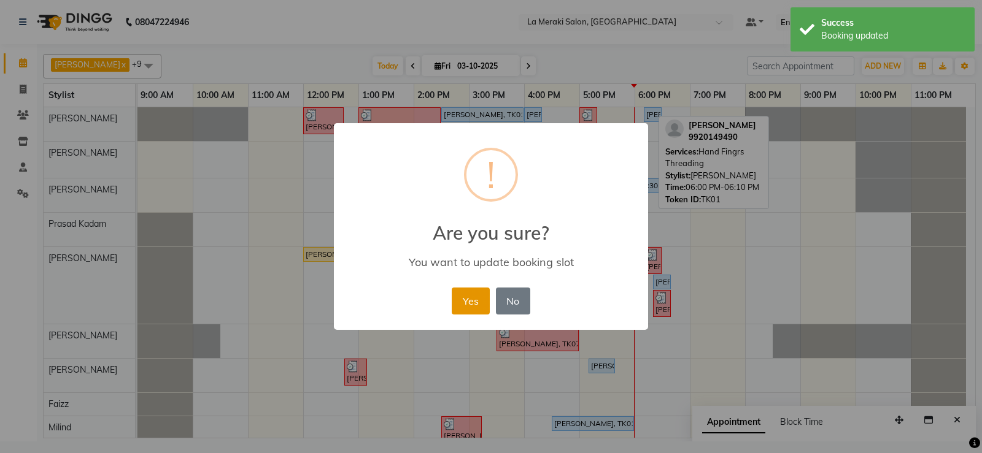
click at [467, 295] on button "Yes" at bounding box center [470, 301] width 37 height 27
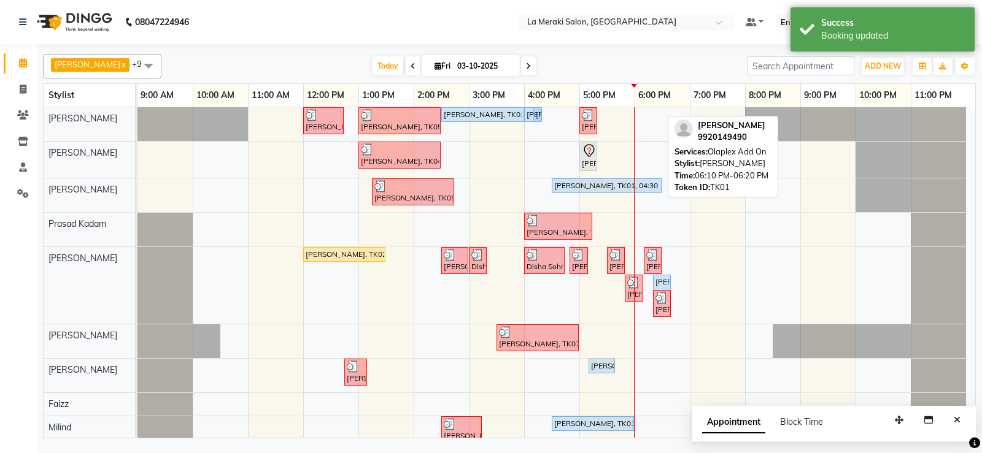
drag, startPoint x: 656, startPoint y: 116, endPoint x: 564, endPoint y: 114, distance: 91.4
click at [564, 114] on div "[PERSON_NAME], TK03, 12:00 PM-12:45 PM, Stylist Level Men's Haircut [PERSON_NAM…" at bounding box center [555, 297] width 837 height 380
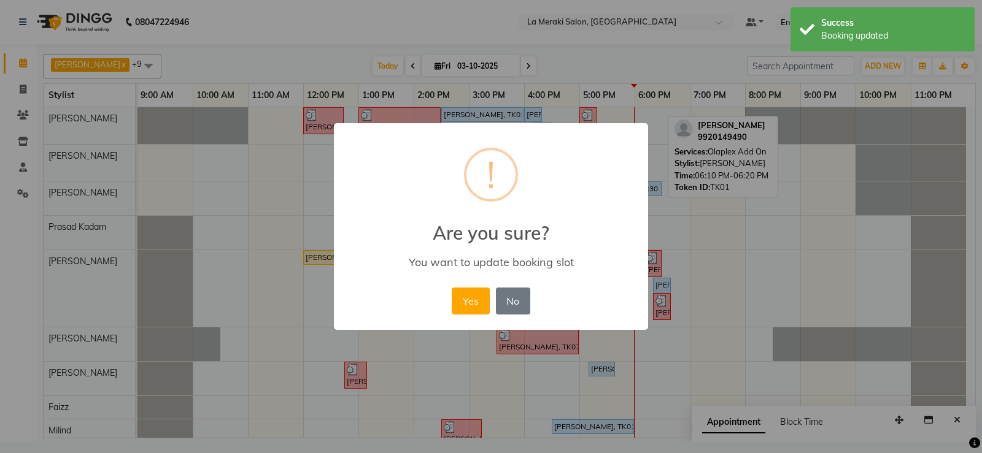
drag, startPoint x: 477, startPoint y: 297, endPoint x: 436, endPoint y: 193, distance: 112.1
click at [477, 298] on button "Yes" at bounding box center [470, 301] width 37 height 27
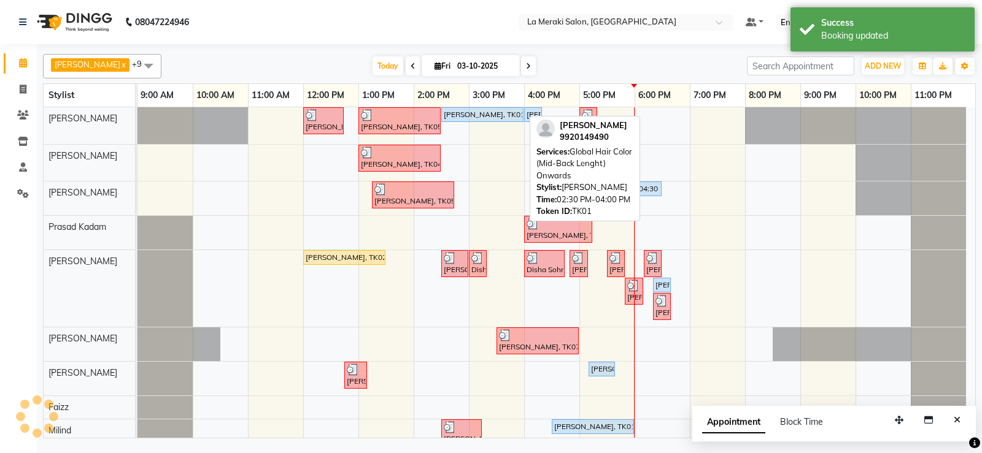
click at [464, 112] on div "[PERSON_NAME], TK01, 02:30 PM-04:00 PM, Global Hair Color (Mid-Back Lenght) Onw…" at bounding box center [482, 114] width 80 height 11
select select "5"
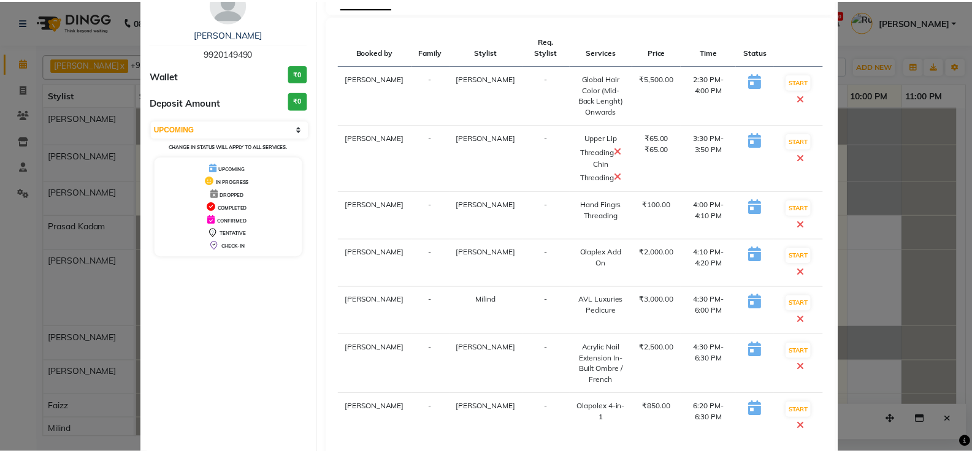
scroll to position [138, 0]
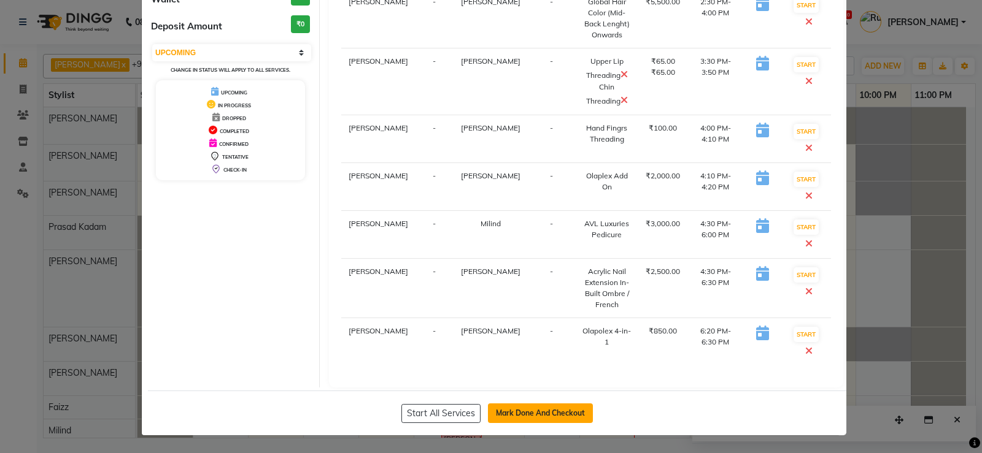
click at [507, 409] on button "Mark Done And Checkout" at bounding box center [540, 414] width 105 height 20
select select "service"
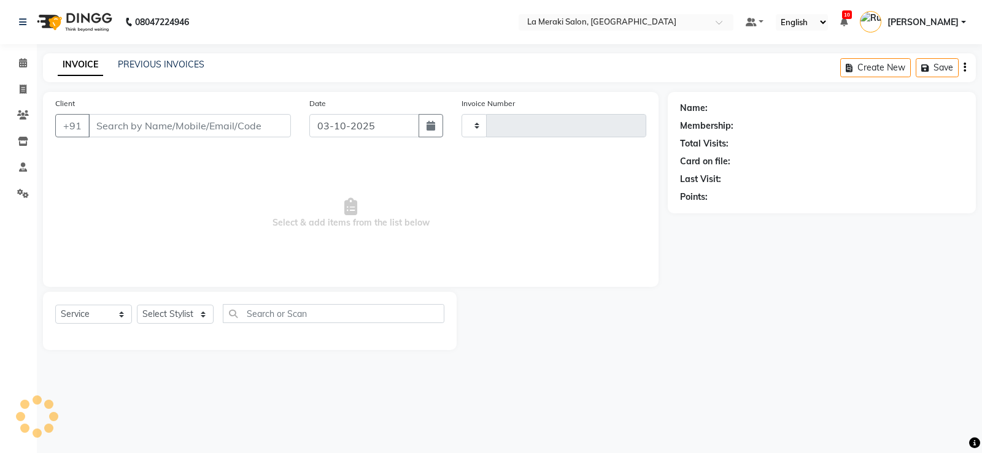
type input "2747"
select select "438"
type input "99******90"
select select "24520"
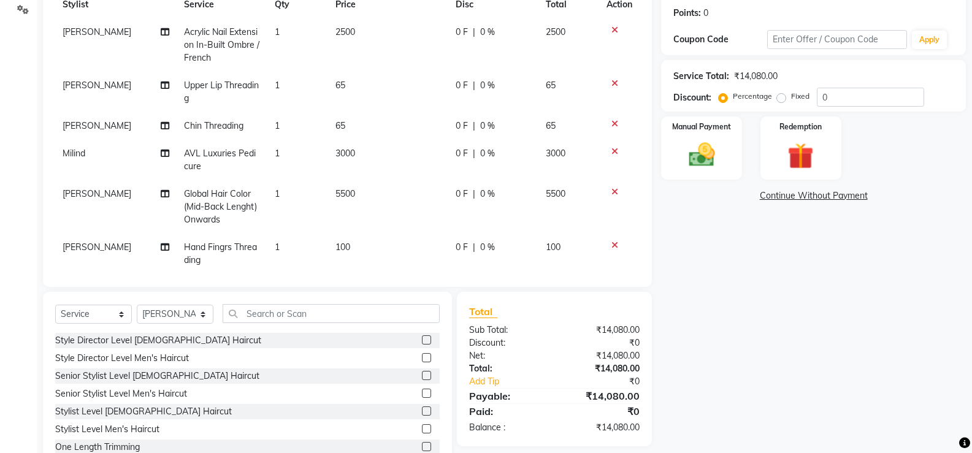
scroll to position [222, 0]
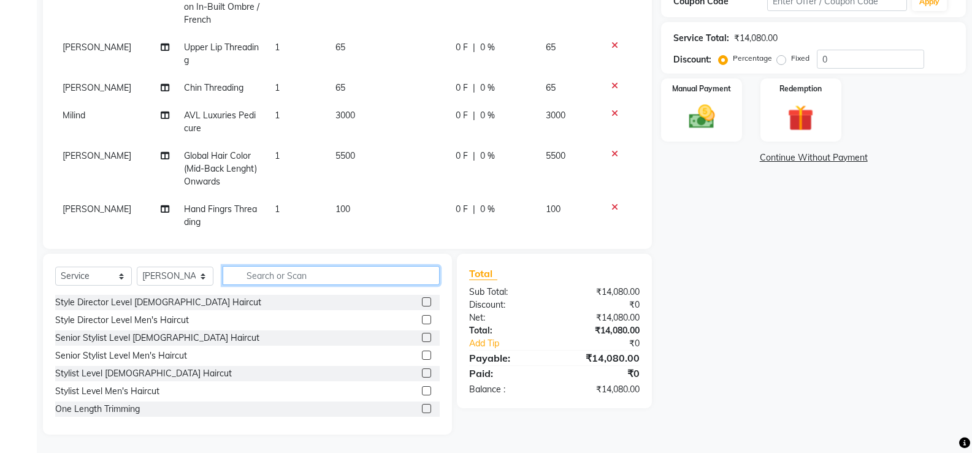
click at [287, 276] on input "text" at bounding box center [331, 275] width 217 height 19
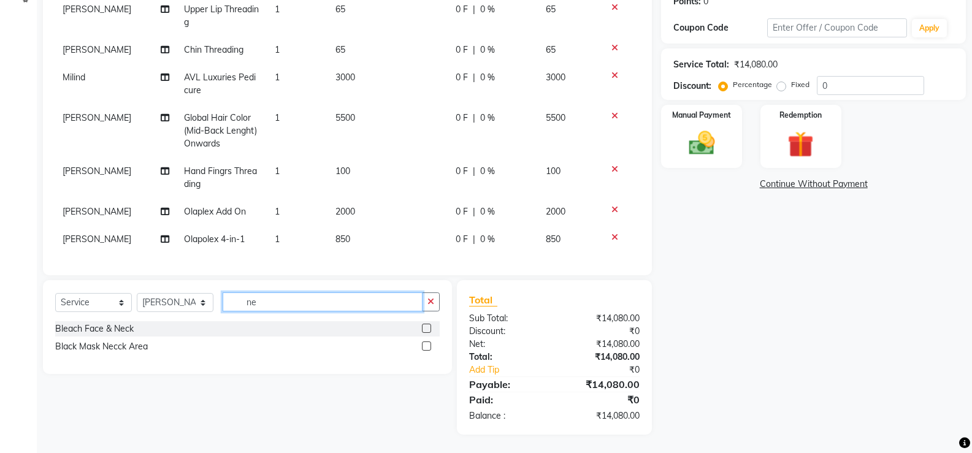
type input "n"
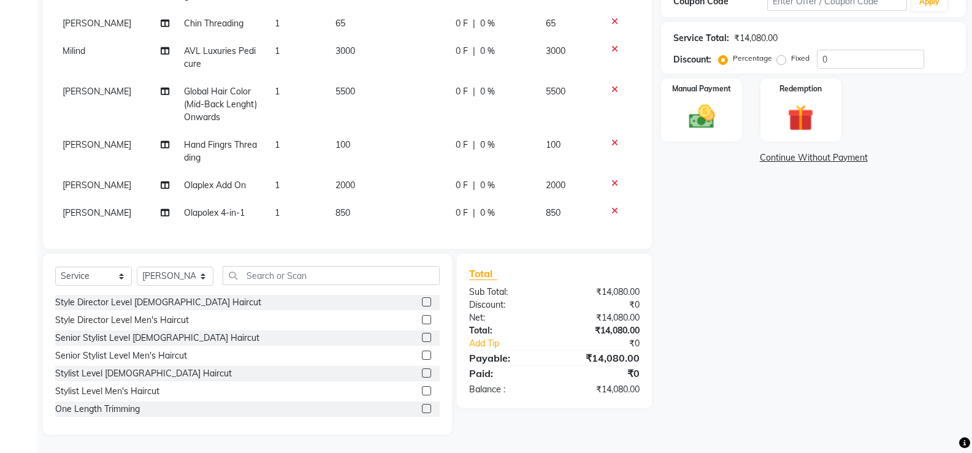
click at [339, 86] on span "5500" at bounding box center [346, 91] width 20 height 11
select select "5904"
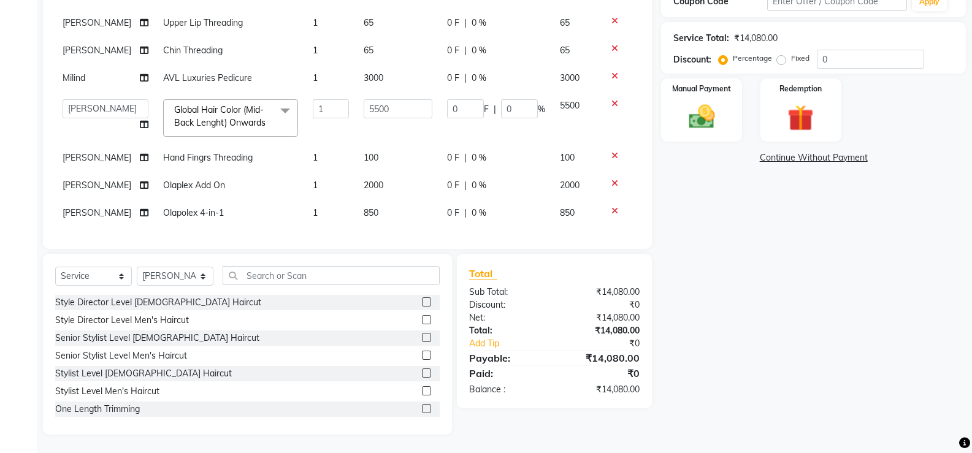
scroll to position [72, 0]
click at [368, 99] on input "5500" at bounding box center [398, 108] width 69 height 19
type input "5400"
click at [396, 158] on td "100" at bounding box center [397, 158] width 83 height 28
select select "5904"
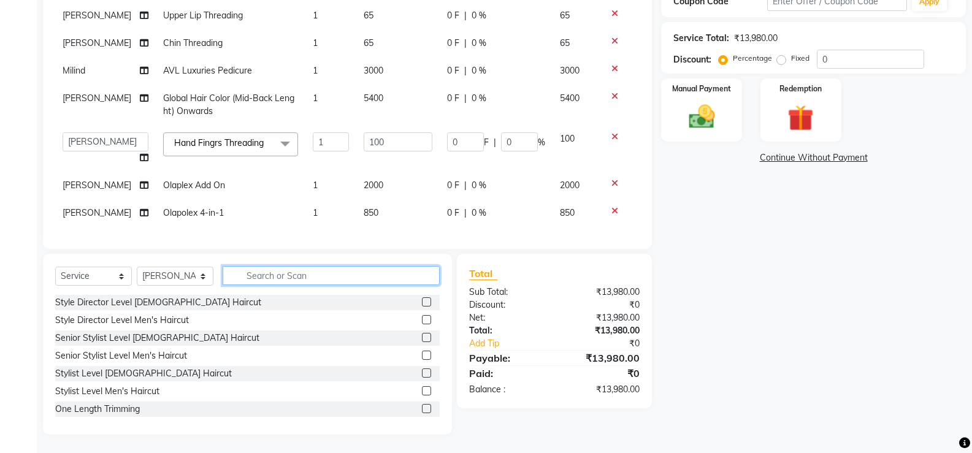
click at [280, 277] on input "text" at bounding box center [331, 275] width 217 height 19
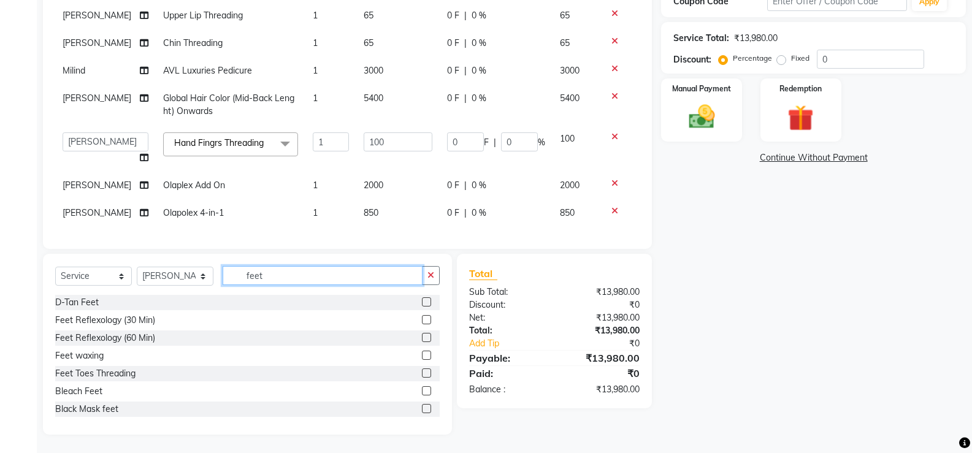
type input "feet"
click at [422, 372] on label at bounding box center [426, 373] width 9 height 9
click at [422, 372] on input "checkbox" at bounding box center [426, 374] width 8 height 8
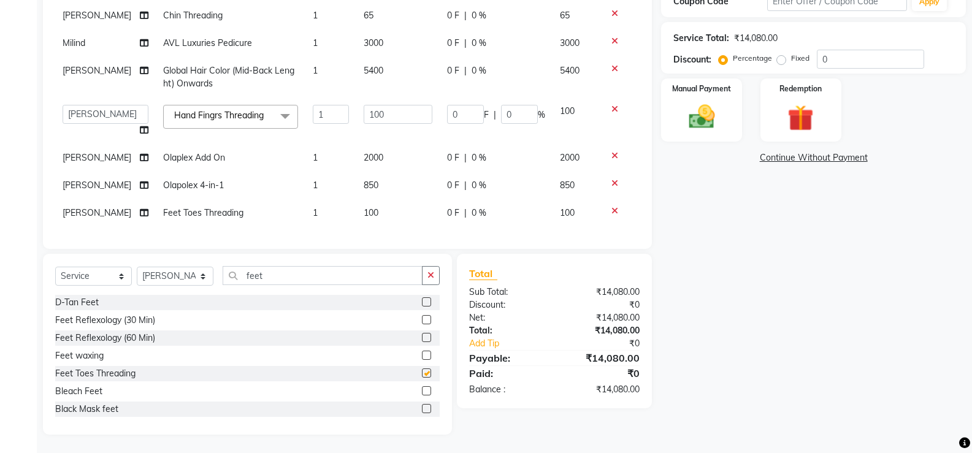
checkbox input "false"
click at [279, 279] on input "feet" at bounding box center [323, 275] width 200 height 19
type input "f"
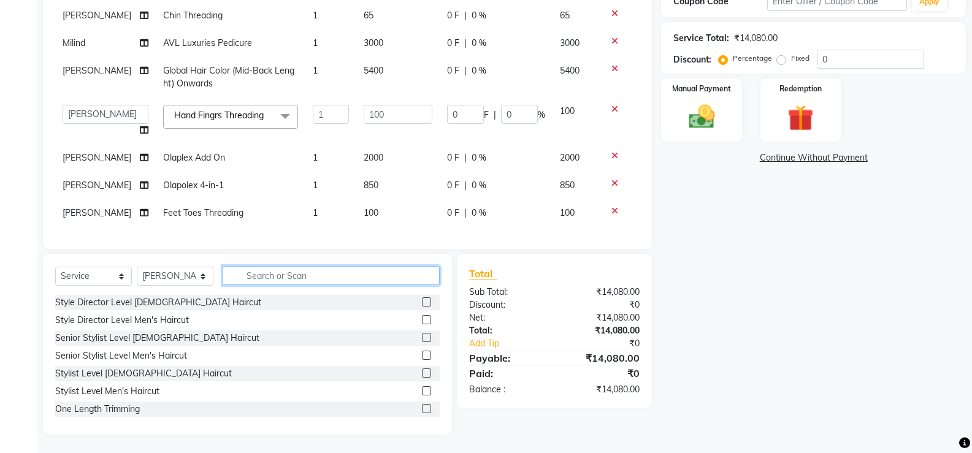
type input "u"
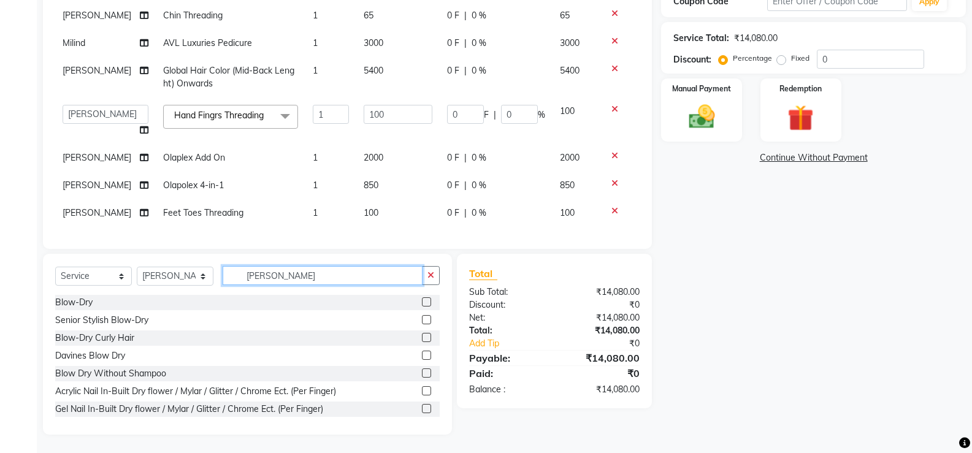
scroll to position [196, 0]
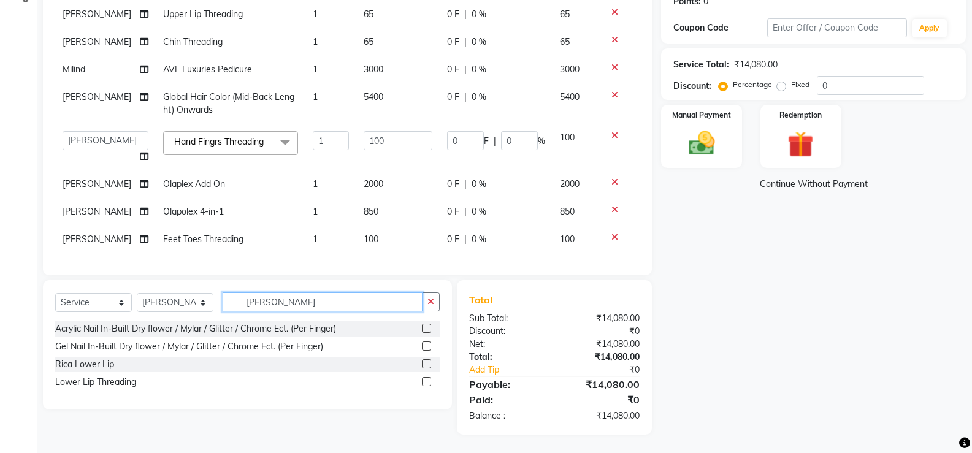
type input "[PERSON_NAME]"
click at [428, 383] on label at bounding box center [426, 381] width 9 height 9
click at [428, 383] on input "checkbox" at bounding box center [426, 383] width 8 height 8
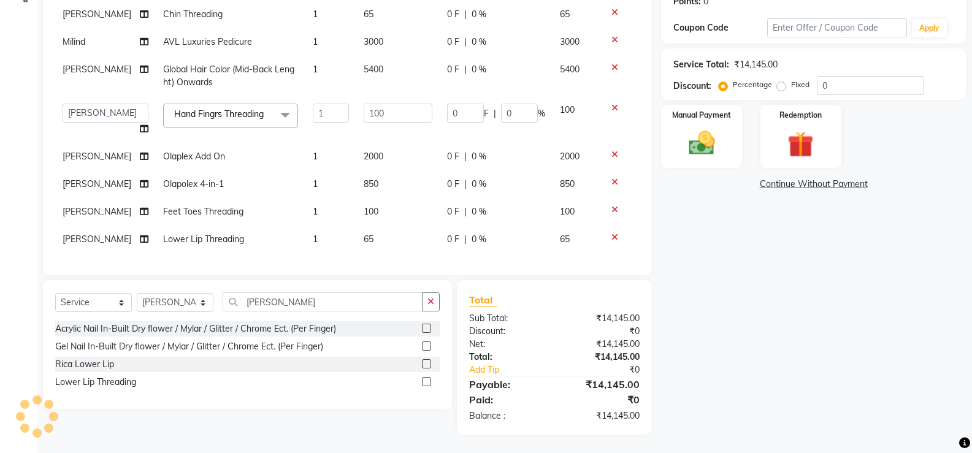
scroll to position [135, 0]
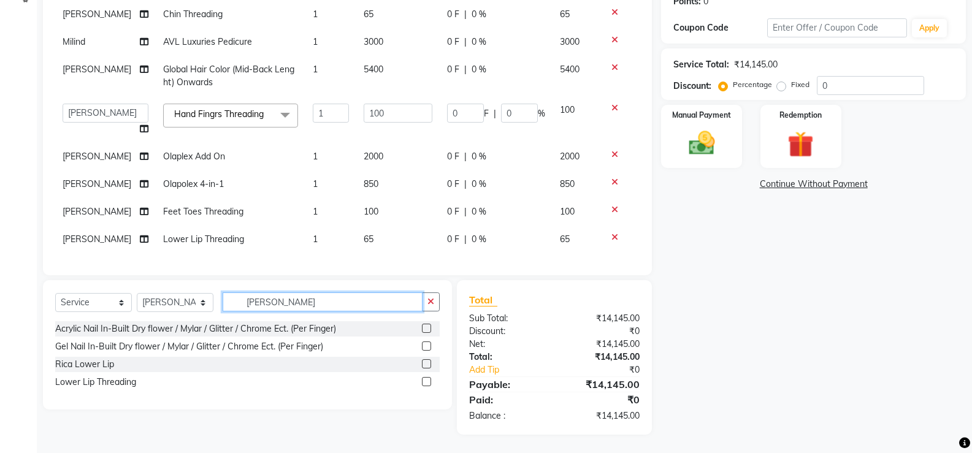
click at [296, 300] on input "[PERSON_NAME]" at bounding box center [323, 302] width 200 height 19
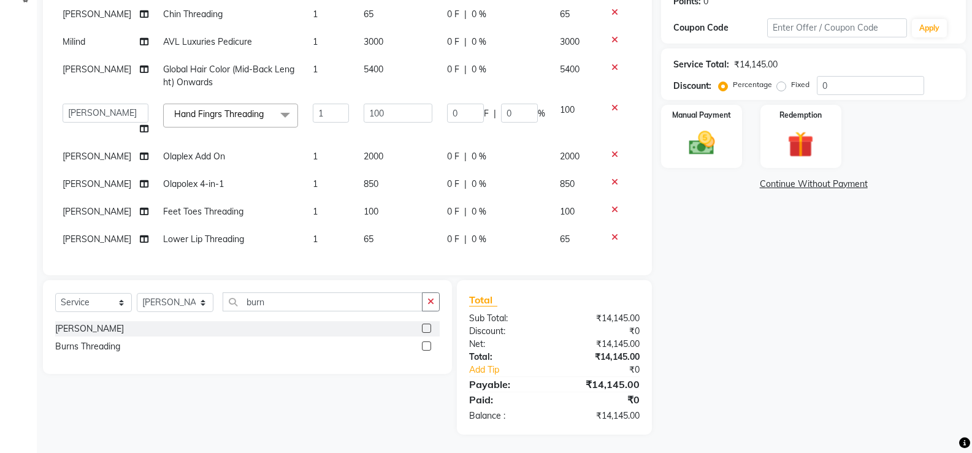
click at [425, 347] on label at bounding box center [426, 346] width 9 height 9
click at [425, 347] on input "checkbox" at bounding box center [426, 347] width 8 height 8
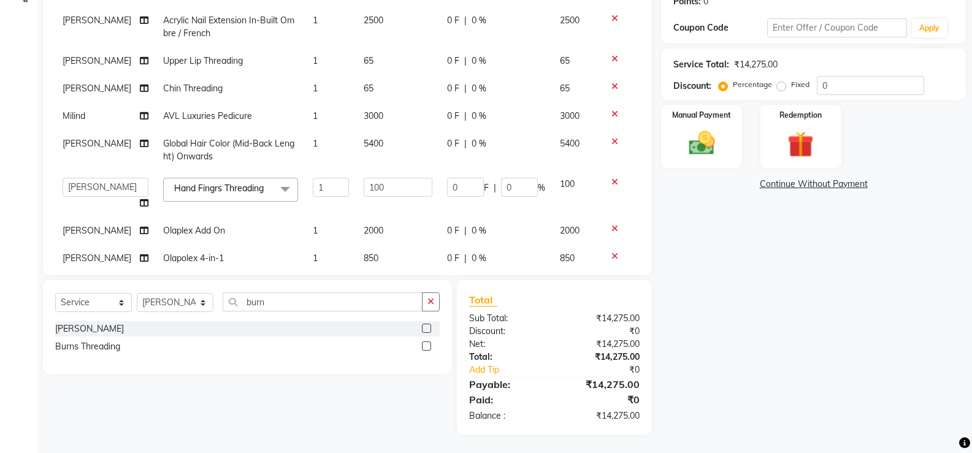
scroll to position [163, 0]
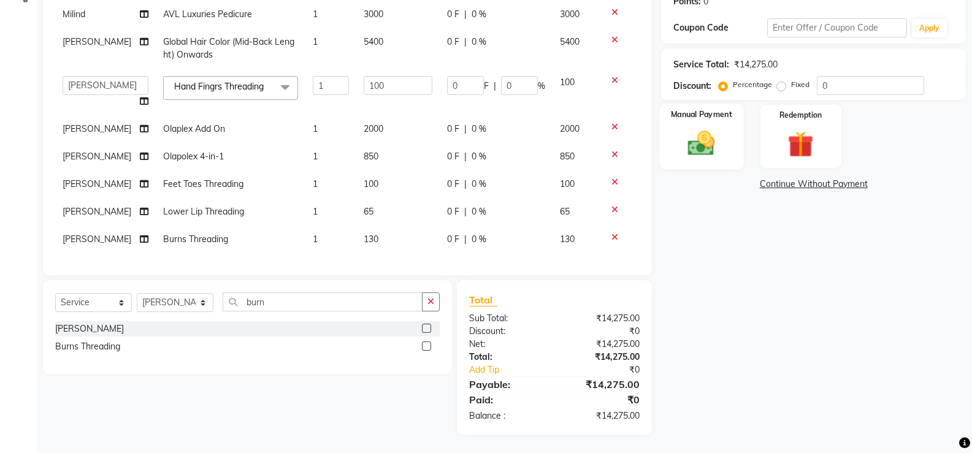
click at [687, 152] on img at bounding box center [702, 143] width 44 height 31
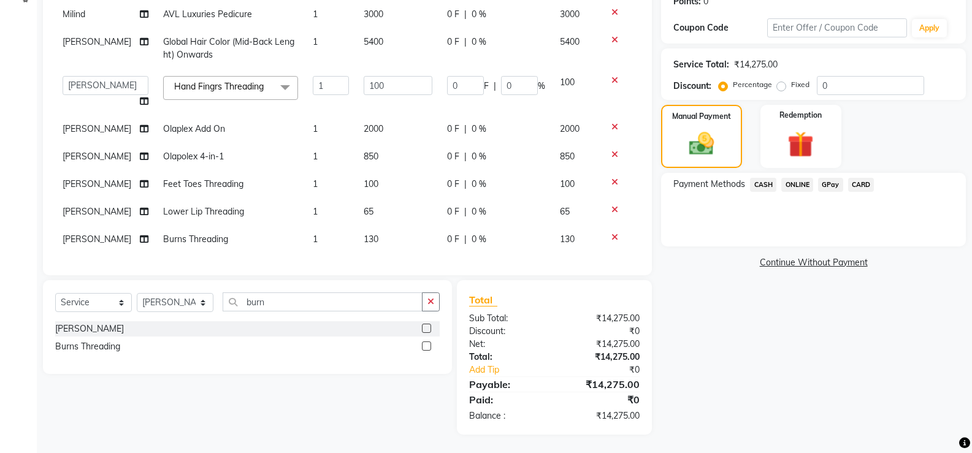
click at [863, 185] on span "CARD" at bounding box center [862, 185] width 26 height 14
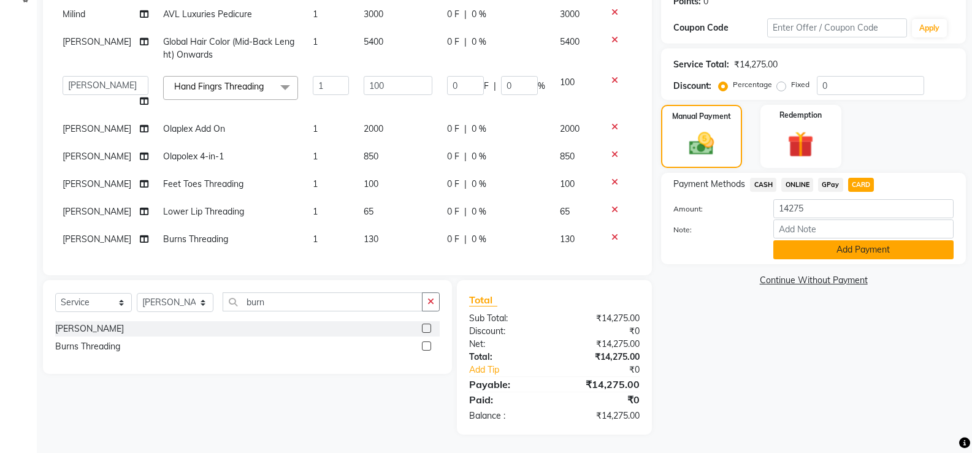
click at [852, 245] on button "Add Payment" at bounding box center [864, 250] width 180 height 19
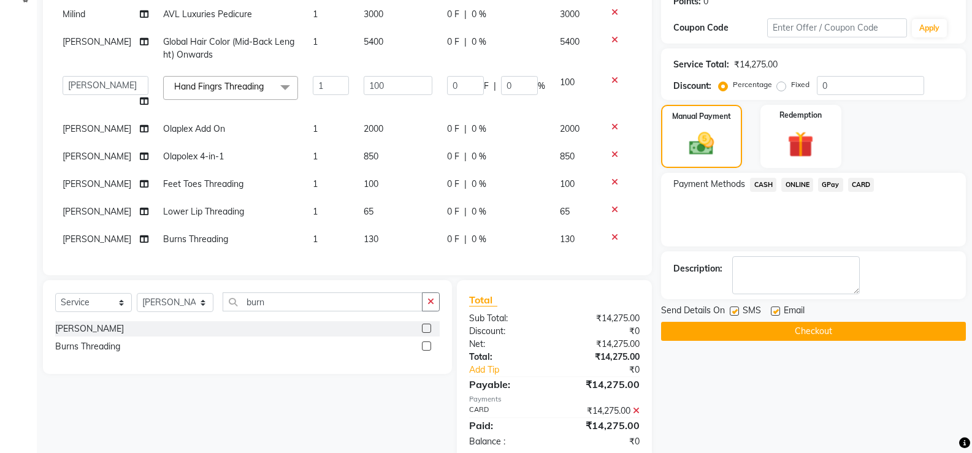
scroll to position [221, 0]
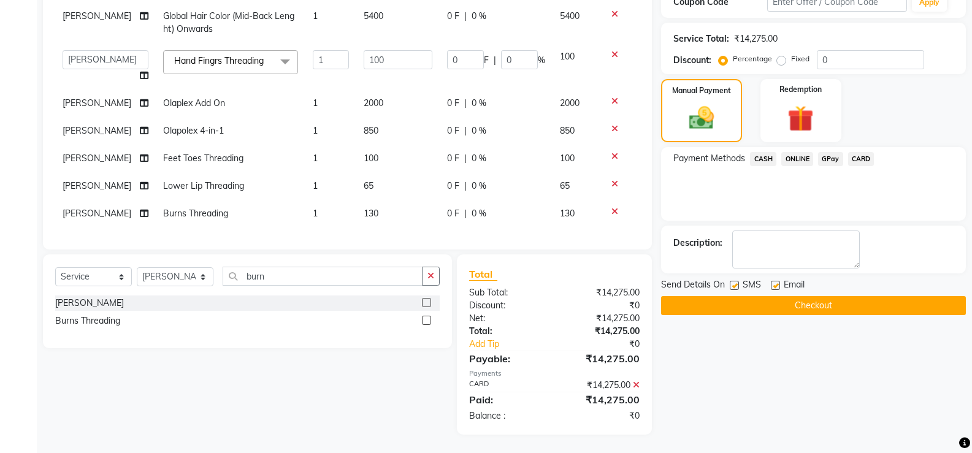
click at [733, 289] on label at bounding box center [734, 285] width 9 height 9
click at [733, 289] on input "checkbox" at bounding box center [734, 286] width 8 height 8
drag, startPoint x: 774, startPoint y: 285, endPoint x: 771, endPoint y: 299, distance: 15.0
click at [775, 285] on label at bounding box center [775, 285] width 9 height 9
click at [775, 285] on input "checkbox" at bounding box center [775, 286] width 8 height 8
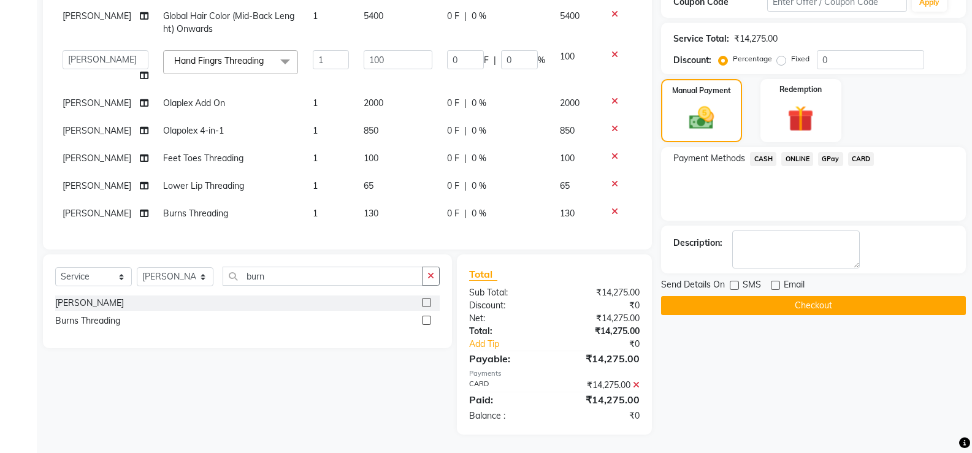
click at [768, 304] on button "Checkout" at bounding box center [813, 305] width 305 height 19
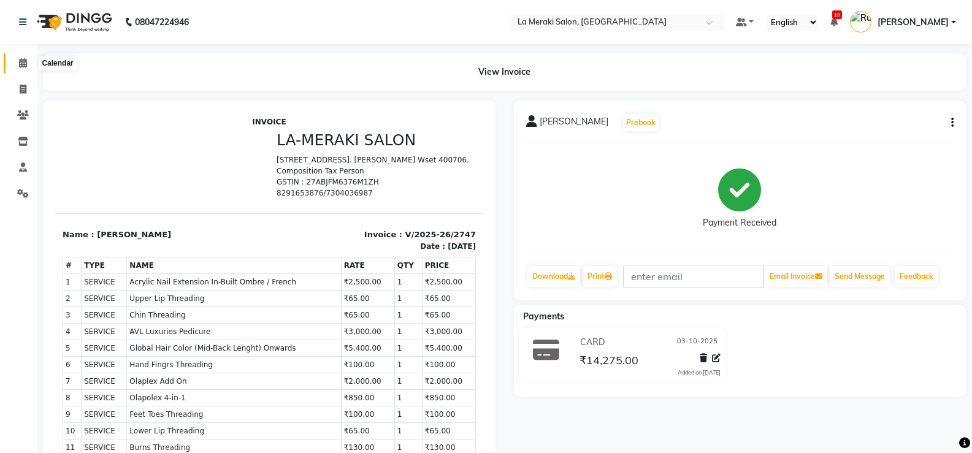
click at [20, 64] on icon at bounding box center [23, 62] width 8 height 9
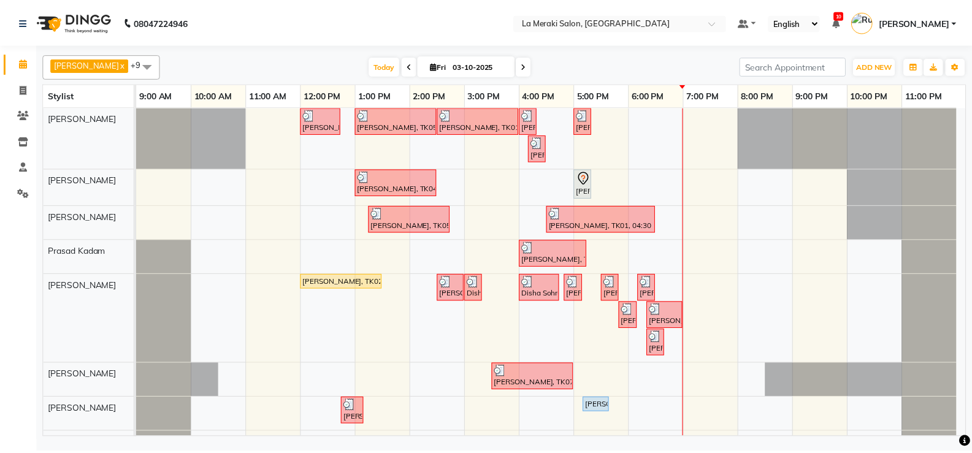
scroll to position [89, 0]
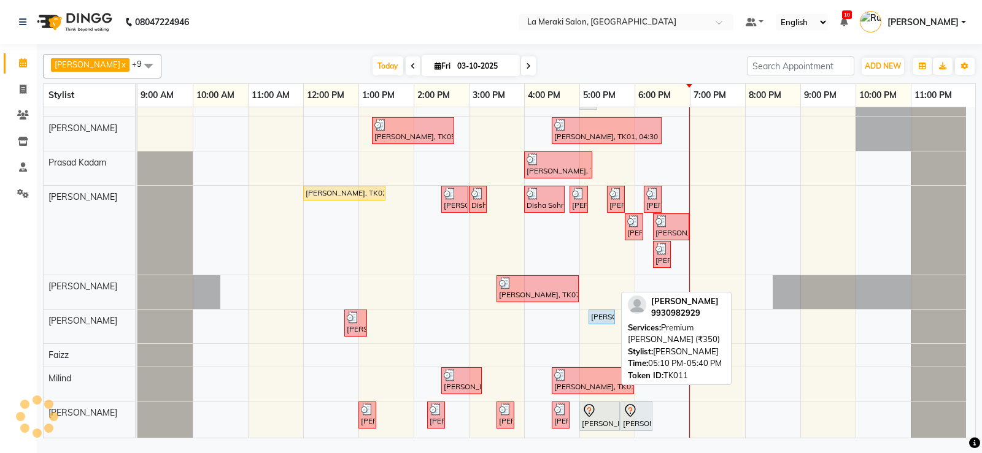
click at [602, 318] on div "[PERSON_NAME], TK11, 05:10 PM-05:40 PM, Premium [PERSON_NAME] (₹350)" at bounding box center [602, 317] width 24 height 11
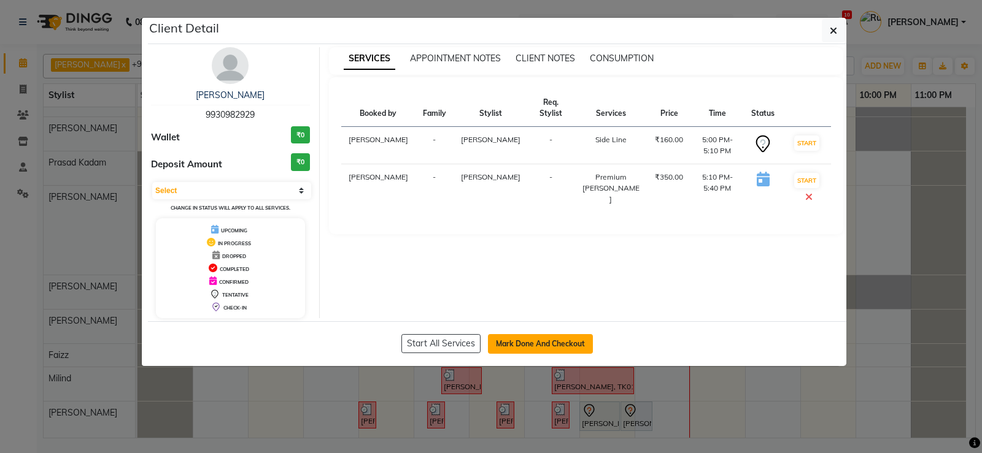
click at [556, 343] on button "Mark Done And Checkout" at bounding box center [540, 344] width 105 height 20
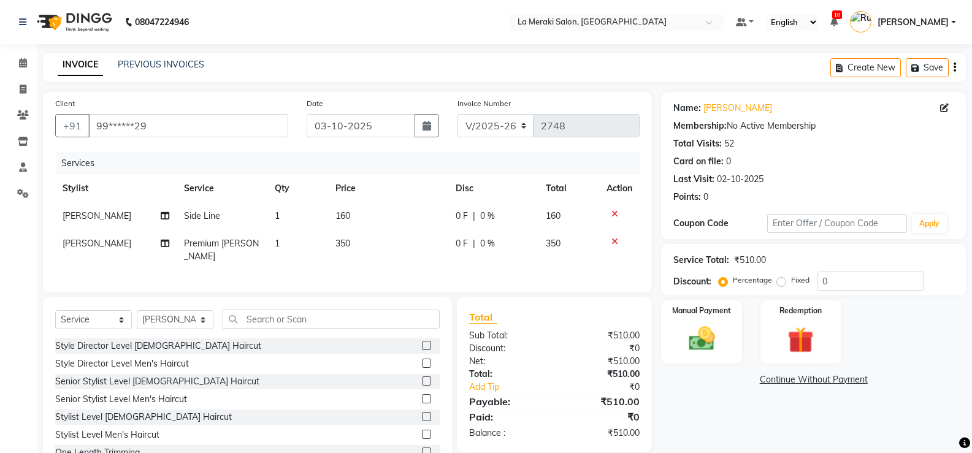
click at [349, 206] on td "160" at bounding box center [388, 216] width 120 height 28
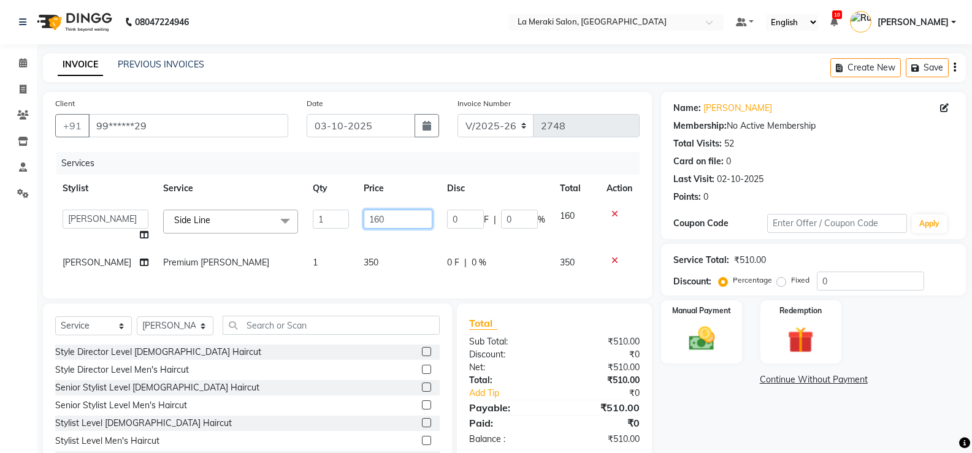
click at [383, 217] on input "160" at bounding box center [398, 219] width 69 height 19
click at [402, 256] on td "350" at bounding box center [397, 263] width 83 height 28
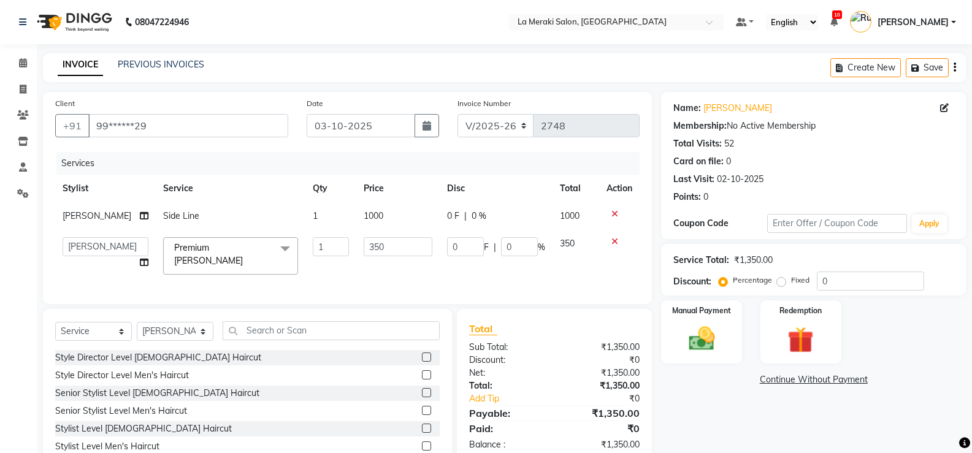
scroll to position [59, 0]
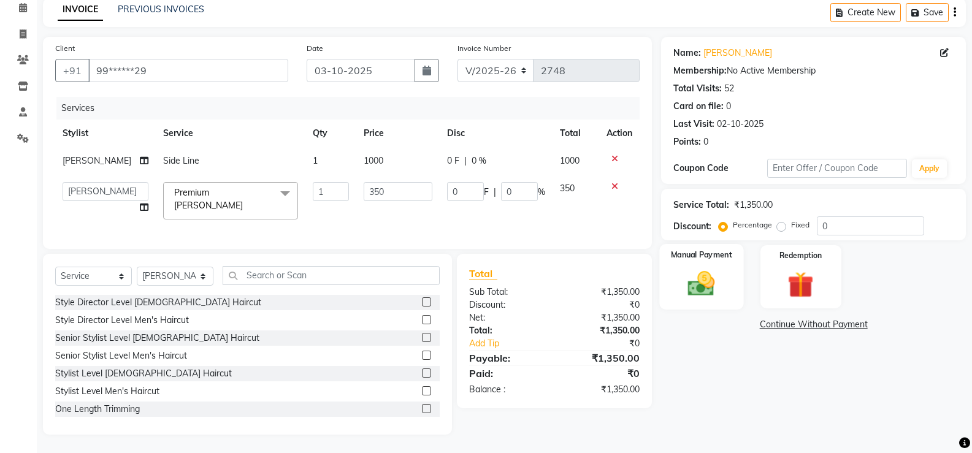
click at [712, 284] on img at bounding box center [702, 283] width 44 height 31
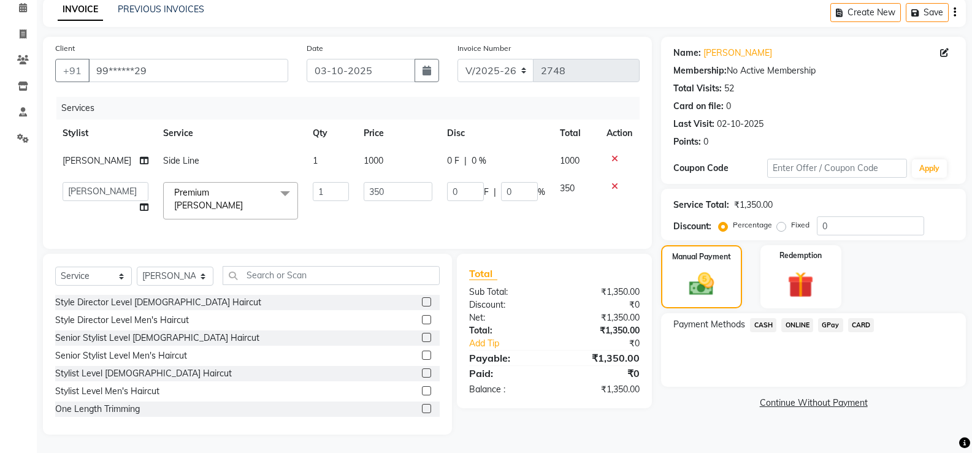
click at [765, 323] on span "CASH" at bounding box center [763, 325] width 26 height 14
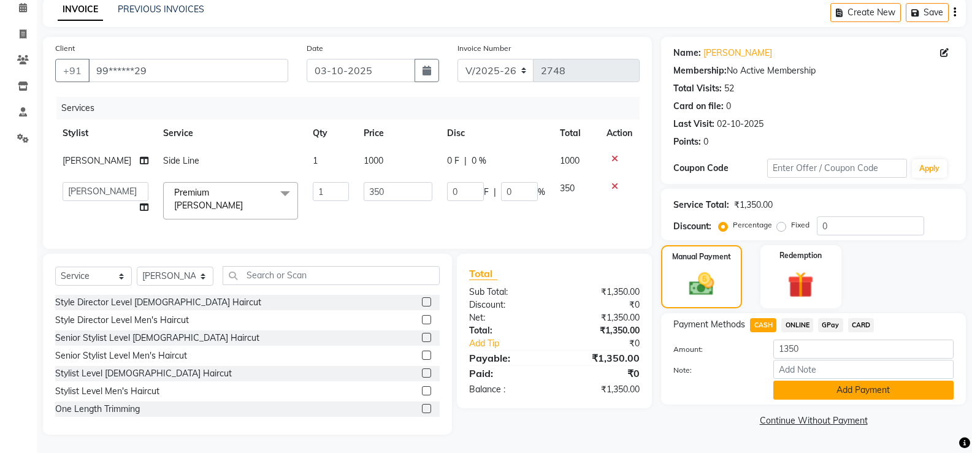
click at [787, 389] on button "Add Payment" at bounding box center [864, 390] width 180 height 19
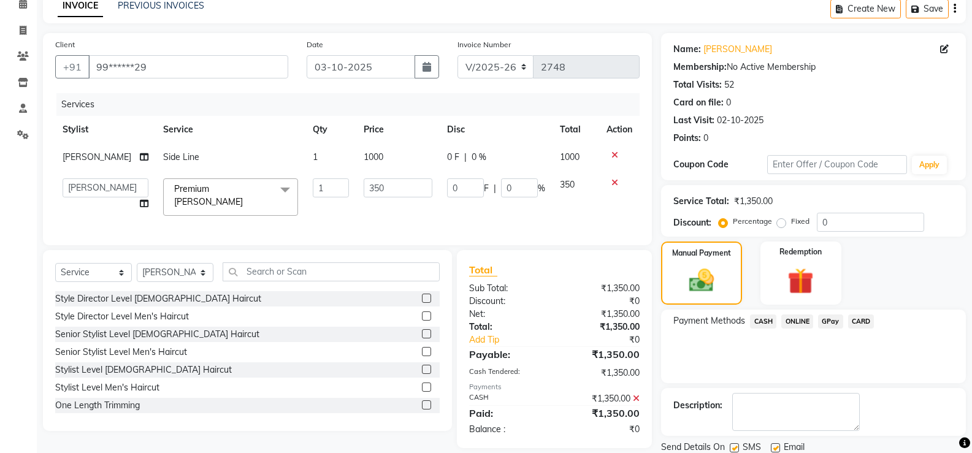
scroll to position [102, 0]
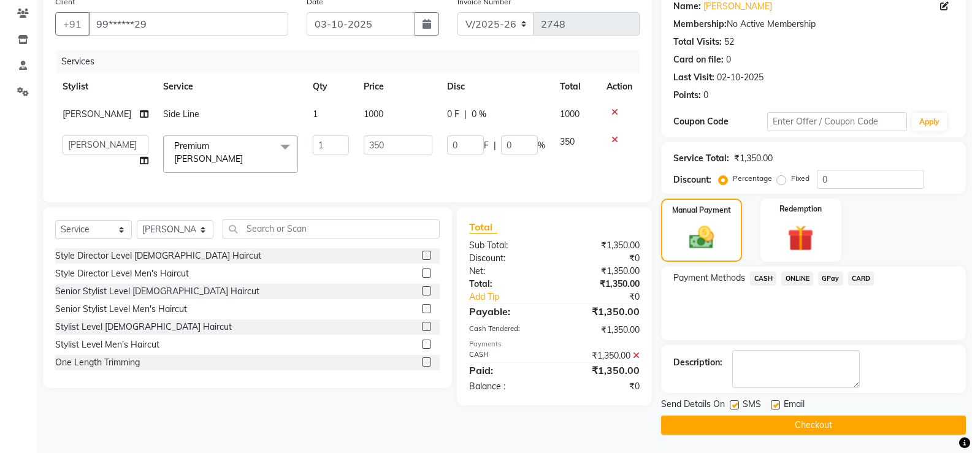
click at [737, 405] on label at bounding box center [734, 405] width 9 height 9
click at [737, 405] on input "checkbox" at bounding box center [734, 406] width 8 height 8
click at [776, 403] on label at bounding box center [775, 405] width 9 height 9
click at [776, 403] on input "checkbox" at bounding box center [775, 406] width 8 height 8
click at [762, 425] on button "Checkout" at bounding box center [813, 425] width 305 height 19
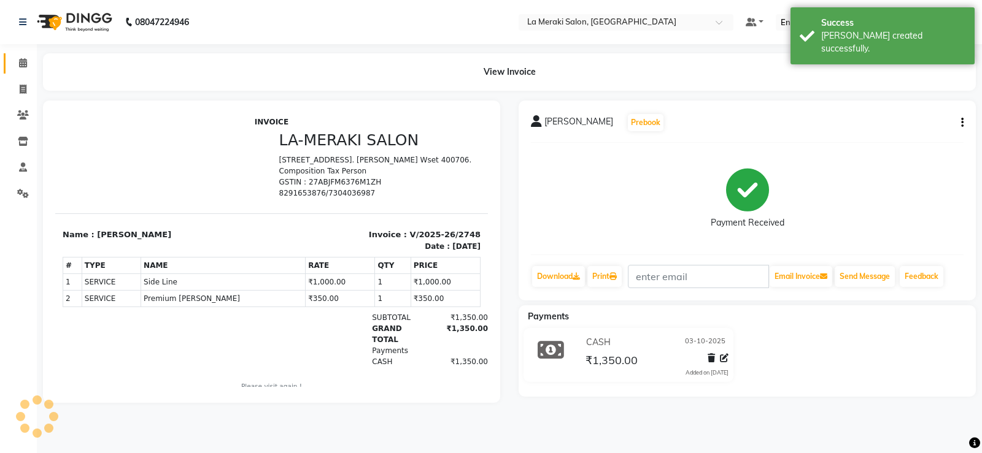
click at [26, 55] on link "Calendar" at bounding box center [18, 63] width 29 height 20
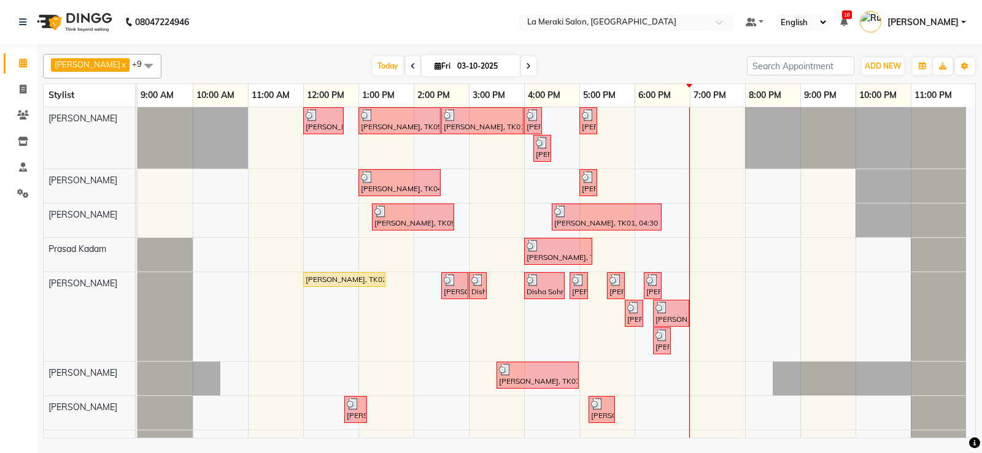
scroll to position [87, 0]
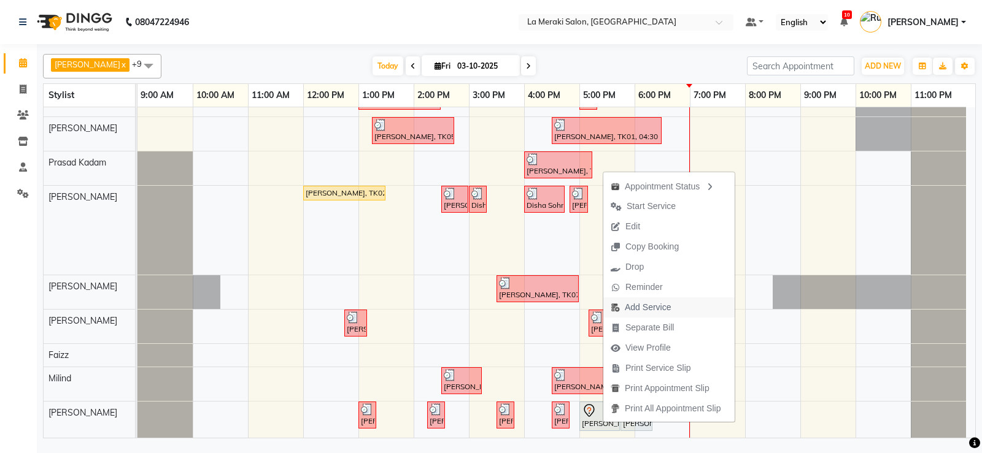
click at [631, 309] on span "Add Service" at bounding box center [648, 307] width 46 height 13
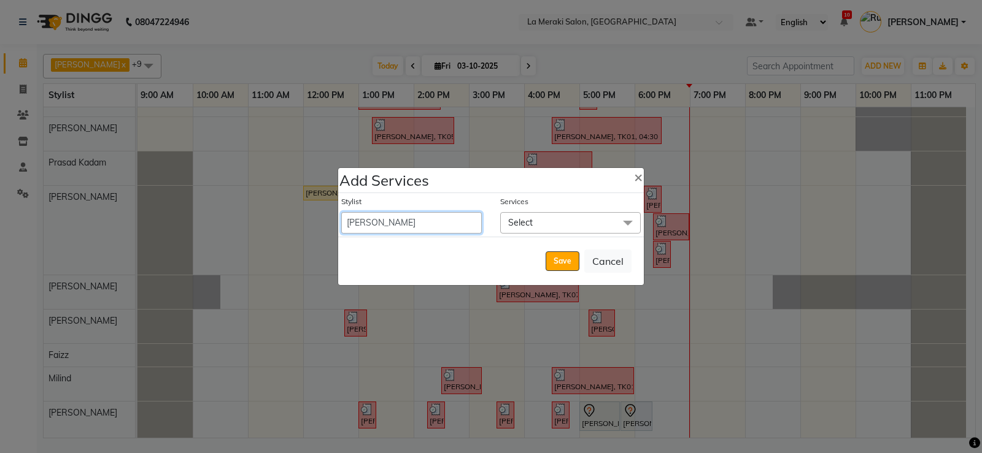
click at [428, 222] on select "[PERSON_NAME] Anus [PERSON_NAME] Faizz [PERSON_NAME] [PERSON_NAME] Kadam [PERSO…" at bounding box center [411, 222] width 140 height 21
click at [341, 212] on select "[PERSON_NAME] Anus [PERSON_NAME] Faizz [PERSON_NAME] [PERSON_NAME] Kadam [PERSO…" at bounding box center [411, 222] width 140 height 21
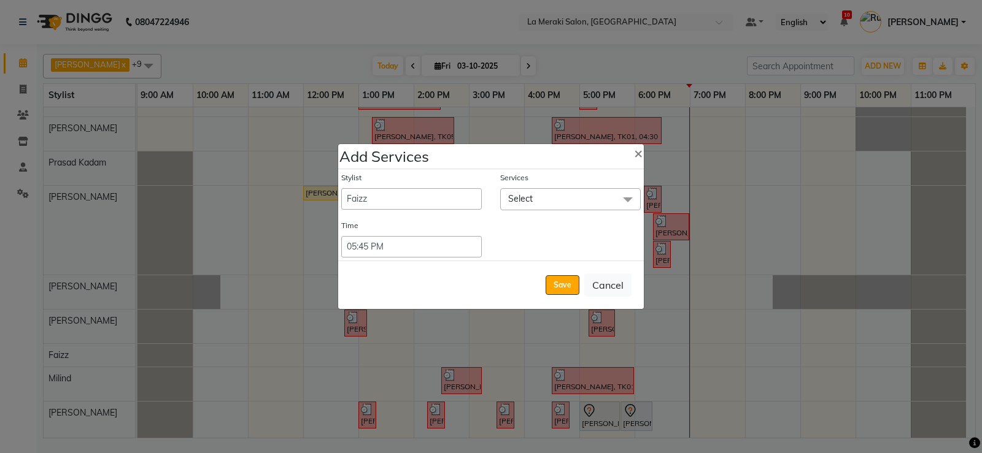
click at [534, 196] on span "Select" at bounding box center [570, 198] width 140 height 21
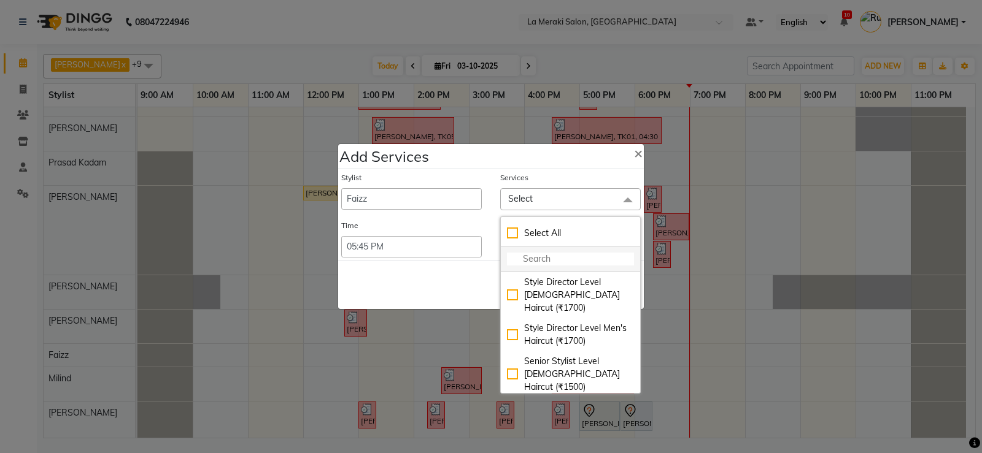
click at [546, 255] on input "multiselect-search" at bounding box center [570, 259] width 127 height 13
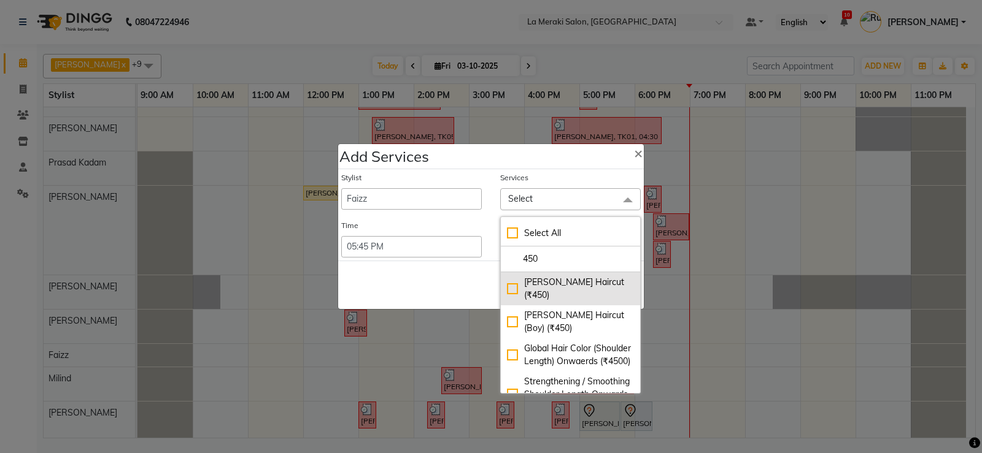
click at [512, 283] on div "[PERSON_NAME] Haircut (₹450)" at bounding box center [570, 289] width 127 height 26
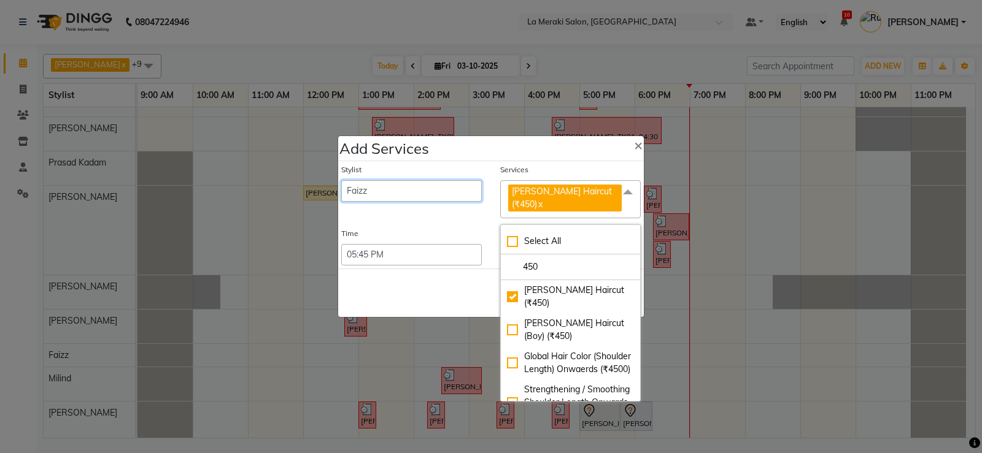
click at [442, 199] on select "[PERSON_NAME] Anus [PERSON_NAME] Faizz [PERSON_NAME] [PERSON_NAME] Kadam [PERSO…" at bounding box center [411, 190] width 140 height 21
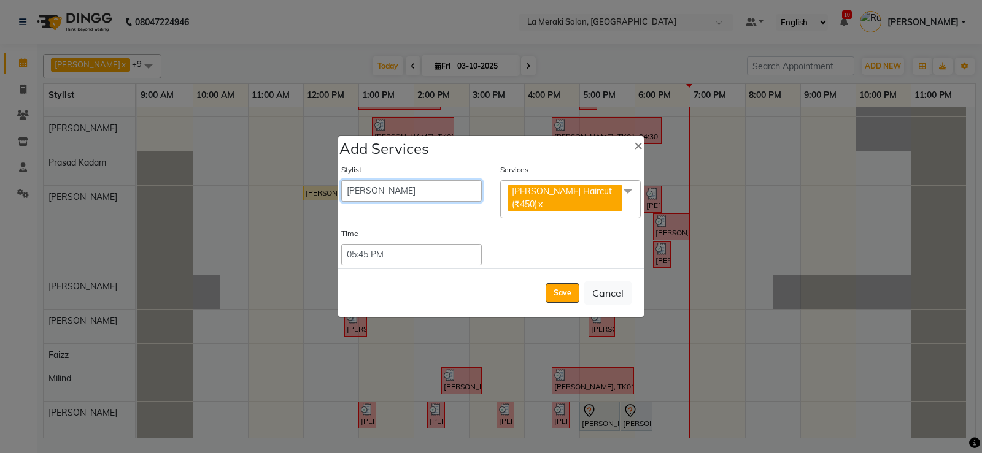
click at [341, 187] on select "[PERSON_NAME] Anus [PERSON_NAME] Faizz [PERSON_NAME] [PERSON_NAME] Kadam [PERSO…" at bounding box center [411, 190] width 140 height 21
click at [421, 189] on select "[PERSON_NAME] Anus [PERSON_NAME] Faizz [PERSON_NAME] [PERSON_NAME] Kadam [PERSO…" at bounding box center [411, 190] width 140 height 21
click at [341, 187] on select "[PERSON_NAME] Anus [PERSON_NAME] Faizz [PERSON_NAME] [PERSON_NAME] Kadam [PERSO…" at bounding box center [411, 190] width 140 height 21
click at [560, 283] on button "Save" at bounding box center [562, 293] width 34 height 20
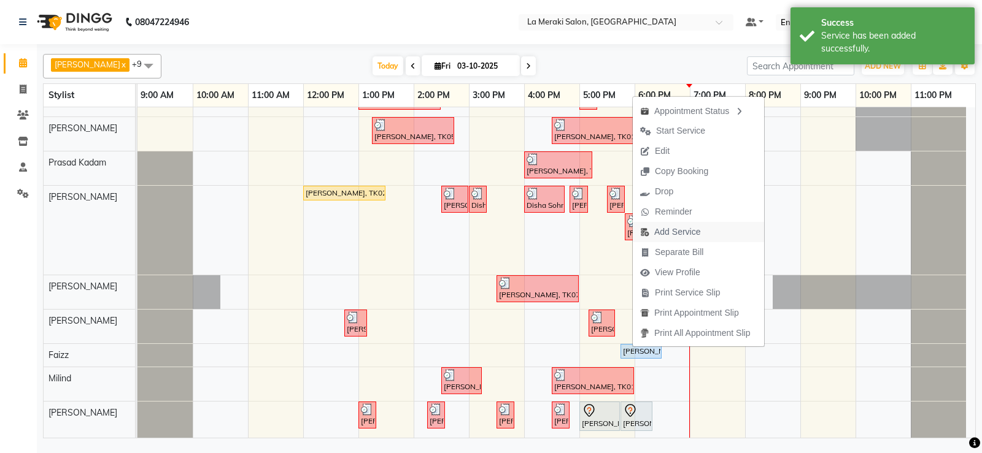
click at [655, 234] on span "Add Service" at bounding box center [677, 232] width 46 height 13
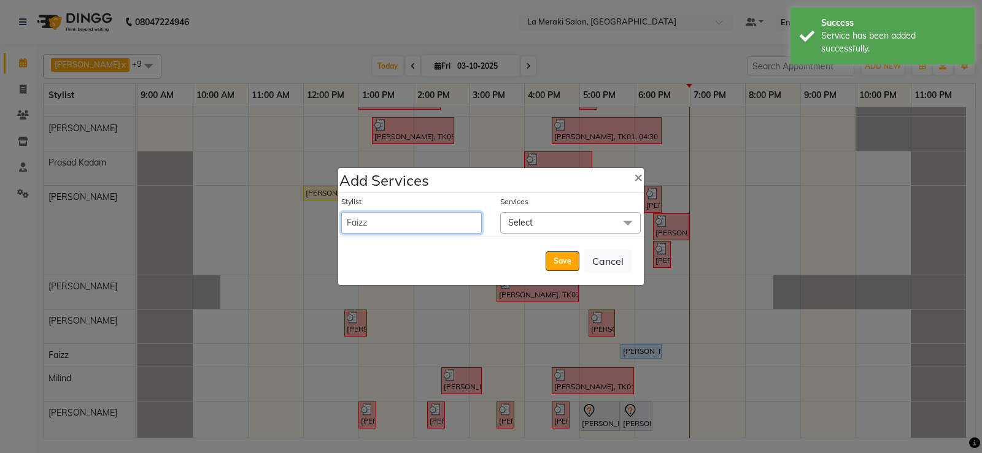
click at [403, 222] on select "[PERSON_NAME] Anus [PERSON_NAME] Faizz [PERSON_NAME] [PERSON_NAME] Kadam [PERSO…" at bounding box center [411, 222] width 140 height 21
click at [341, 212] on select "[PERSON_NAME] Anus [PERSON_NAME] Faizz [PERSON_NAME] [PERSON_NAME] Kadam [PERSO…" at bounding box center [411, 222] width 140 height 21
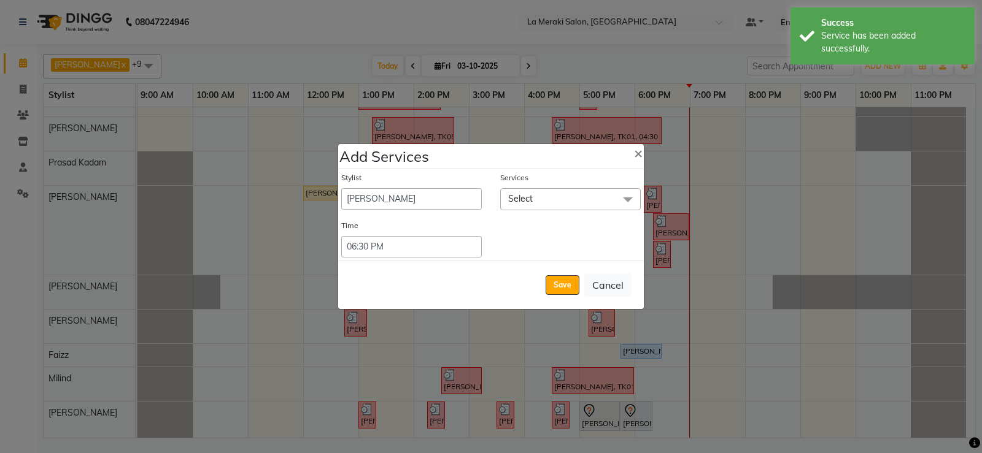
click at [525, 208] on span "Select" at bounding box center [570, 198] width 140 height 21
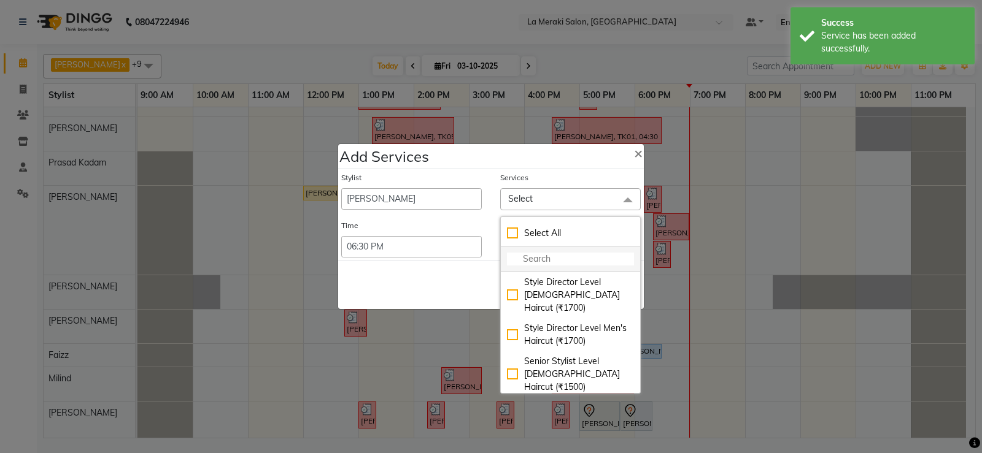
click at [531, 259] on input "multiselect-search" at bounding box center [570, 259] width 127 height 13
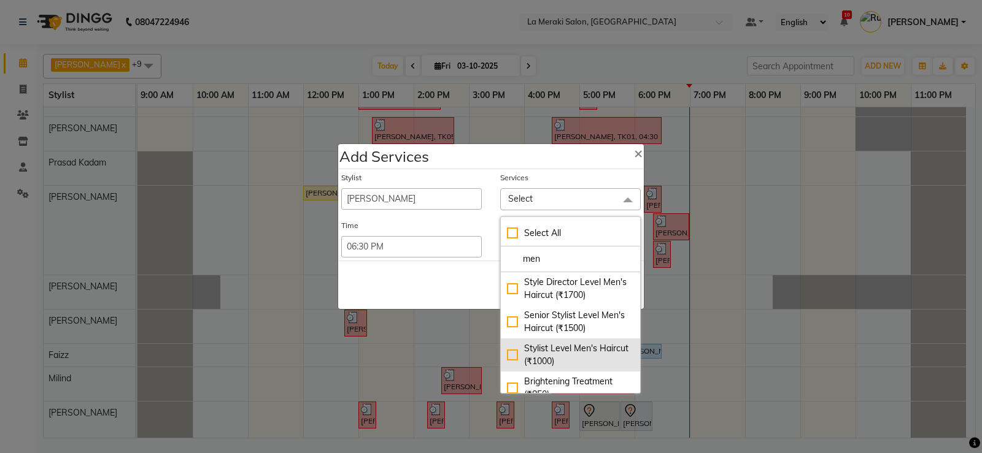
click at [507, 358] on div "Stylist Level Men's Haircut (₹1000)" at bounding box center [570, 355] width 127 height 26
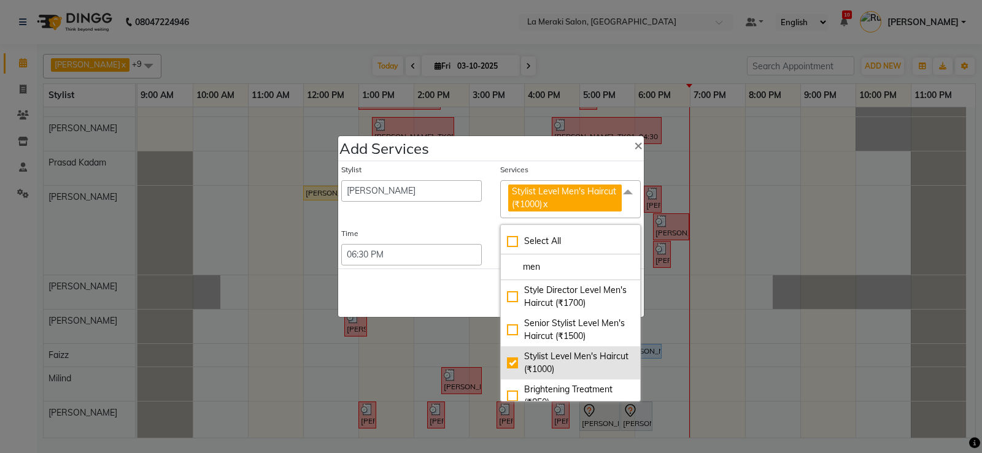
click at [510, 363] on div "Stylist Level Men's Haircut (₹1000)" at bounding box center [570, 363] width 127 height 26
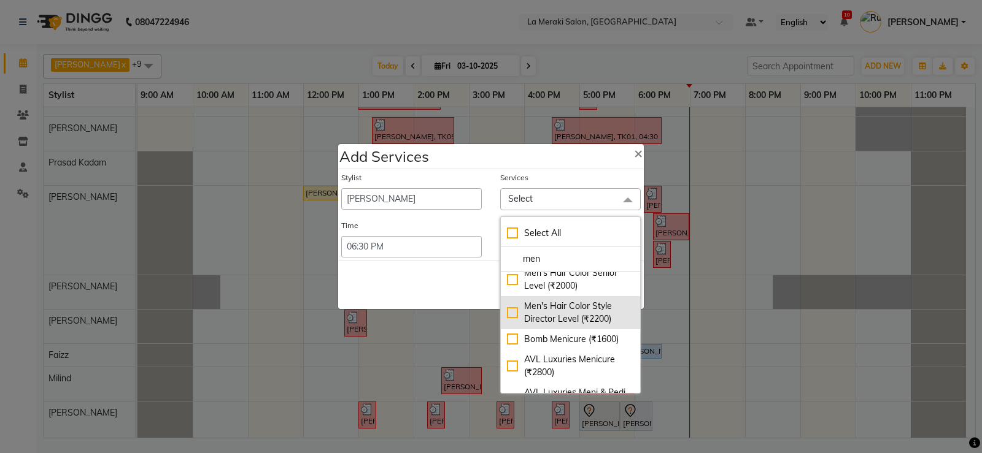
scroll to position [307, 0]
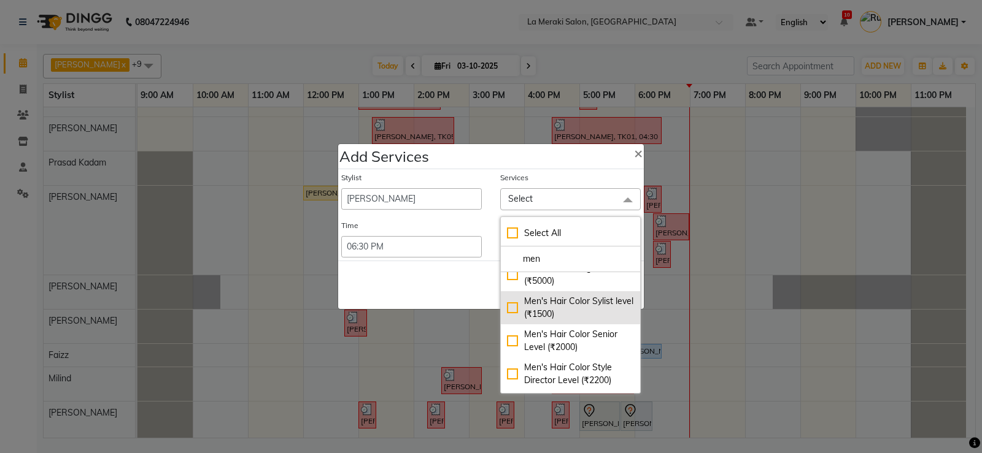
click at [507, 319] on div "Men's Hair Color Sylist level (₹1500)" at bounding box center [570, 308] width 127 height 26
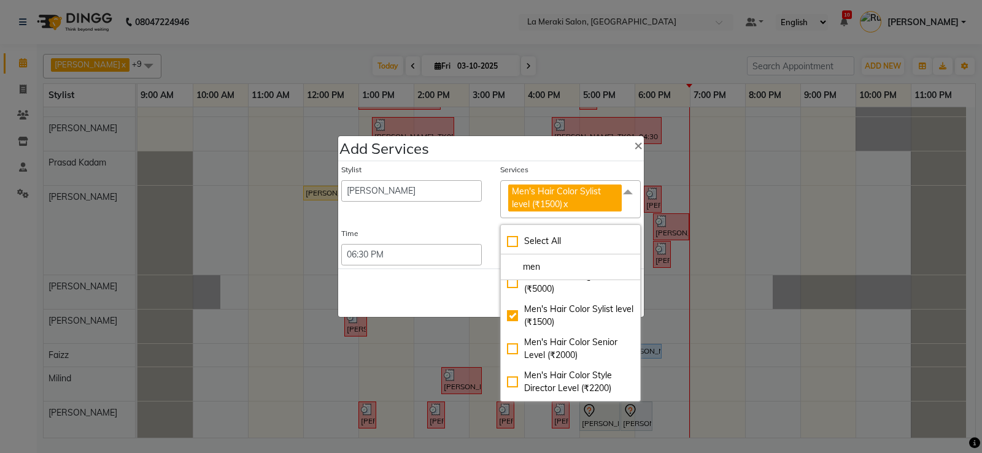
click at [541, 170] on div "Services" at bounding box center [570, 172] width 140 height 16
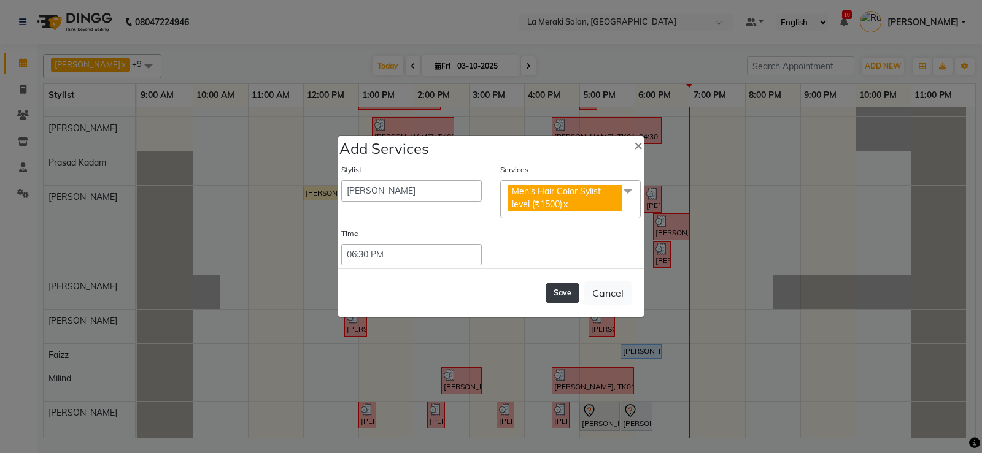
click at [556, 285] on button "Save" at bounding box center [562, 293] width 34 height 20
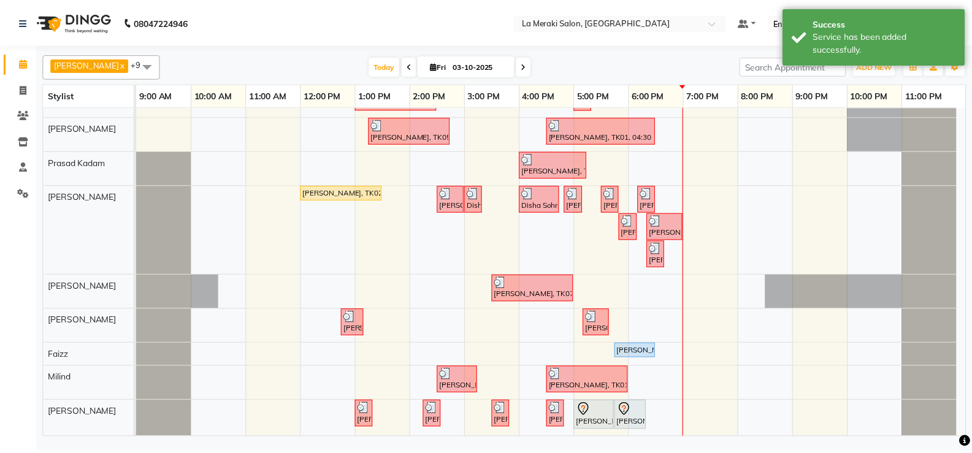
scroll to position [0, 0]
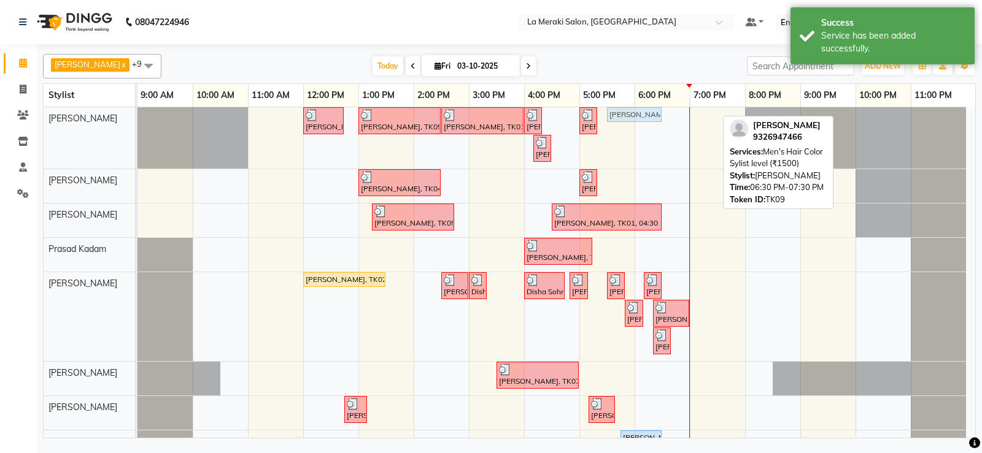
drag, startPoint x: 672, startPoint y: 112, endPoint x: 629, endPoint y: 120, distance: 43.2
click at [137, 120] on div "[PERSON_NAME], TK03, 12:00 PM-12:45 PM, Stylist Level Men's Haircut [PERSON_NAM…" at bounding box center [137, 137] width 0 height 61
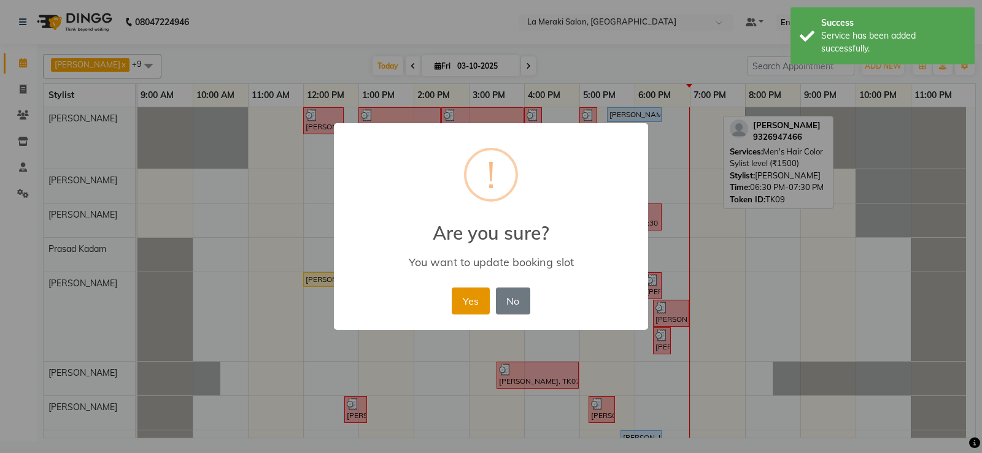
click at [461, 298] on button "Yes" at bounding box center [470, 301] width 37 height 27
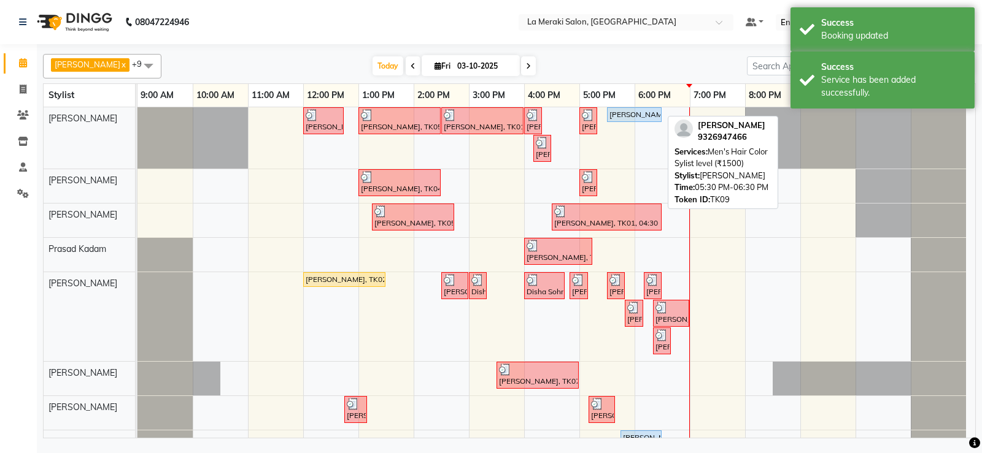
click at [641, 115] on div "[PERSON_NAME], TK09, 05:30 PM-06:30 PM, Men's Hair Color Sylist level (₹1500)" at bounding box center [634, 114] width 52 height 11
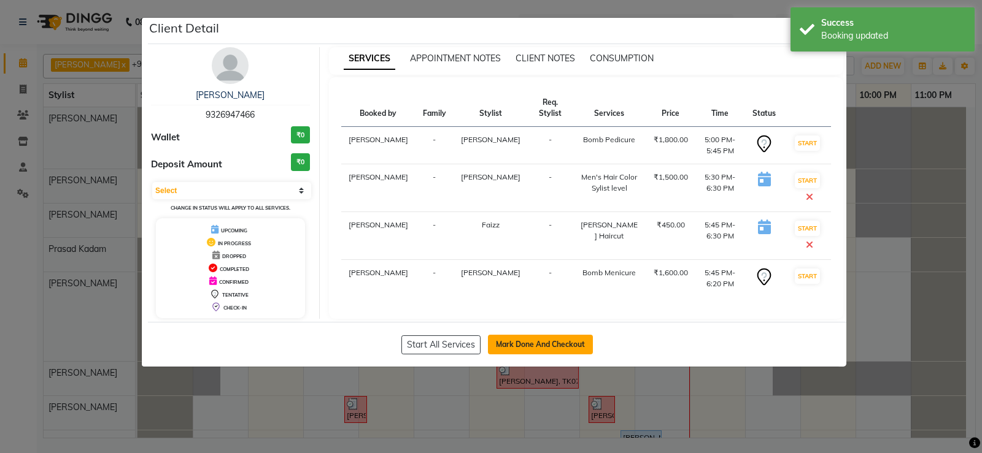
click at [514, 350] on button "Mark Done And Checkout" at bounding box center [540, 345] width 105 height 20
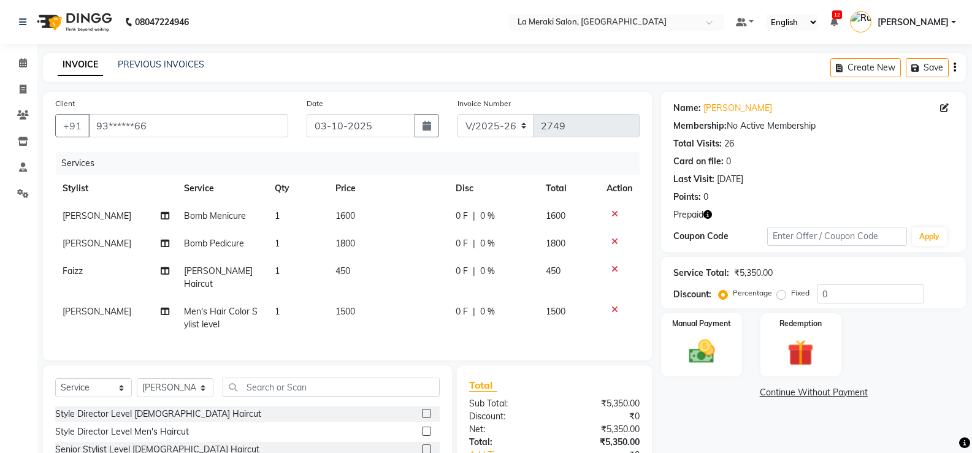
scroll to position [123, 0]
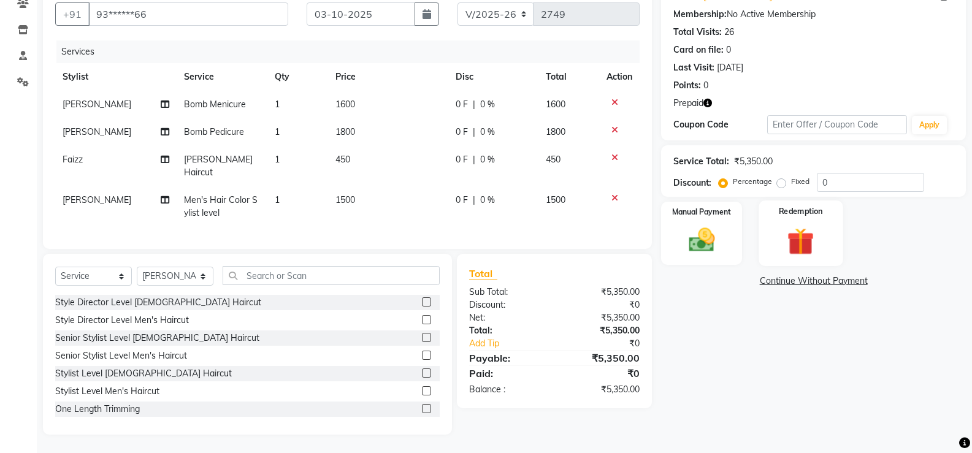
click at [809, 235] on img at bounding box center [801, 242] width 44 height 34
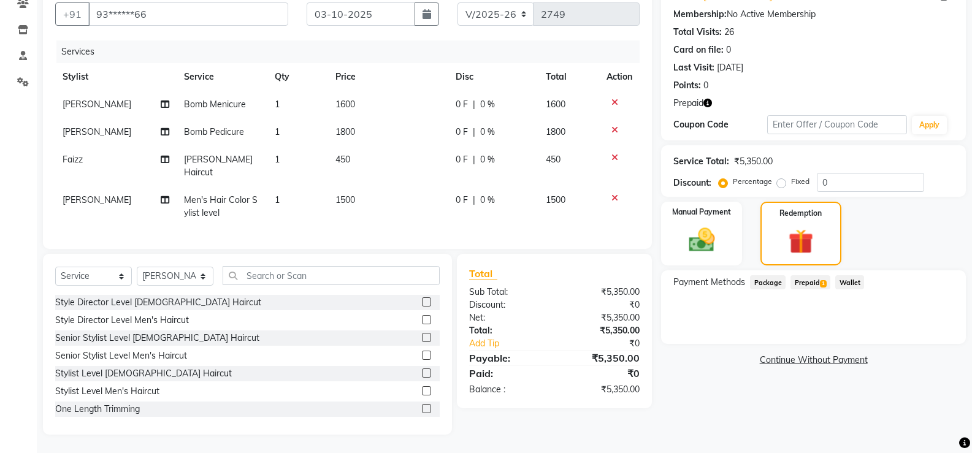
click at [810, 275] on span "Prepaid 1" at bounding box center [811, 282] width 40 height 14
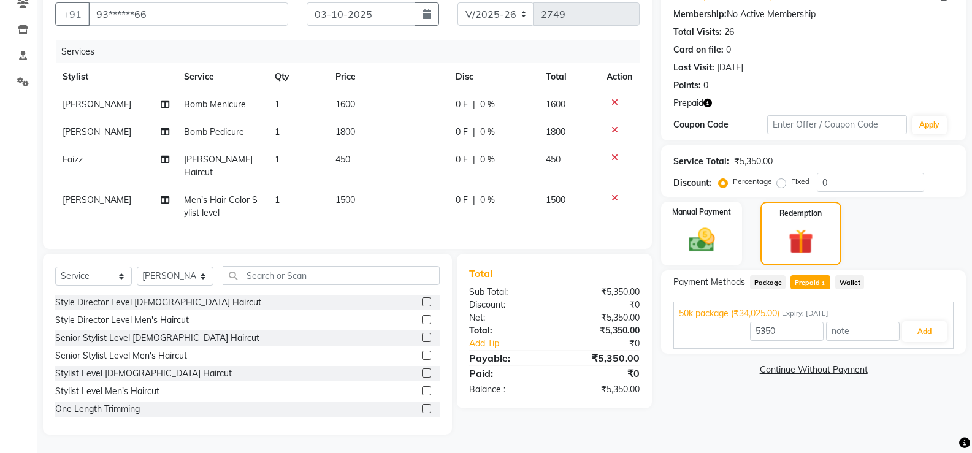
scroll to position [134, 0]
click at [778, 364] on link "Continue Without Payment" at bounding box center [814, 370] width 300 height 13
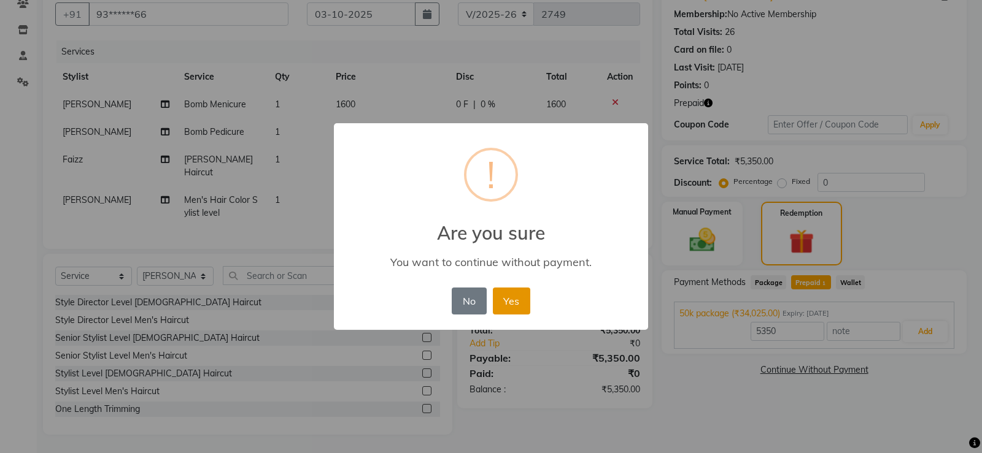
click at [511, 301] on button "Yes" at bounding box center [511, 301] width 37 height 27
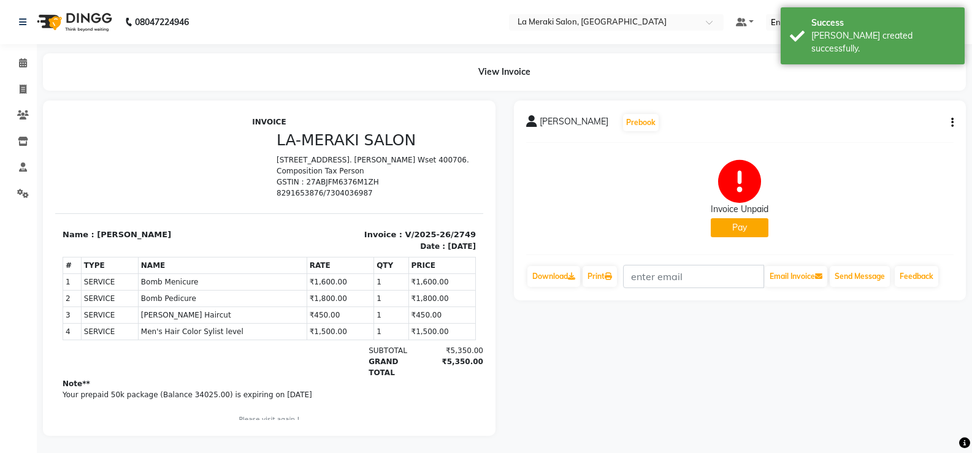
click at [739, 225] on button "Pay" at bounding box center [740, 227] width 58 height 19
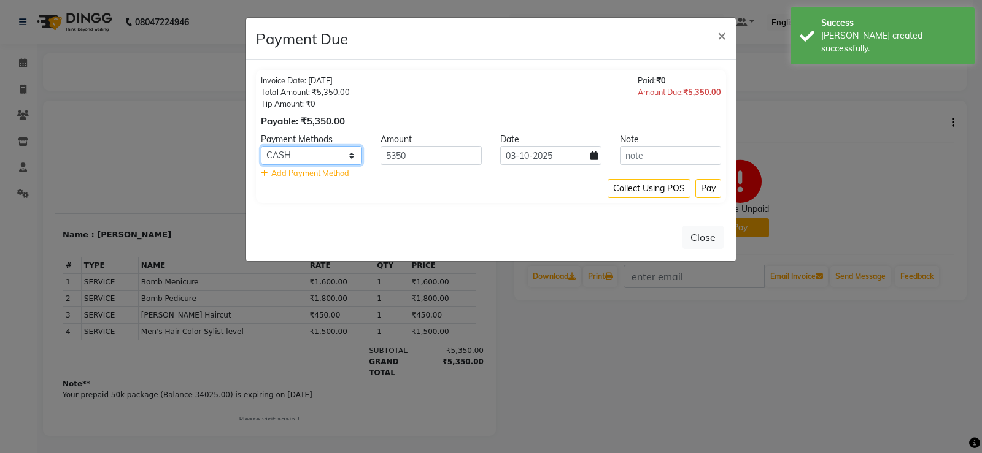
click at [323, 157] on select "CASH ONLINE GPay CARD" at bounding box center [311, 155] width 101 height 19
click at [724, 37] on span "×" at bounding box center [721, 35] width 9 height 18
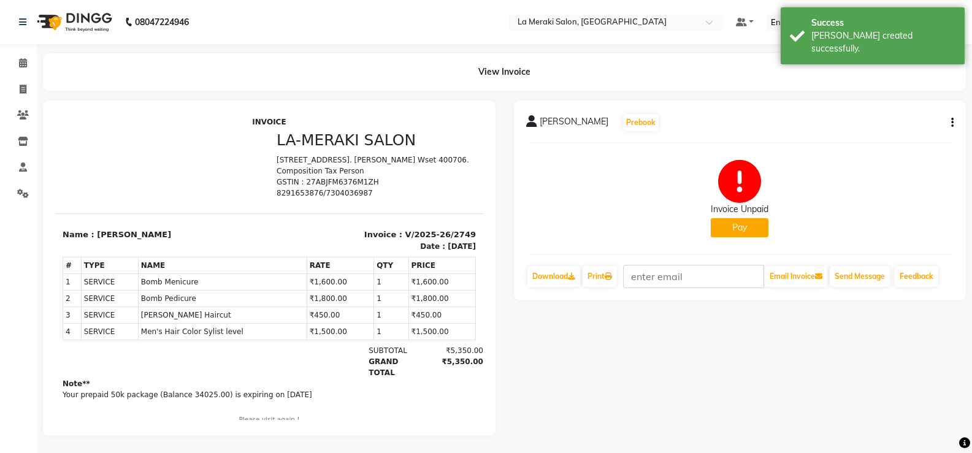
scroll to position [10, 0]
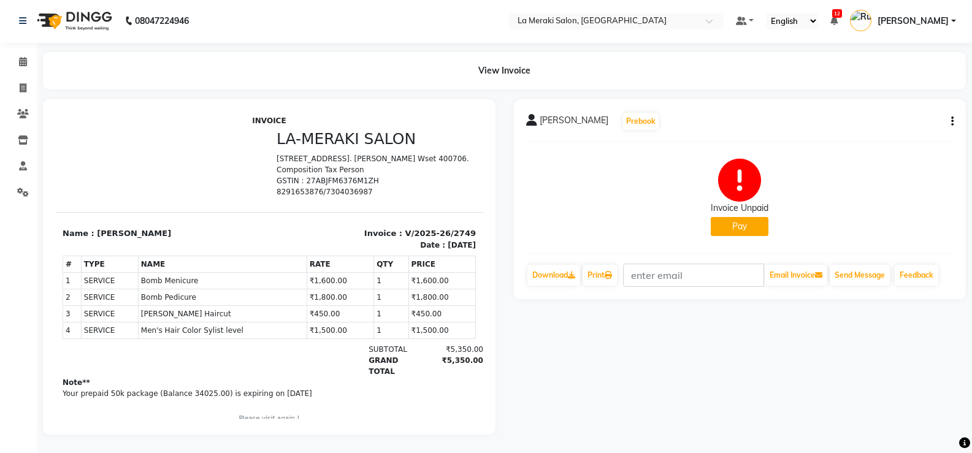
click at [737, 227] on div "Invoice Unpaid Pay" at bounding box center [740, 198] width 428 height 92
click at [952, 121] on icon "button" at bounding box center [953, 121] width 2 height 1
click at [876, 129] on div "Edit Invoice" at bounding box center [892, 136] width 84 height 15
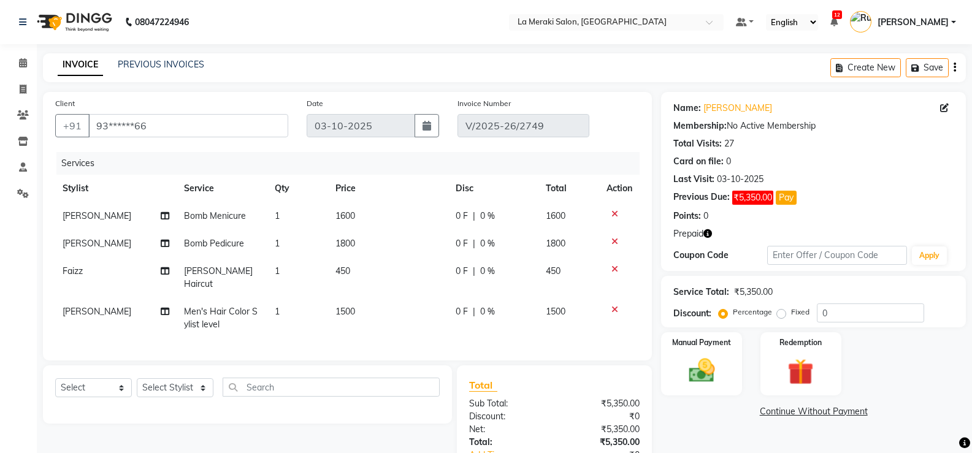
scroll to position [107, 0]
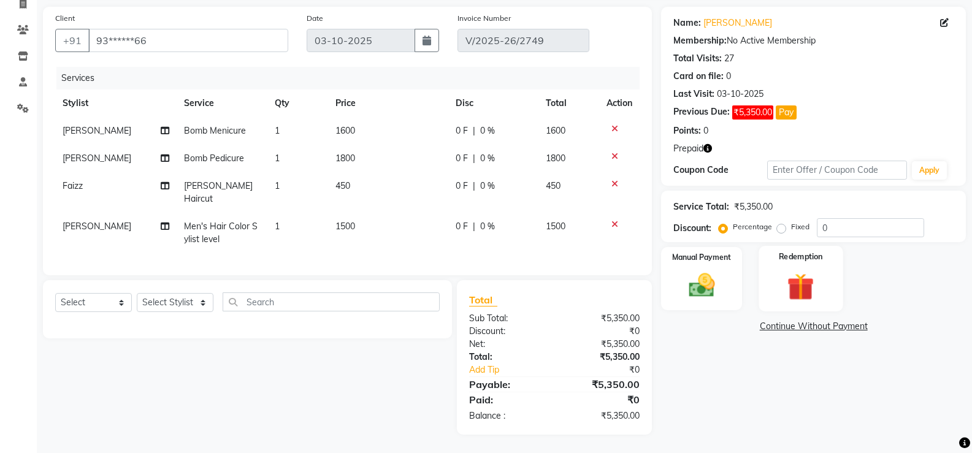
click at [795, 270] on img at bounding box center [801, 287] width 44 height 34
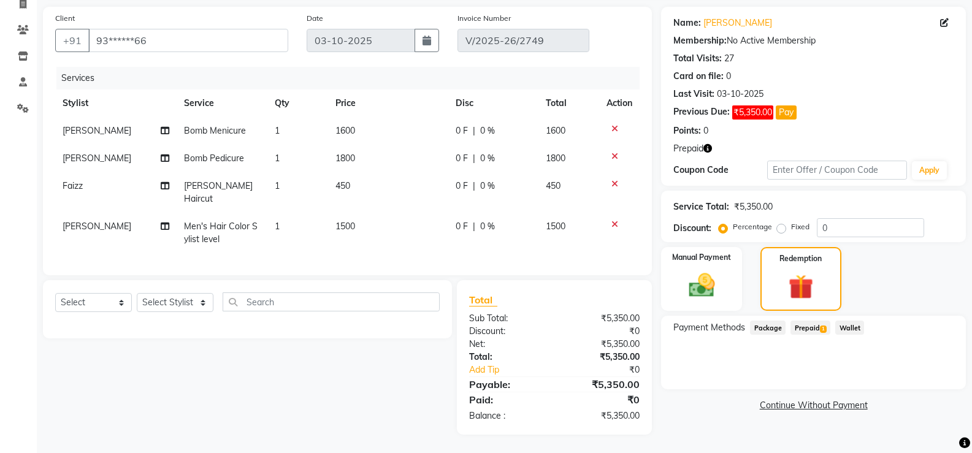
click at [813, 321] on span "Prepaid 1" at bounding box center [811, 328] width 40 height 14
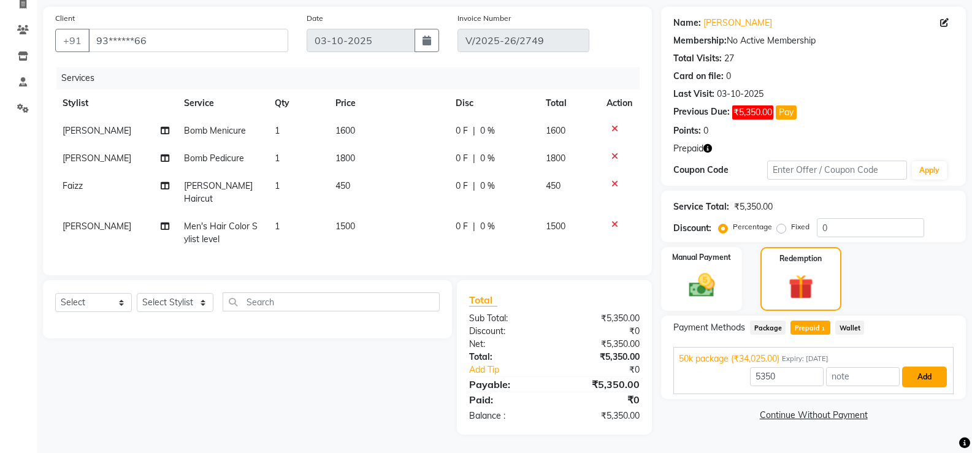
click at [931, 367] on button "Add" at bounding box center [924, 377] width 45 height 21
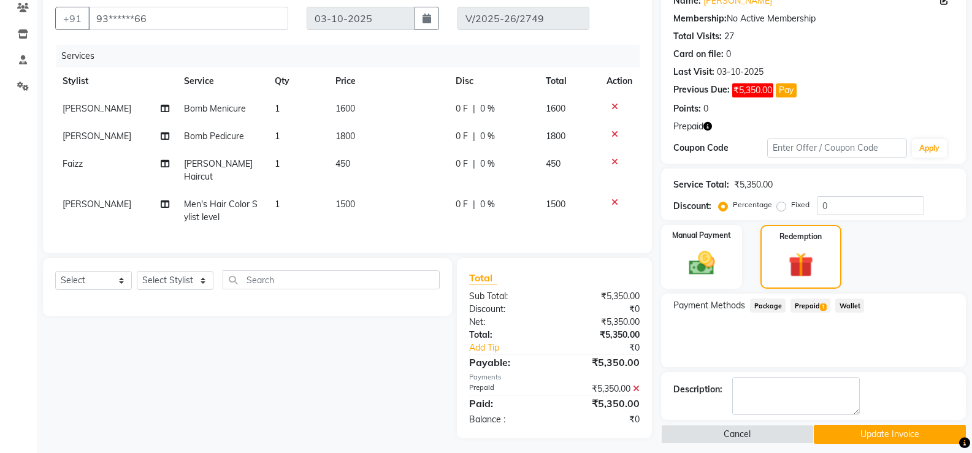
scroll to position [133, 0]
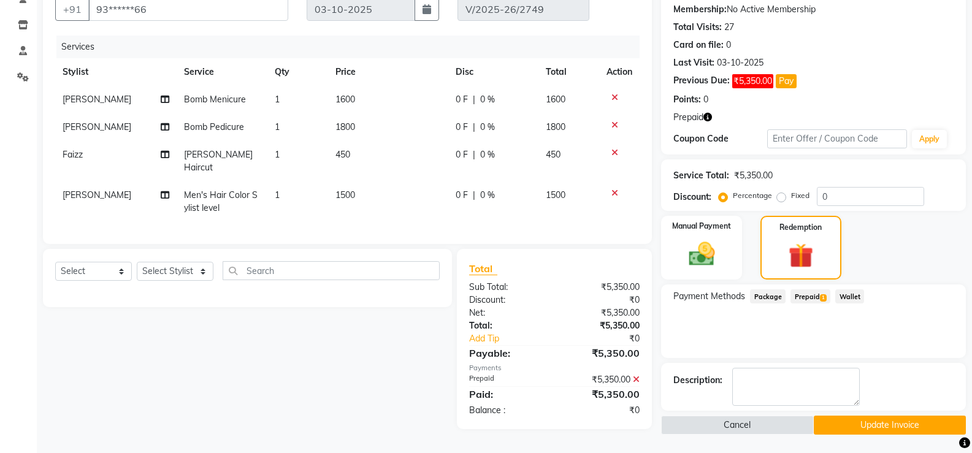
click at [866, 416] on button "Update Invoice" at bounding box center [890, 425] width 152 height 19
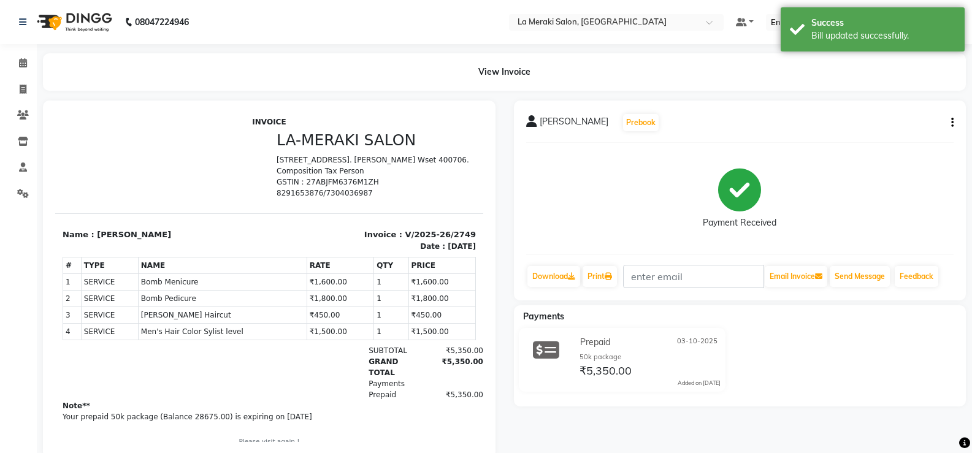
scroll to position [5, 0]
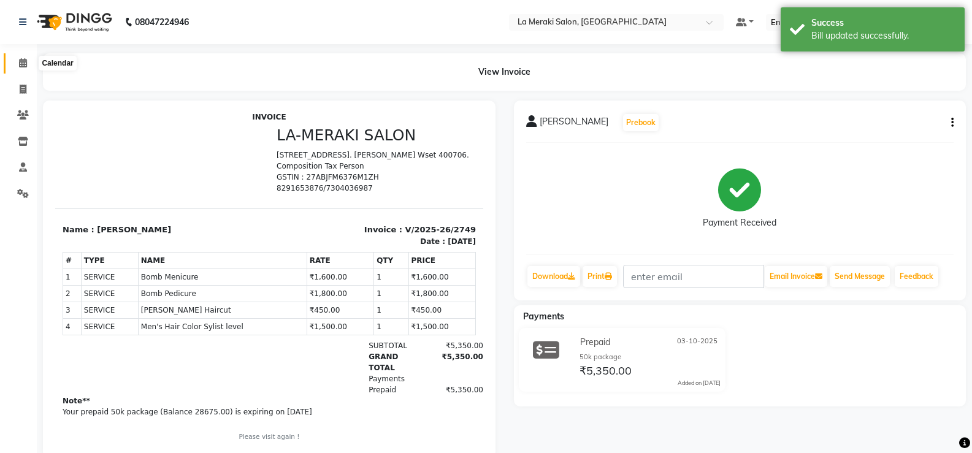
click at [22, 61] on icon at bounding box center [23, 62] width 8 height 9
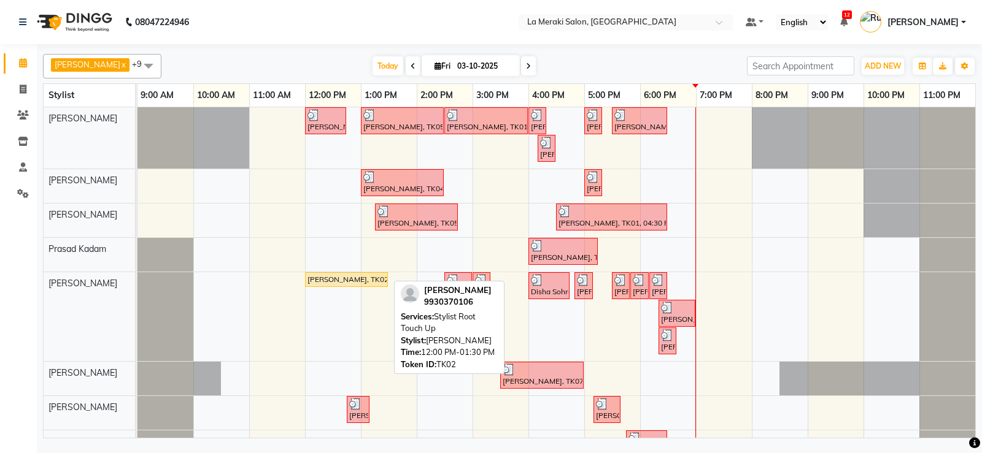
click at [343, 281] on div "[PERSON_NAME], TK02, 12:00 PM-01:30 PM, Stylist Root Touch Up" at bounding box center [346, 279] width 80 height 11
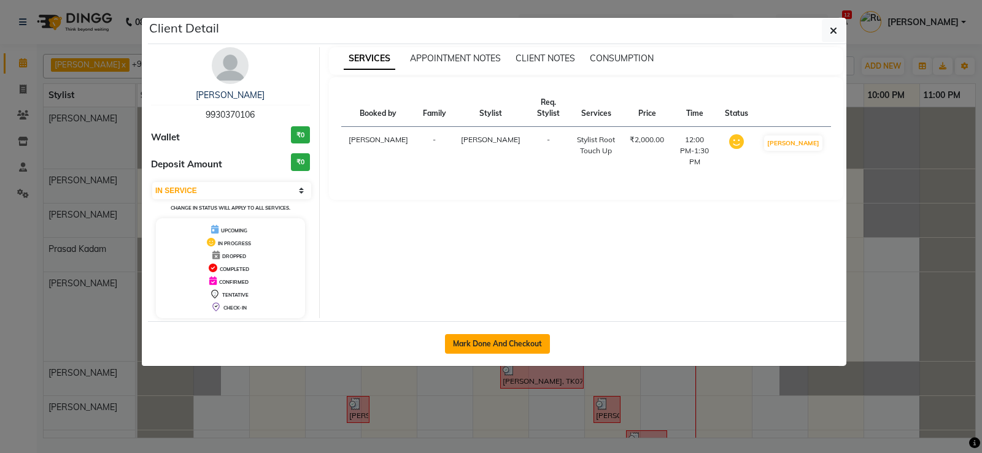
click at [456, 345] on button "Mark Done And Checkout" at bounding box center [497, 344] width 105 height 20
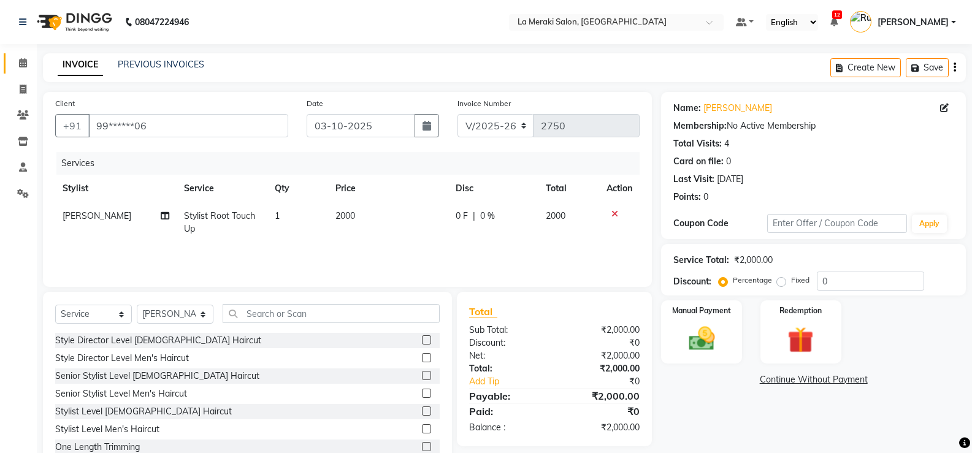
scroll to position [38, 0]
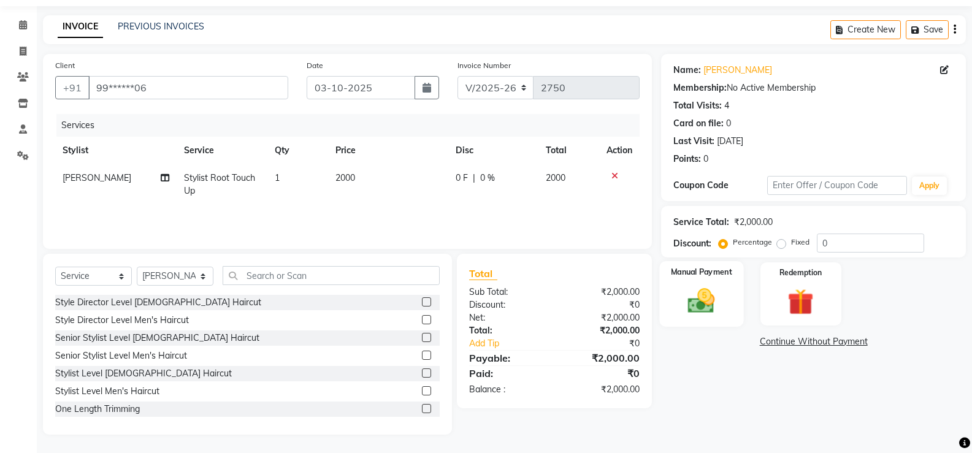
click at [697, 305] on img at bounding box center [702, 300] width 44 height 31
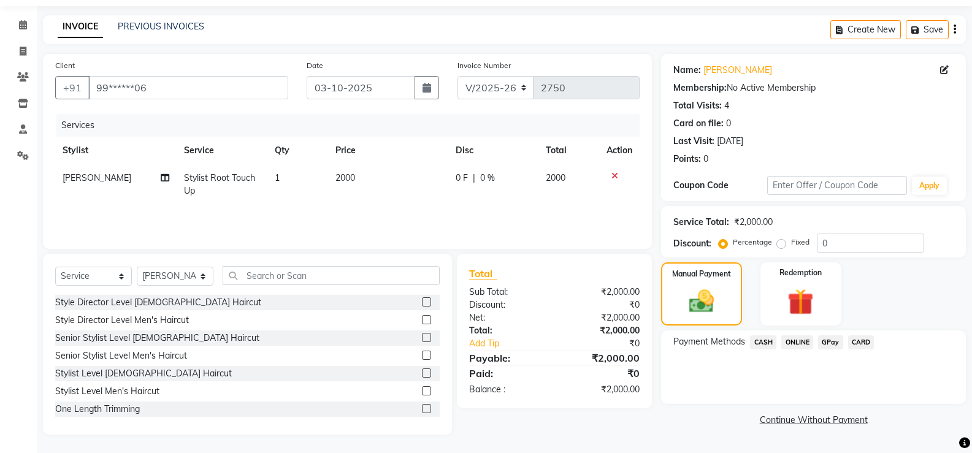
click at [854, 345] on span "CARD" at bounding box center [862, 343] width 26 height 14
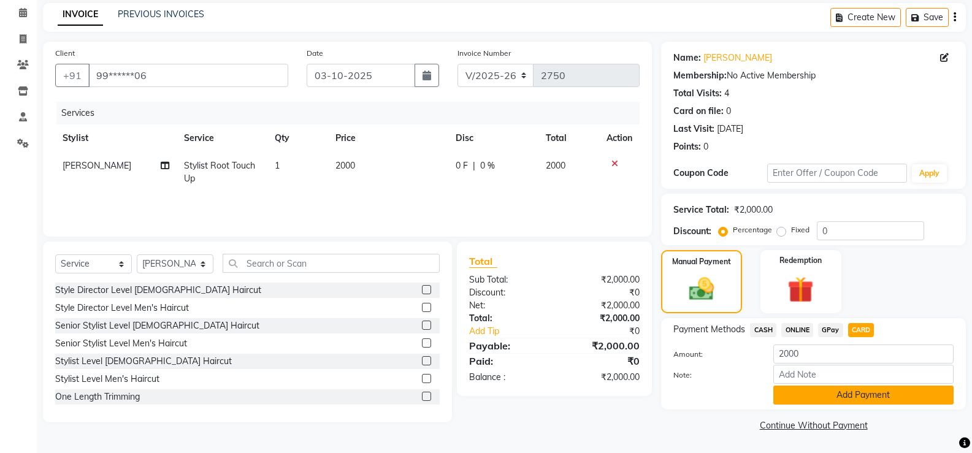
click at [829, 396] on button "Add Payment" at bounding box center [864, 395] width 180 height 19
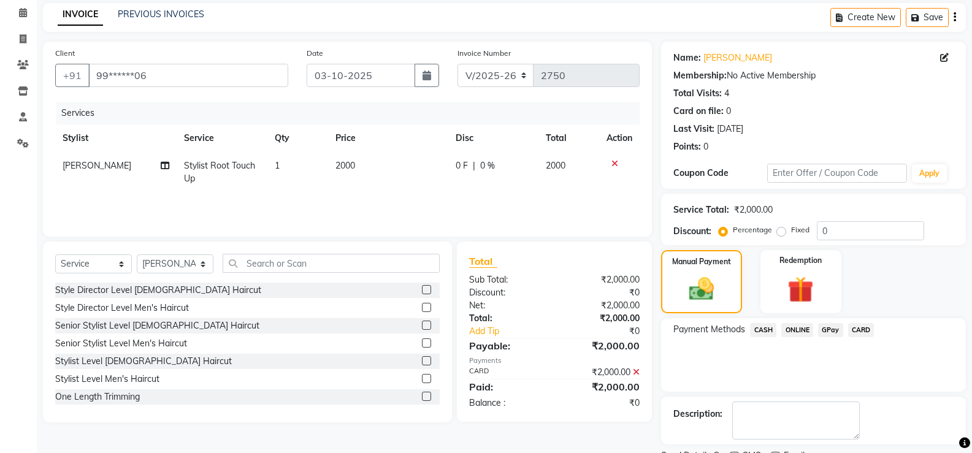
scroll to position [102, 0]
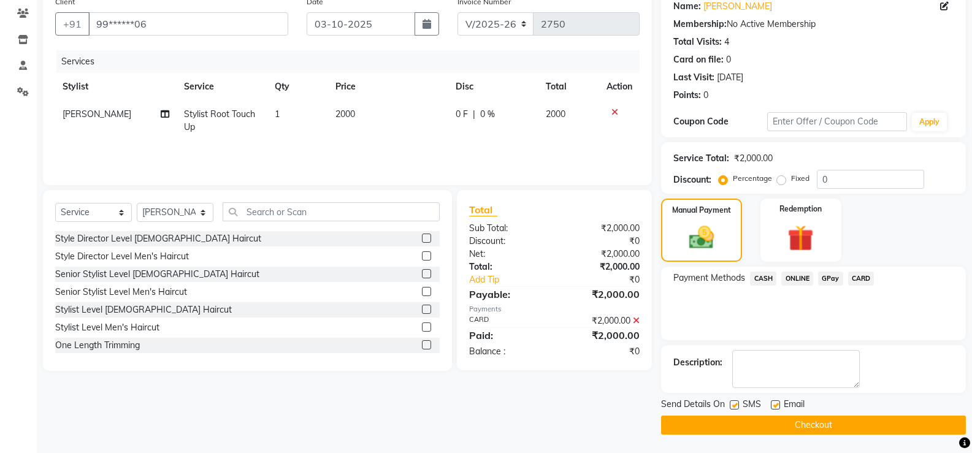
click at [735, 409] on label at bounding box center [734, 405] width 9 height 9
click at [735, 409] on input "checkbox" at bounding box center [734, 406] width 8 height 8
click at [773, 404] on label at bounding box center [775, 405] width 9 height 9
click at [773, 404] on input "checkbox" at bounding box center [775, 406] width 8 height 8
click at [758, 427] on button "Checkout" at bounding box center [813, 425] width 305 height 19
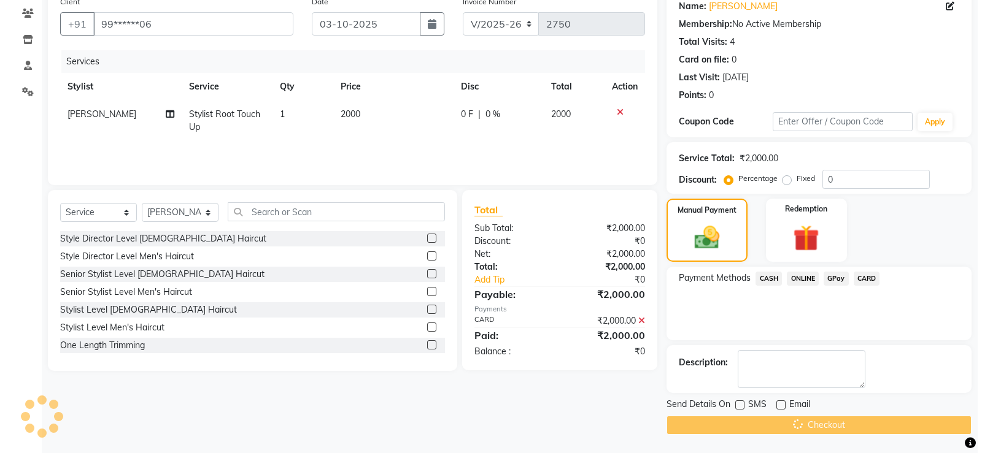
scroll to position [0, 0]
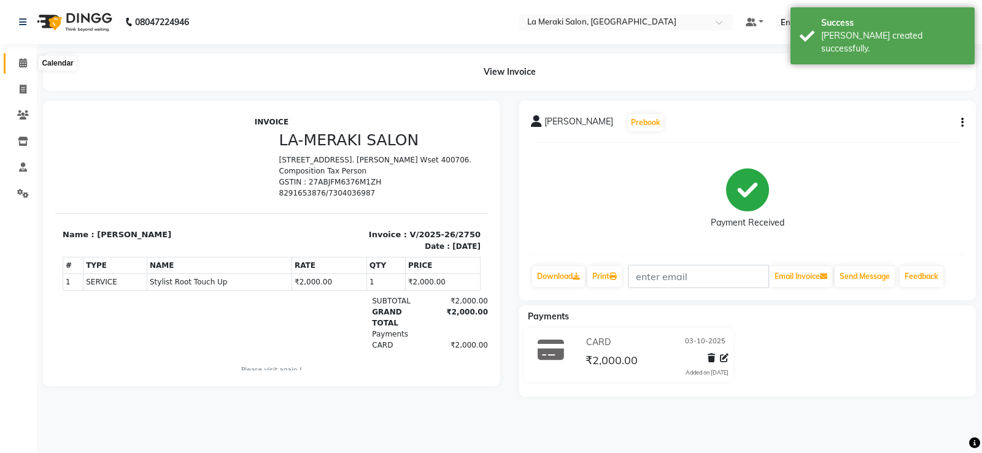
click at [20, 58] on icon at bounding box center [23, 62] width 8 height 9
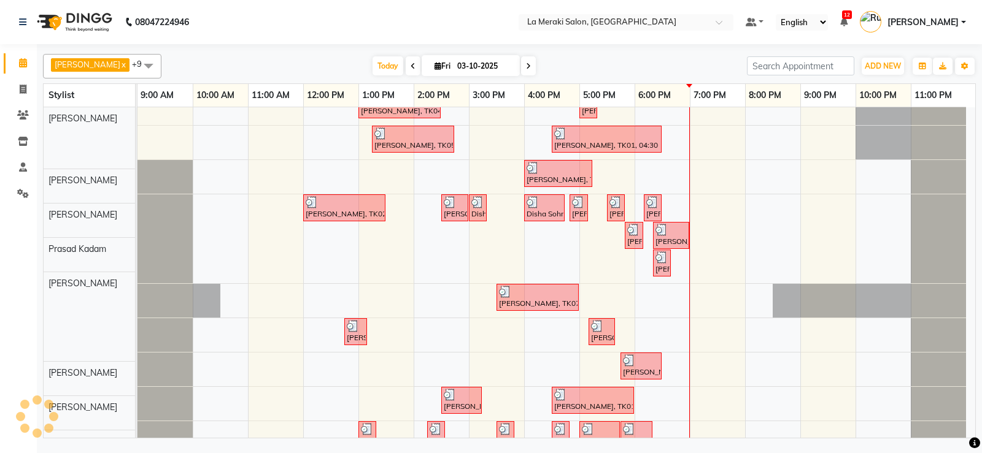
scroll to position [95, 0]
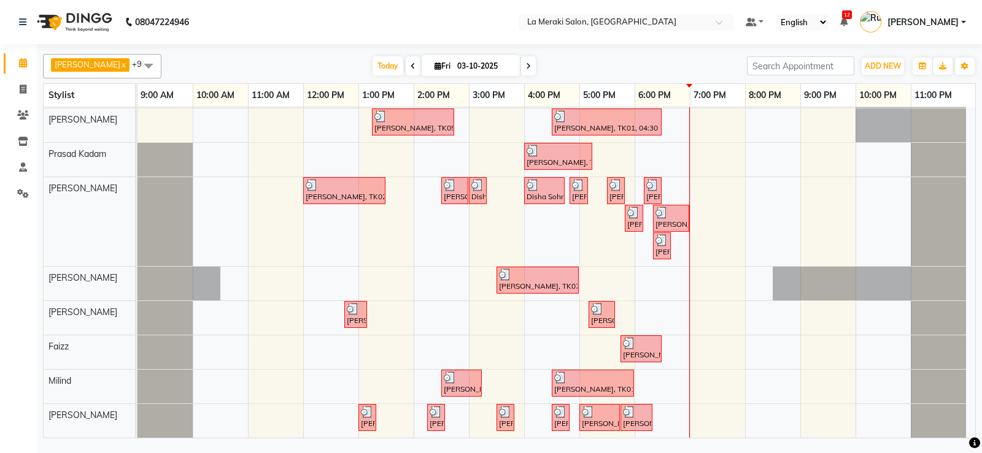
click at [952, 23] on span "[PERSON_NAME]" at bounding box center [922, 22] width 71 height 13
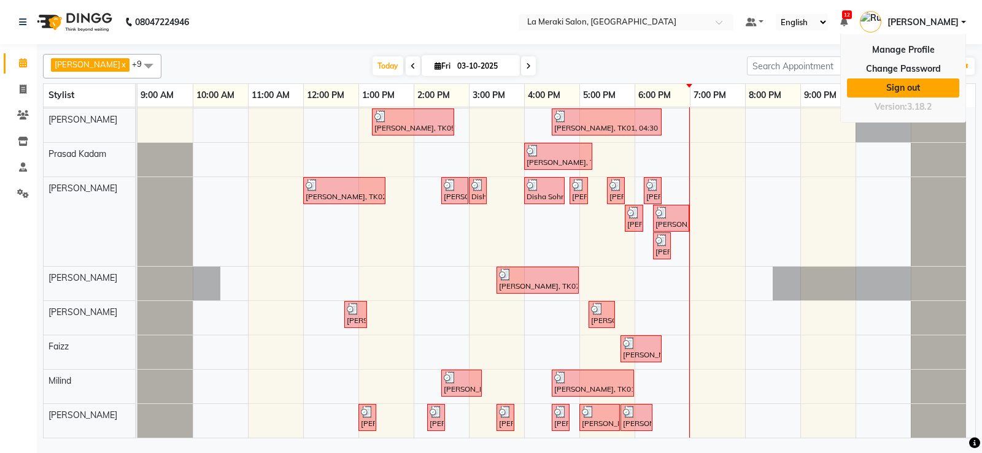
click at [902, 90] on link "Sign out" at bounding box center [903, 88] width 112 height 19
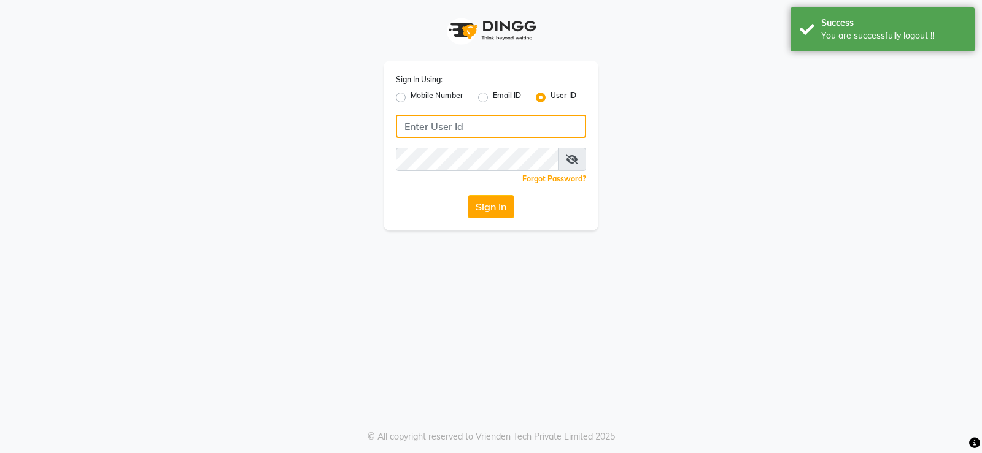
click at [477, 124] on input "Username" at bounding box center [491, 126] width 190 height 23
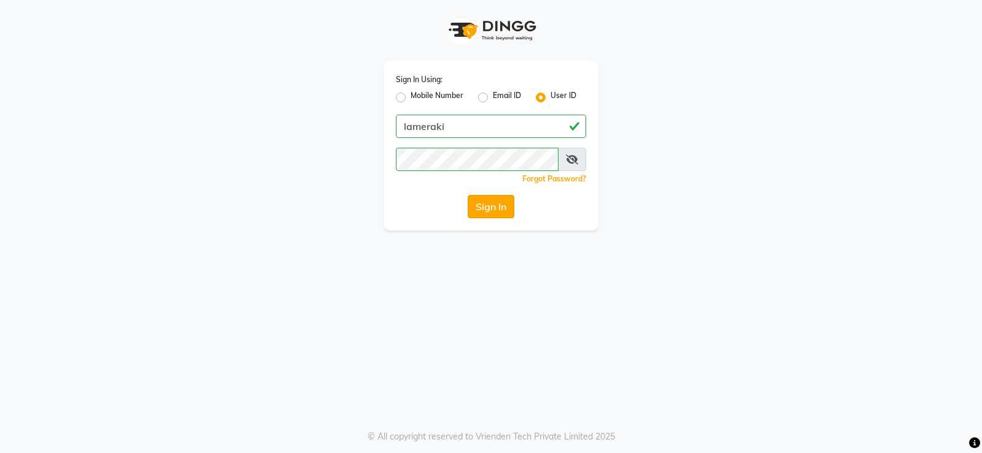
click at [480, 210] on button "Sign In" at bounding box center [491, 206] width 47 height 23
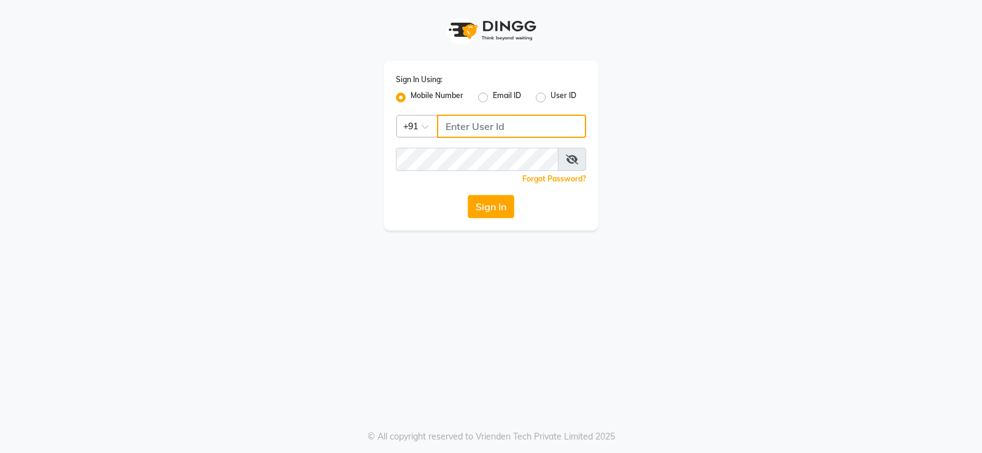
click at [458, 127] on input "Username" at bounding box center [511, 126] width 149 height 23
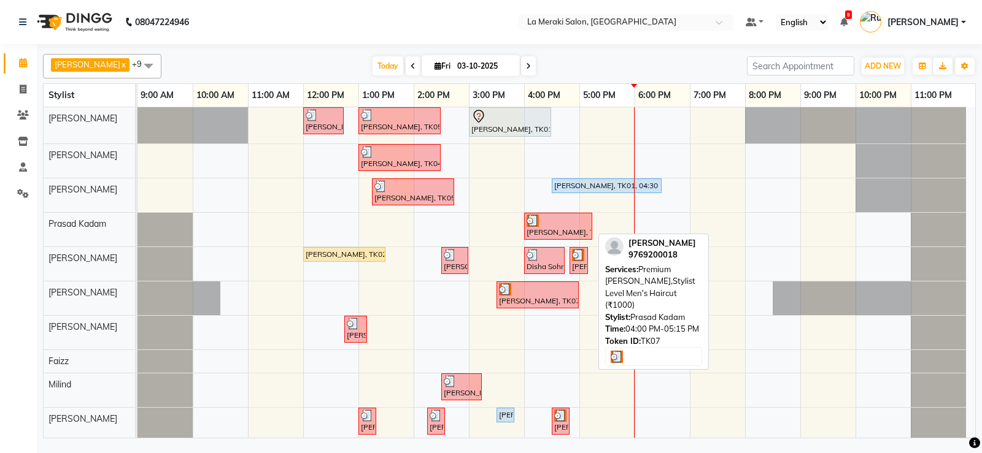
click at [551, 227] on div "[PERSON_NAME], TK07, 04:00 PM-05:15 PM, Premium [PERSON_NAME],Stylist Level Men…" at bounding box center [558, 226] width 66 height 23
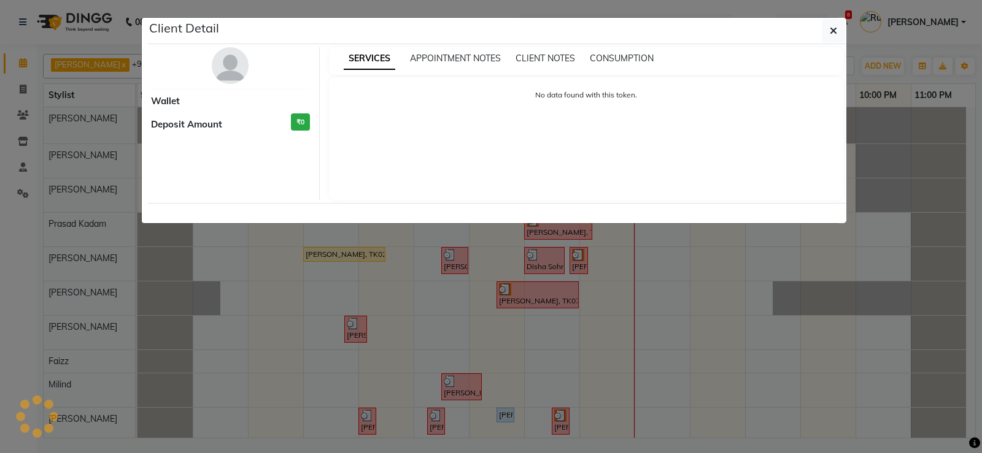
select select "3"
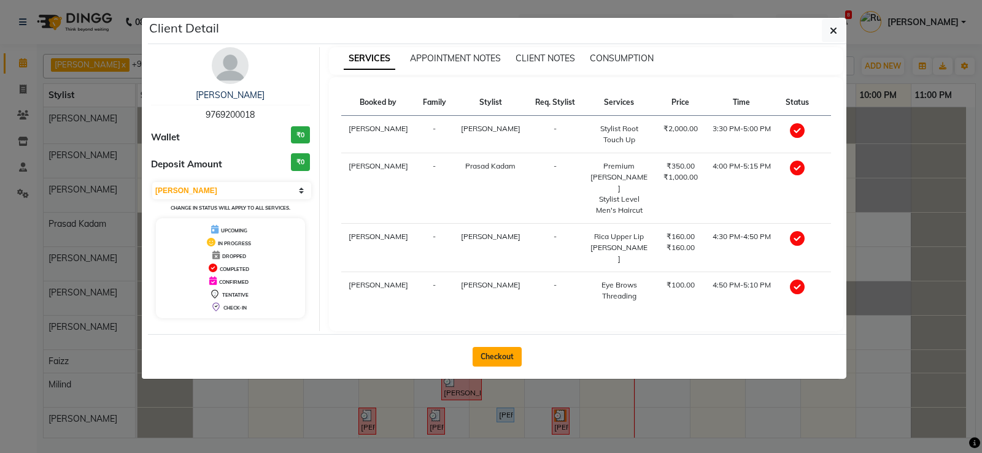
click at [491, 347] on button "Checkout" at bounding box center [496, 357] width 49 height 20
select select "service"
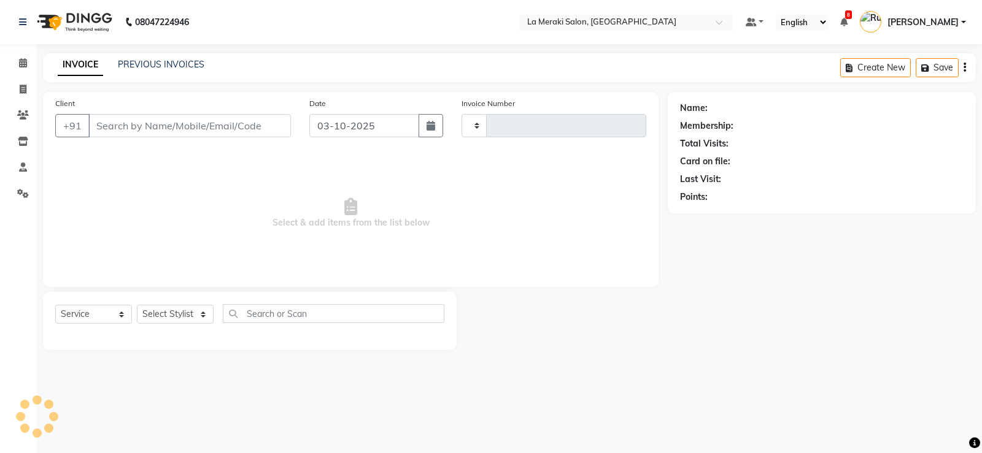
type input "2744"
select select "438"
type input "97******18"
select select "24520"
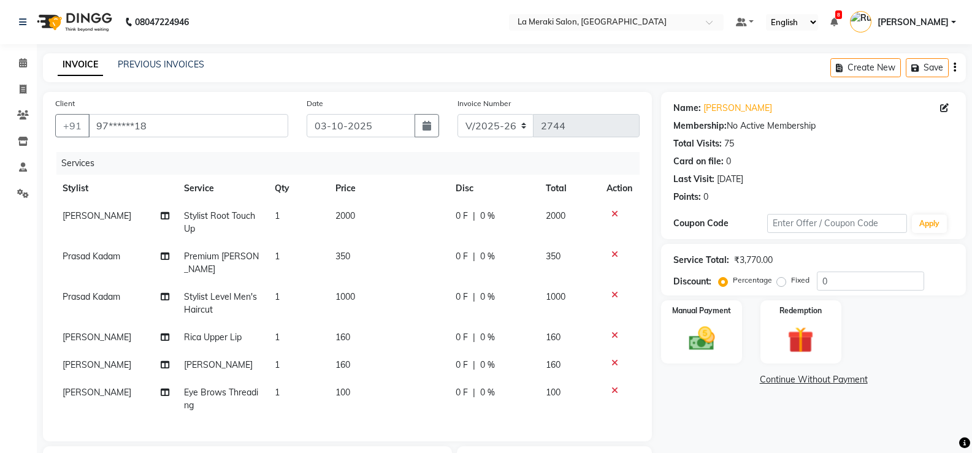
scroll to position [61, 0]
